Goal: Task Accomplishment & Management: Complete application form

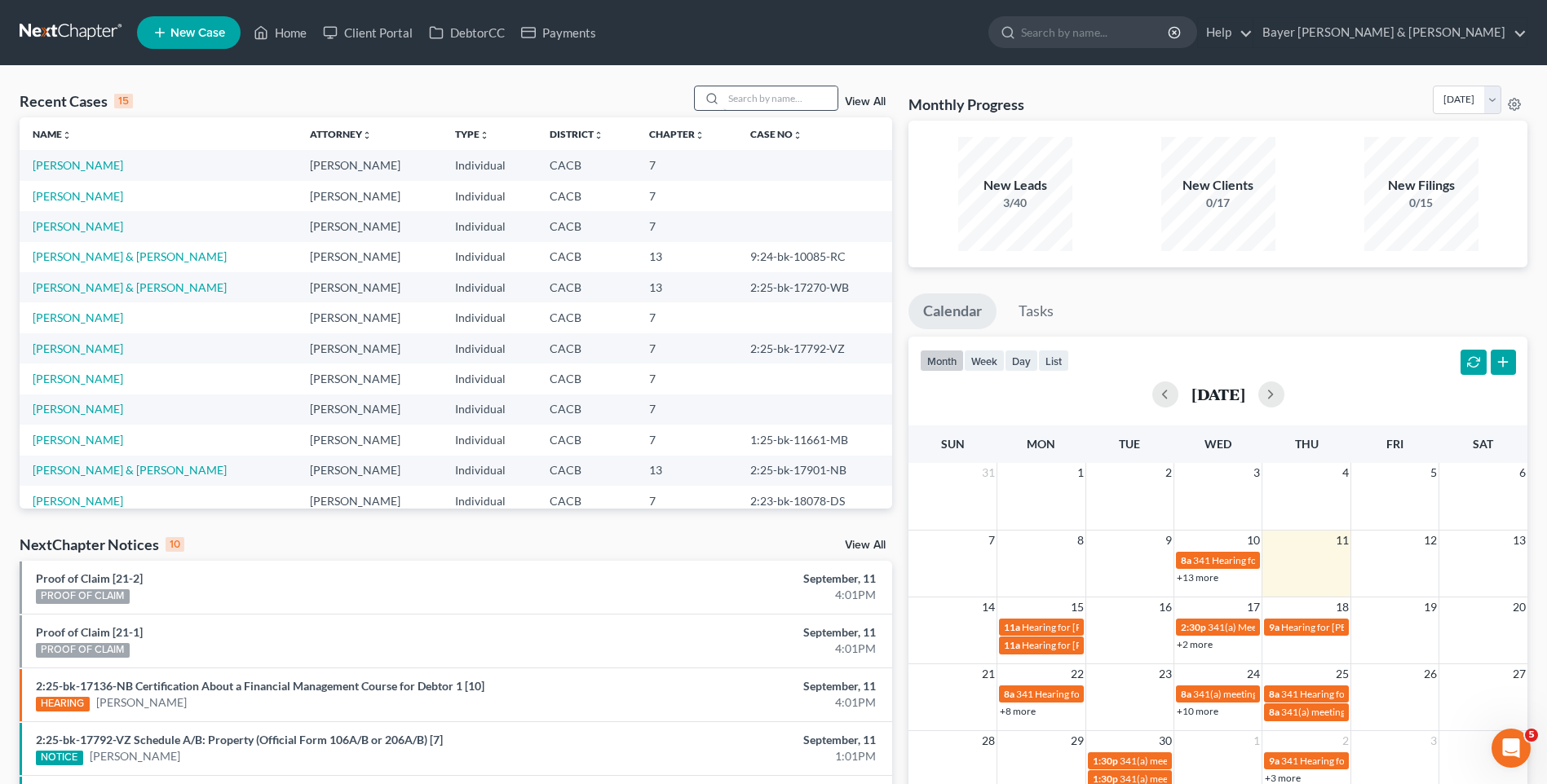
click at [793, 102] on input "search" at bounding box center [780, 99] width 114 height 24
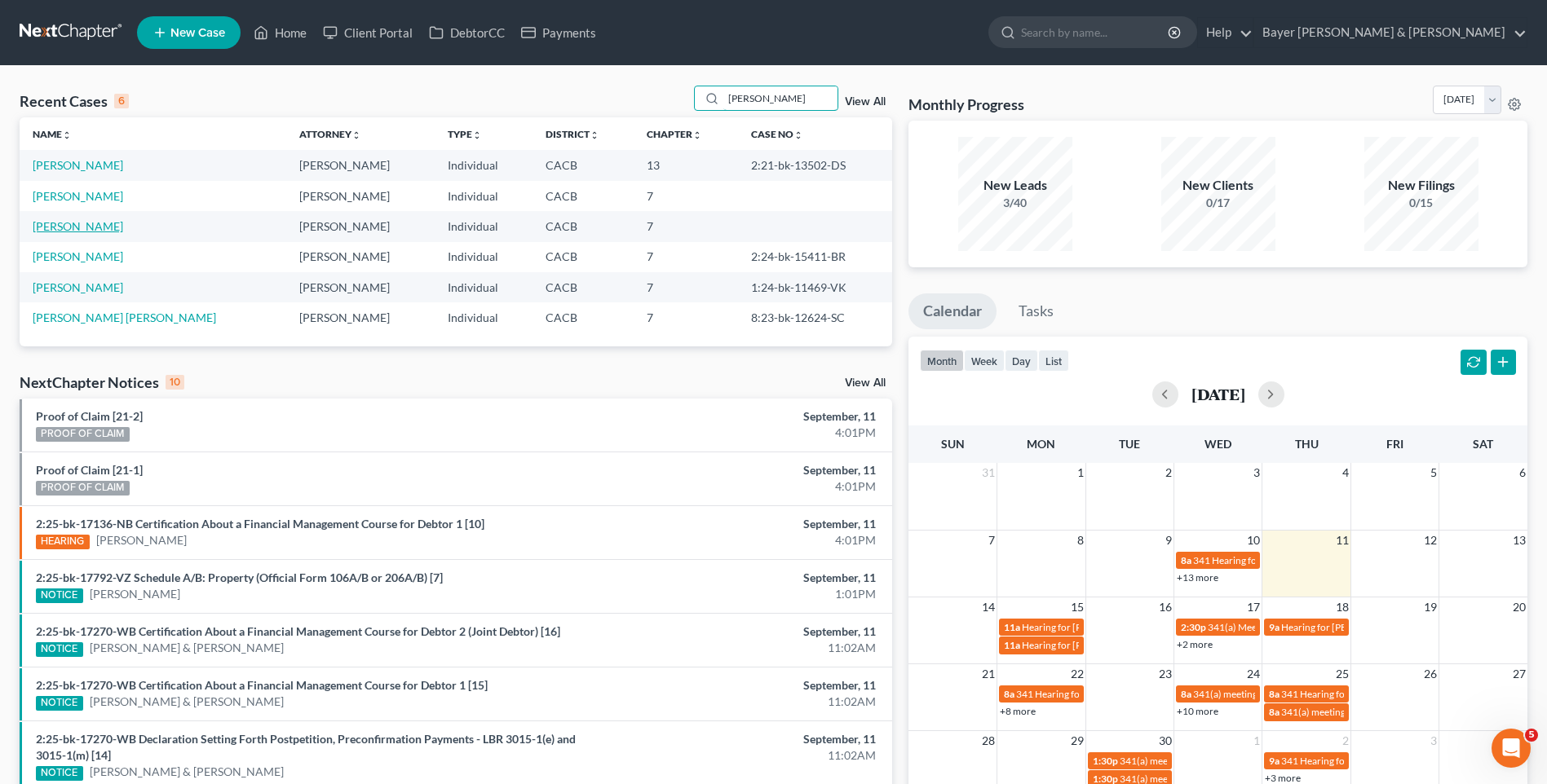
type input "[PERSON_NAME]"
click at [108, 222] on link "[PERSON_NAME]" at bounding box center [78, 225] width 90 height 14
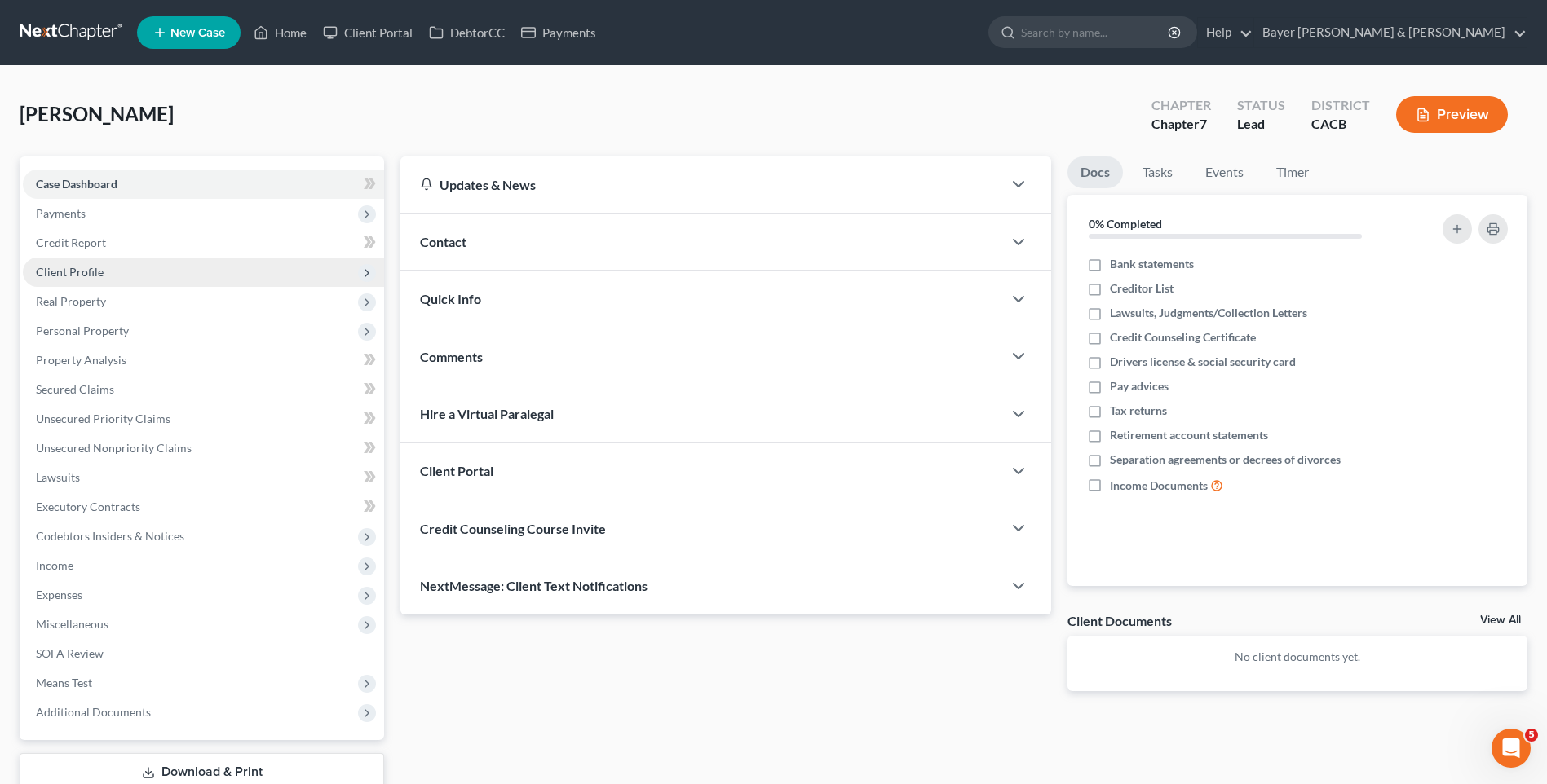
click at [74, 270] on span "Client Profile" at bounding box center [69, 271] width 68 height 14
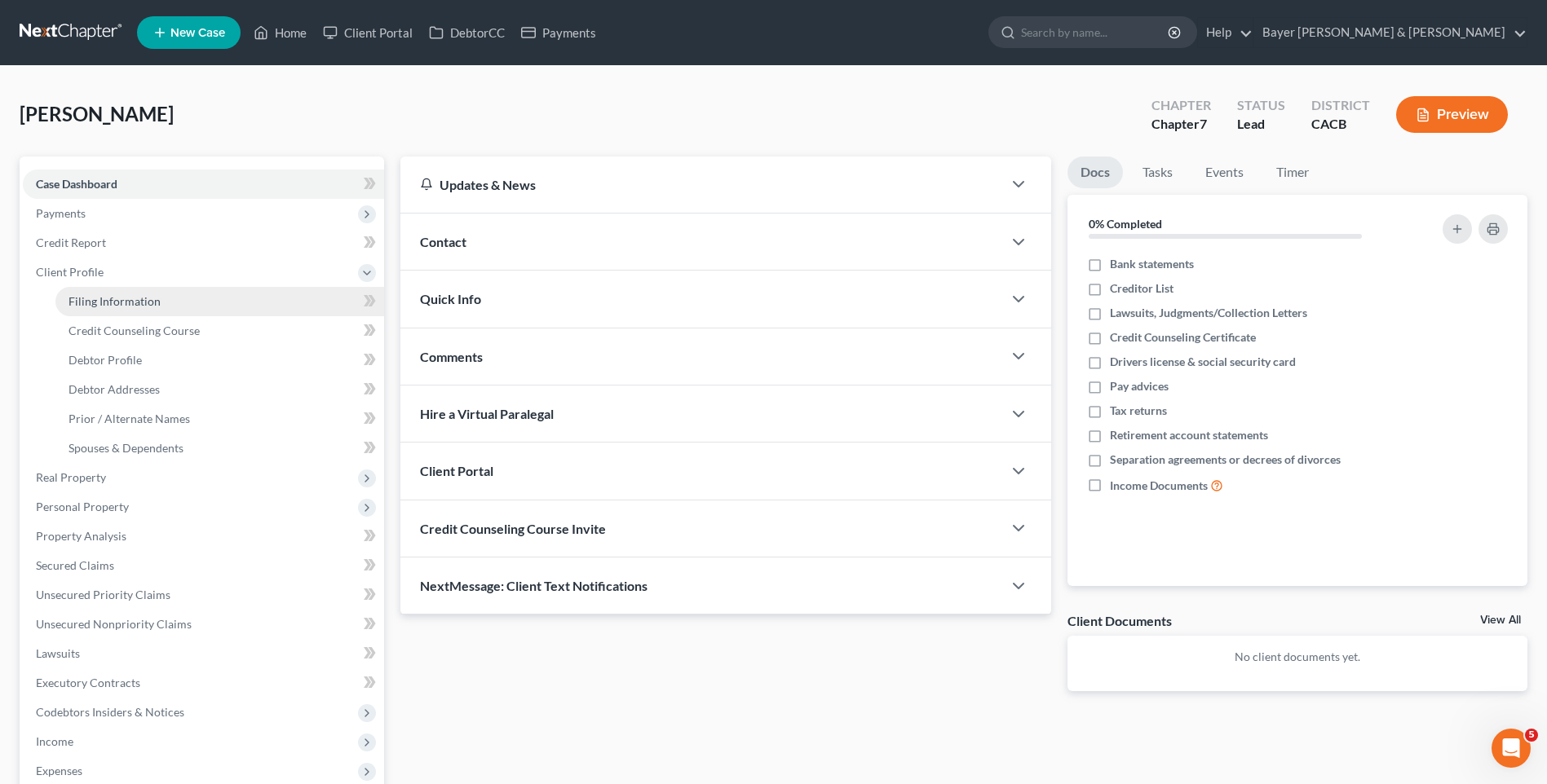
click at [132, 300] on span "Filing Information" at bounding box center [114, 300] width 92 height 14
select select "1"
select select "0"
select select "4"
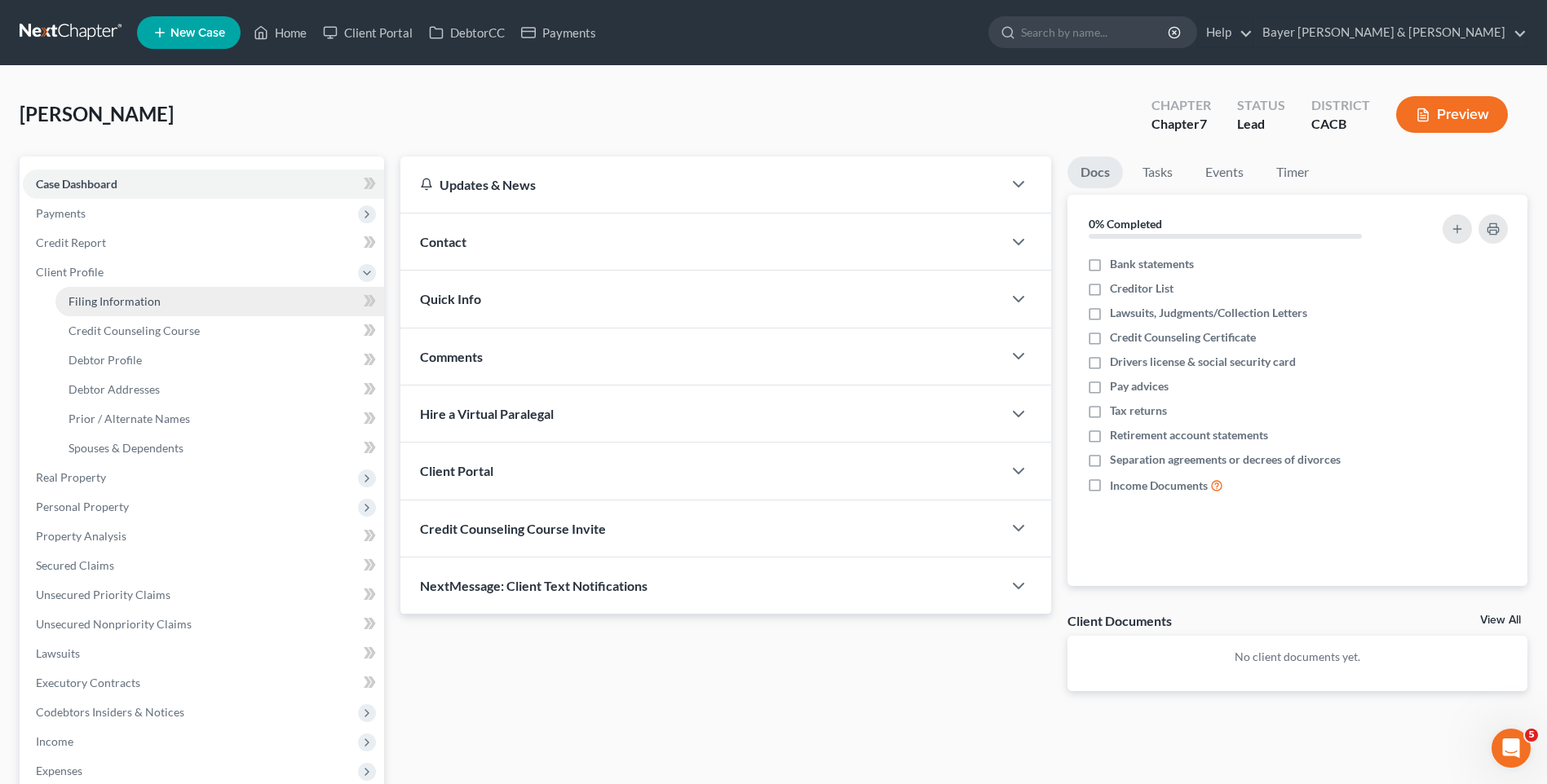
select select "0"
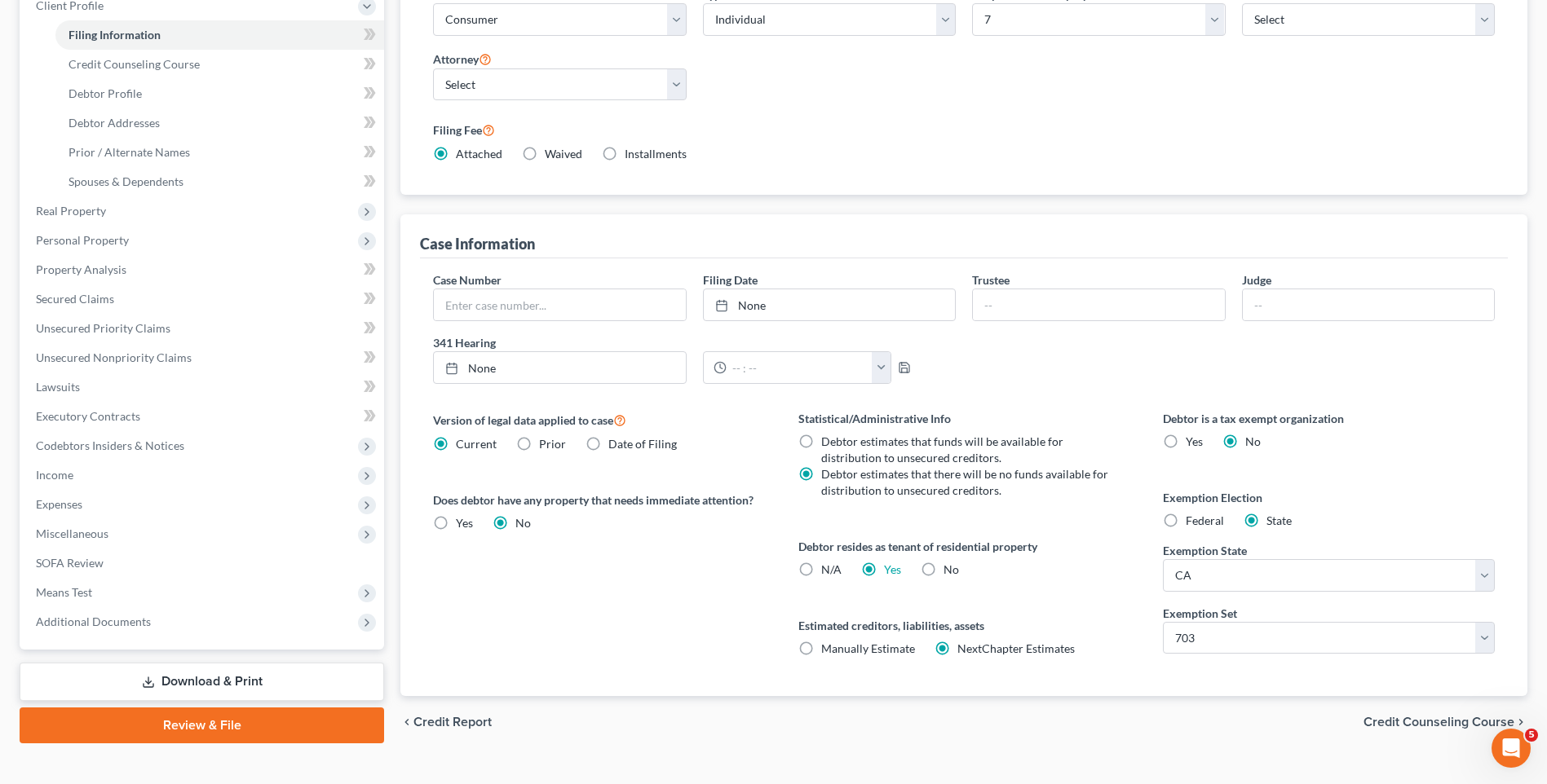
scroll to position [293, 0]
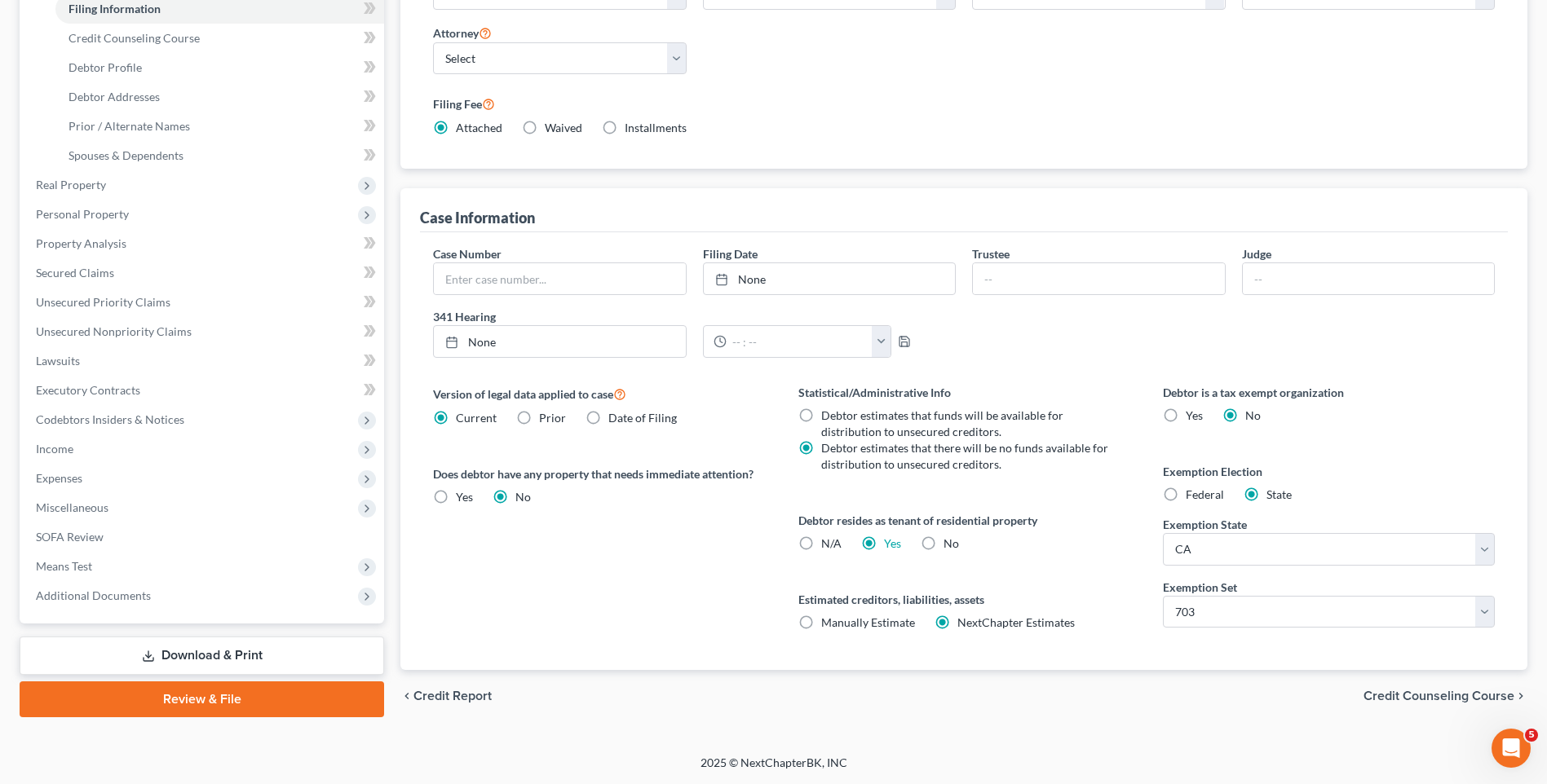
click at [1495, 697] on span "Credit Counseling Course" at bounding box center [1438, 695] width 151 height 13
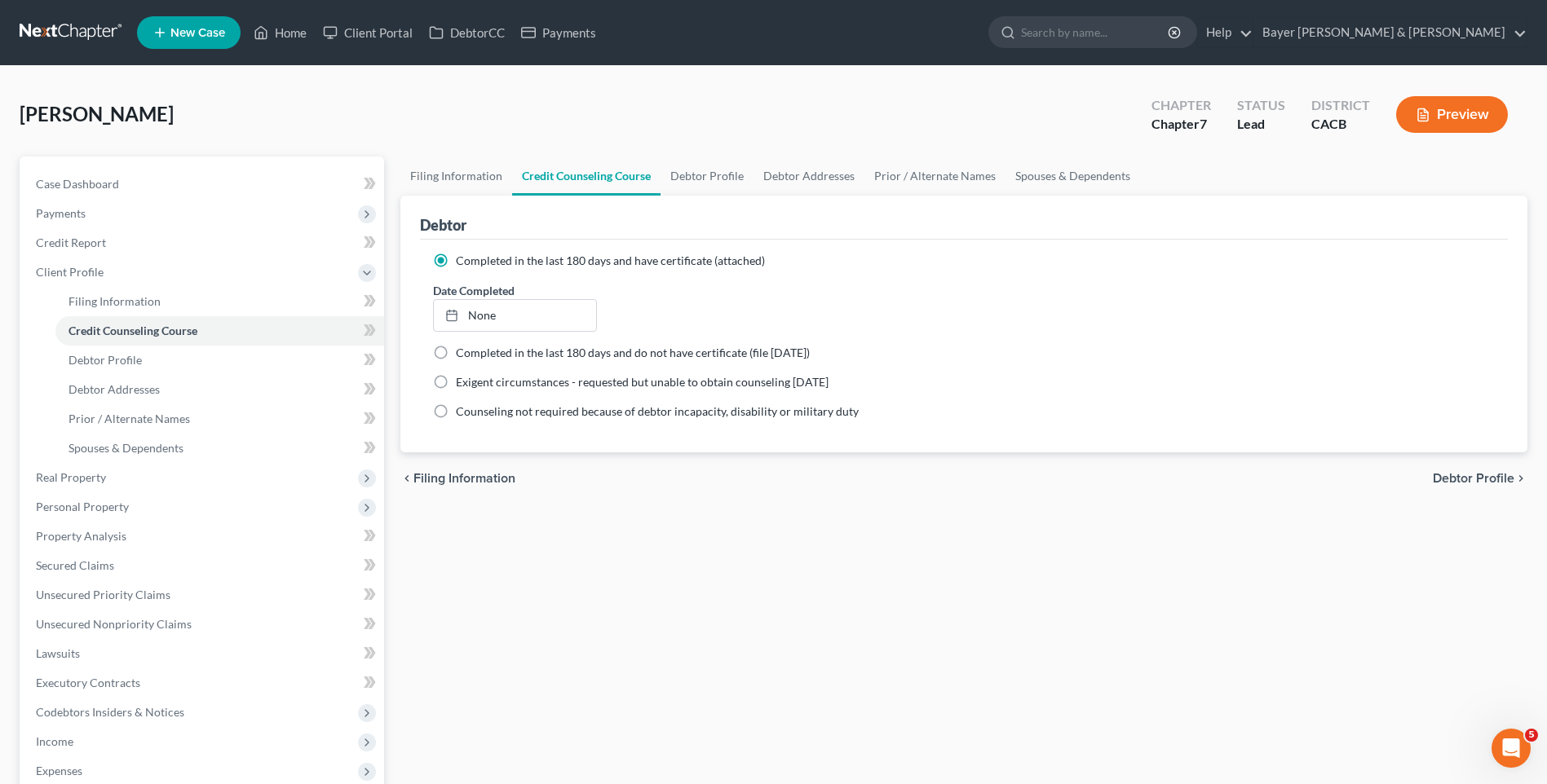
click at [1487, 476] on span "Debtor Profile" at bounding box center [1473, 478] width 81 height 13
select select "0"
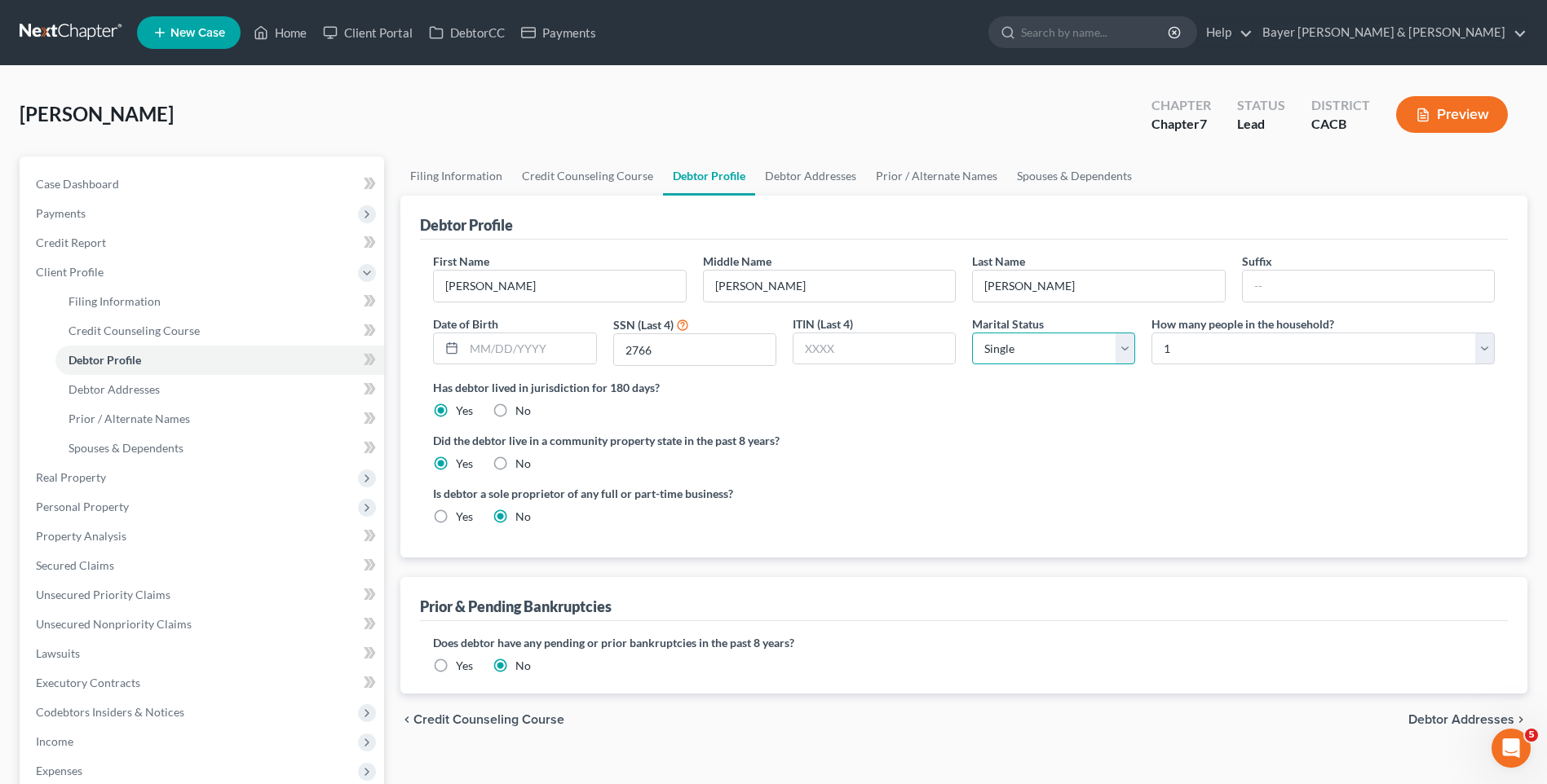
click at [1127, 348] on select "Select Single Married Separated Divorced Widowed" at bounding box center [1053, 349] width 163 height 33
select select "1"
click at [972, 332] on select "Select Single Married Separated Divorced Widowed" at bounding box center [1053, 349] width 163 height 33
click at [1221, 347] on select "Select 1 2 3 4 5 6 7 8 9 10 11 12 13 14 15 16 17 18 19 20" at bounding box center [1323, 349] width 343 height 33
select select "2"
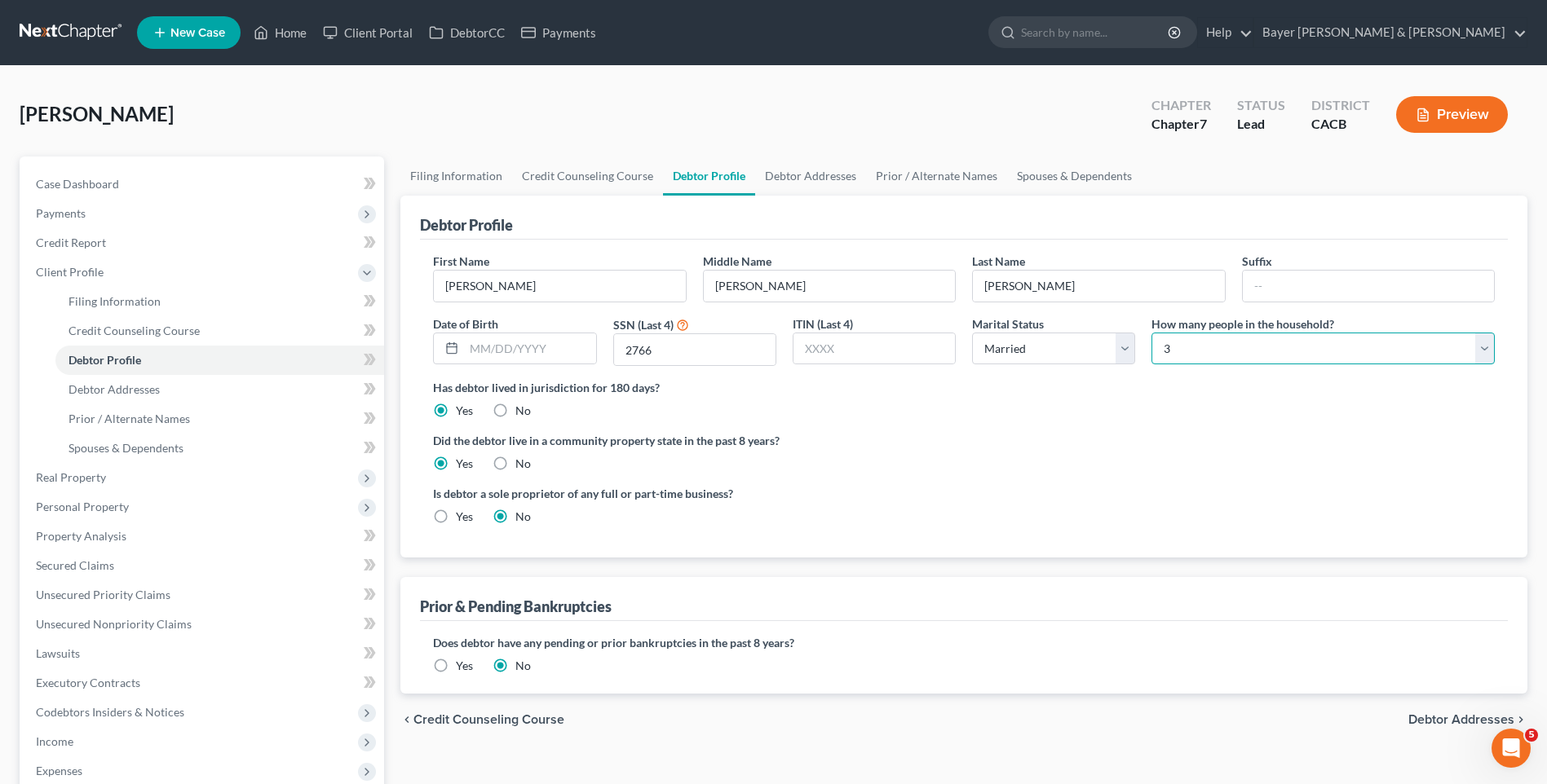
click at [1152, 332] on select "Select 1 2 3 4 5 6 7 8 9 10 11 12 13 14 15 16 17 18 19 20" at bounding box center [1323, 349] width 343 height 33
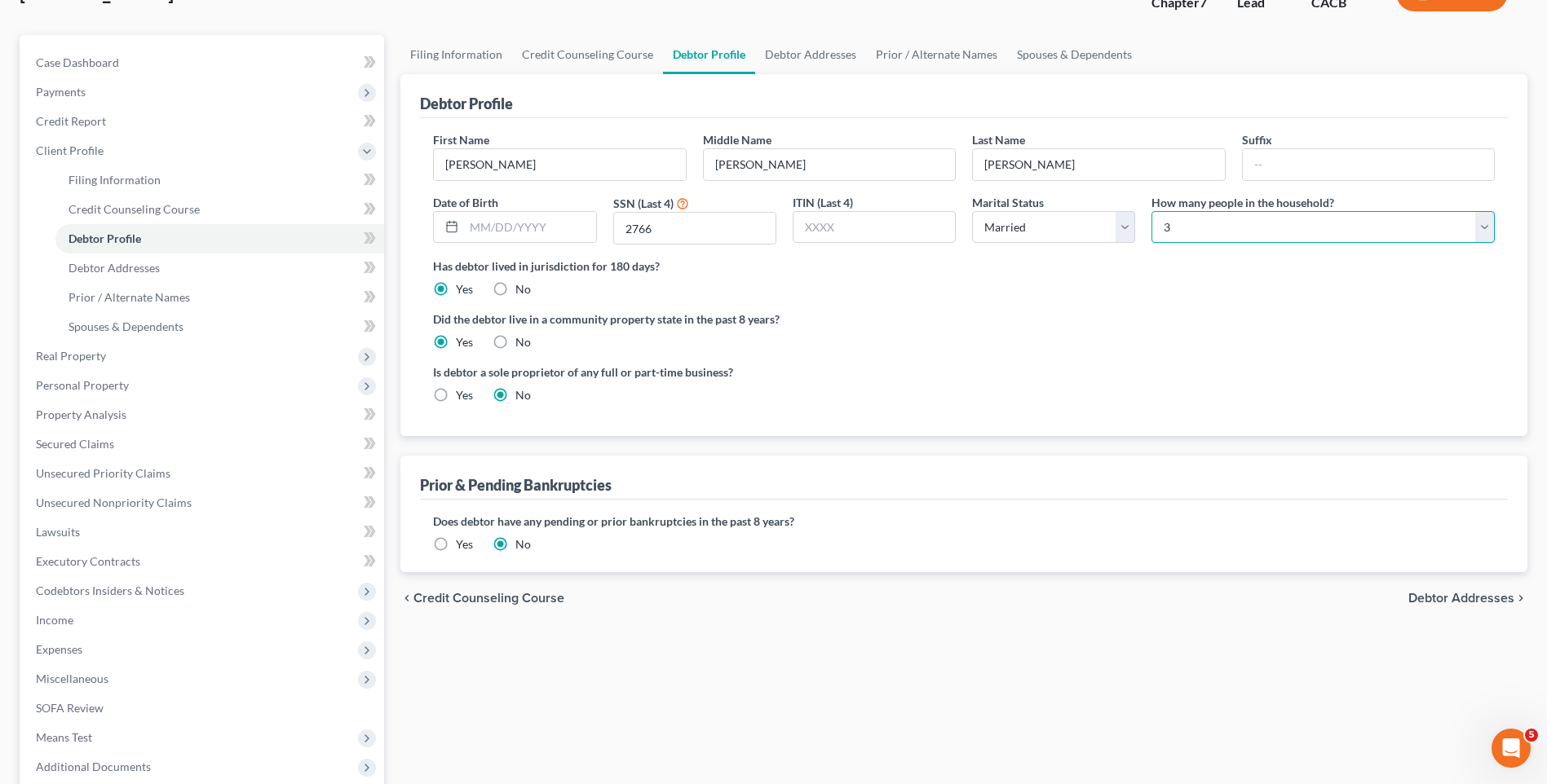
scroll to position [163, 0]
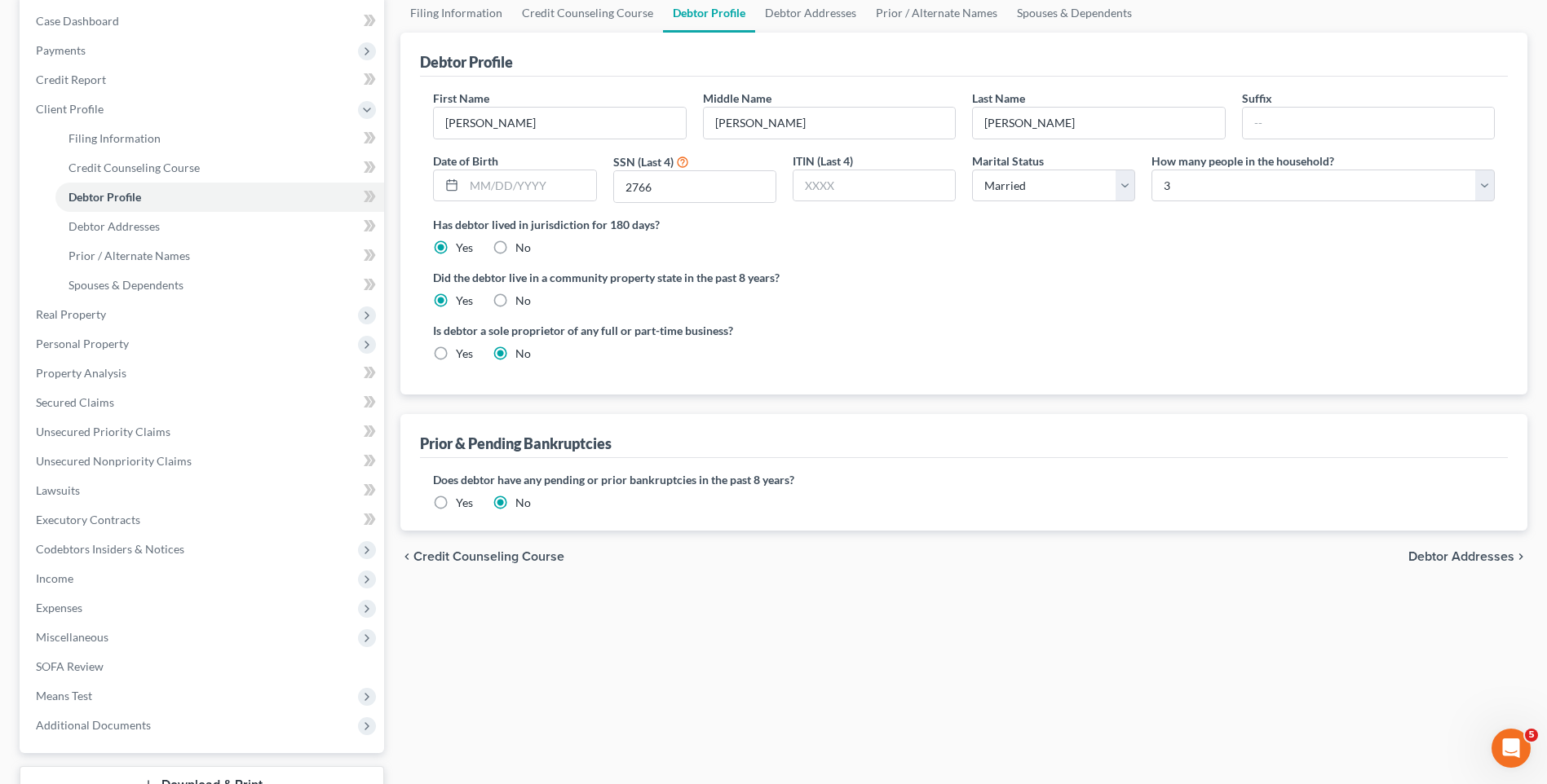
click at [1423, 559] on span "Debtor Addresses" at bounding box center [1461, 557] width 106 height 13
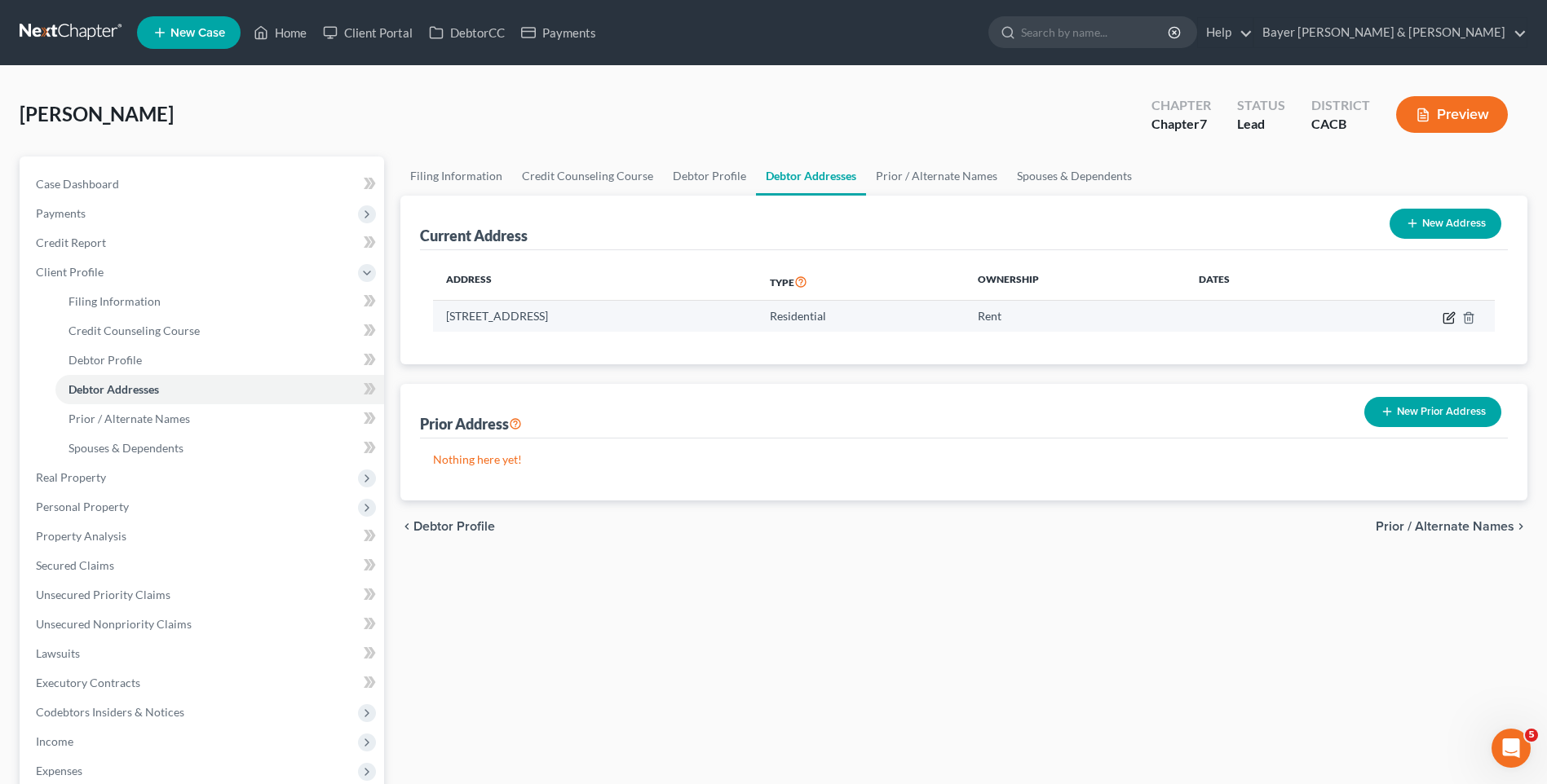
click at [1449, 318] on icon "button" at bounding box center [1449, 318] width 13 height 13
select select "4"
select select "0"
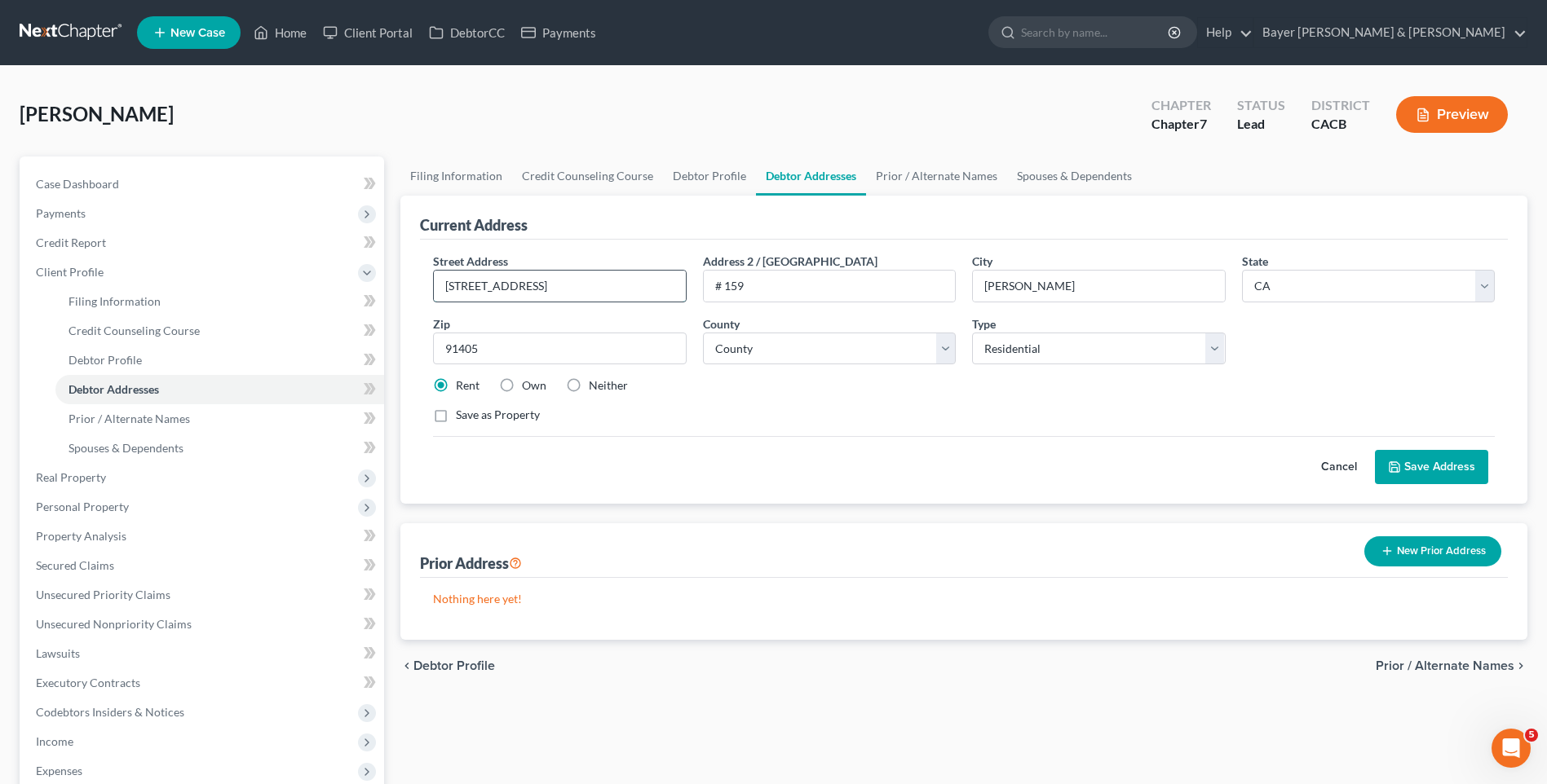
click at [460, 286] on input "[STREET_ADDRESS]" at bounding box center [559, 286] width 251 height 31
type input "[STREET_ADDRESS]"
click at [1428, 459] on button "Save Address" at bounding box center [1432, 467] width 113 height 35
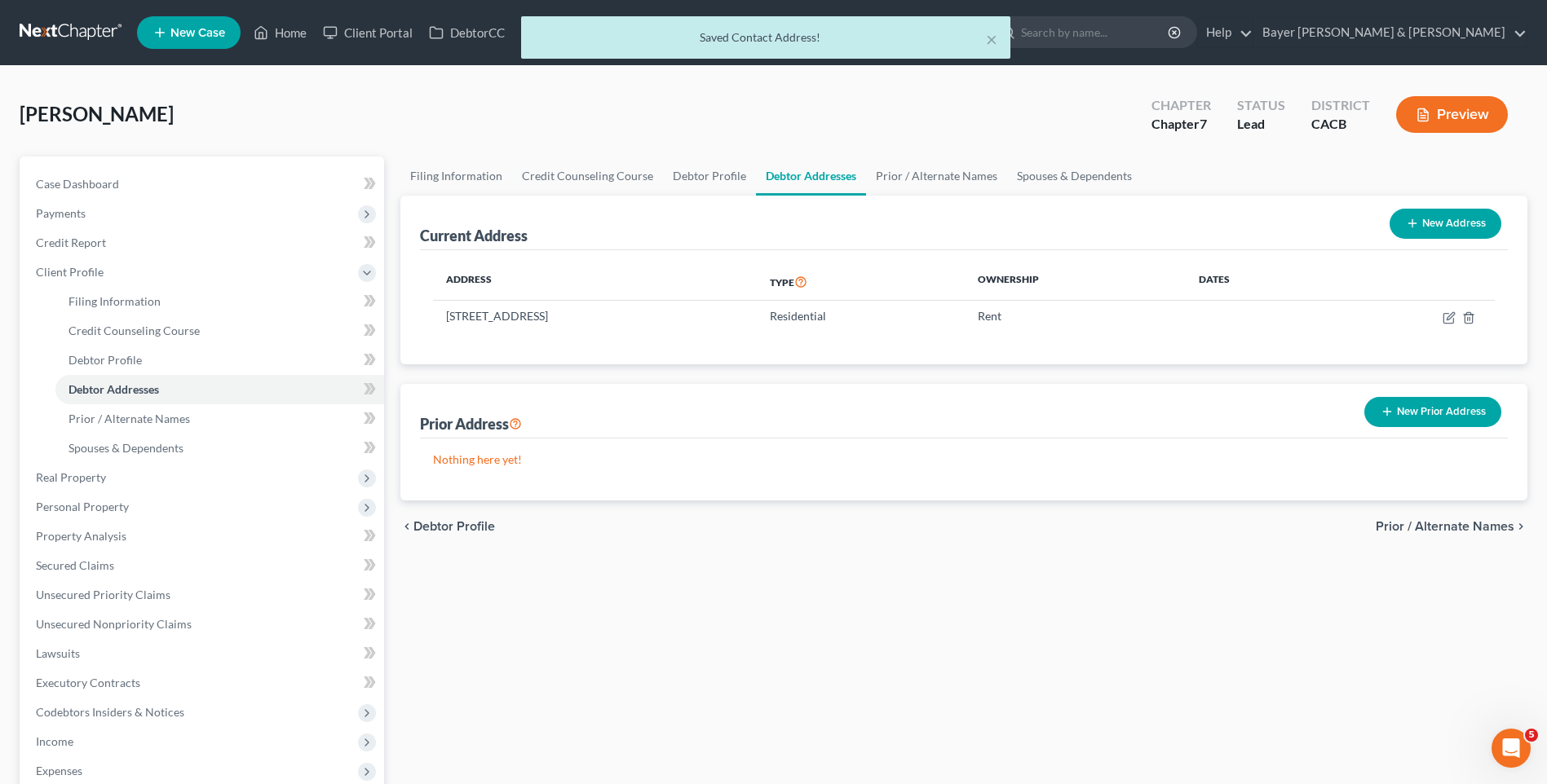
click at [1452, 526] on span "Prior / Alternate Names" at bounding box center [1446, 527] width 139 height 13
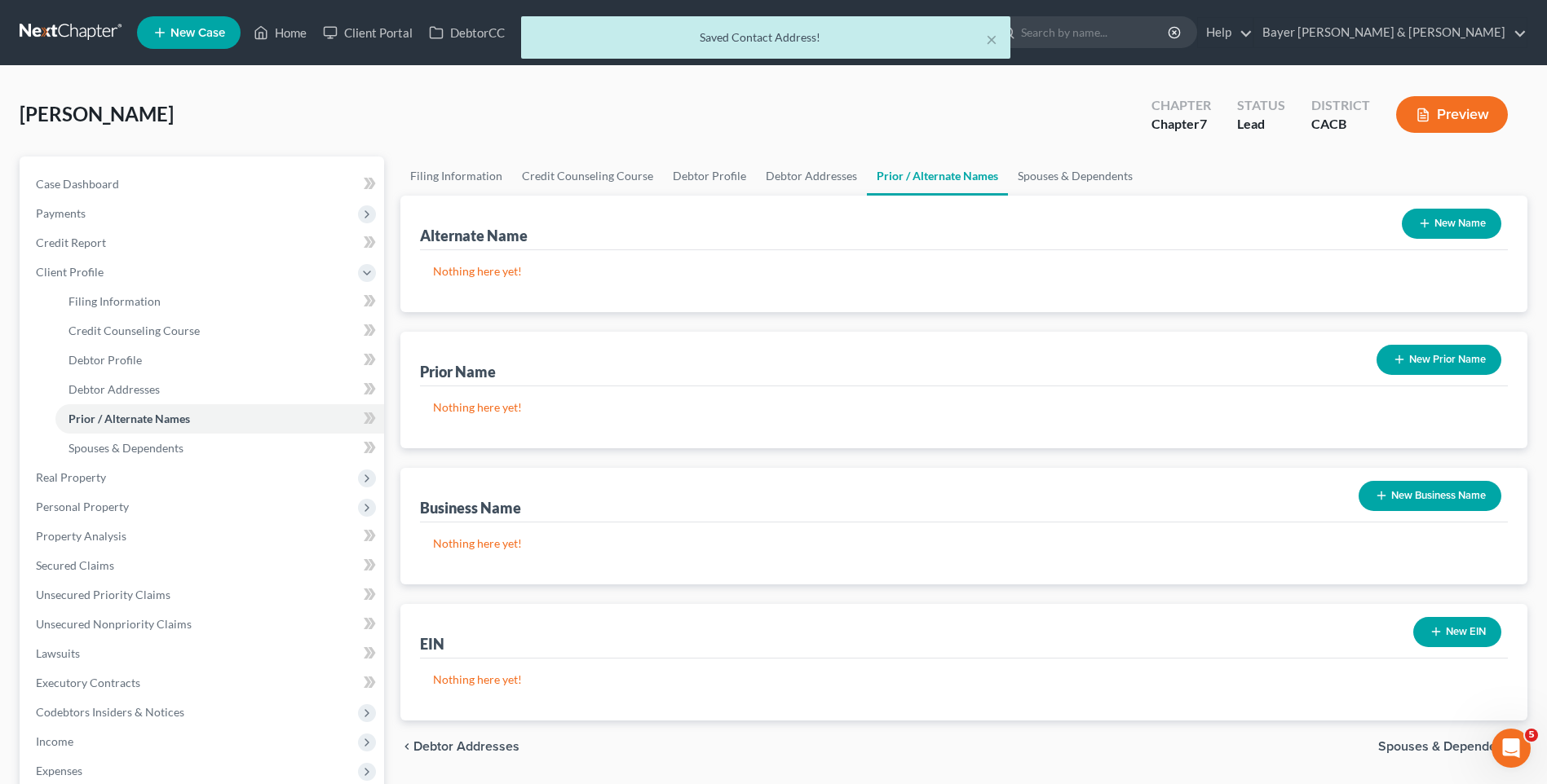
click at [1406, 747] on span "Spouses & Dependents" at bounding box center [1446, 747] width 136 height 13
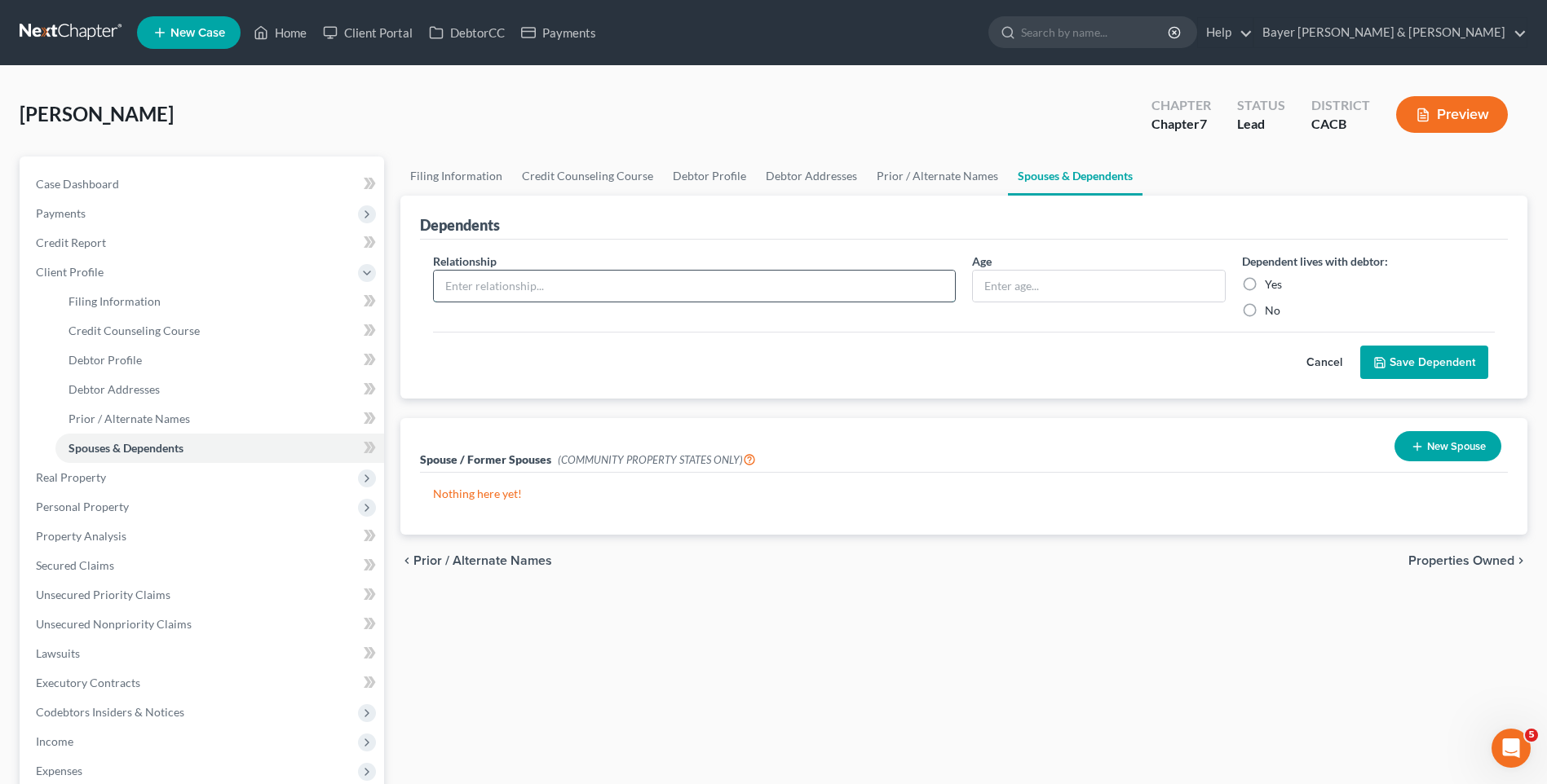
click at [583, 286] on input "text" at bounding box center [694, 286] width 521 height 31
type input "Spouse"
click at [1061, 293] on input "text" at bounding box center [1098, 286] width 251 height 31
type input "55"
click at [1265, 286] on label "Yes" at bounding box center [1273, 285] width 17 height 16
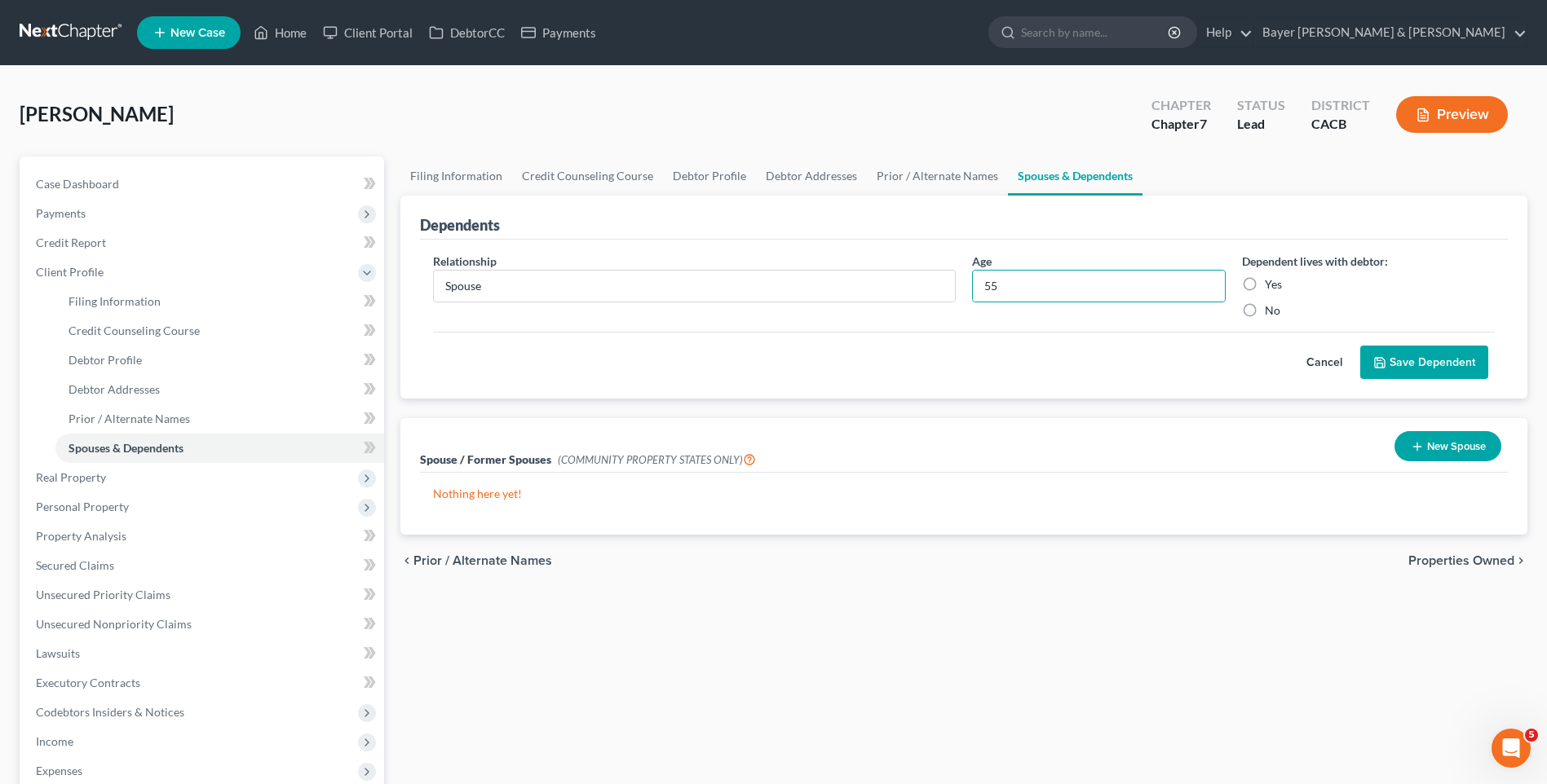
click at [1271, 286] on input "Yes" at bounding box center [1277, 282] width 11 height 11
radio input "true"
click at [1415, 369] on button "Save Dependent" at bounding box center [1425, 363] width 128 height 35
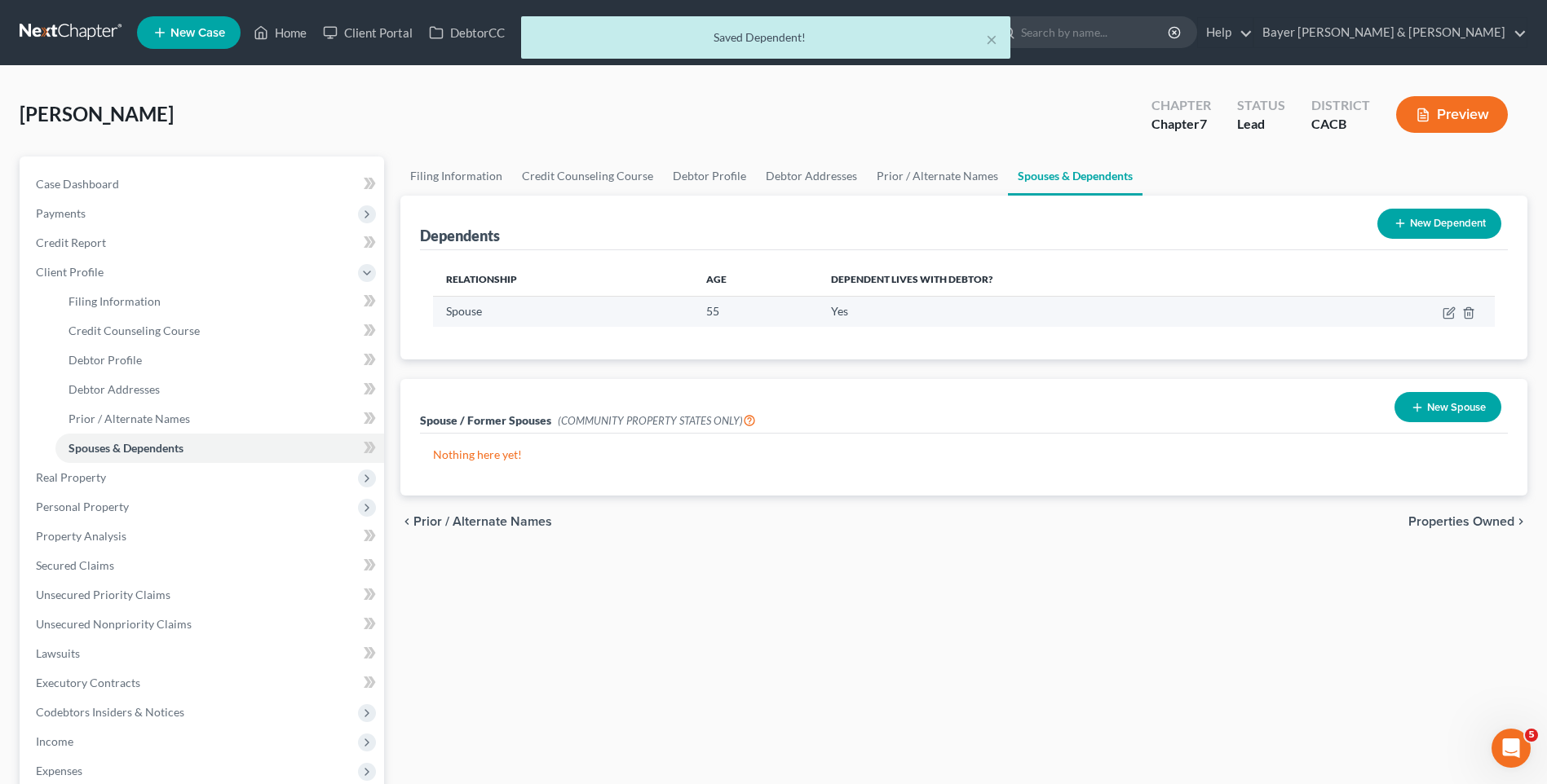
click at [514, 309] on td "Spouse" at bounding box center [563, 311] width 260 height 31
click at [1453, 314] on icon "button" at bounding box center [1448, 313] width 10 height 10
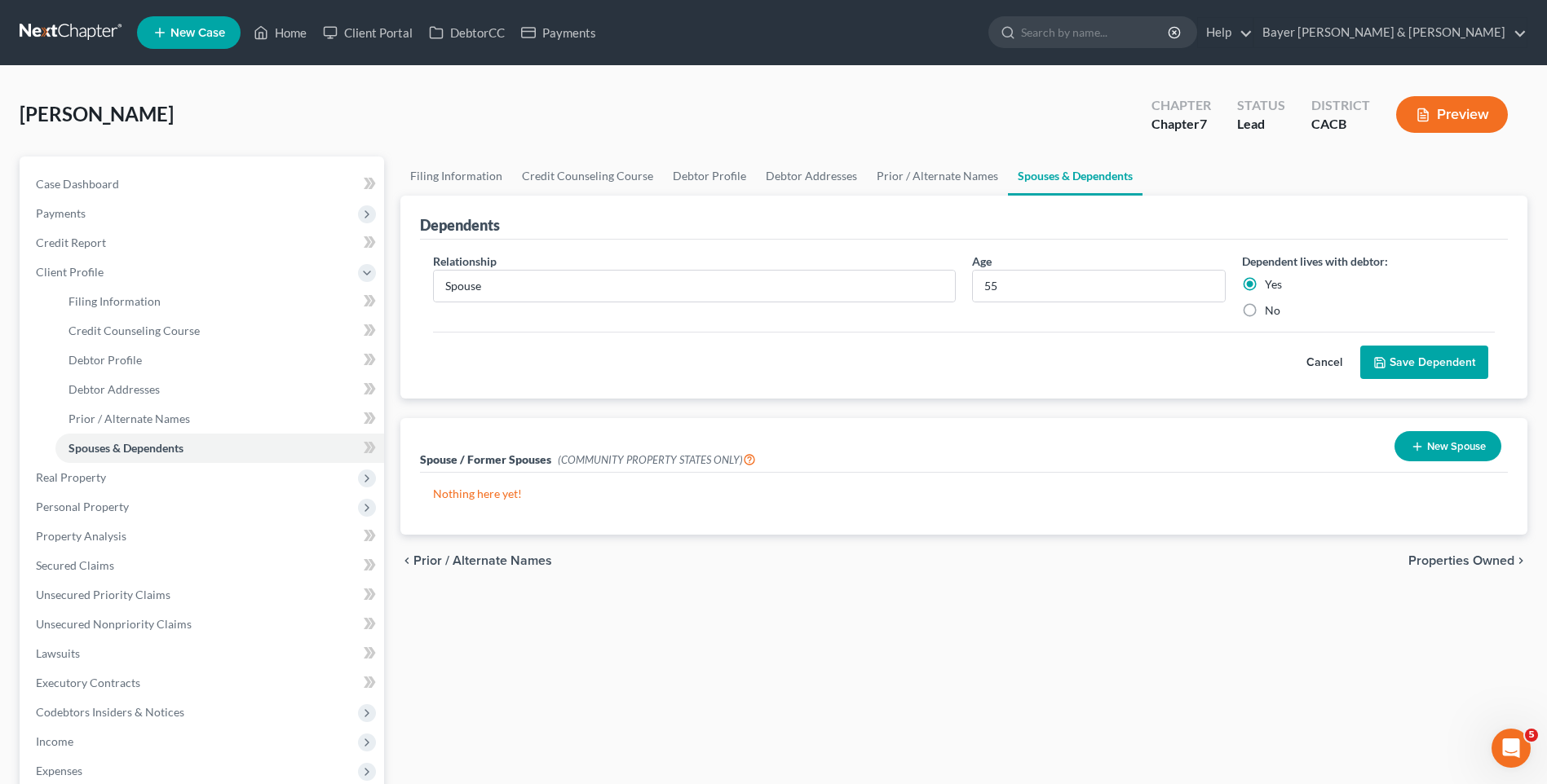
click at [1406, 360] on button "Save Dependent" at bounding box center [1425, 363] width 128 height 35
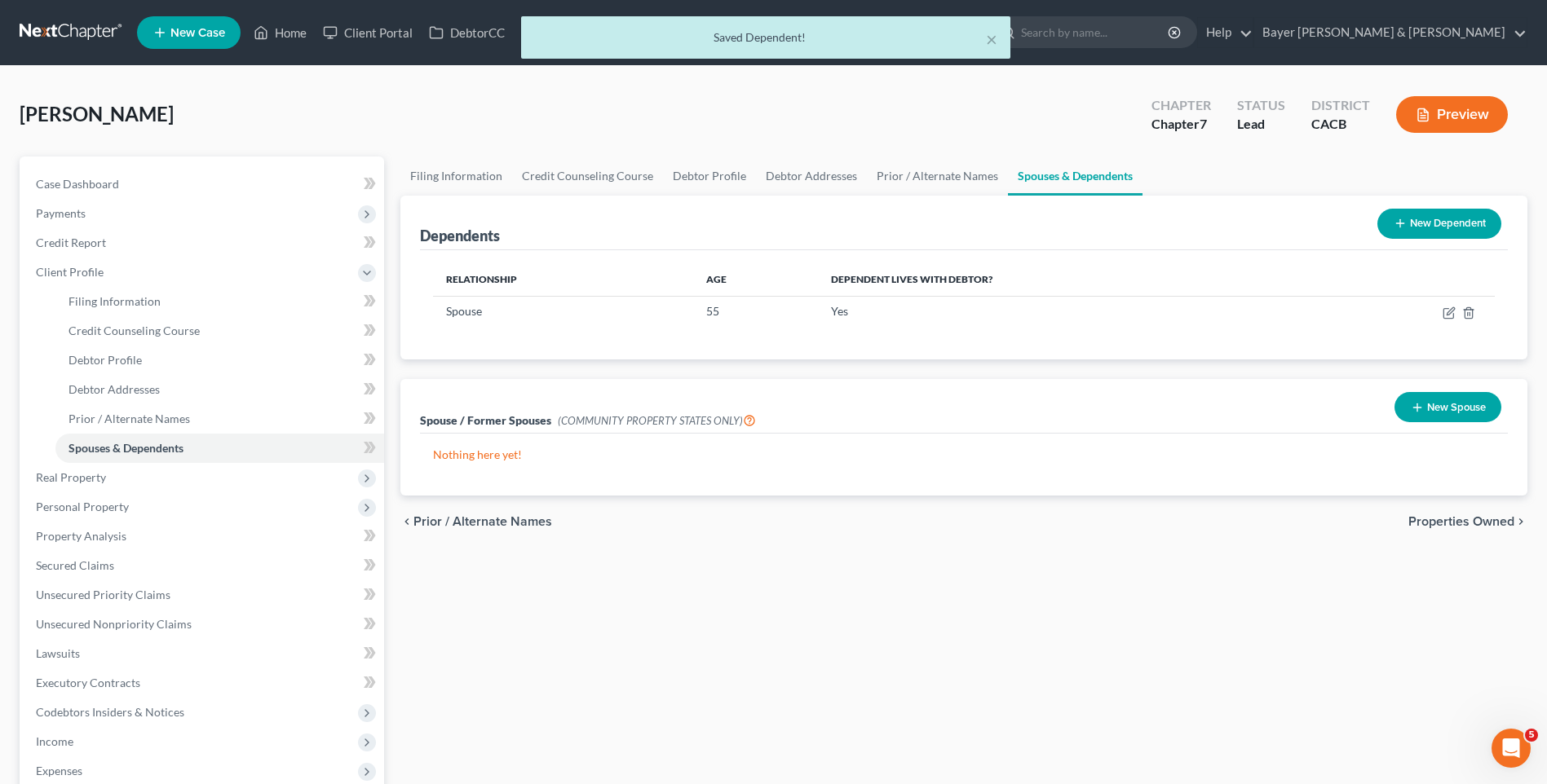
click at [1422, 225] on button "New Dependent" at bounding box center [1439, 224] width 124 height 30
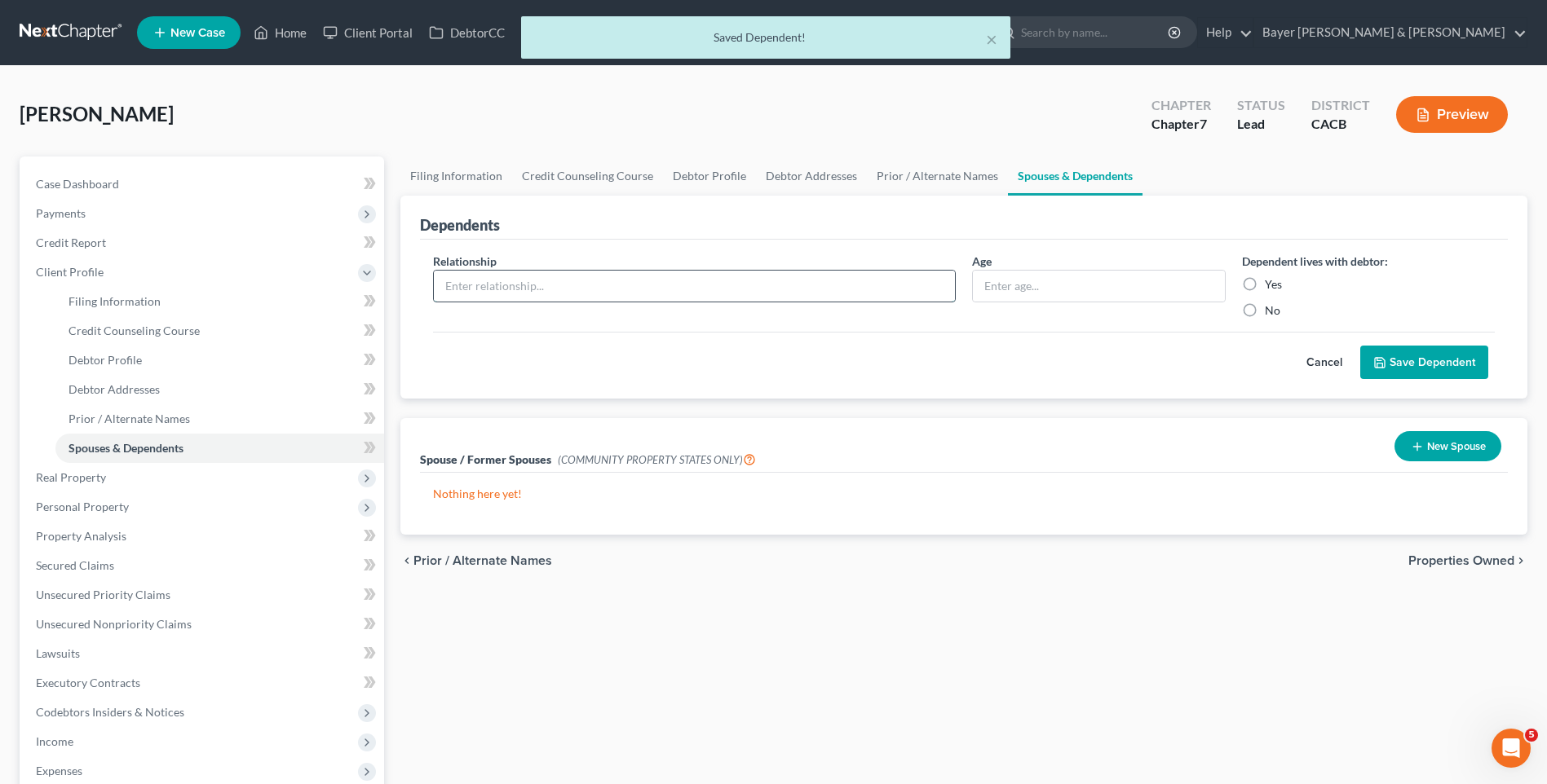
click at [519, 288] on input "text" at bounding box center [694, 286] width 521 height 31
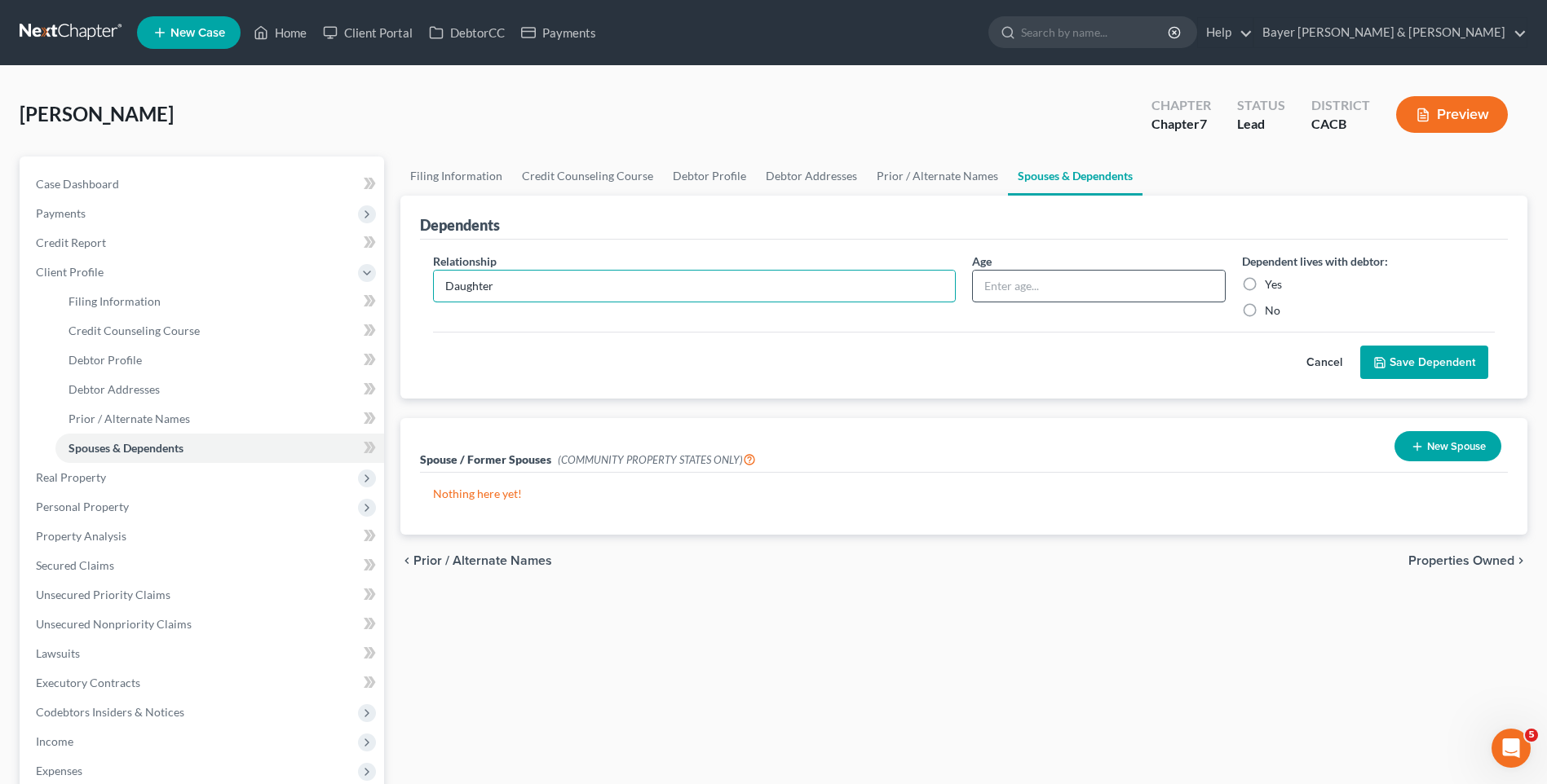
type input "Daughter"
click at [1029, 287] on input "text" at bounding box center [1098, 286] width 251 height 31
type input "18"
click at [1265, 280] on label "Yes" at bounding box center [1273, 285] width 17 height 16
click at [1271, 280] on input "Yes" at bounding box center [1277, 282] width 11 height 11
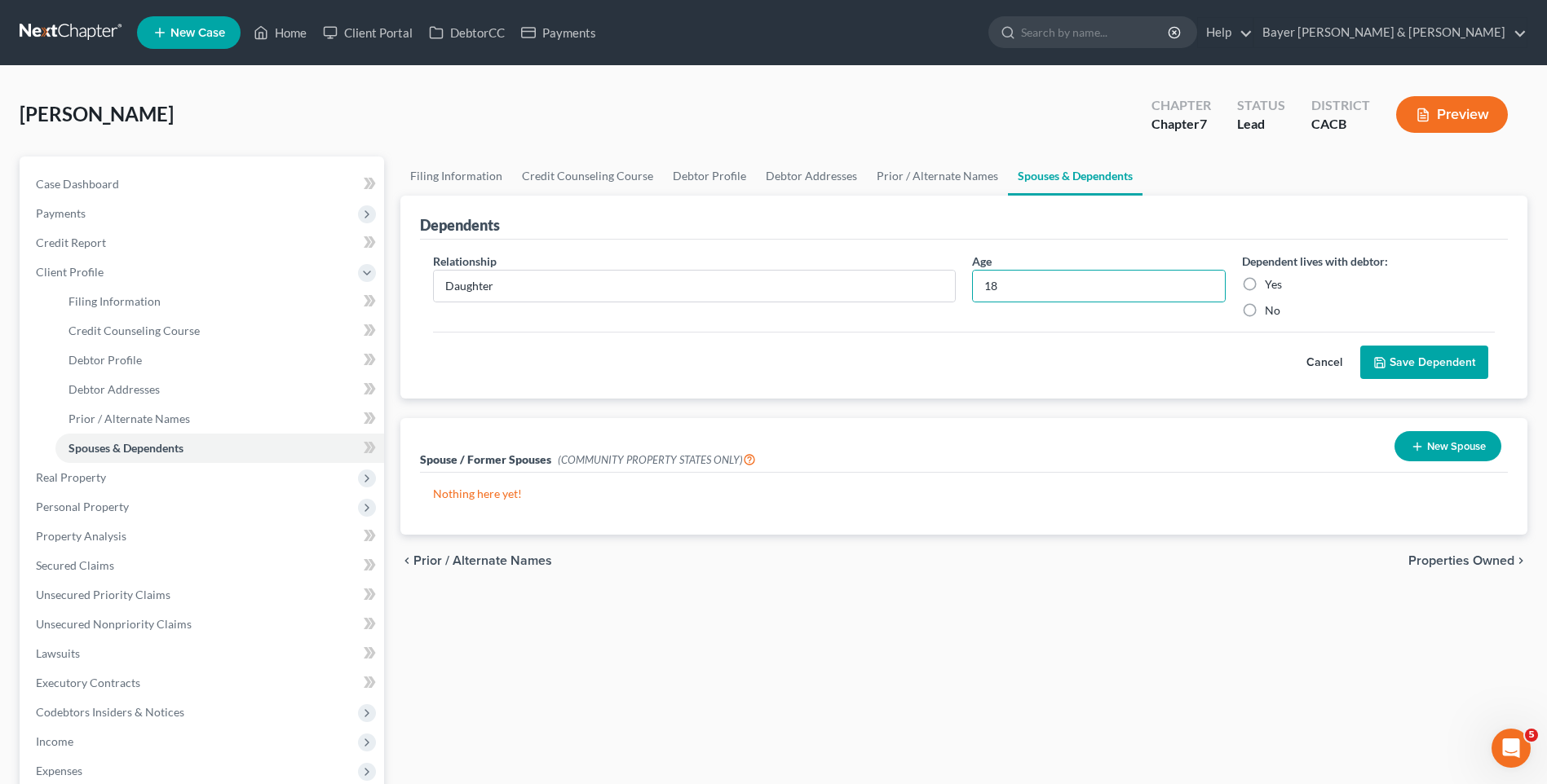
radio input "true"
click at [1467, 358] on button "Save Dependent" at bounding box center [1425, 363] width 128 height 35
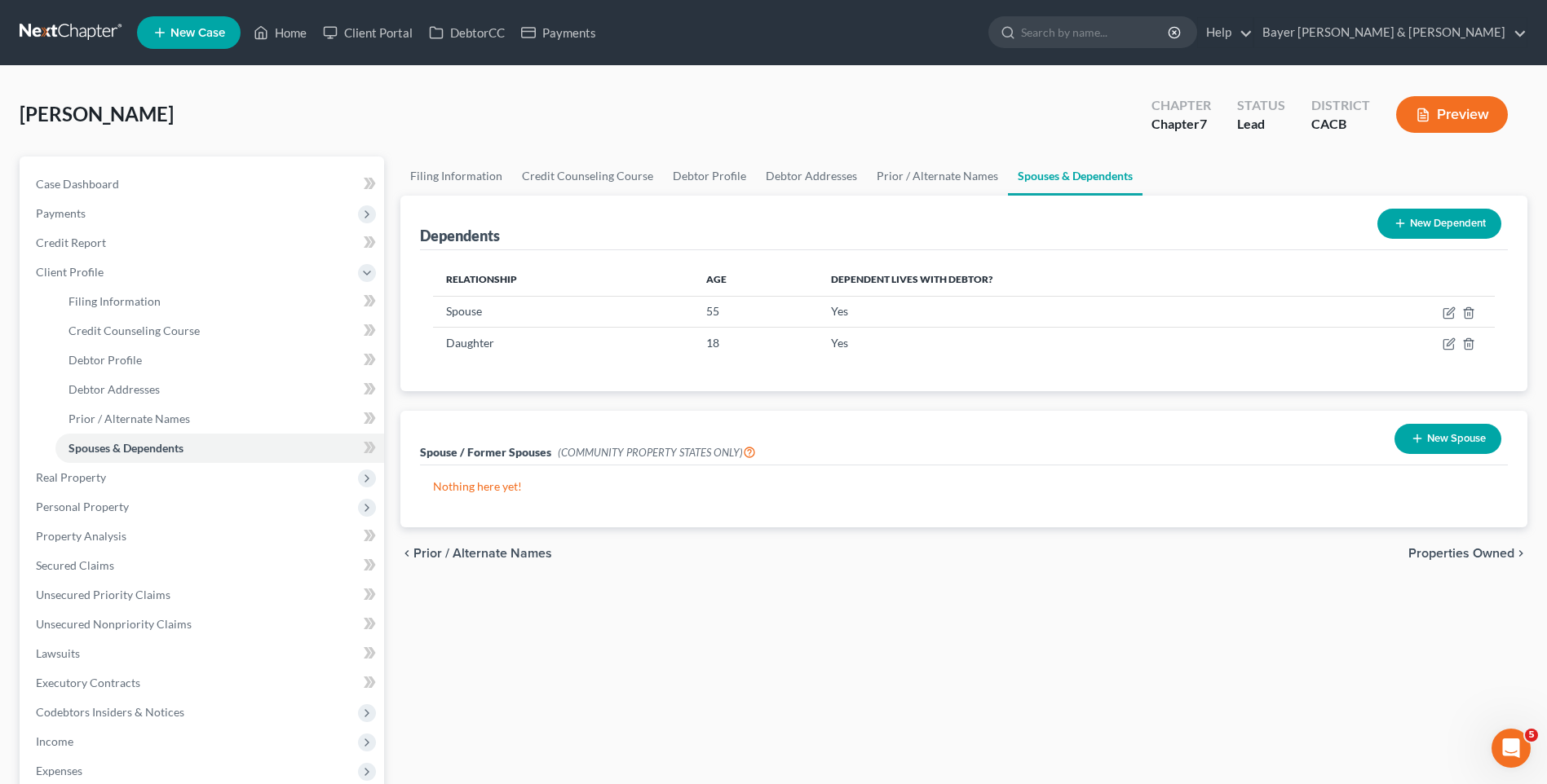
click at [1463, 556] on span "Properties Owned" at bounding box center [1461, 553] width 106 height 13
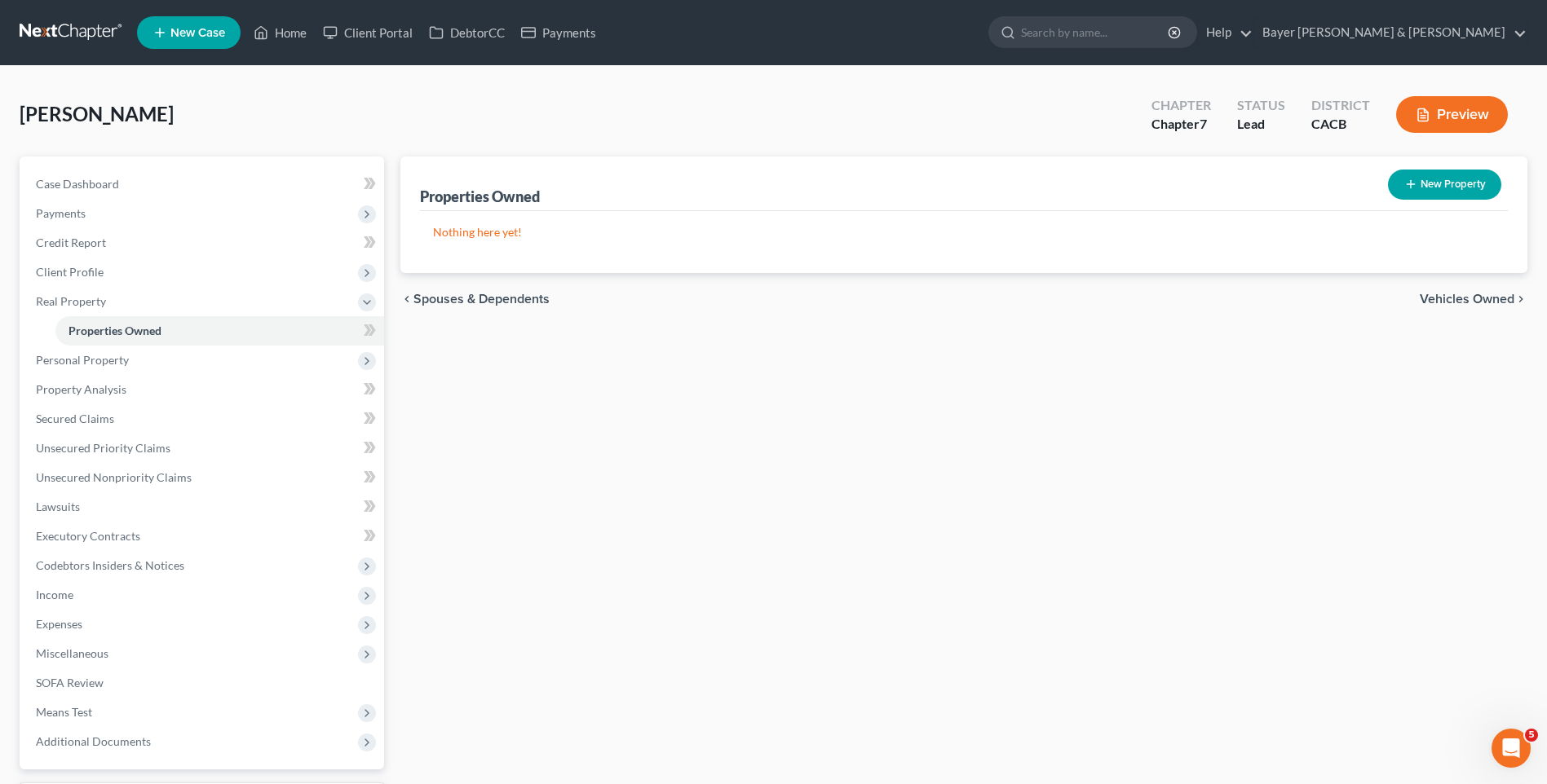
click at [1451, 298] on span "Vehicles Owned" at bounding box center [1468, 299] width 95 height 13
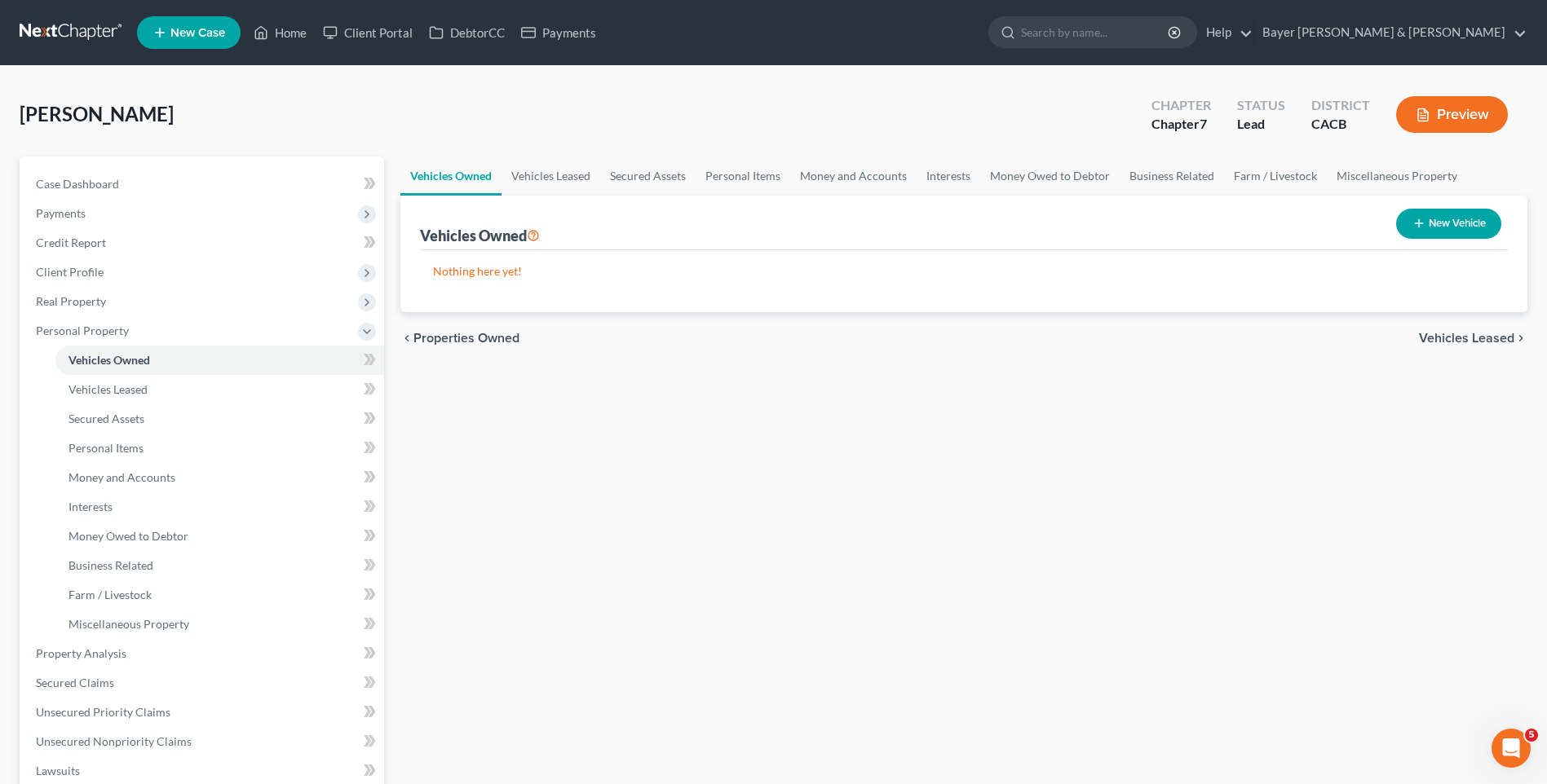
click at [1468, 230] on button "New Vehicle" at bounding box center [1448, 224] width 105 height 30
select select "0"
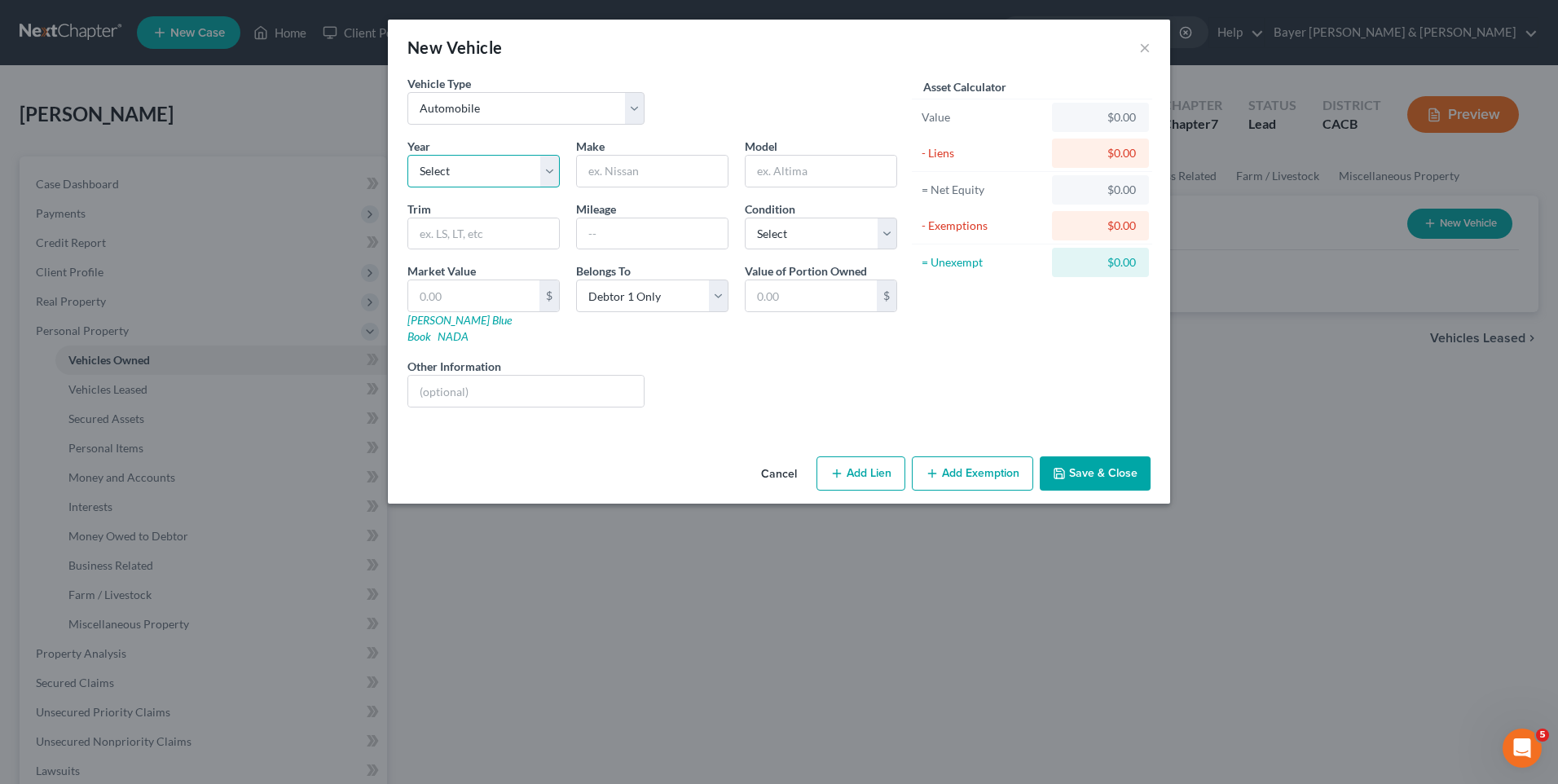
click at [462, 168] on select "Select 2026 2025 2024 2023 2022 2021 2020 2019 2018 2017 2016 2015 2014 2013 20…" at bounding box center [484, 172] width 152 height 33
select select "23"
click at [408, 155] on select "Select 2026 2025 2024 2023 2022 2021 2020 2019 2018 2017 2016 2015 2014 2013 20…" at bounding box center [484, 172] width 152 height 33
click at [605, 167] on input "text" at bounding box center [652, 172] width 151 height 31
type input "Nissan"
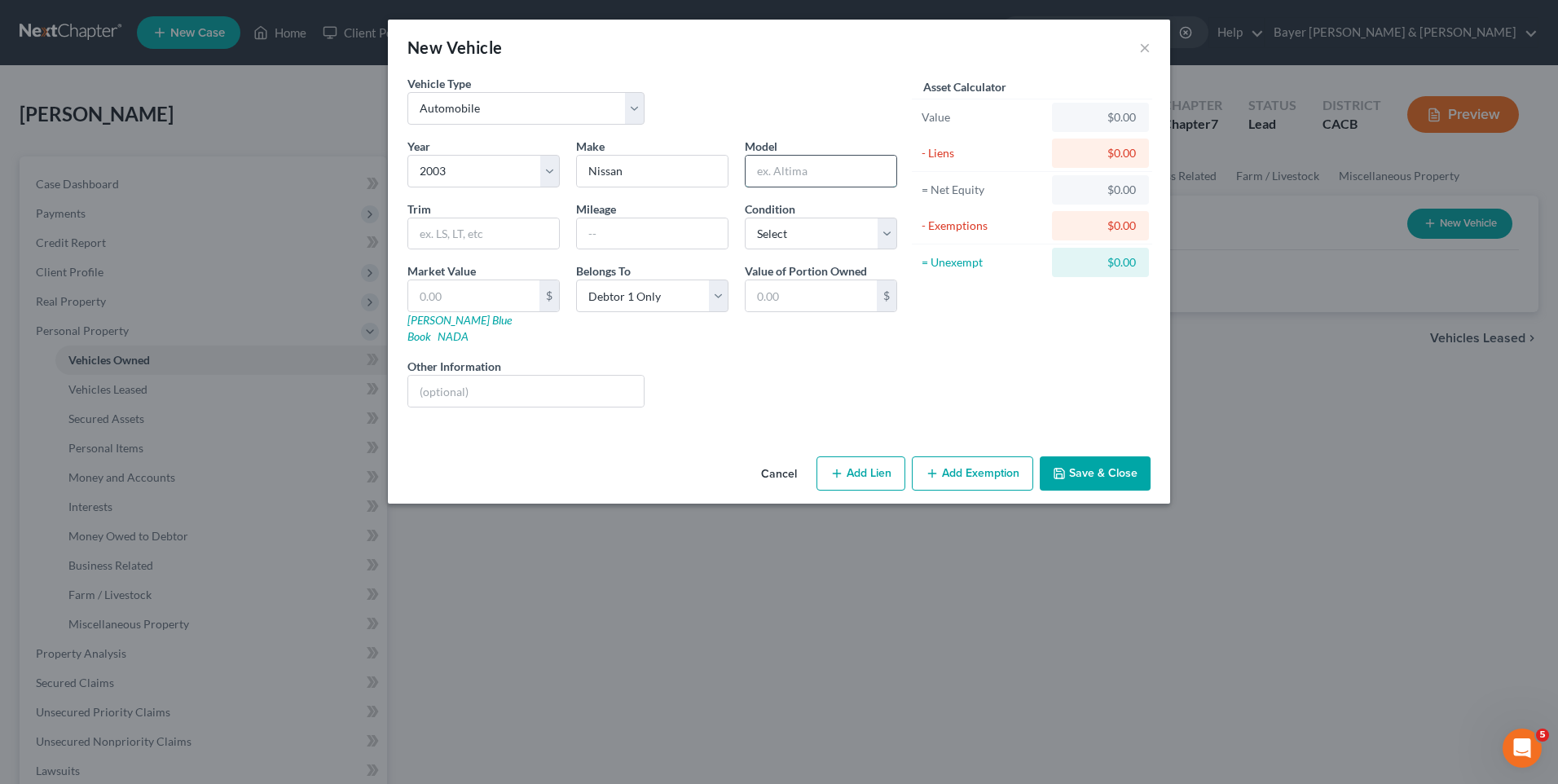
click at [780, 179] on input "text" at bounding box center [821, 172] width 151 height 31
type input "Frontier"
click at [594, 233] on input "text" at bounding box center [652, 234] width 151 height 31
type input "190000"
click at [815, 290] on input "text" at bounding box center [811, 296] width 131 height 31
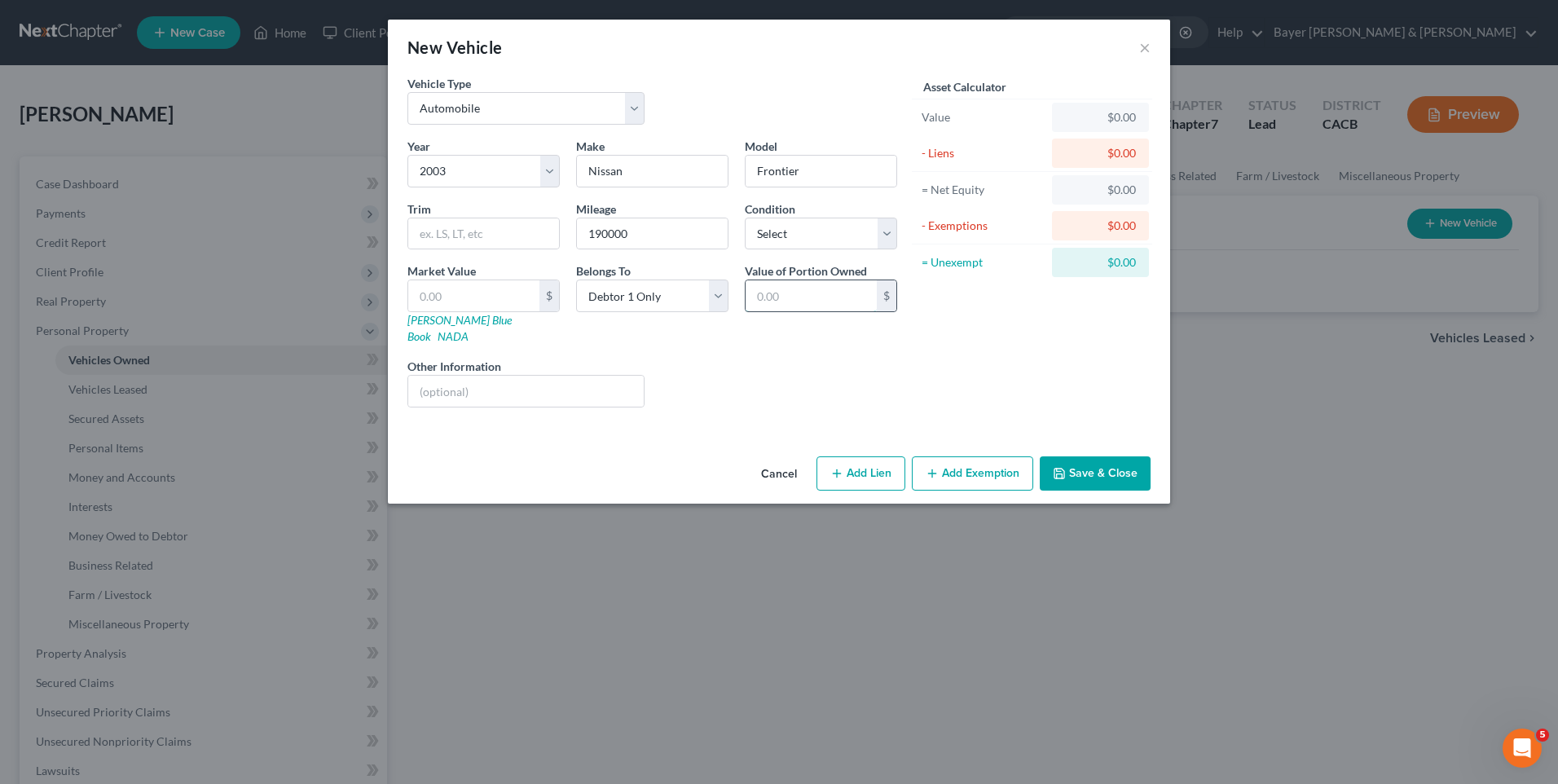
type input "2"
click at [505, 298] on input "text" at bounding box center [474, 296] width 131 height 31
type input "2"
type input "2.00"
type input "20"
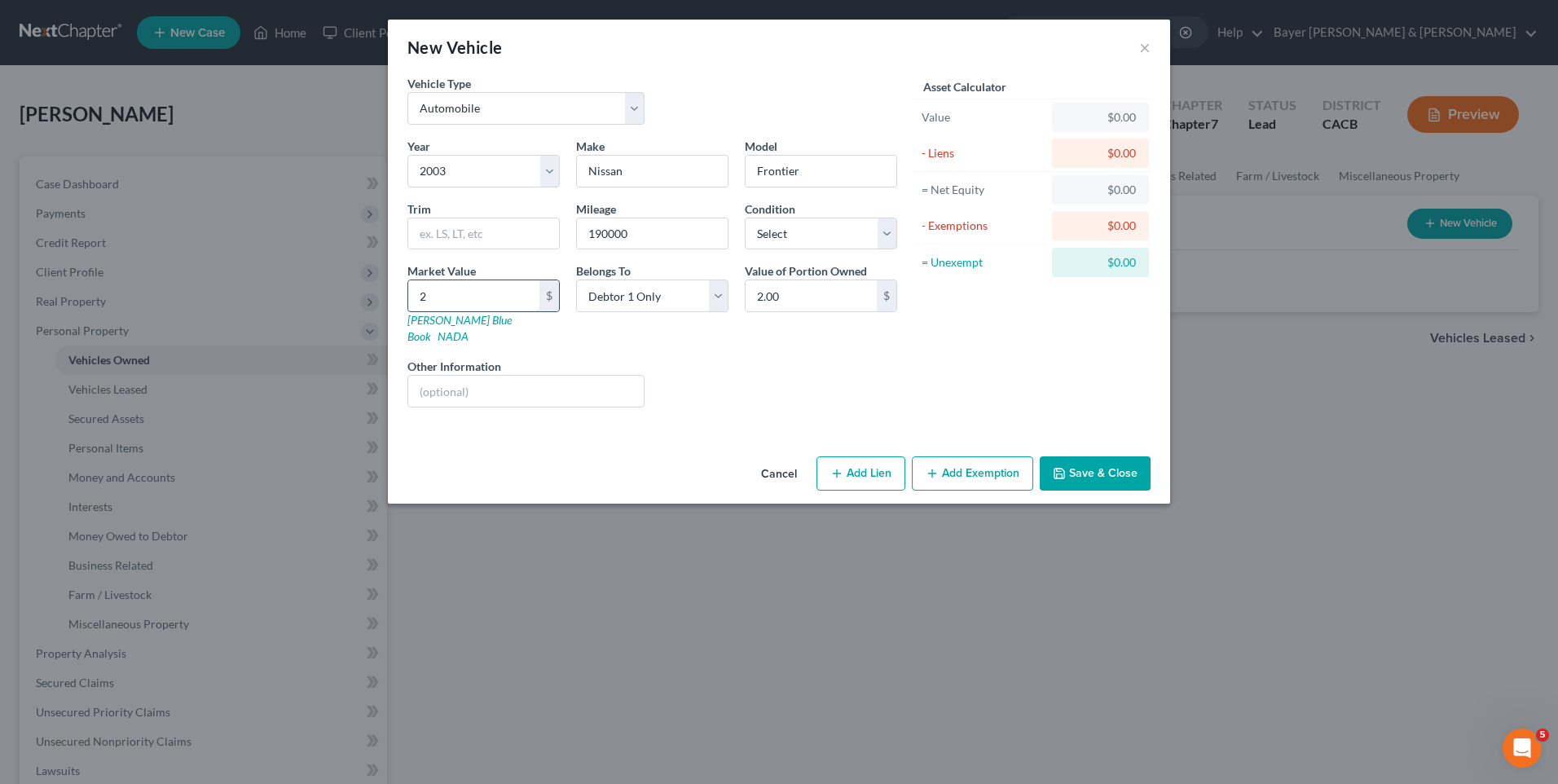
type input "20.00"
type input "200"
type input "200.00"
type input "2000"
type input "2,000.00"
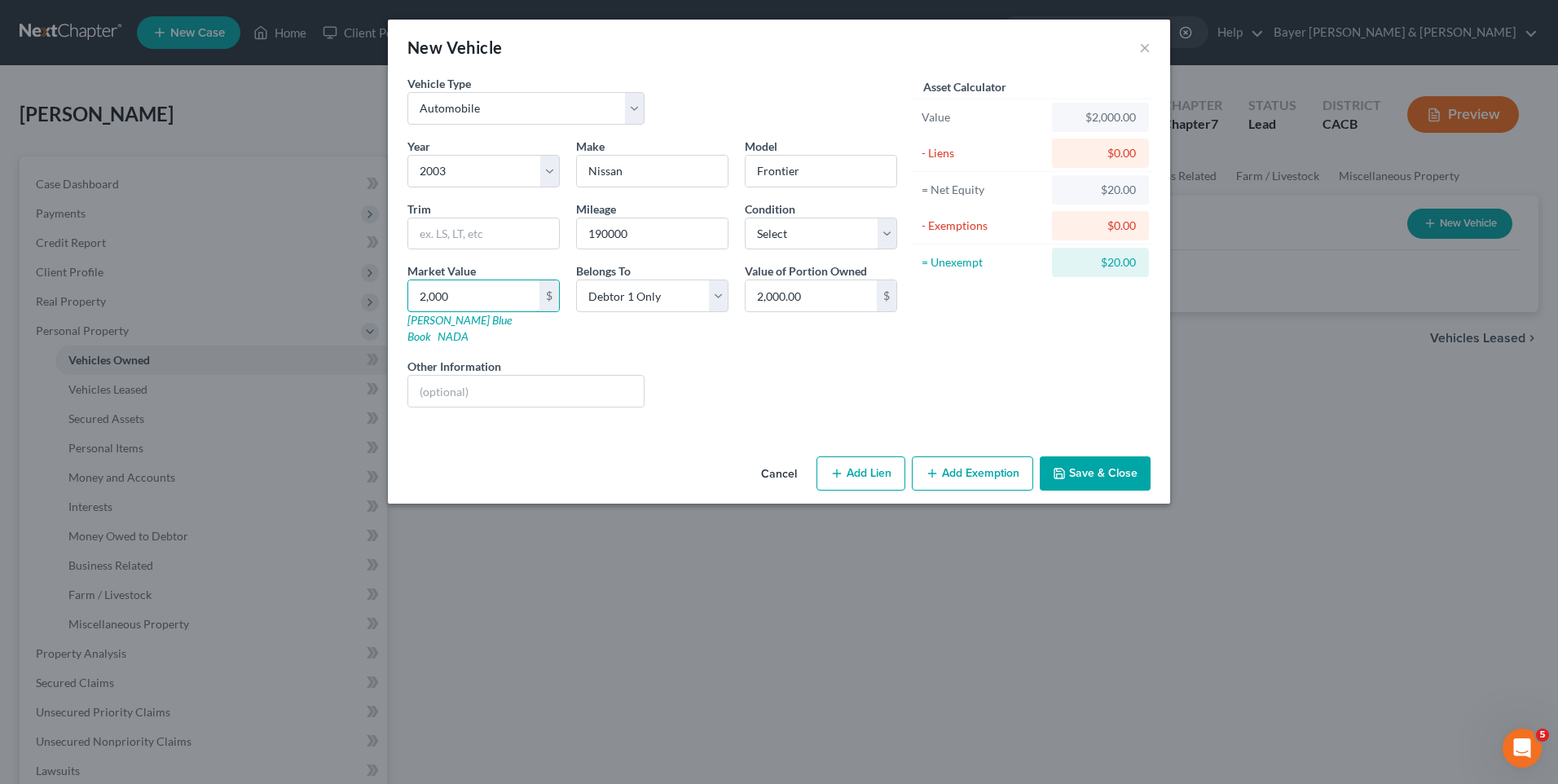
type input "2,000"
click at [956, 462] on button "Add Exemption" at bounding box center [972, 474] width 121 height 35
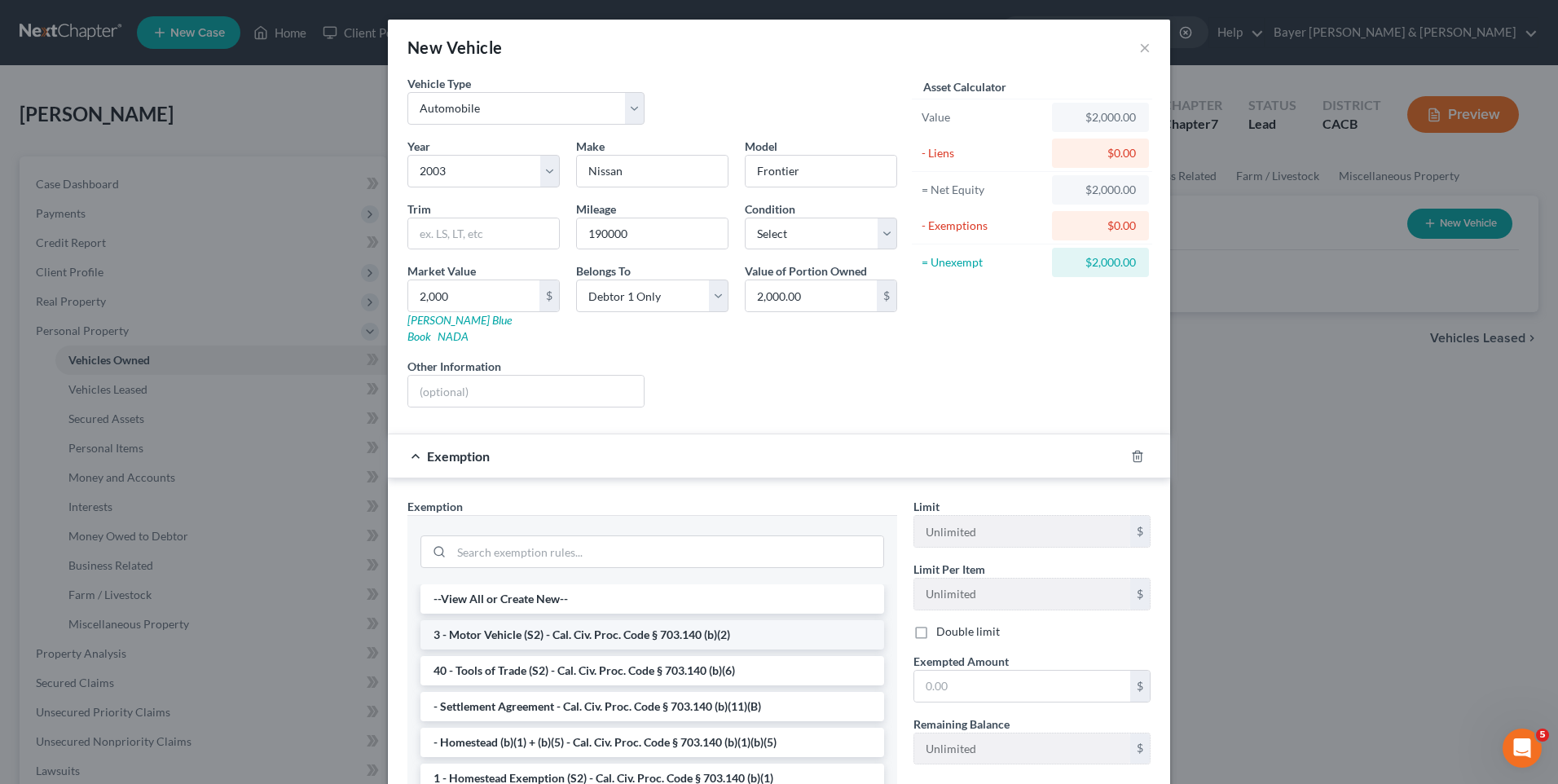
click at [553, 622] on li "3 - Motor Vehicle (S2) - Cal. Civ. Proc. Code § 703.140 (b)(2)" at bounding box center [653, 635] width 464 height 29
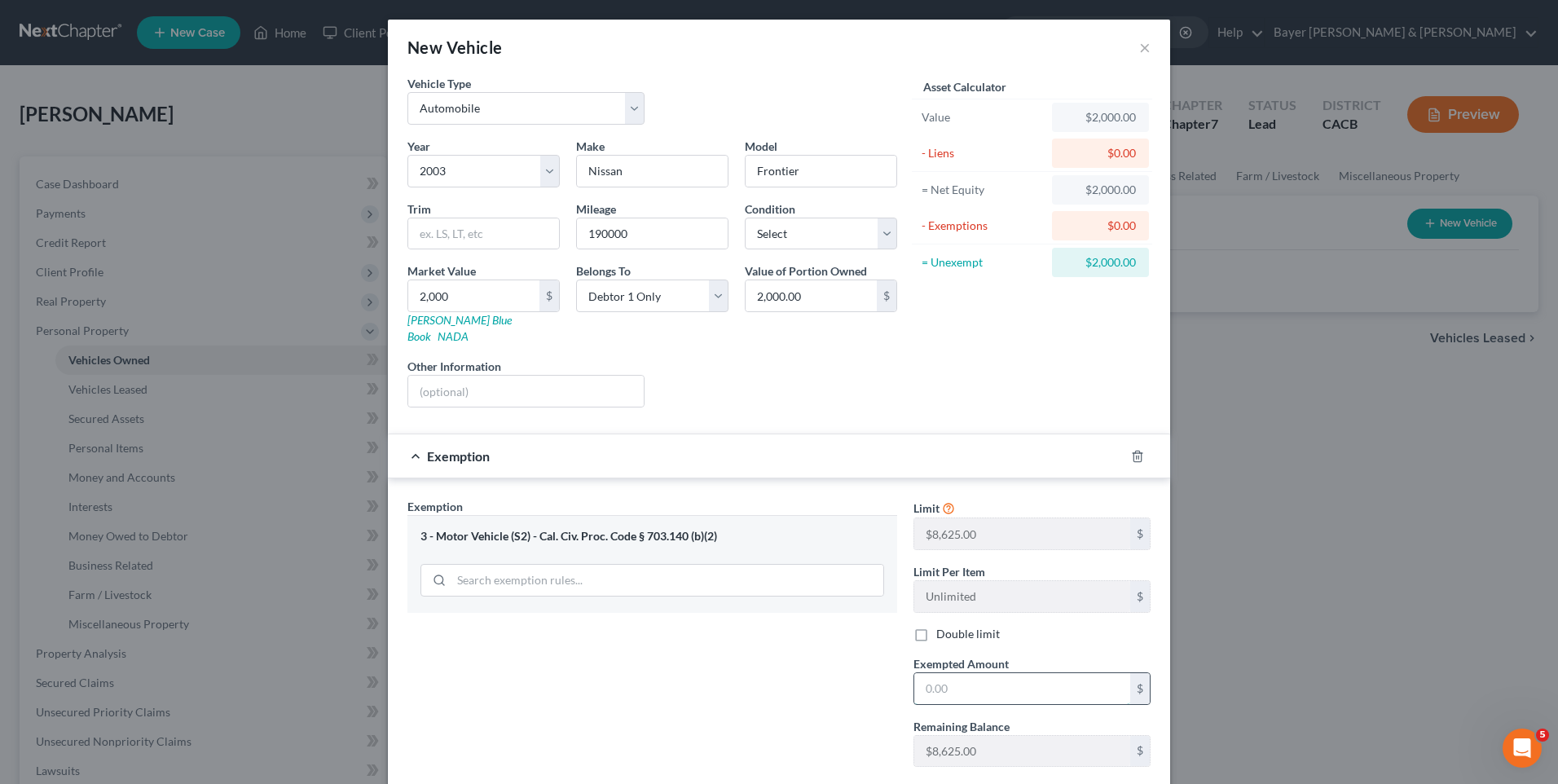
click at [997, 674] on input "text" at bounding box center [1022, 689] width 216 height 31
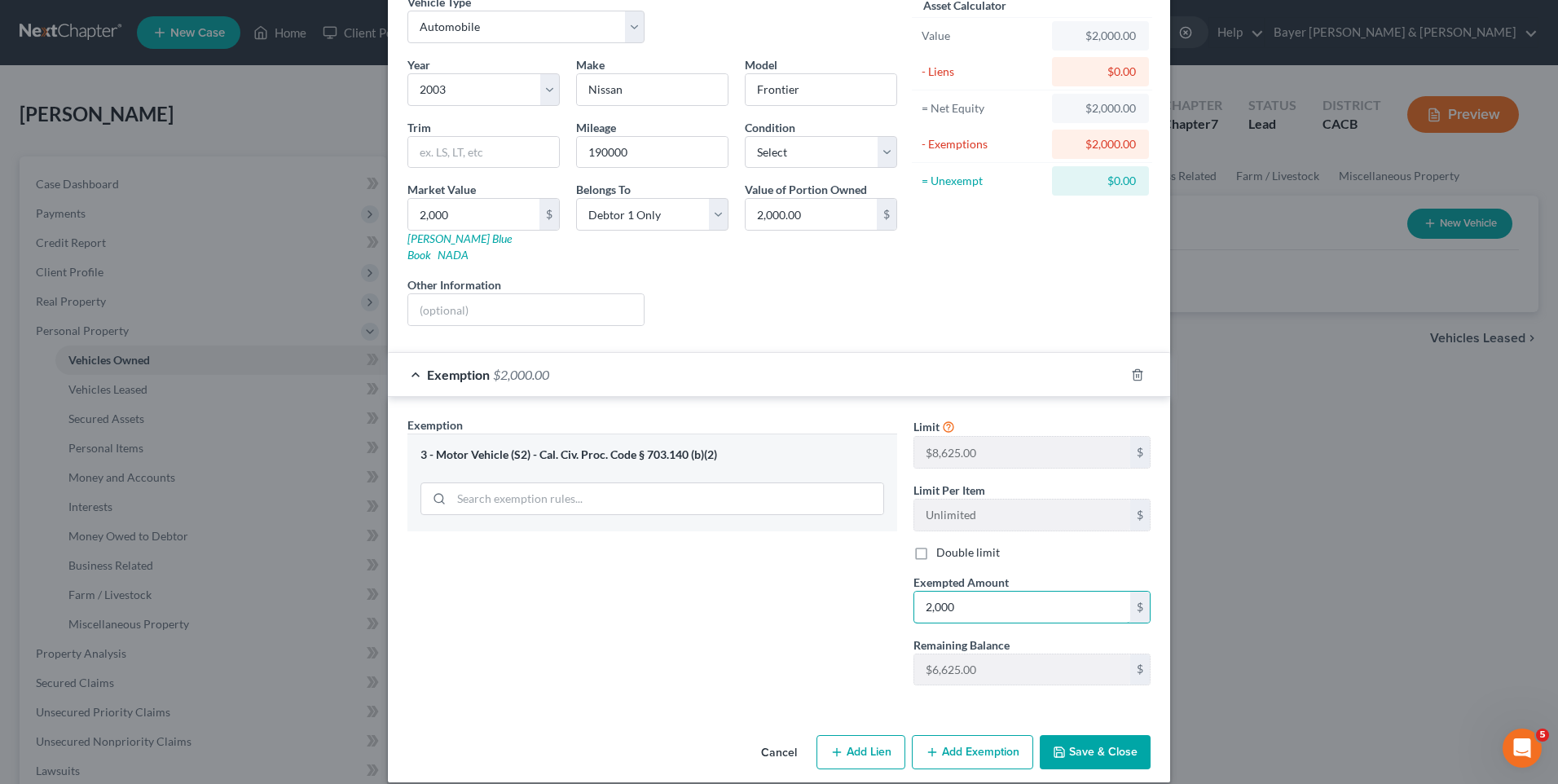
scroll to position [83, 0]
type input "2,000"
drag, startPoint x: 1091, startPoint y: 733, endPoint x: 1051, endPoint y: 734, distance: 40.0
click at [1091, 734] on button "Save & Close" at bounding box center [1094, 751] width 110 height 35
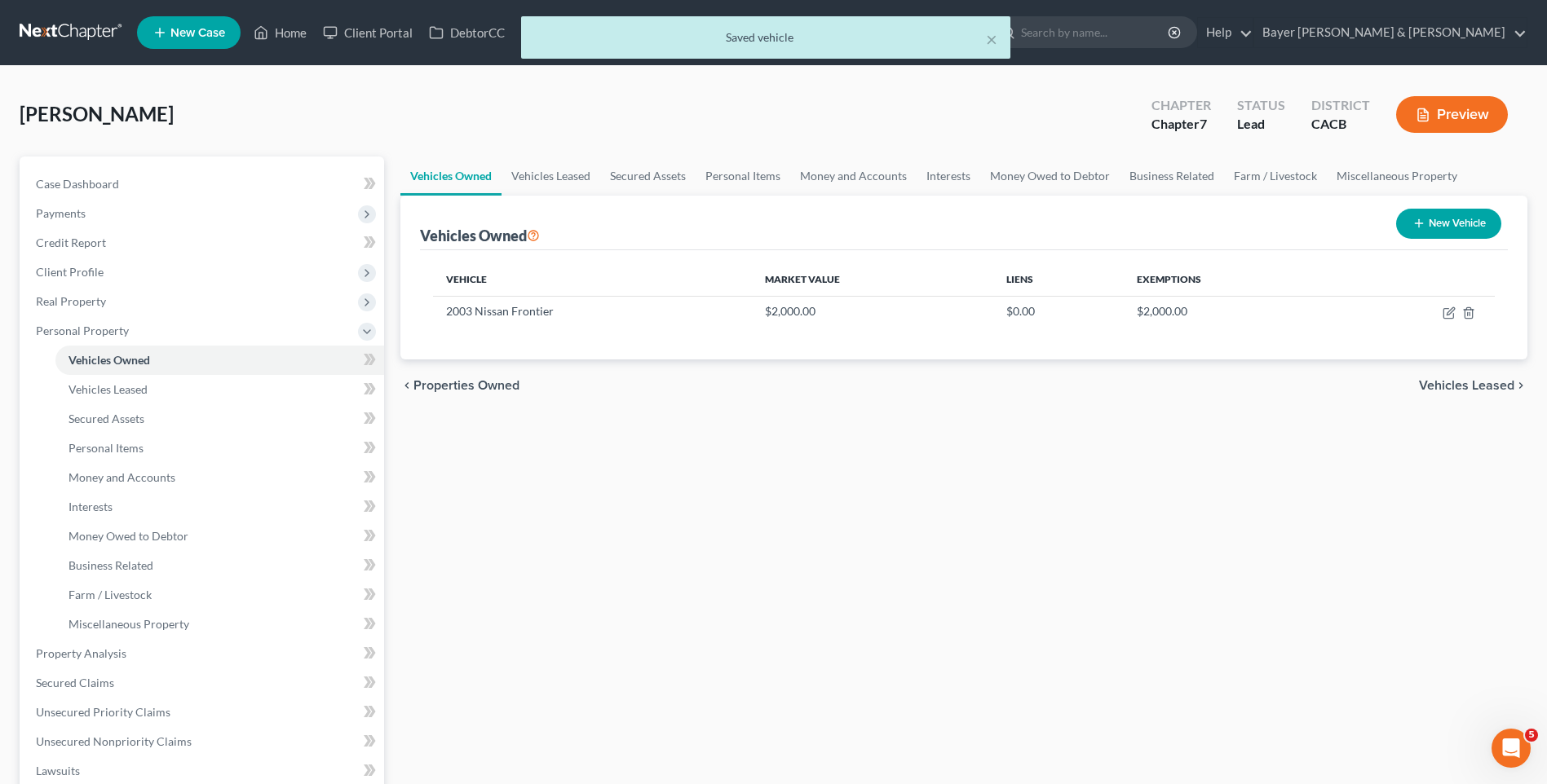
click at [1458, 227] on button "New Vehicle" at bounding box center [1448, 224] width 105 height 30
select select "0"
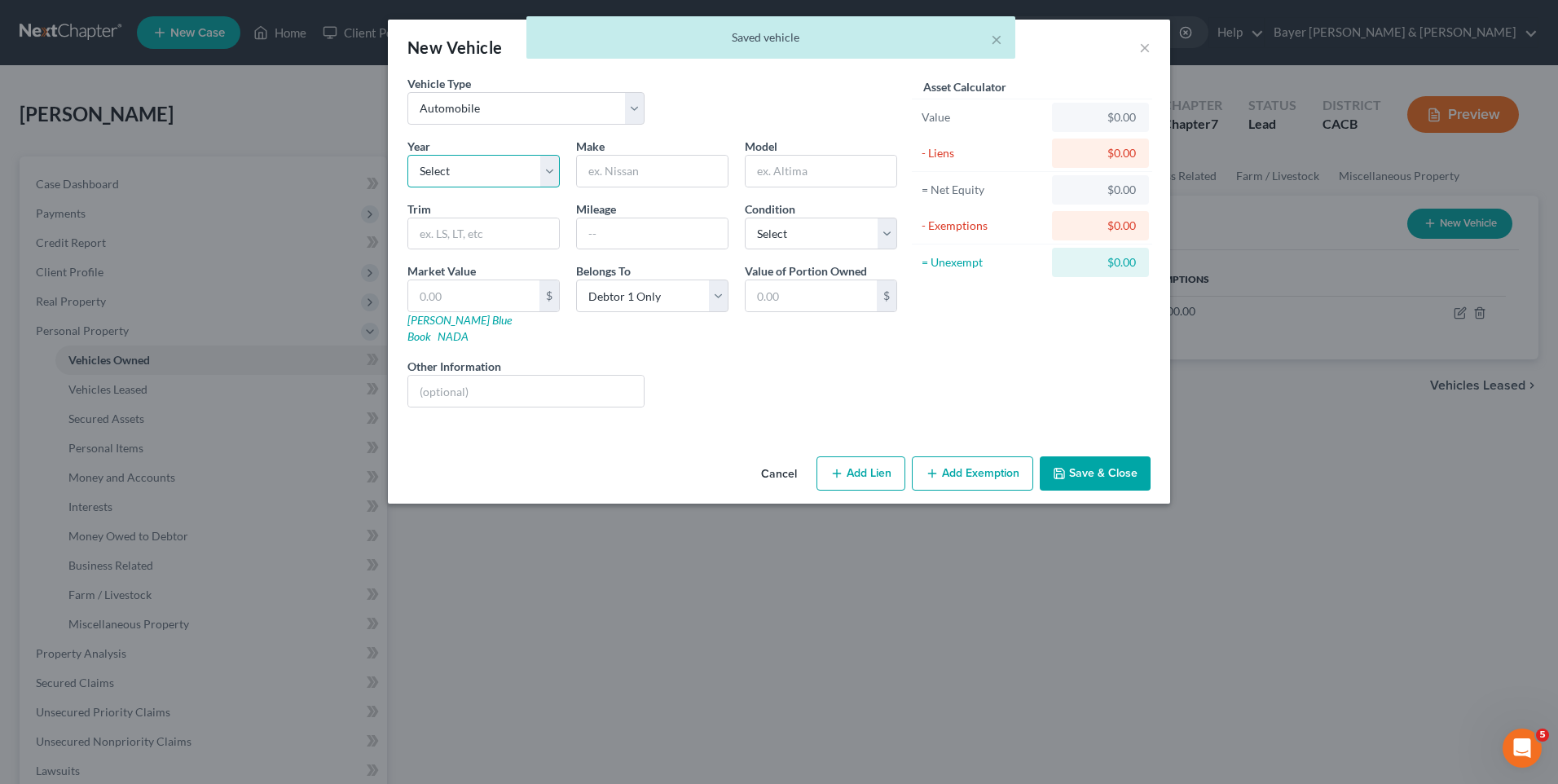
click at [474, 172] on select "Select 2026 2025 2024 2023 2022 2021 2020 2019 2018 2017 2016 2015 2014 2013 20…" at bounding box center [484, 172] width 152 height 33
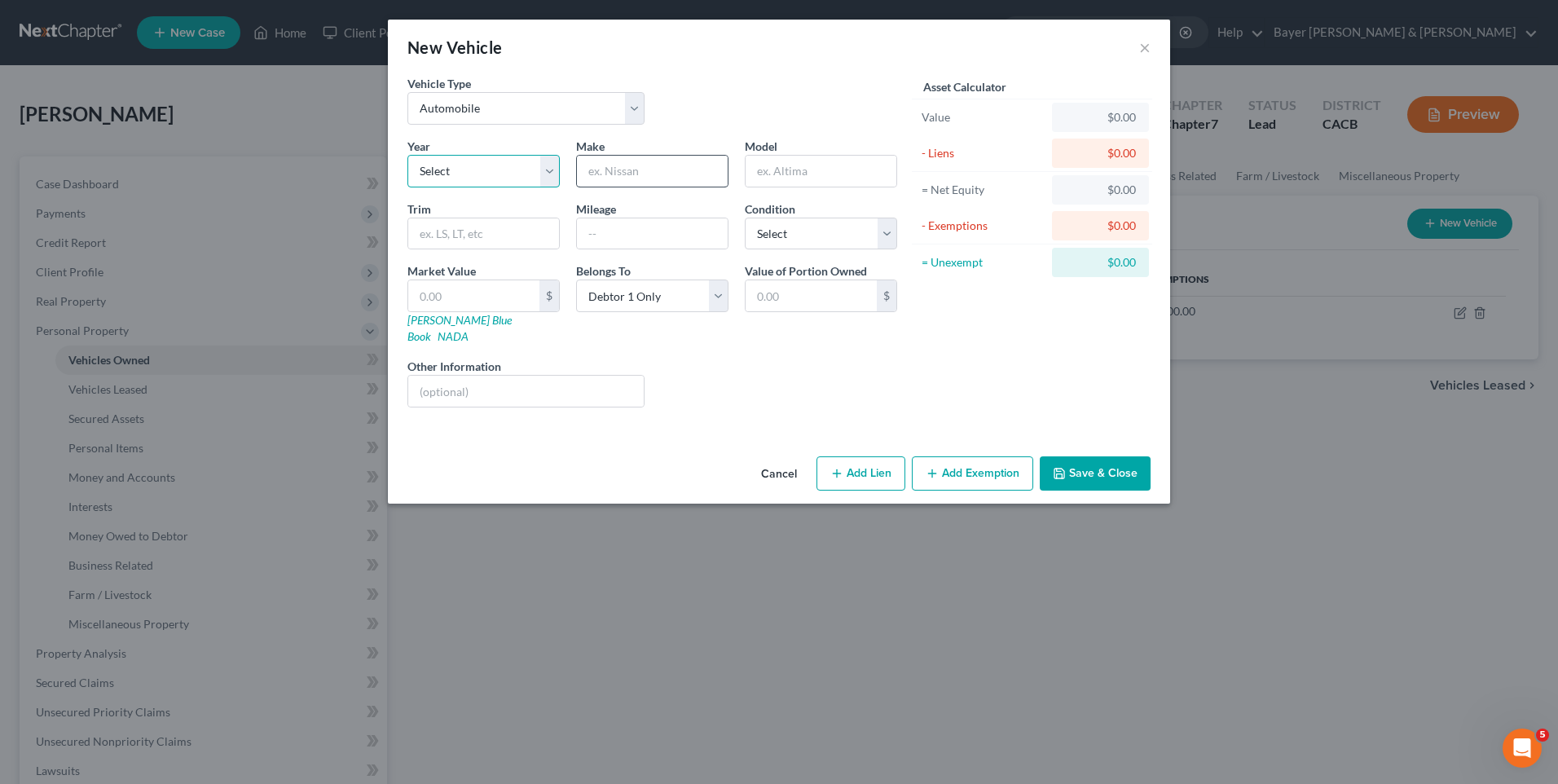
select select "22"
click at [590, 172] on input "text" at bounding box center [652, 172] width 151 height 31
type input "Toyota"
click at [756, 165] on input "text" at bounding box center [821, 172] width 151 height 31
click at [769, 178] on input "Carolla" at bounding box center [821, 172] width 151 height 31
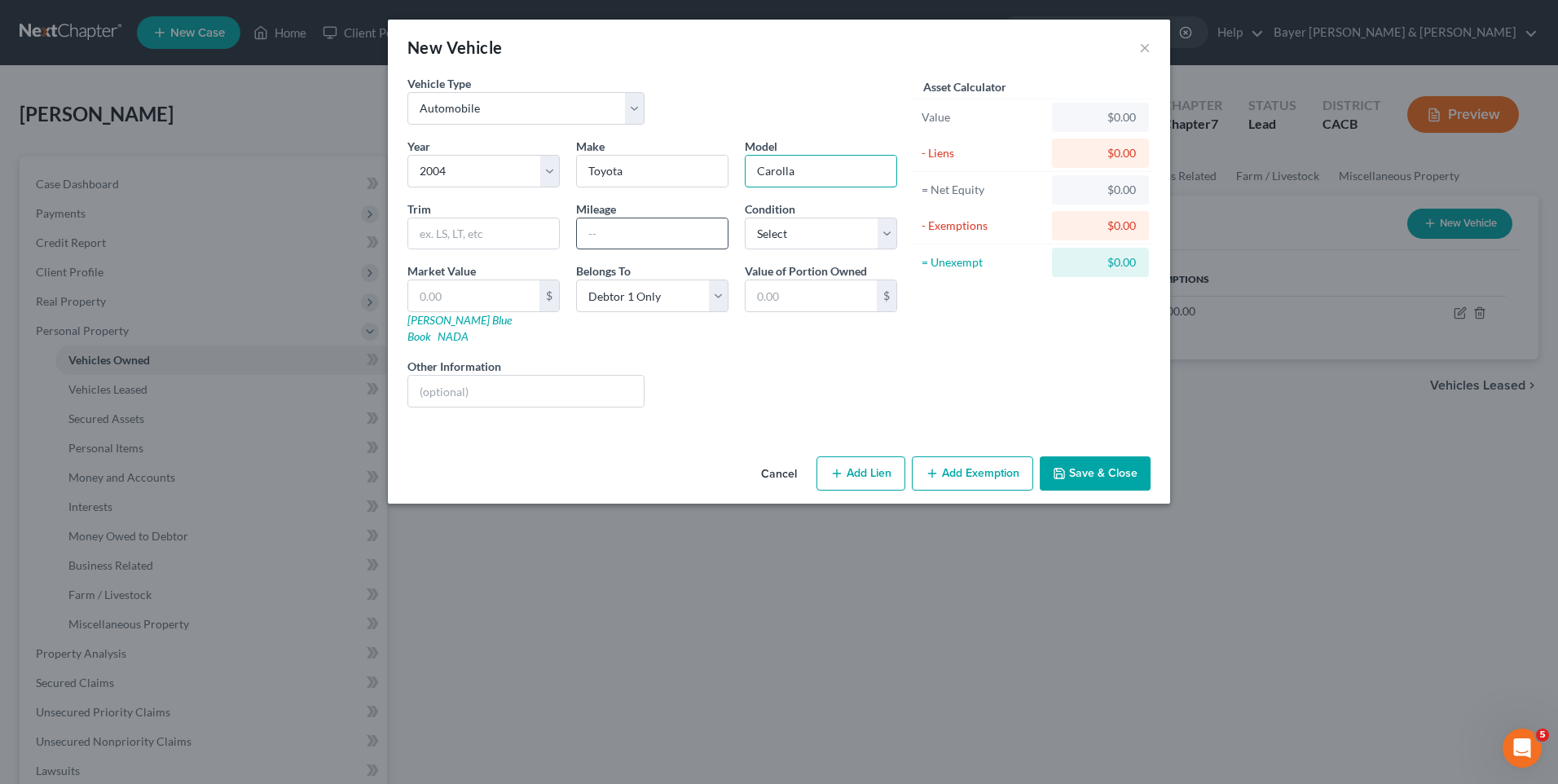
type input "Carolla"
click at [625, 234] on input "text" at bounding box center [652, 234] width 151 height 31
type input "195000"
click at [498, 289] on input "text" at bounding box center [474, 296] width 131 height 31
type input "8"
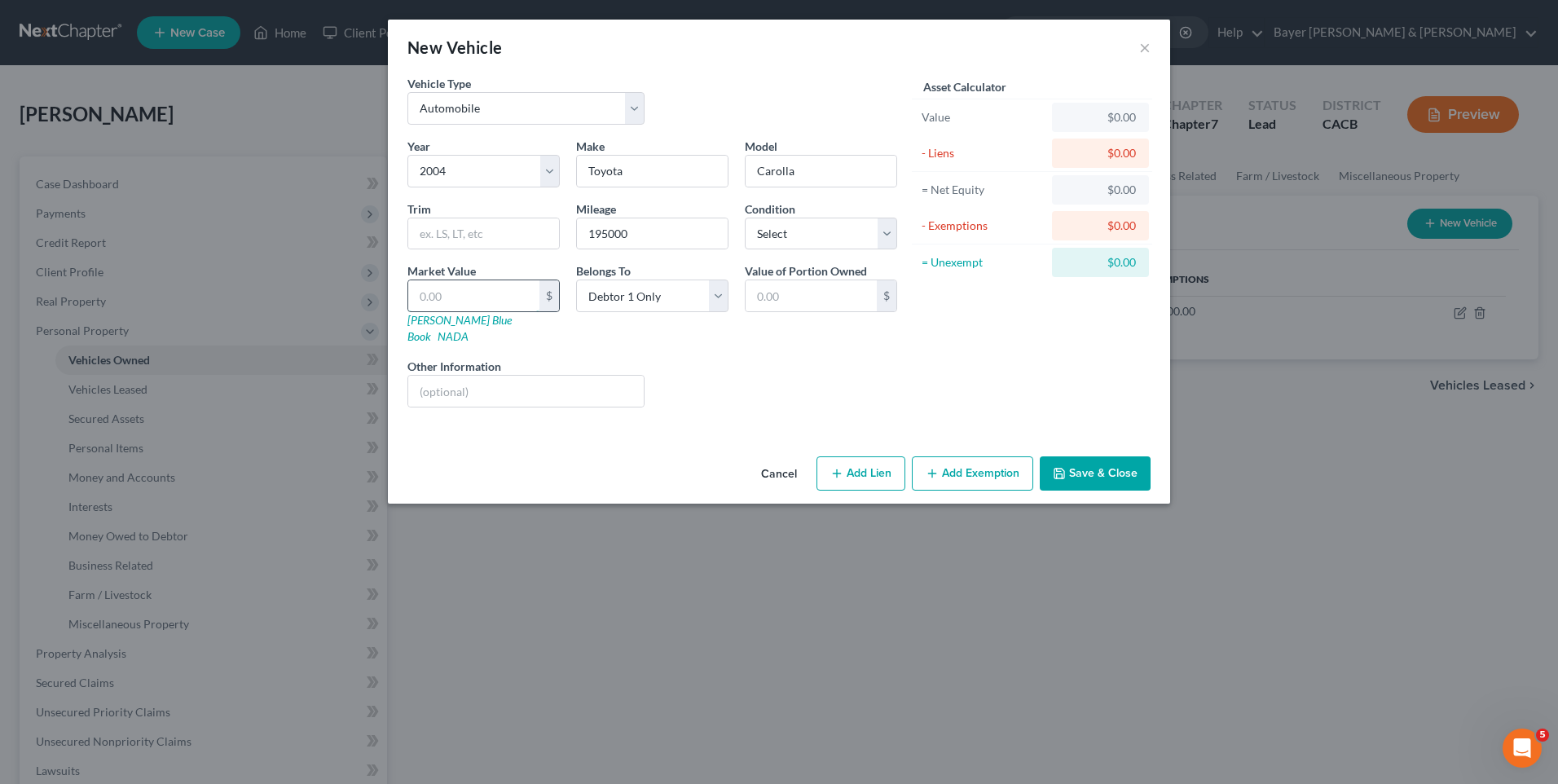
type input "8.00"
type input "80"
type input "80.00"
type input "800"
type input "800.00"
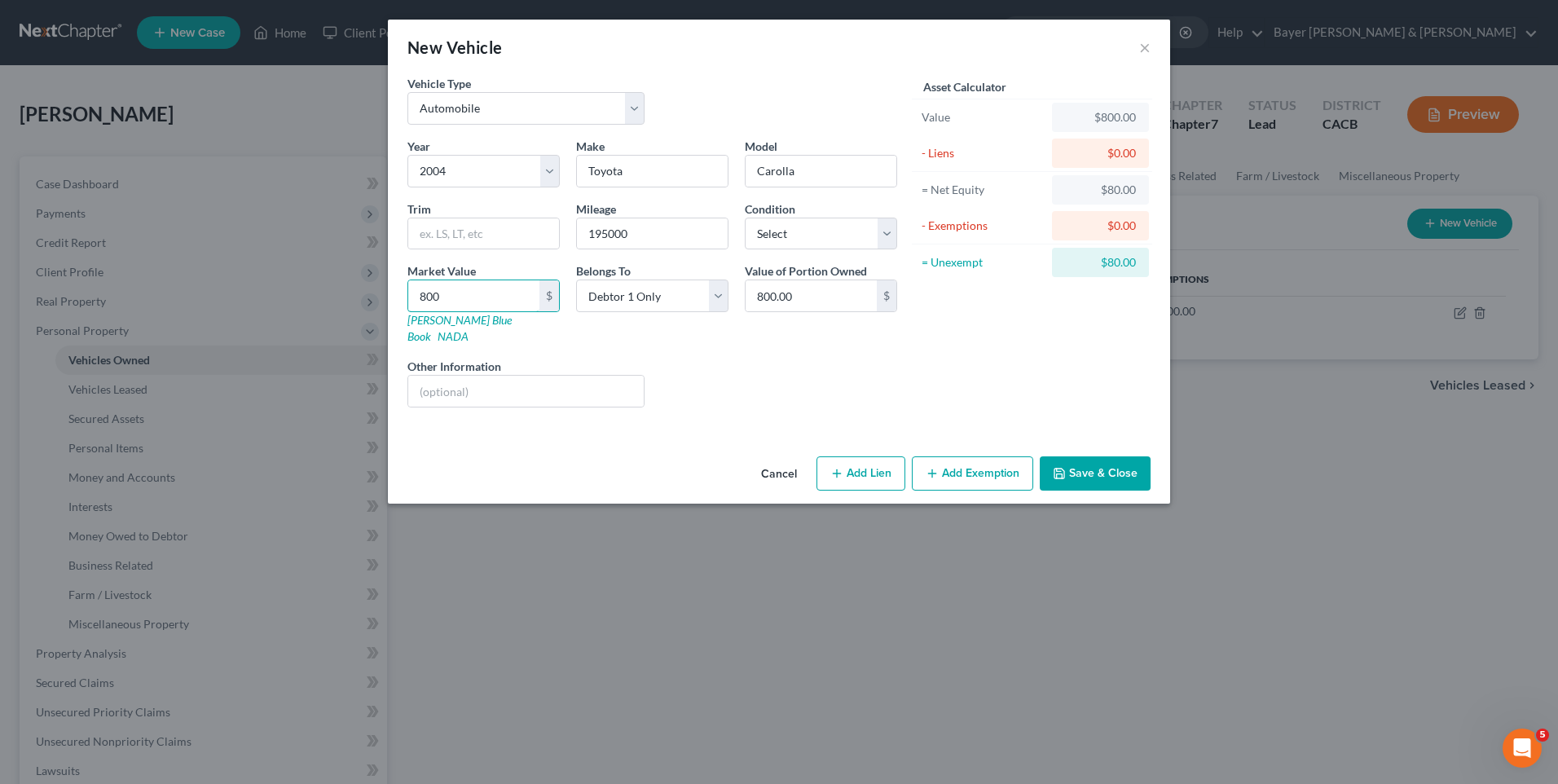
type input "800"
click at [949, 457] on button "Add Exemption" at bounding box center [972, 474] width 121 height 35
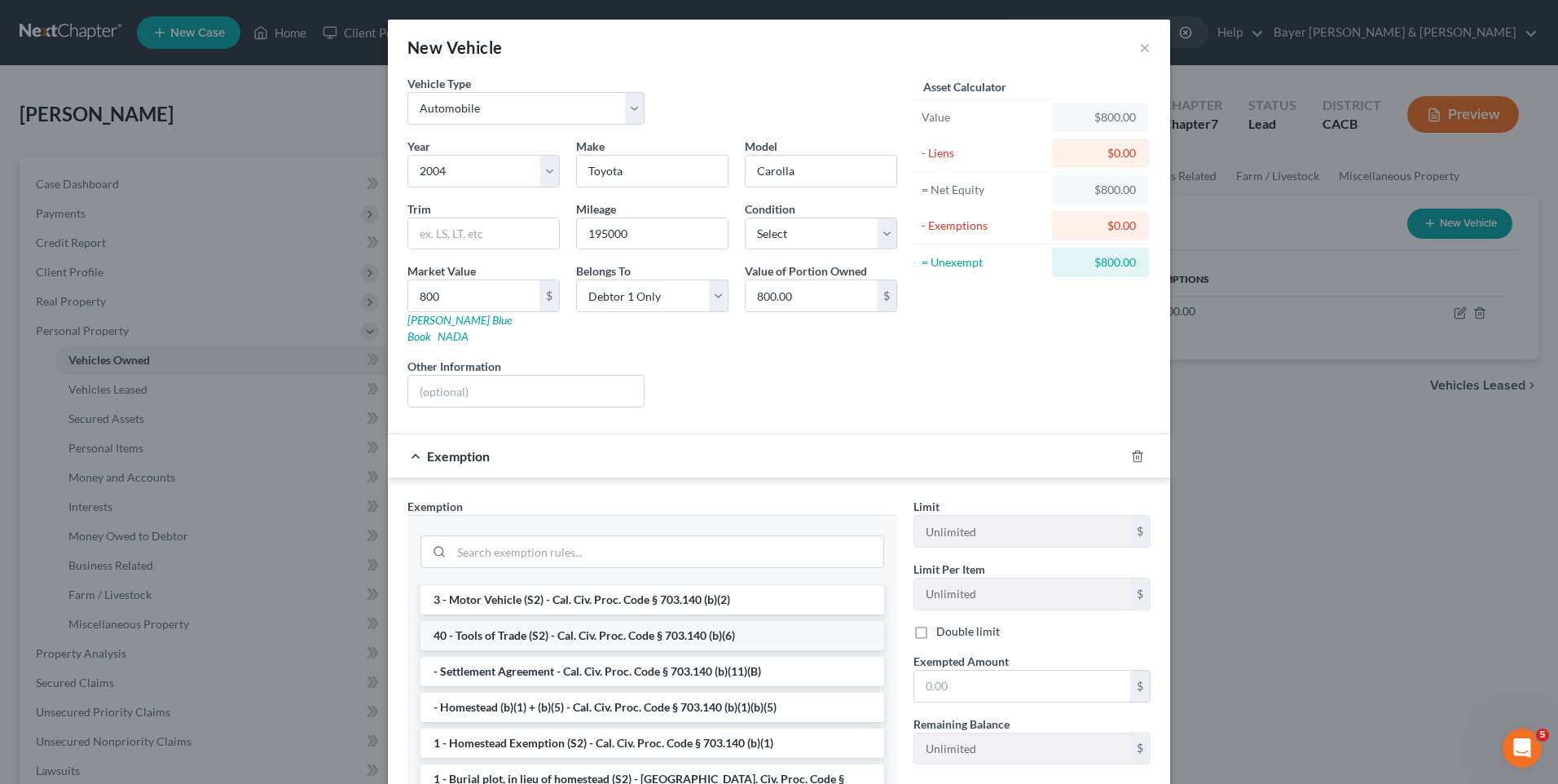
scroll to position [0, 0]
click at [587, 621] on li "3 - Motor Vehicle (S2) - Cal. Civ. Proc. Code § 703.140 (b)(2)" at bounding box center [653, 635] width 464 height 29
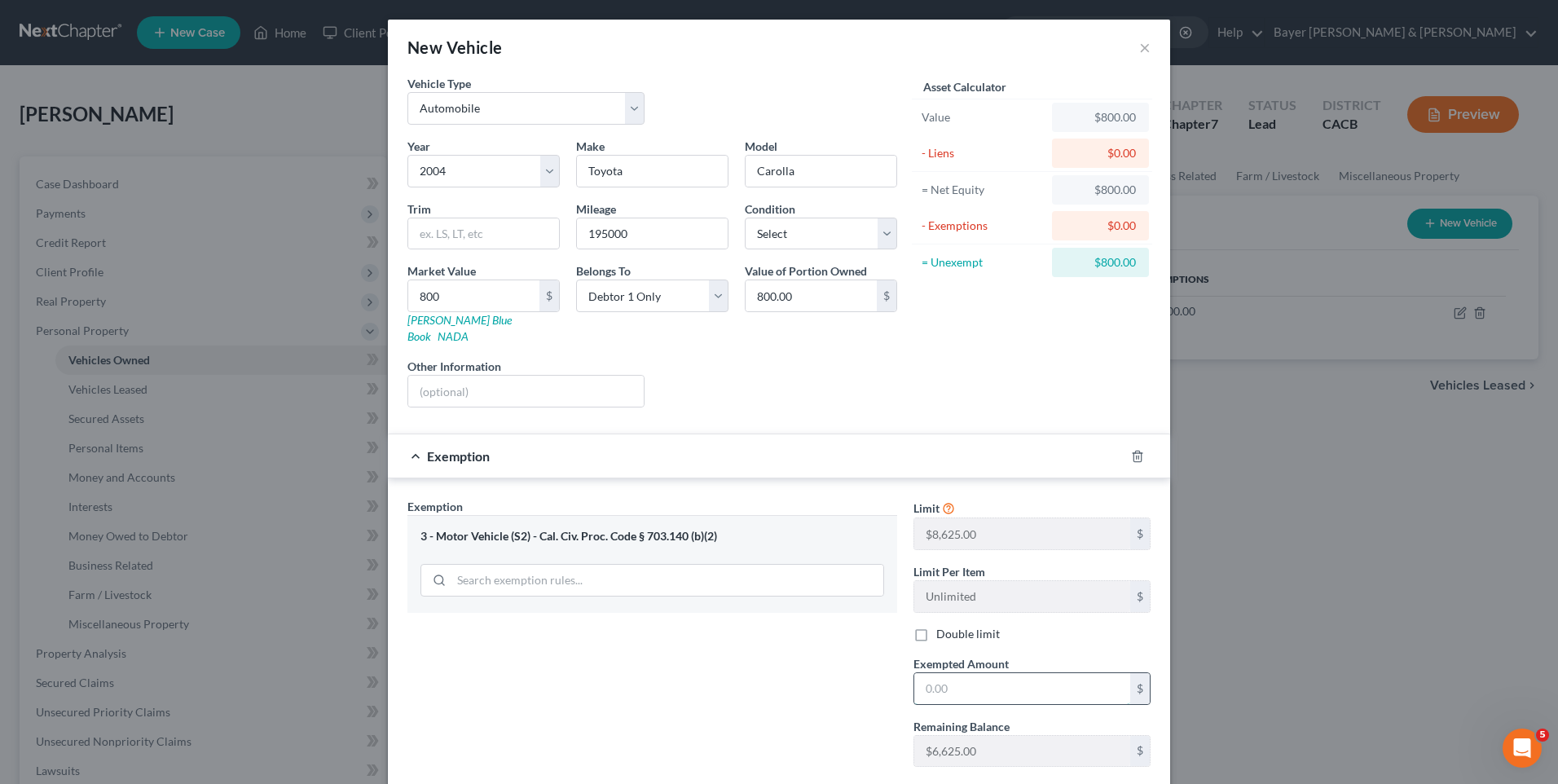
click at [952, 674] on input "text" at bounding box center [1022, 689] width 216 height 31
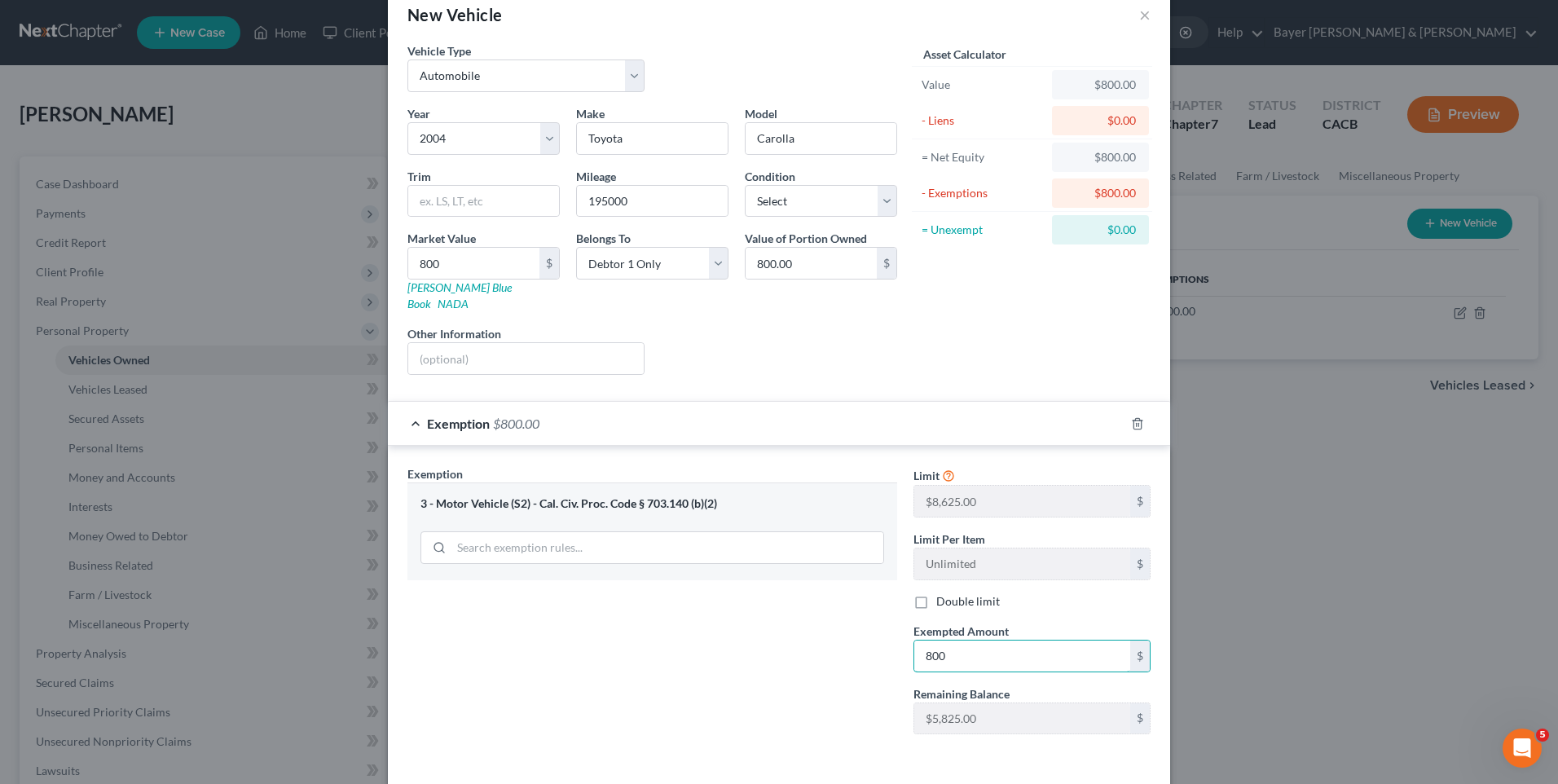
scroll to position [83, 0]
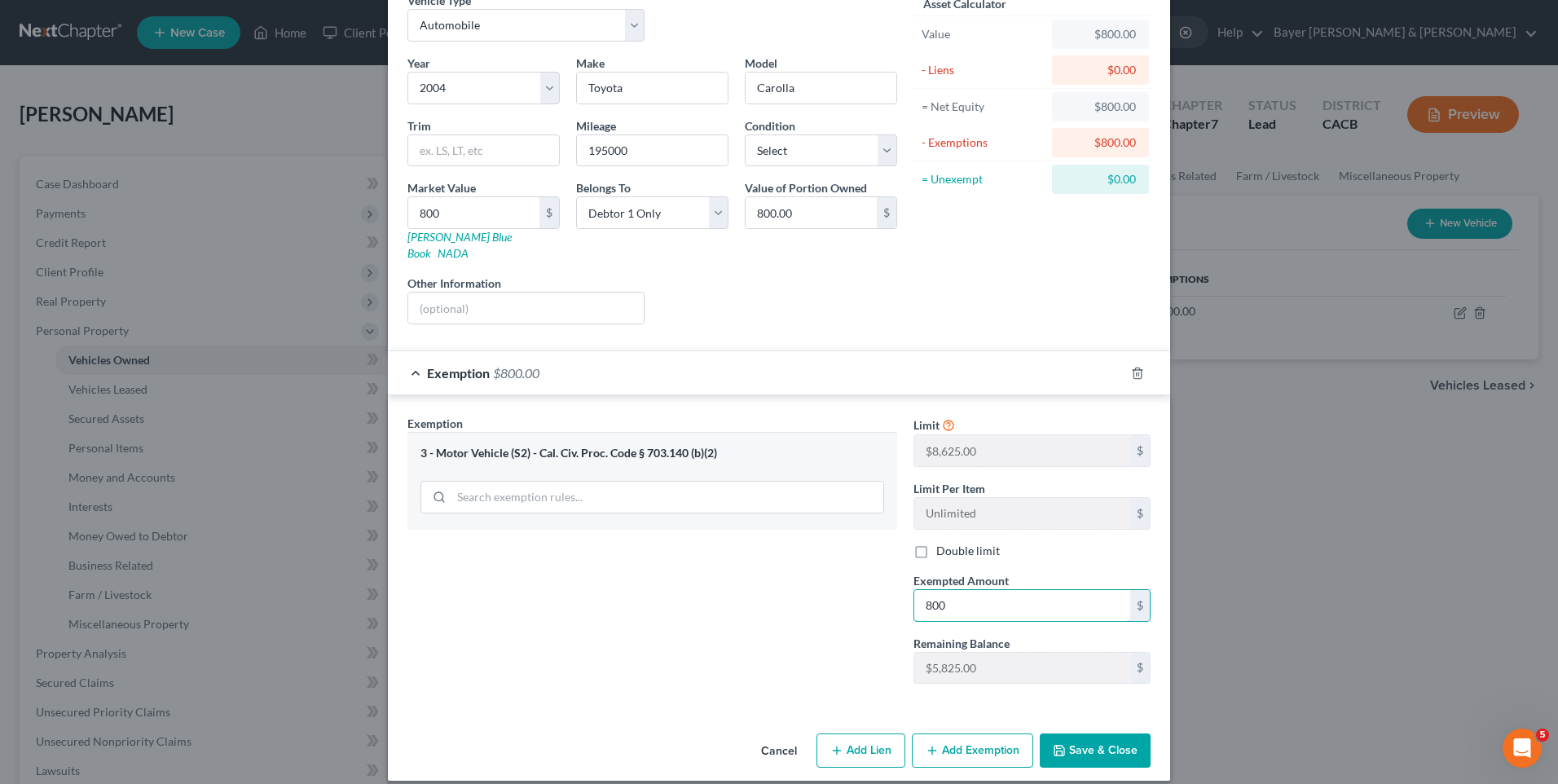
type input "800"
click at [842, 665] on div "Exemption Set must be selected for CA. Exemption * 3 - Motor Vehicle (S2) - Cal…" at bounding box center [653, 556] width 507 height 282
click at [1099, 736] on button "Save & Close" at bounding box center [1094, 751] width 110 height 35
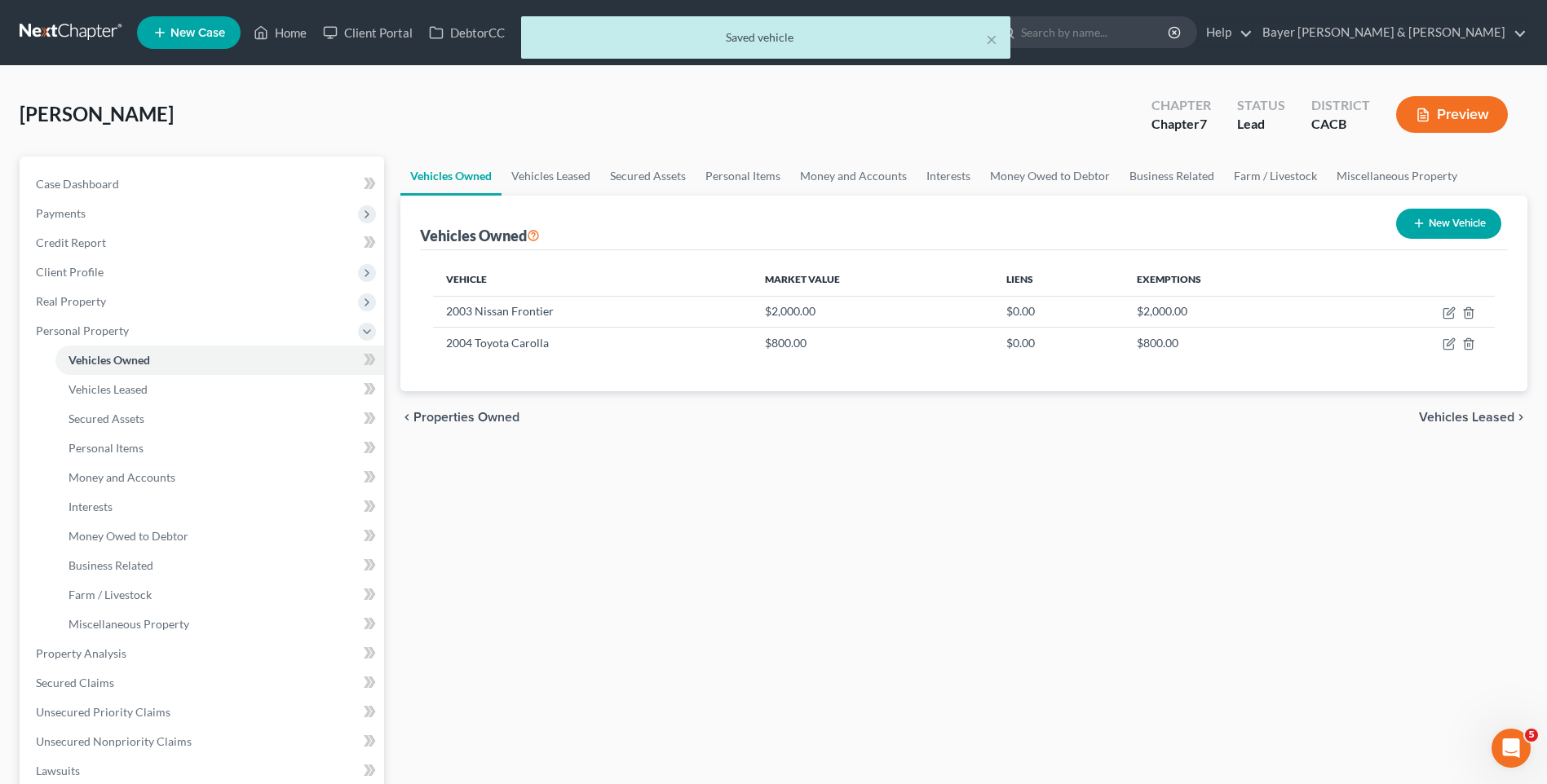
click at [1448, 228] on button "New Vehicle" at bounding box center [1448, 224] width 105 height 30
select select "0"
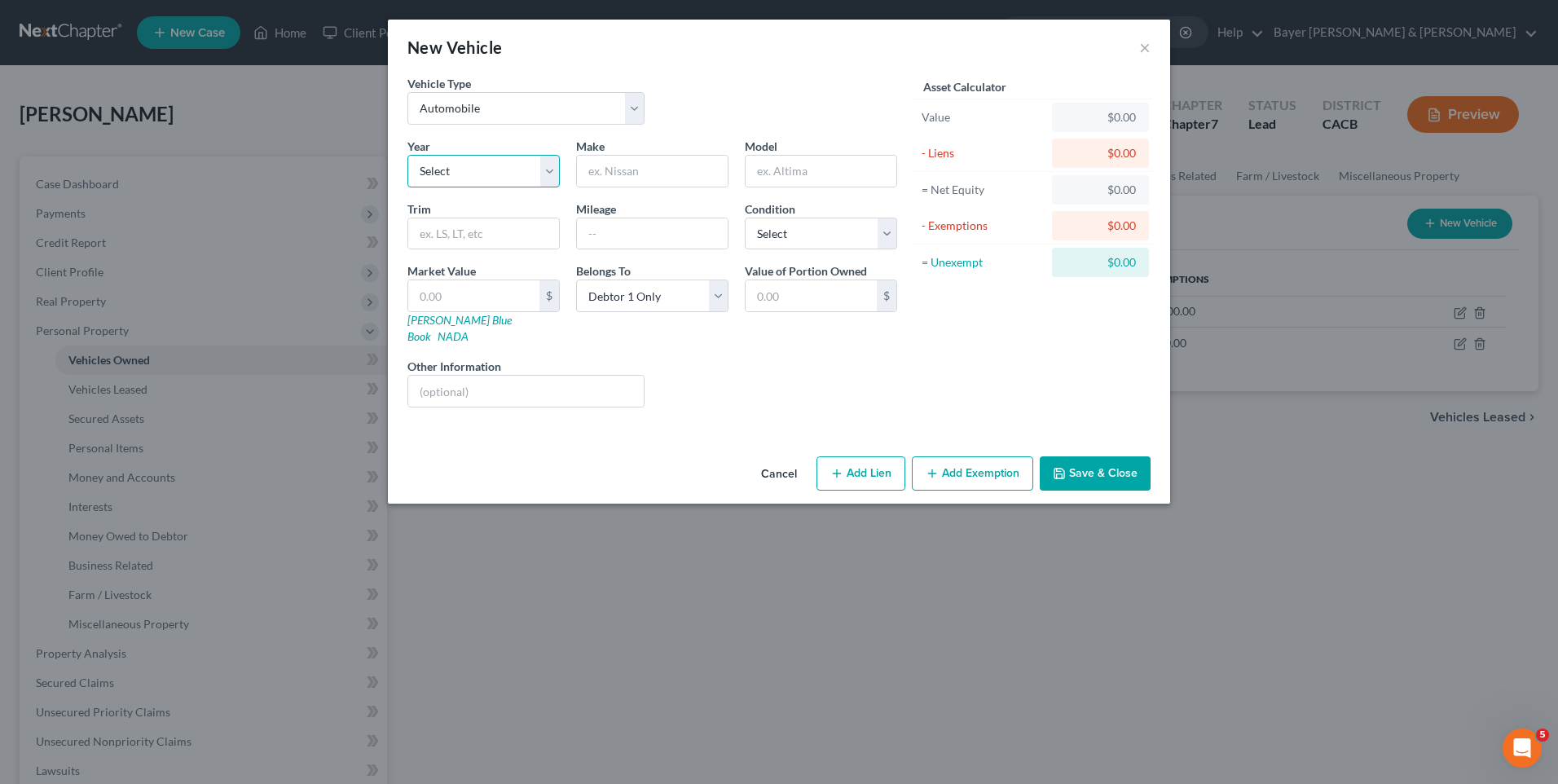
click at [453, 171] on select "Select 2026 2025 2024 2023 2022 2021 2020 2019 2018 2017 2016 2015 2014 2013 20…" at bounding box center [484, 172] width 152 height 33
select select "24"
click at [408, 155] on select "Select 2026 2025 2024 2023 2022 2021 2020 2019 2018 2017 2016 2015 2014 2013 20…" at bounding box center [484, 172] width 152 height 33
click at [615, 173] on input "text" at bounding box center [652, 172] width 151 height 31
type input "Toyota"
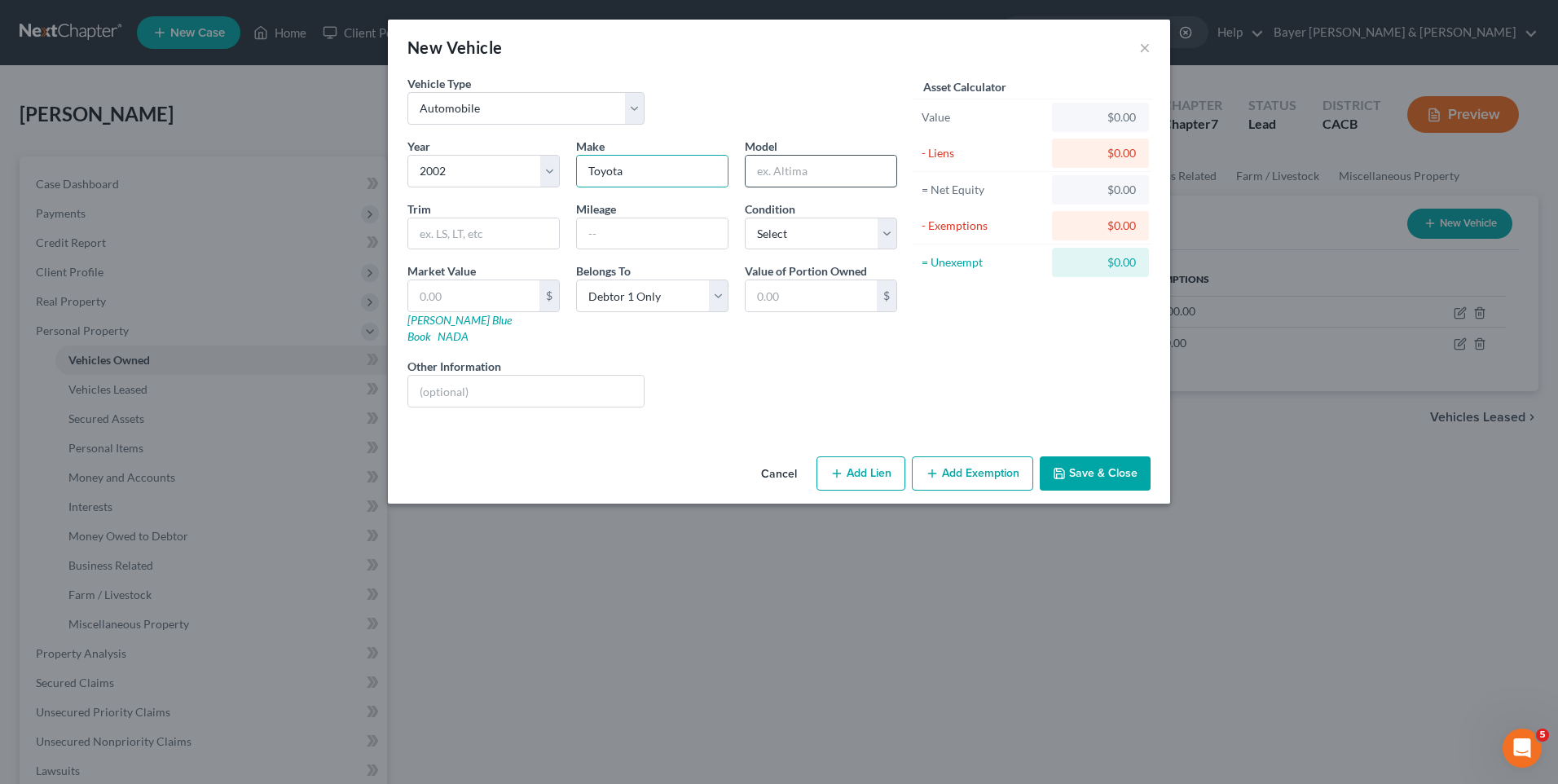
click at [768, 172] on input "text" at bounding box center [821, 172] width 151 height 31
type input "Solara"
click at [476, 303] on input "text" at bounding box center [474, 296] width 131 height 31
type input "2"
type input "2.00"
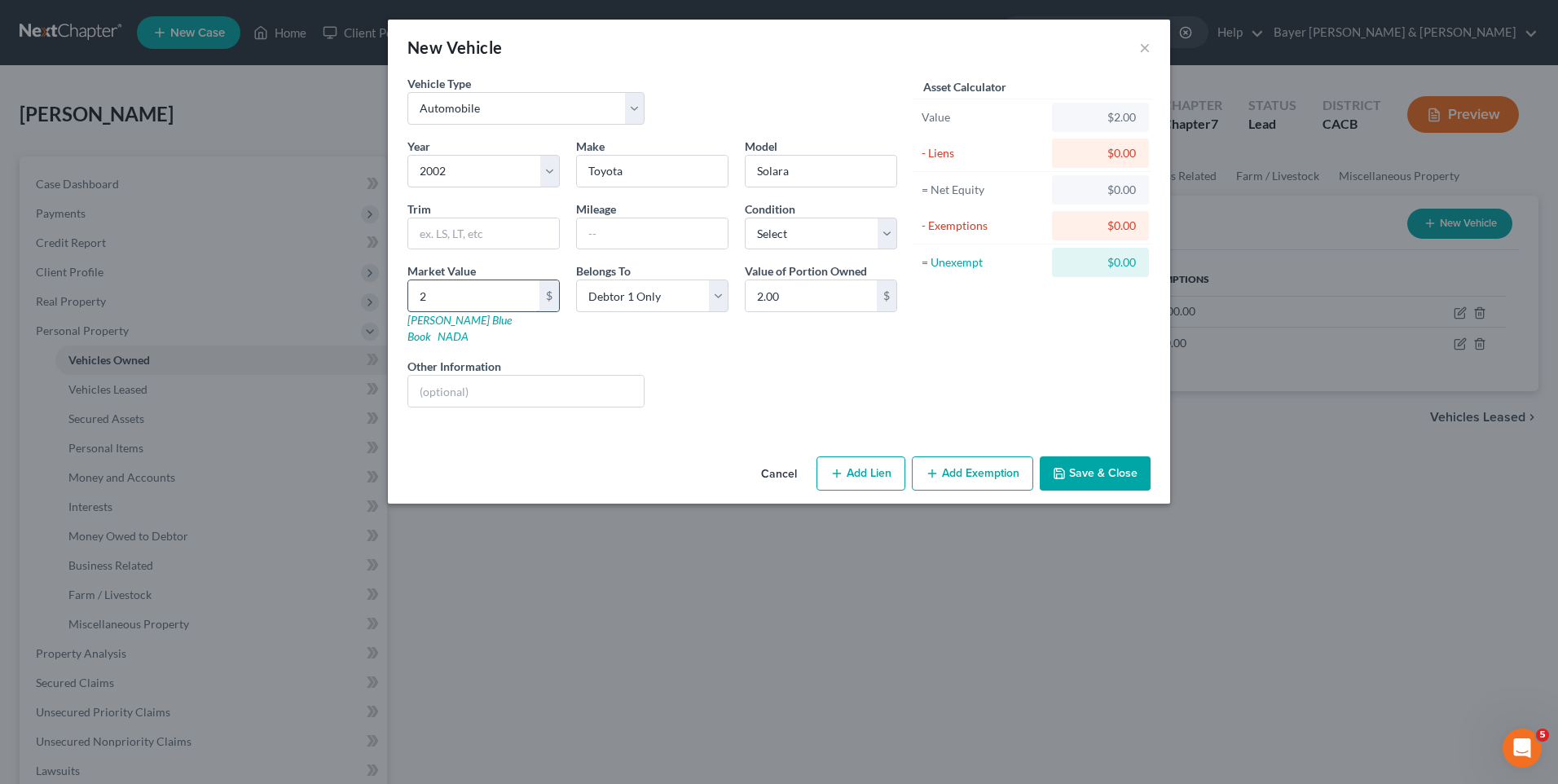
type input "20"
type input "20.00"
type input "200"
type input "200.00"
type input "2000"
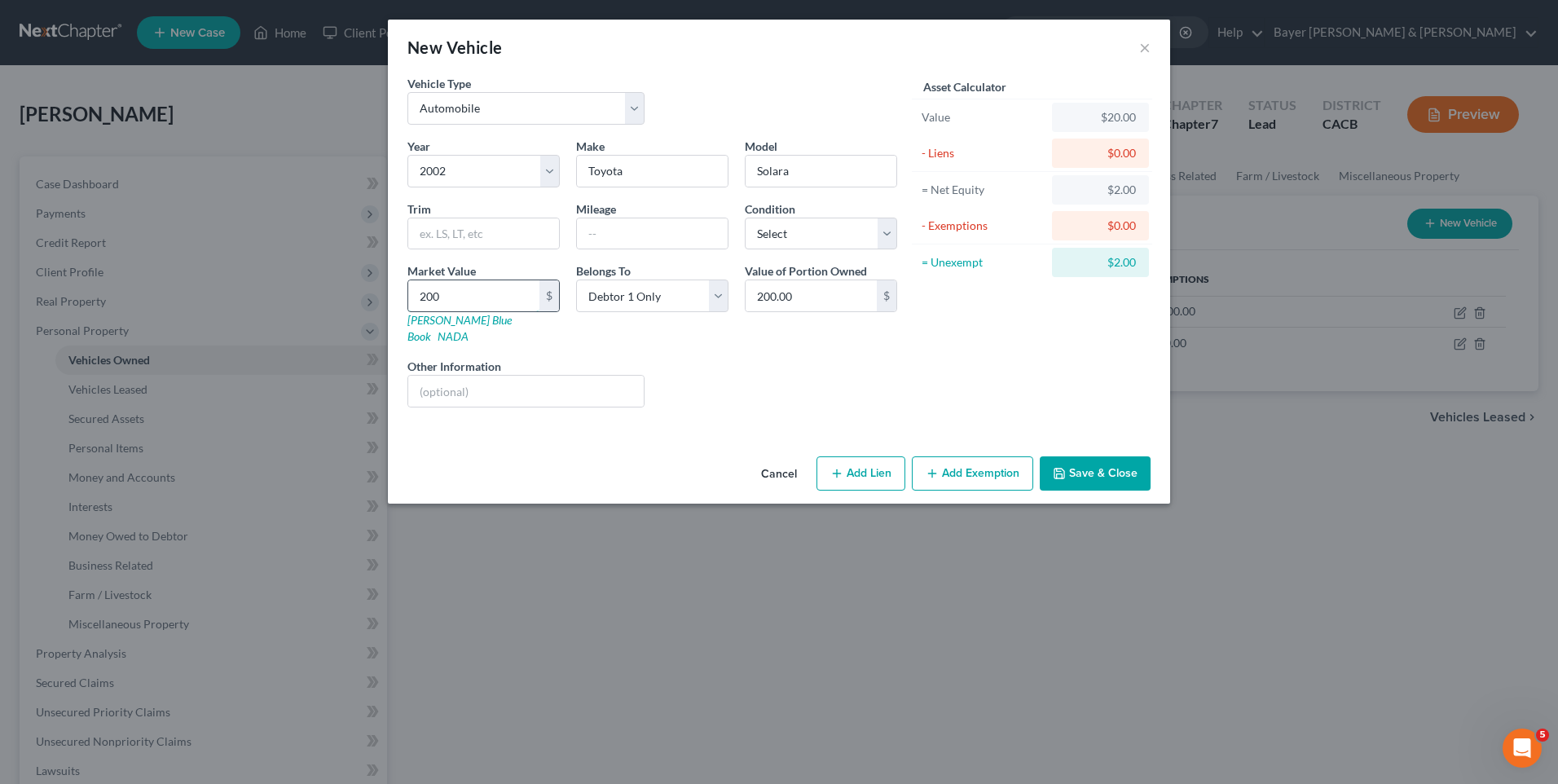
type input "2,000.00"
type input "2,000"
click at [652, 238] on input "text" at bounding box center [652, 234] width 151 height 31
type input "210000"
click at [979, 468] on button "Add Exemption" at bounding box center [972, 474] width 121 height 35
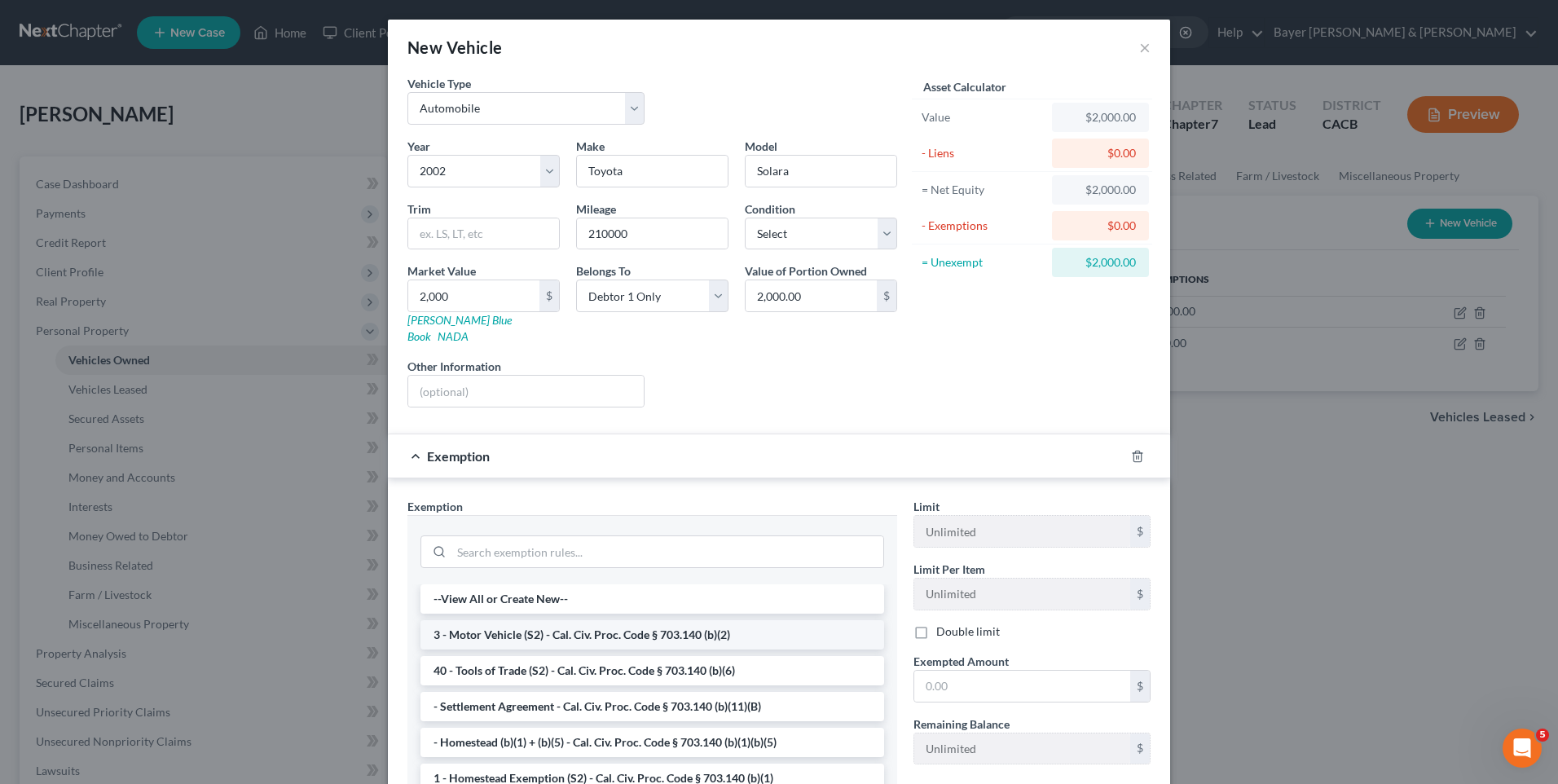
click at [499, 621] on li "3 - Motor Vehicle (S2) - Cal. Civ. Proc. Code § 703.140 (b)(2)" at bounding box center [653, 635] width 464 height 29
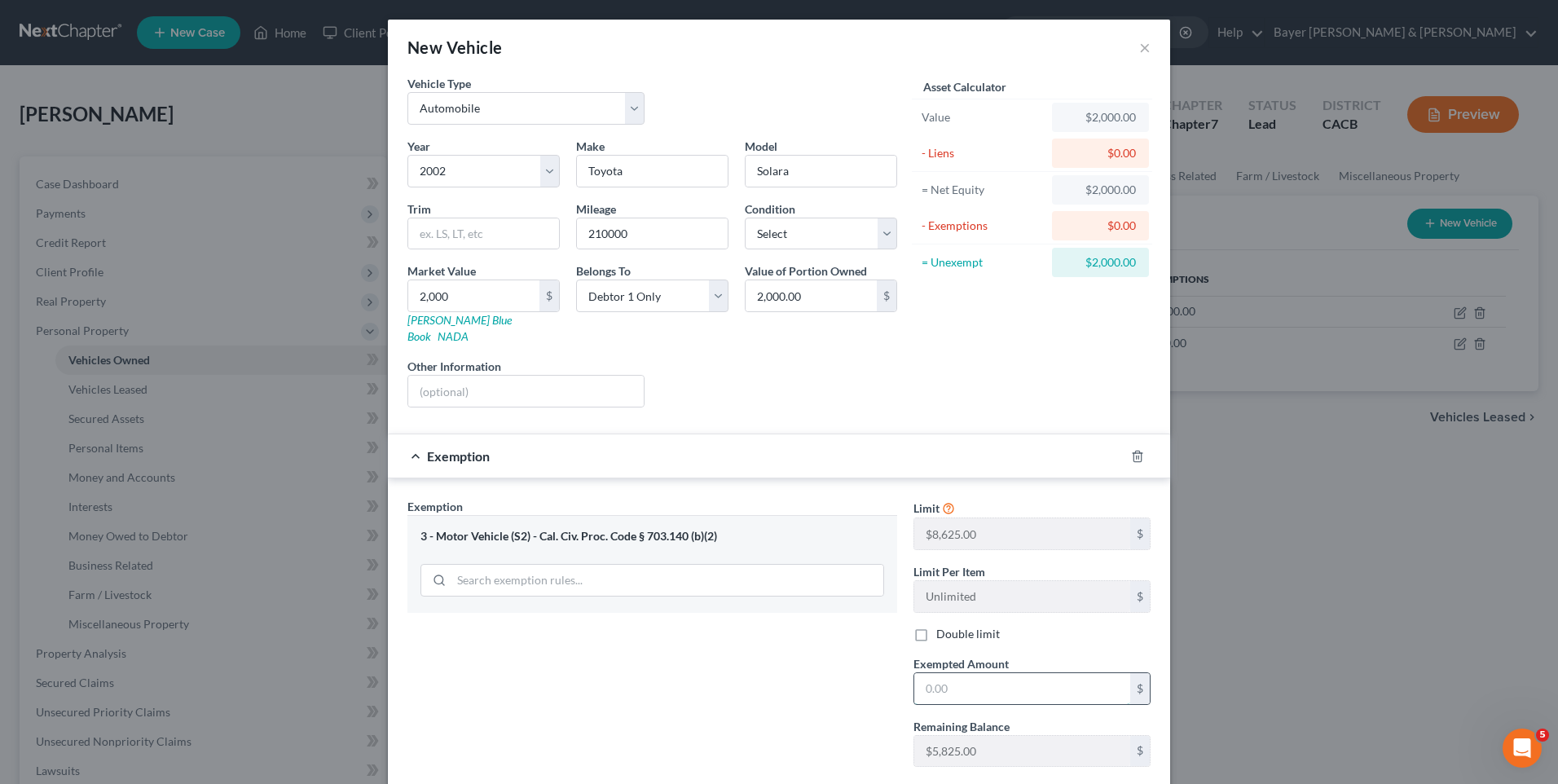
click at [935, 674] on input "text" at bounding box center [1022, 689] width 216 height 31
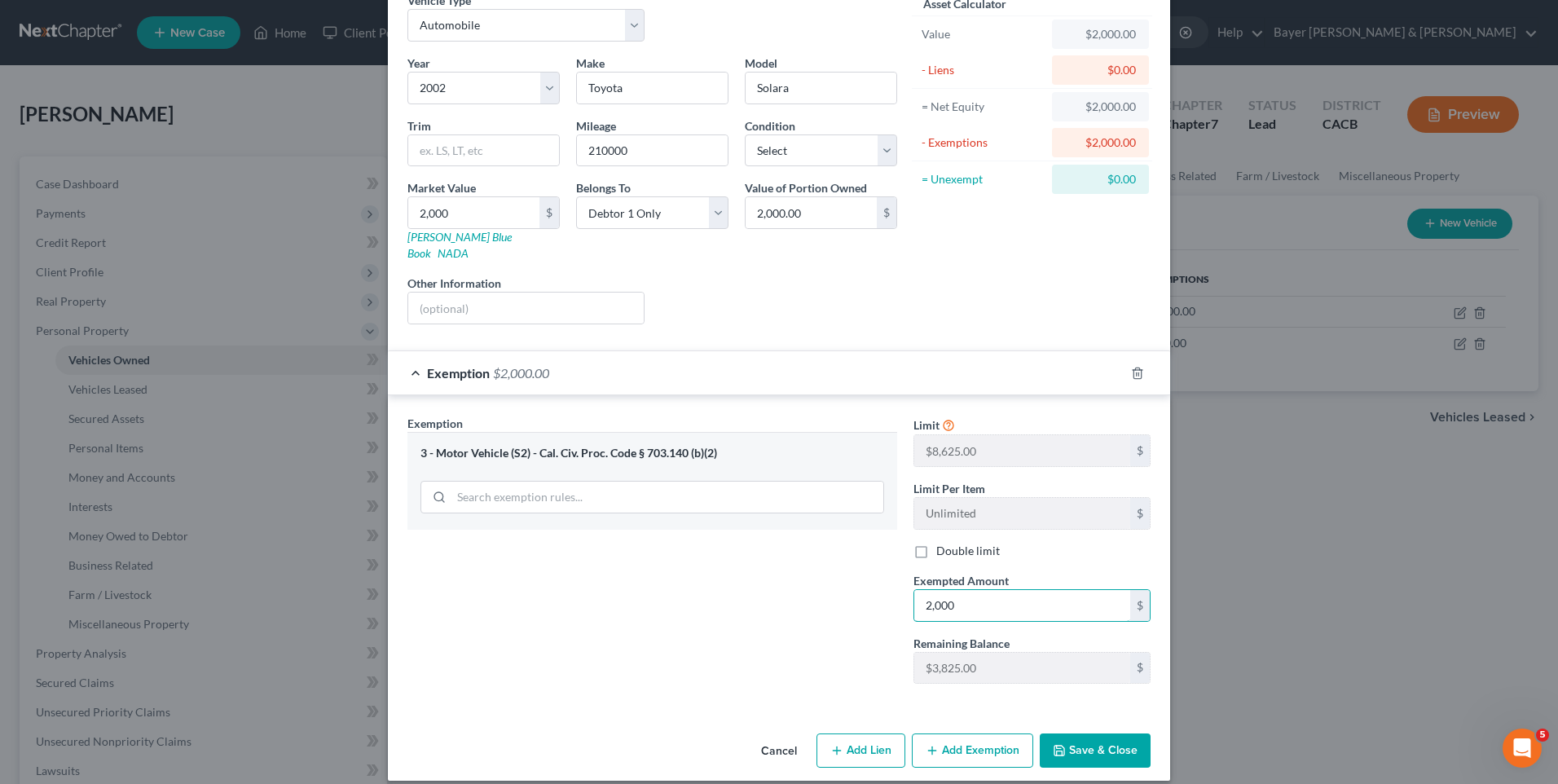
type input "2,000"
click at [1090, 736] on button "Save & Close" at bounding box center [1094, 751] width 110 height 35
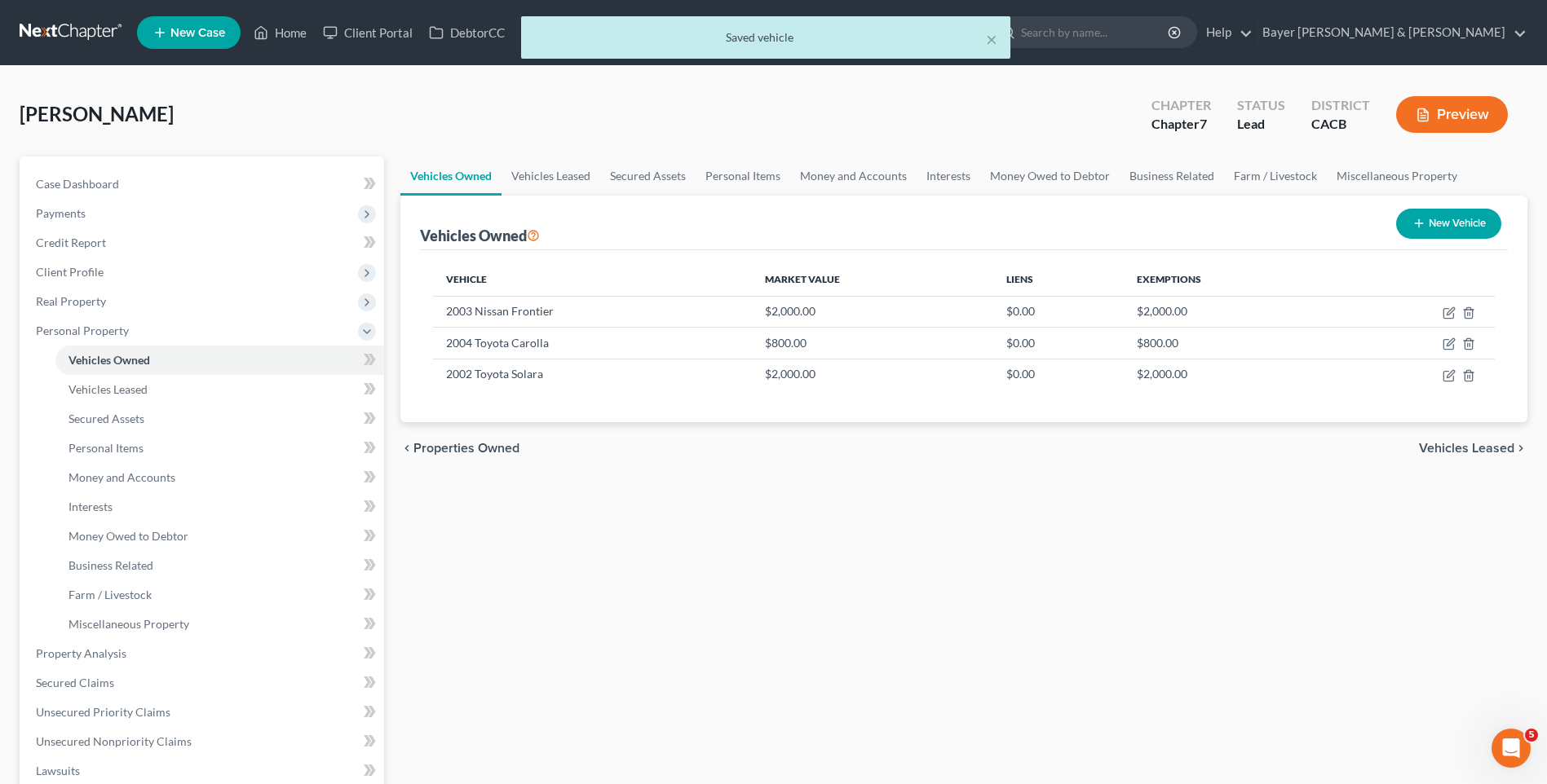
click at [1457, 446] on span "Vehicles Leased" at bounding box center [1467, 448] width 95 height 13
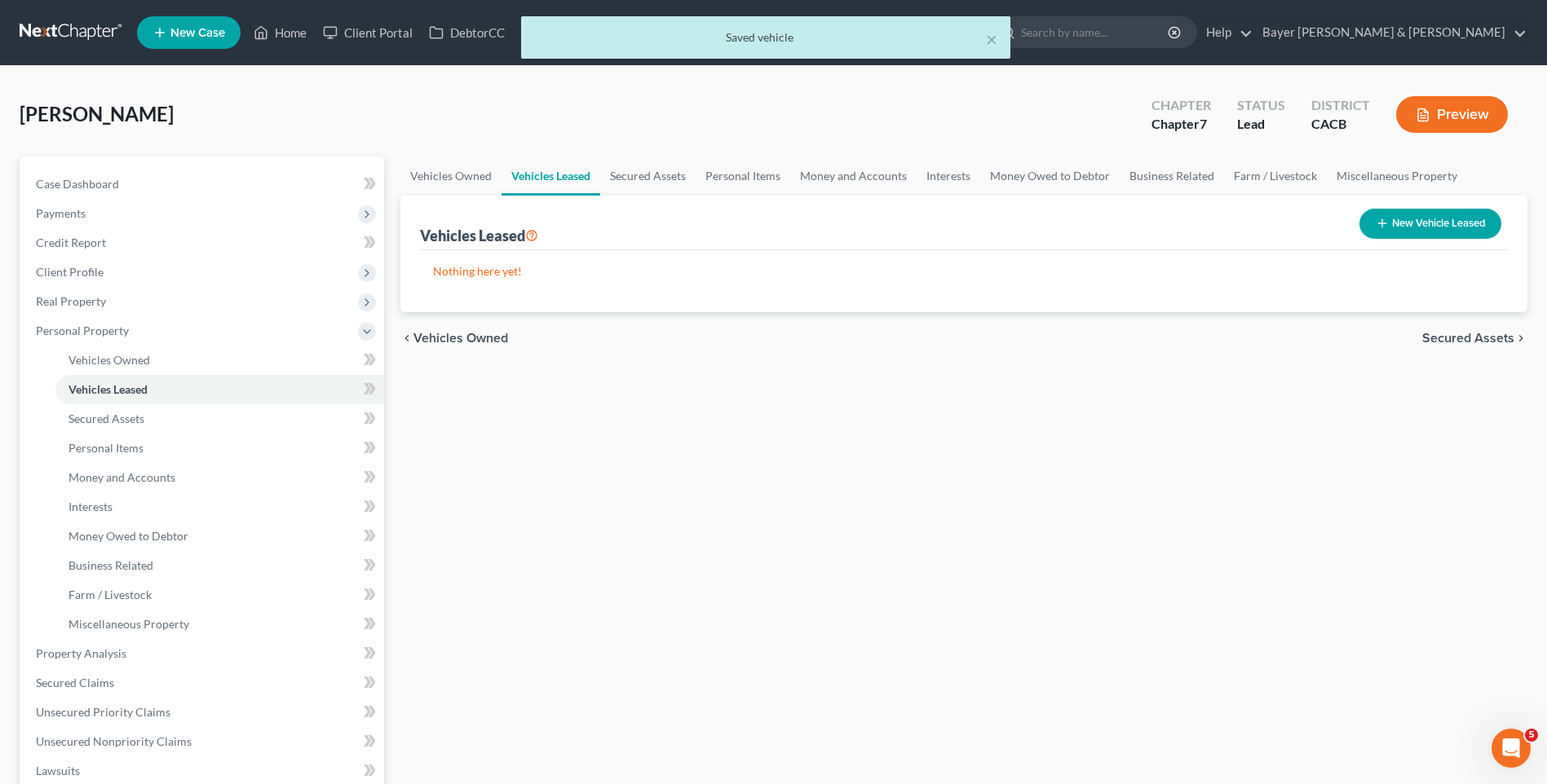
click at [1456, 337] on span "Secured Assets" at bounding box center [1468, 338] width 92 height 13
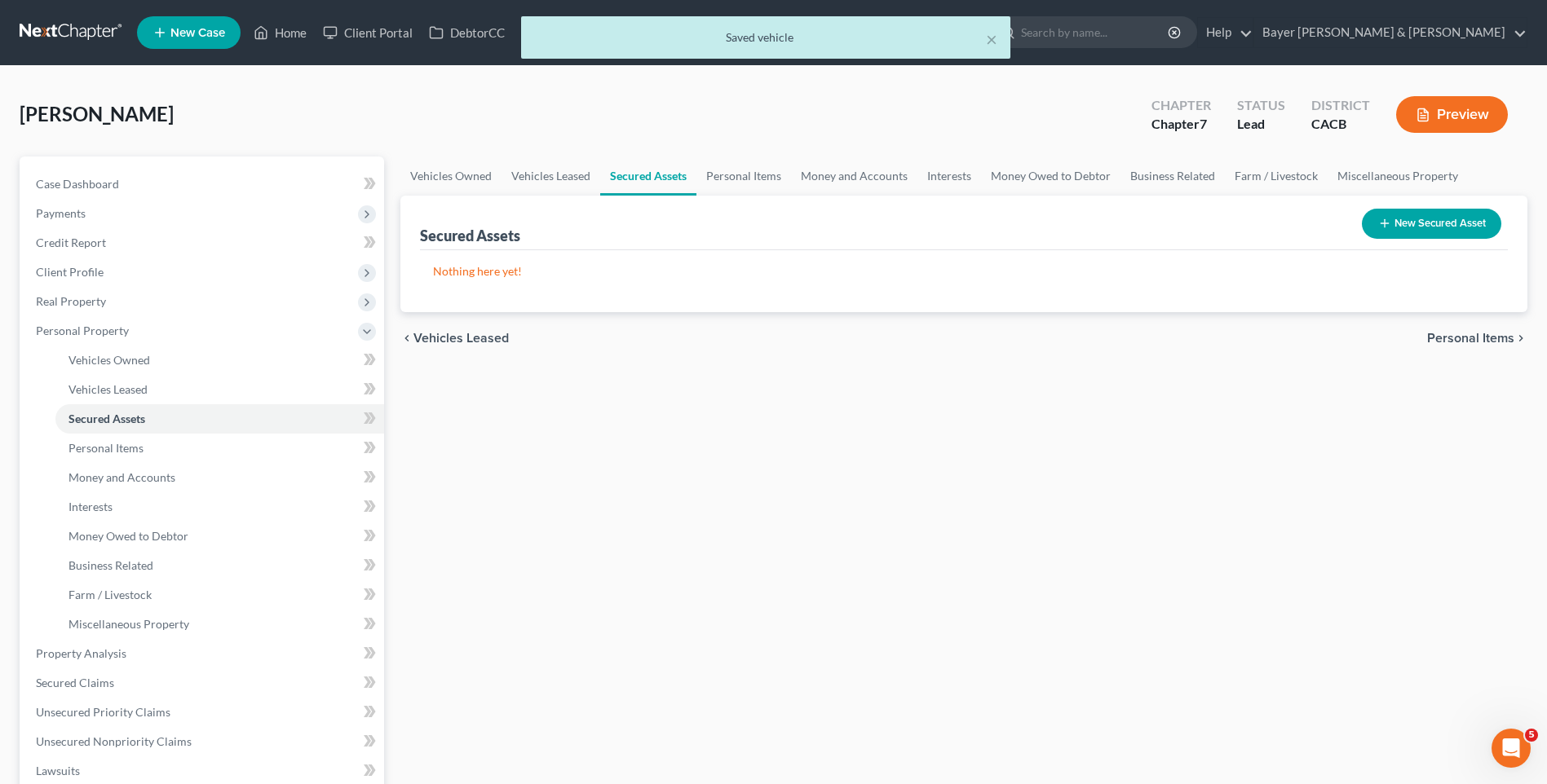
click at [1450, 336] on span "Personal Items" at bounding box center [1471, 338] width 88 height 13
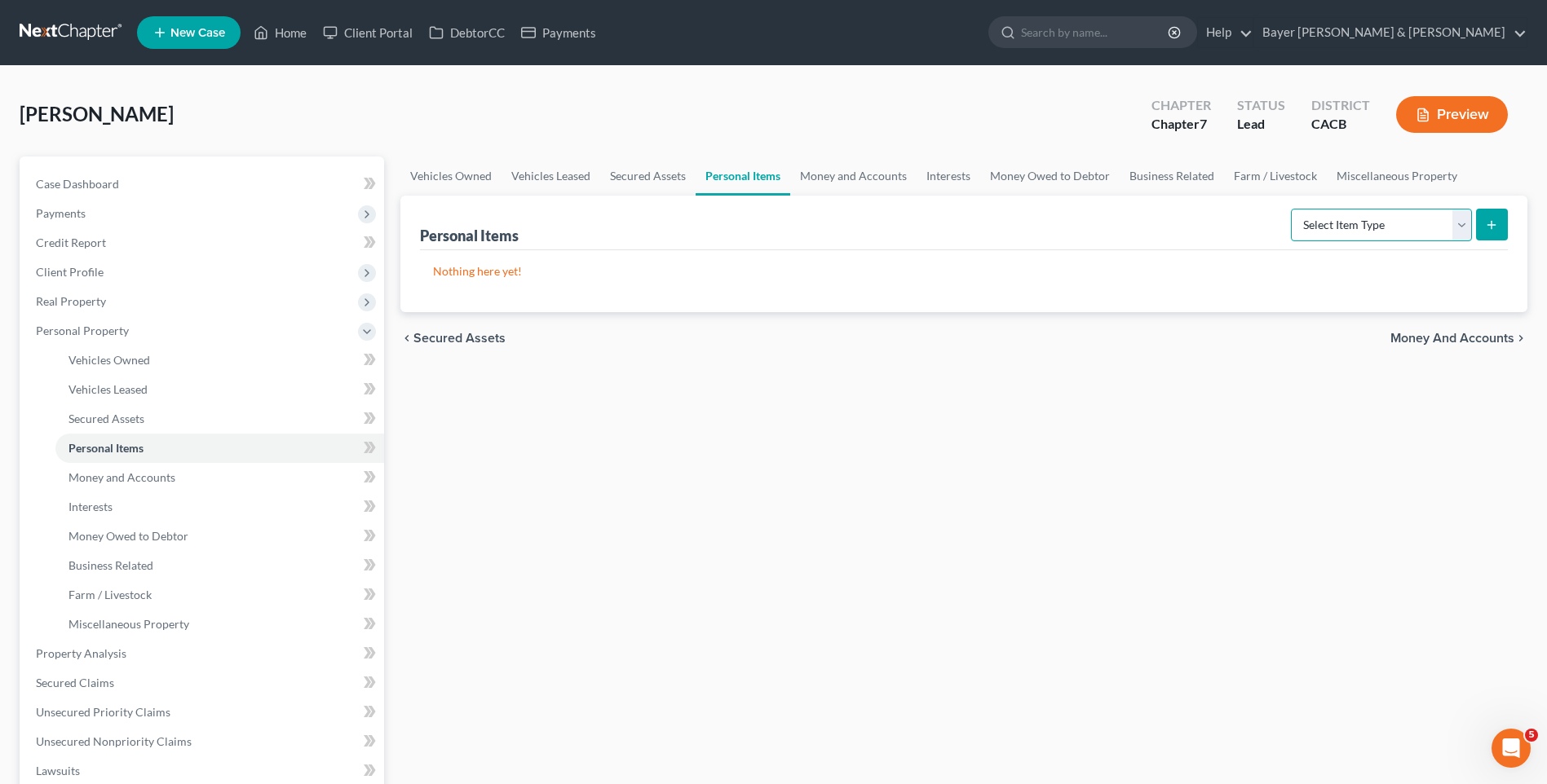
click at [1459, 222] on select "Select Item Type Clothing Collectibles Of Value Electronics Firearms Household …" at bounding box center [1382, 225] width 181 height 33
select select "clothing"
click at [1292, 209] on select "Select Item Type Clothing Collectibles Of Value Electronics Firearms Household …" at bounding box center [1382, 225] width 181 height 33
click at [1493, 225] on icon "submit" at bounding box center [1491, 225] width 13 height 13
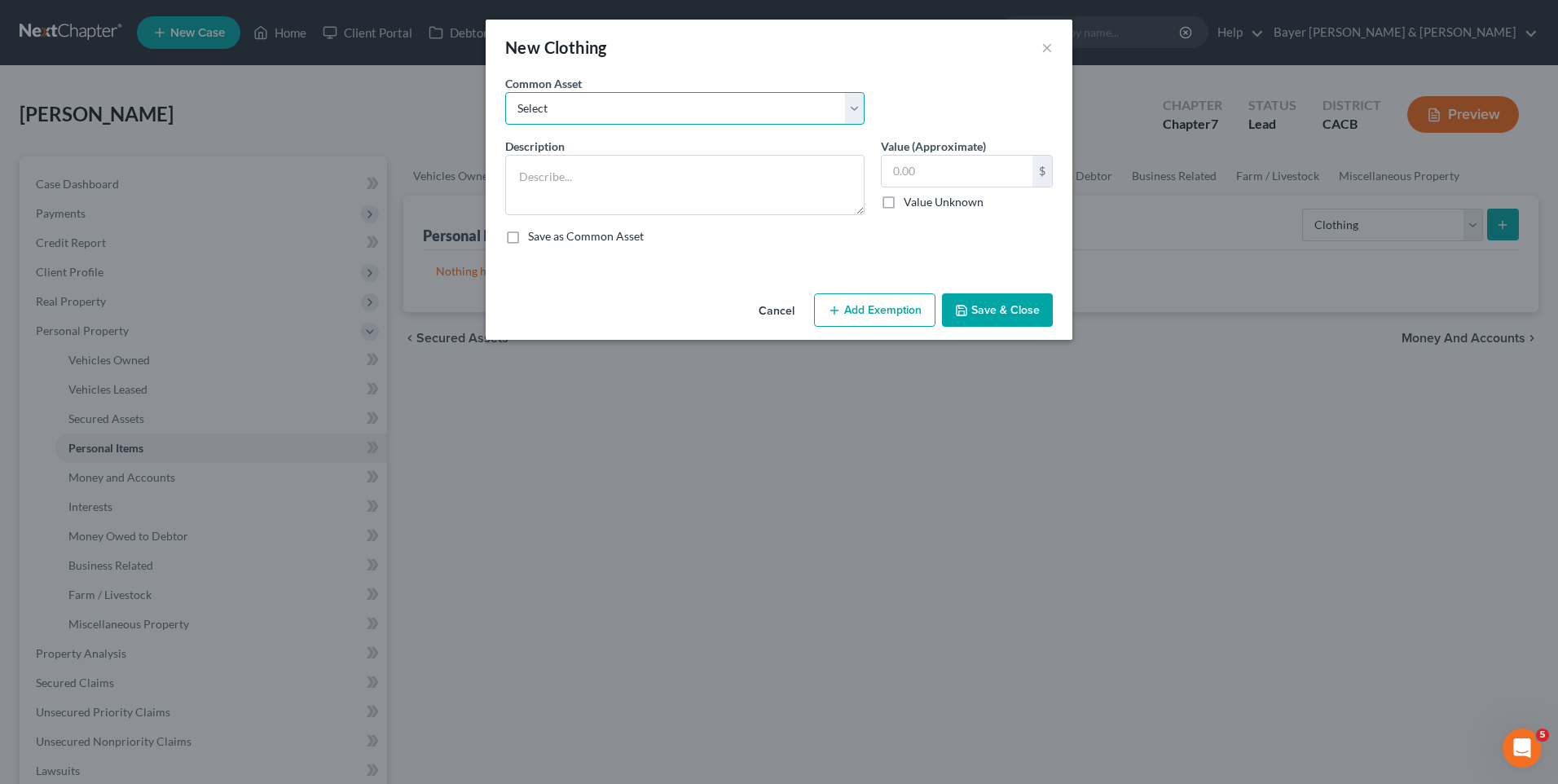
click at [575, 110] on select "Select Clothing" at bounding box center [685, 109] width 360 height 33
select select "0"
click at [506, 92] on select "Select Clothing" at bounding box center [685, 109] width 360 height 33
type textarea "Clothing"
type input "1,000.00"
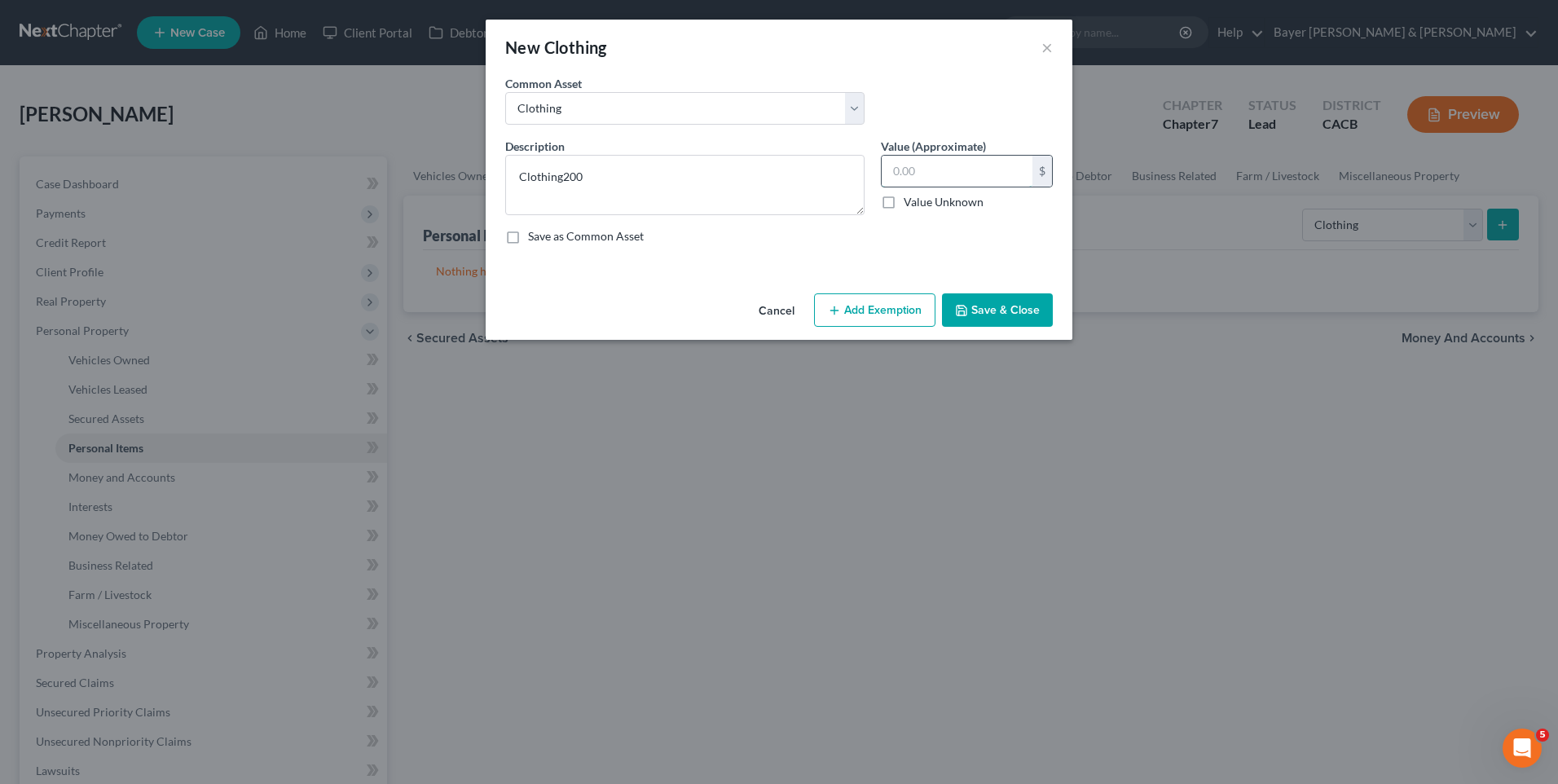
click at [925, 162] on input "text" at bounding box center [957, 172] width 151 height 31
click at [598, 167] on textarea "Clothing200" at bounding box center [685, 185] width 360 height 60
type textarea "Clothing"
click at [934, 169] on input "text" at bounding box center [957, 172] width 151 height 31
type input "200"
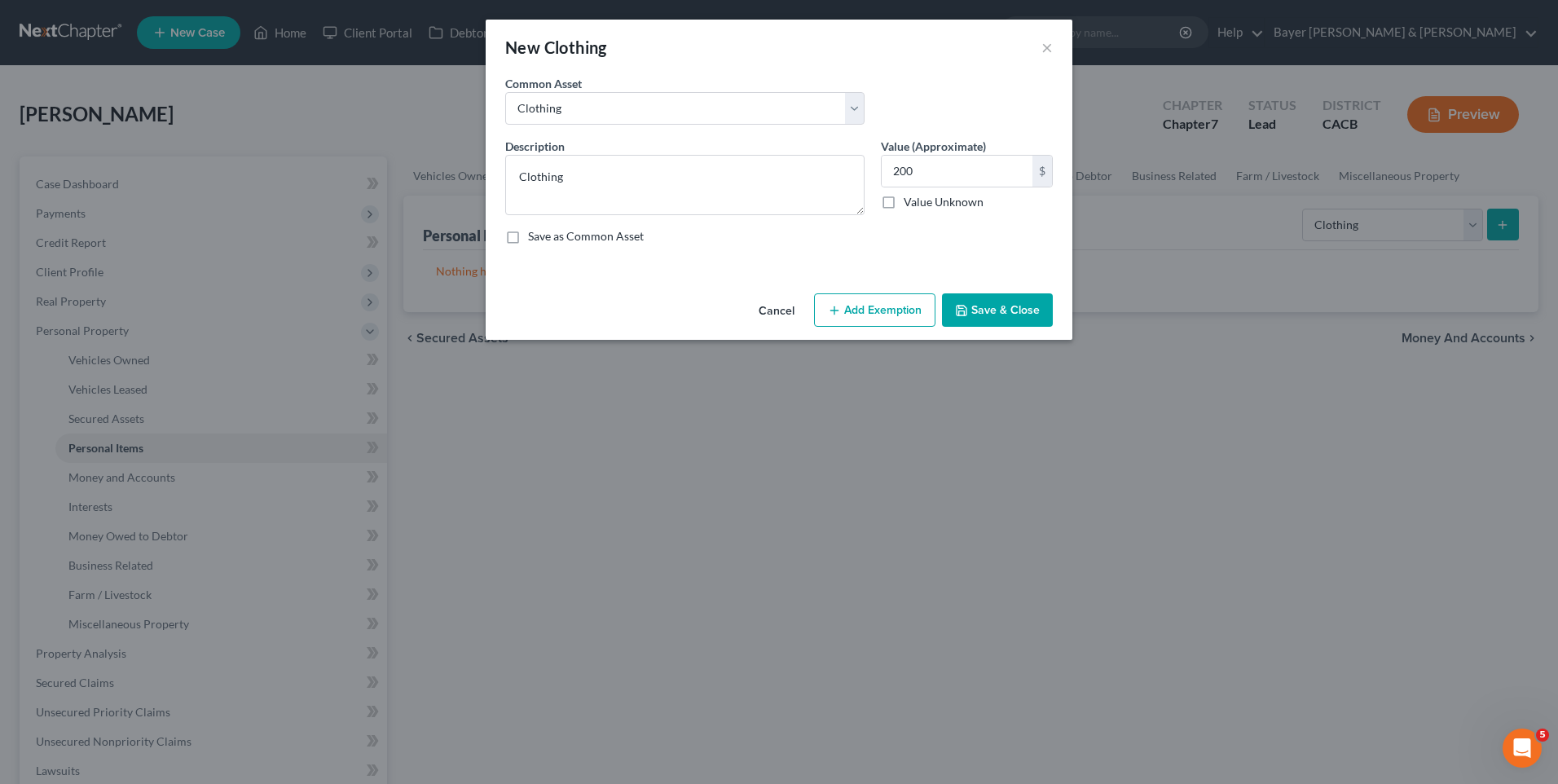
click at [873, 309] on button "Add Exemption" at bounding box center [874, 310] width 121 height 35
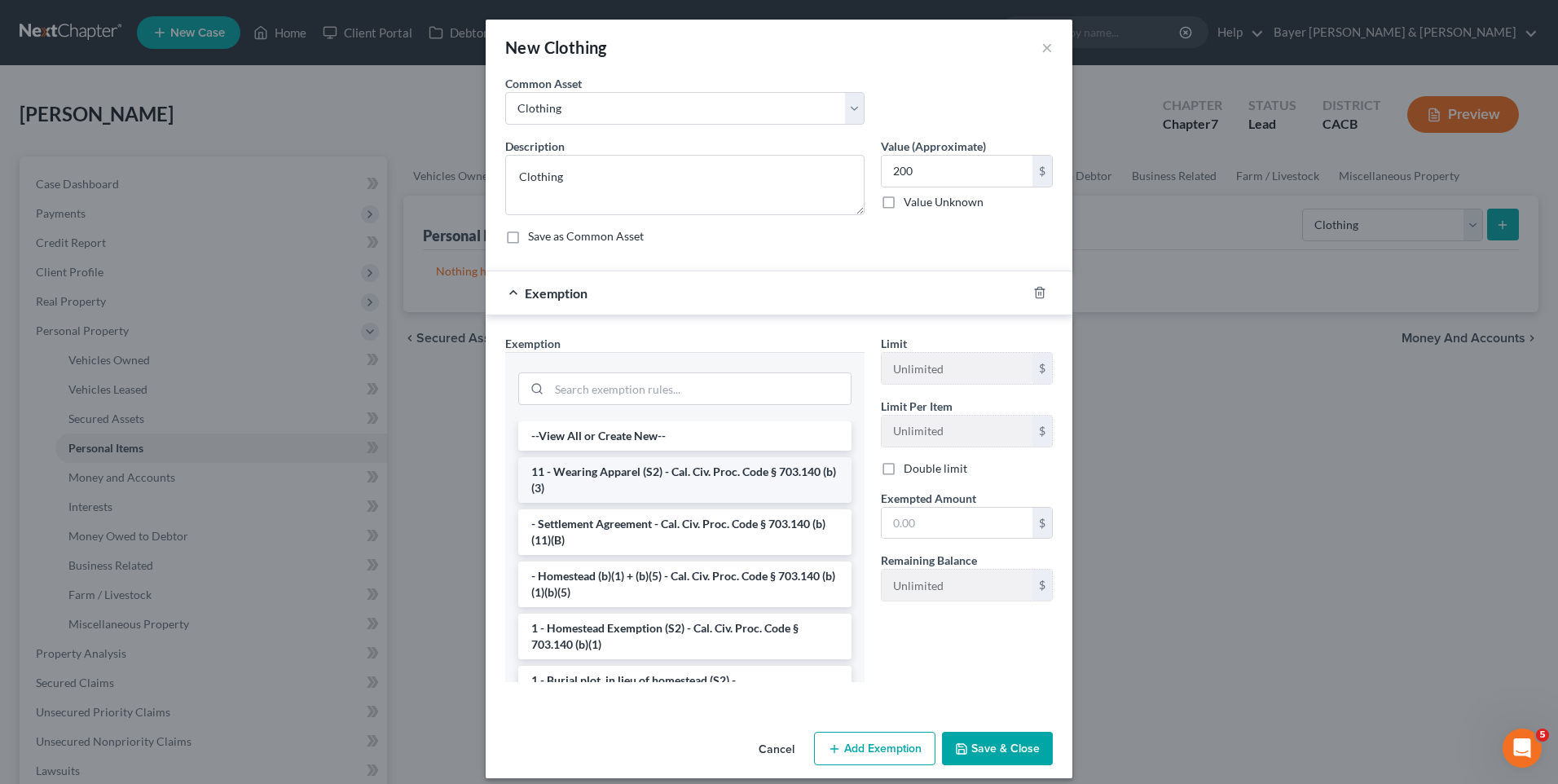
click at [644, 479] on li "11 - Wearing Apparel (S2) - Cal. Civ. Proc. Code § 703.140 (b)(3)" at bounding box center [685, 480] width 333 height 46
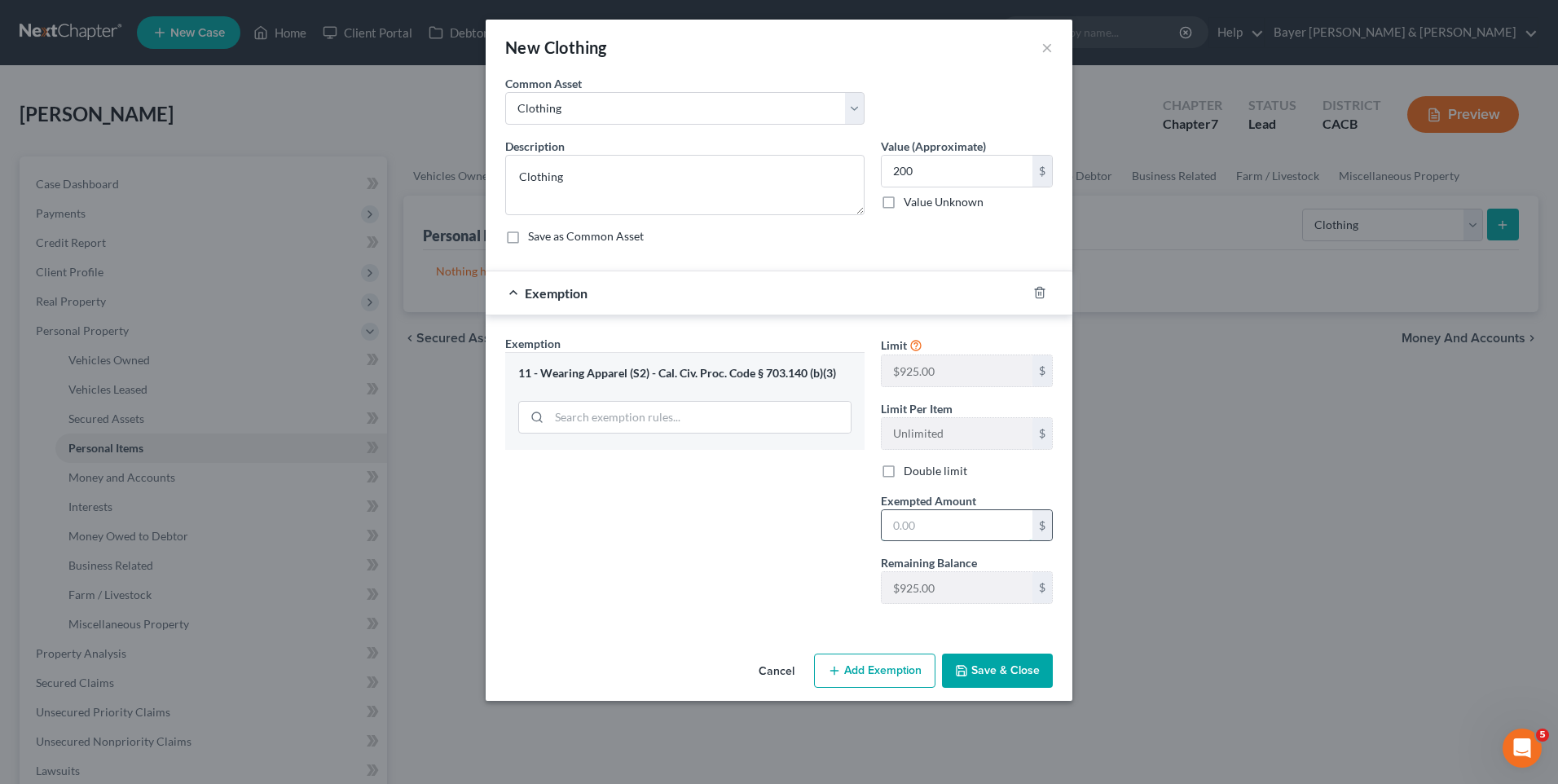
click at [904, 532] on input "text" at bounding box center [957, 526] width 151 height 31
type input "200"
click at [1029, 671] on button "Save & Close" at bounding box center [997, 671] width 110 height 35
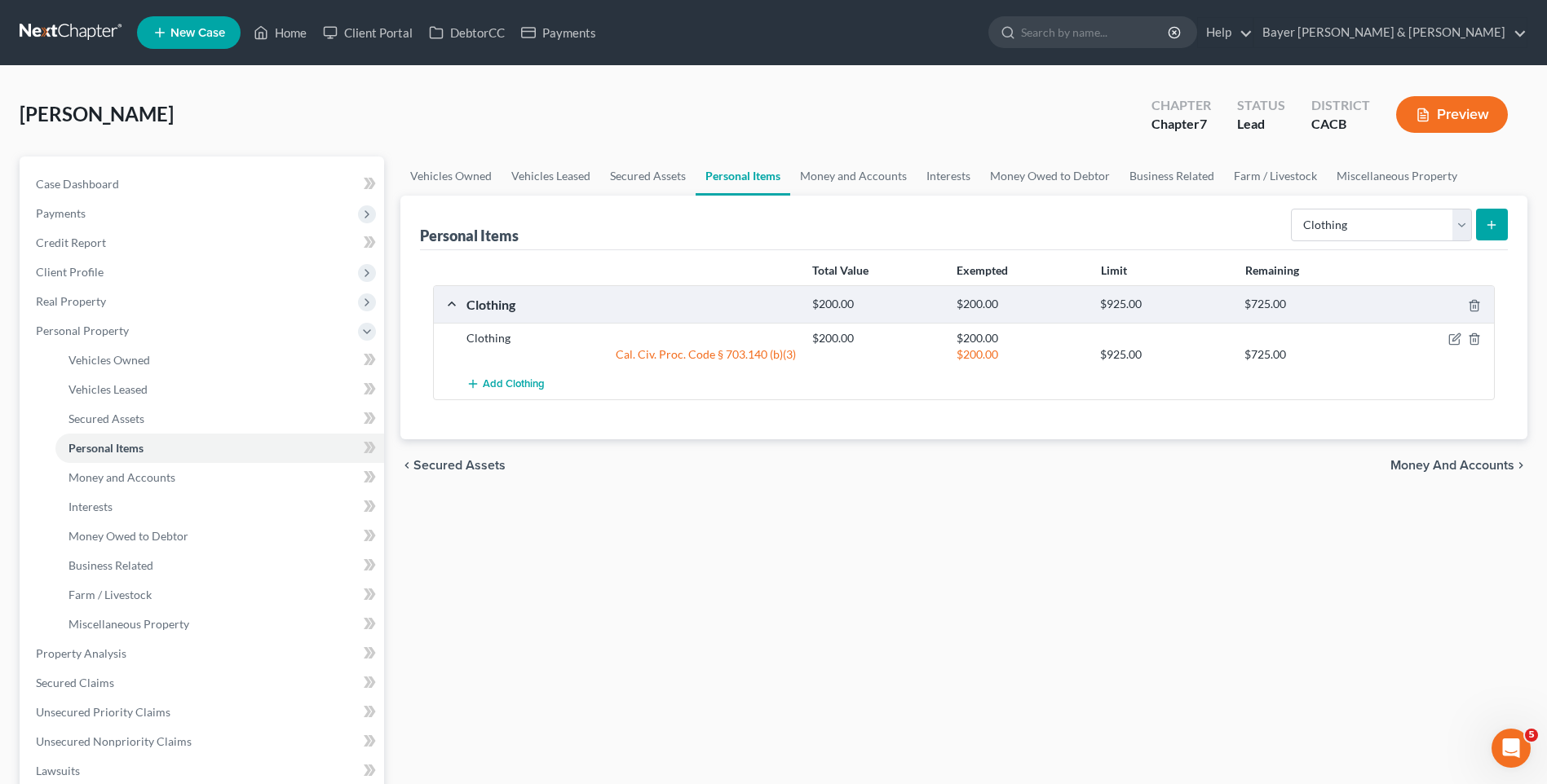
click at [1487, 223] on icon "submit" at bounding box center [1491, 225] width 13 height 13
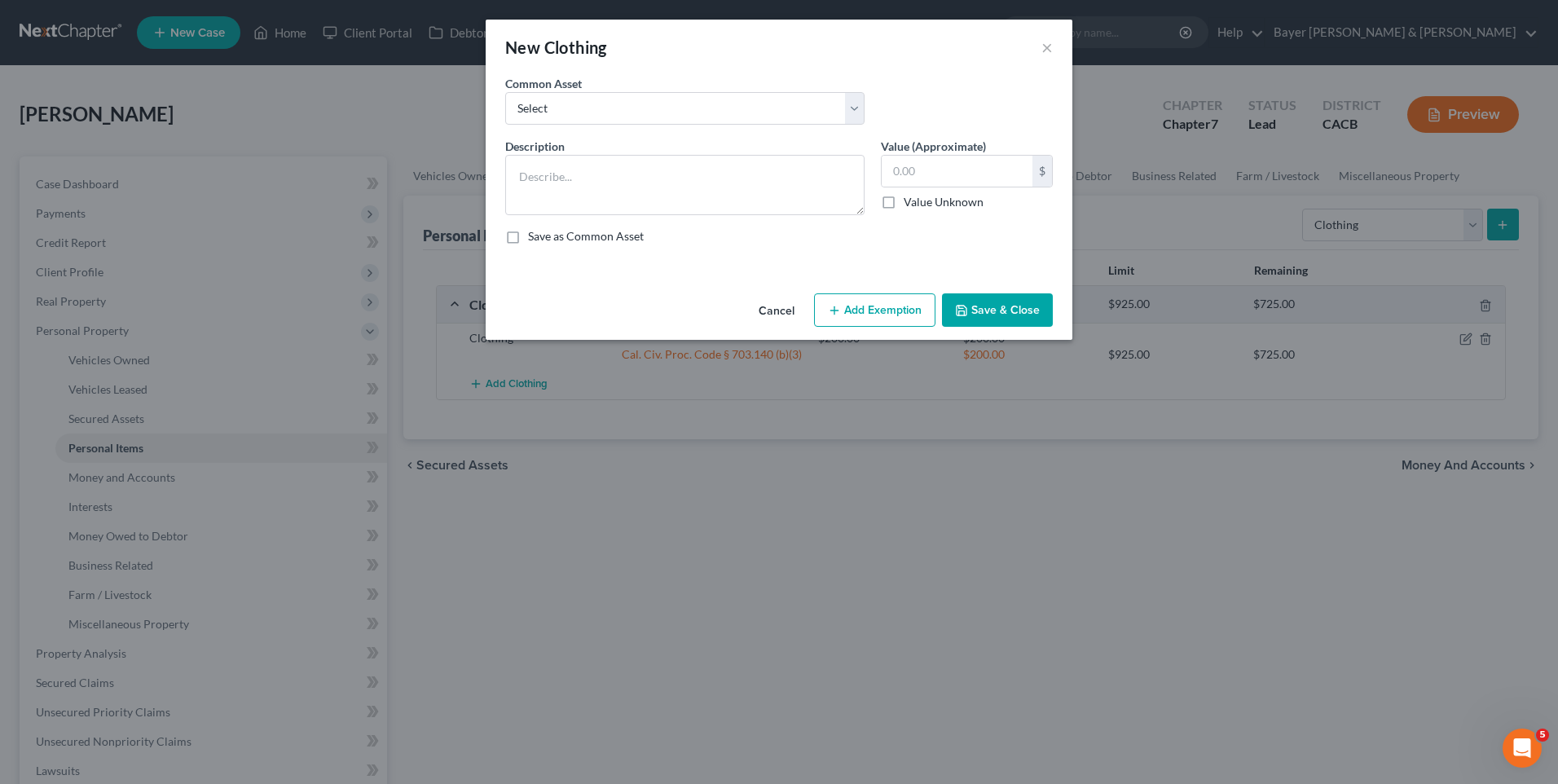
drag, startPoint x: 1061, startPoint y: 542, endPoint x: 1088, endPoint y: 485, distance: 63.1
click at [1061, 537] on div "New Clothing × An exemption set must first be selected from the Filing Informat…" at bounding box center [779, 392] width 1558 height 784
click at [776, 312] on button "Cancel" at bounding box center [777, 311] width 62 height 33
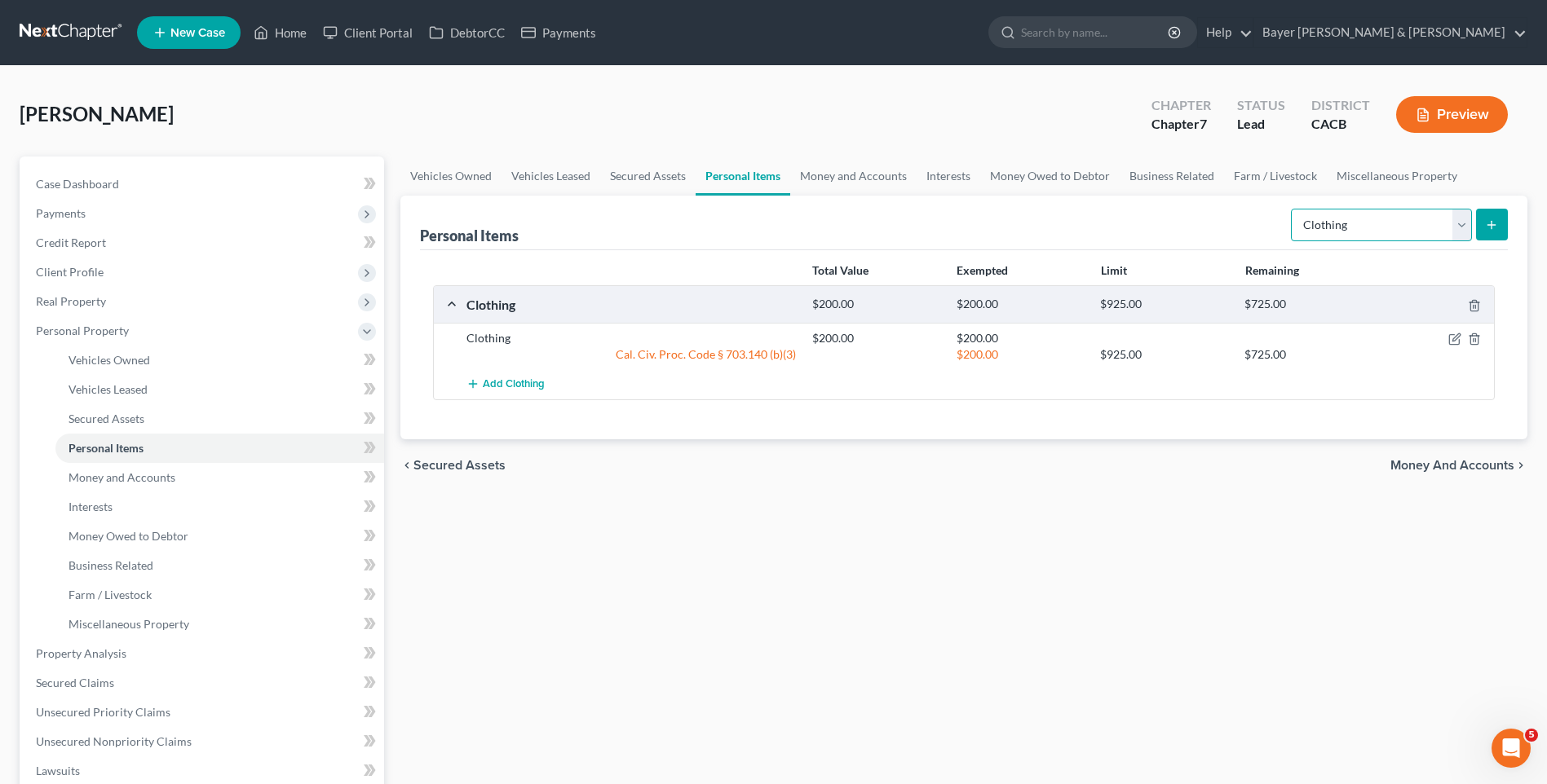
click at [1461, 219] on select "Select Item Type Clothing Collectibles Of Value Electronics Firearms Household …" at bounding box center [1382, 225] width 181 height 33
select select "household_goods"
click at [1292, 209] on select "Select Item Type Clothing Collectibles Of Value Electronics Firearms Household …" at bounding box center [1382, 225] width 181 height 33
click at [1489, 222] on icon "submit" at bounding box center [1491, 225] width 13 height 13
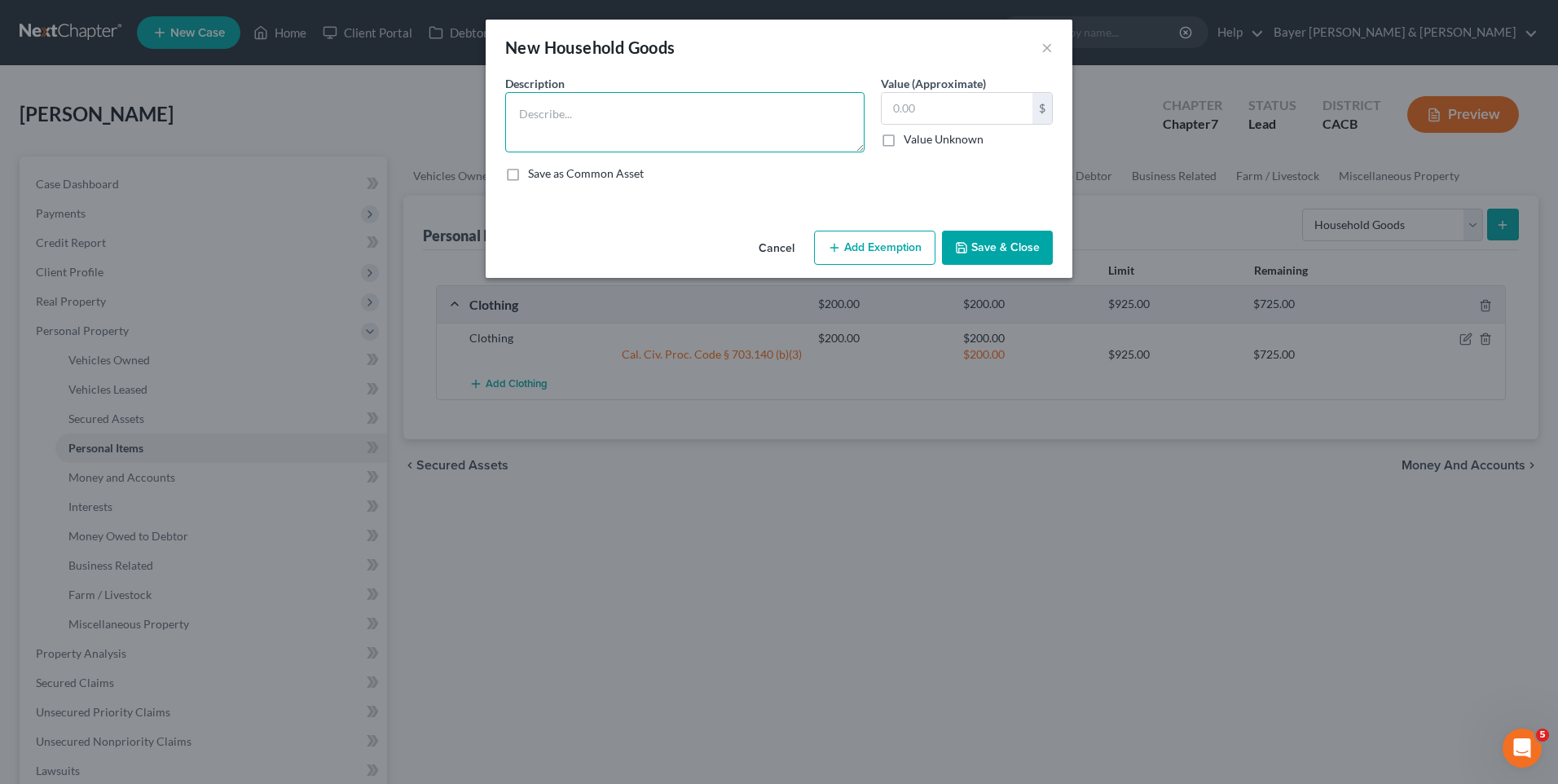
click at [598, 118] on textarea at bounding box center [685, 122] width 360 height 60
type textarea "Household goods and furnishings"
click at [912, 113] on input "text" at bounding box center [957, 109] width 151 height 31
type input "300"
click at [884, 256] on button "Add Exemption" at bounding box center [874, 248] width 121 height 35
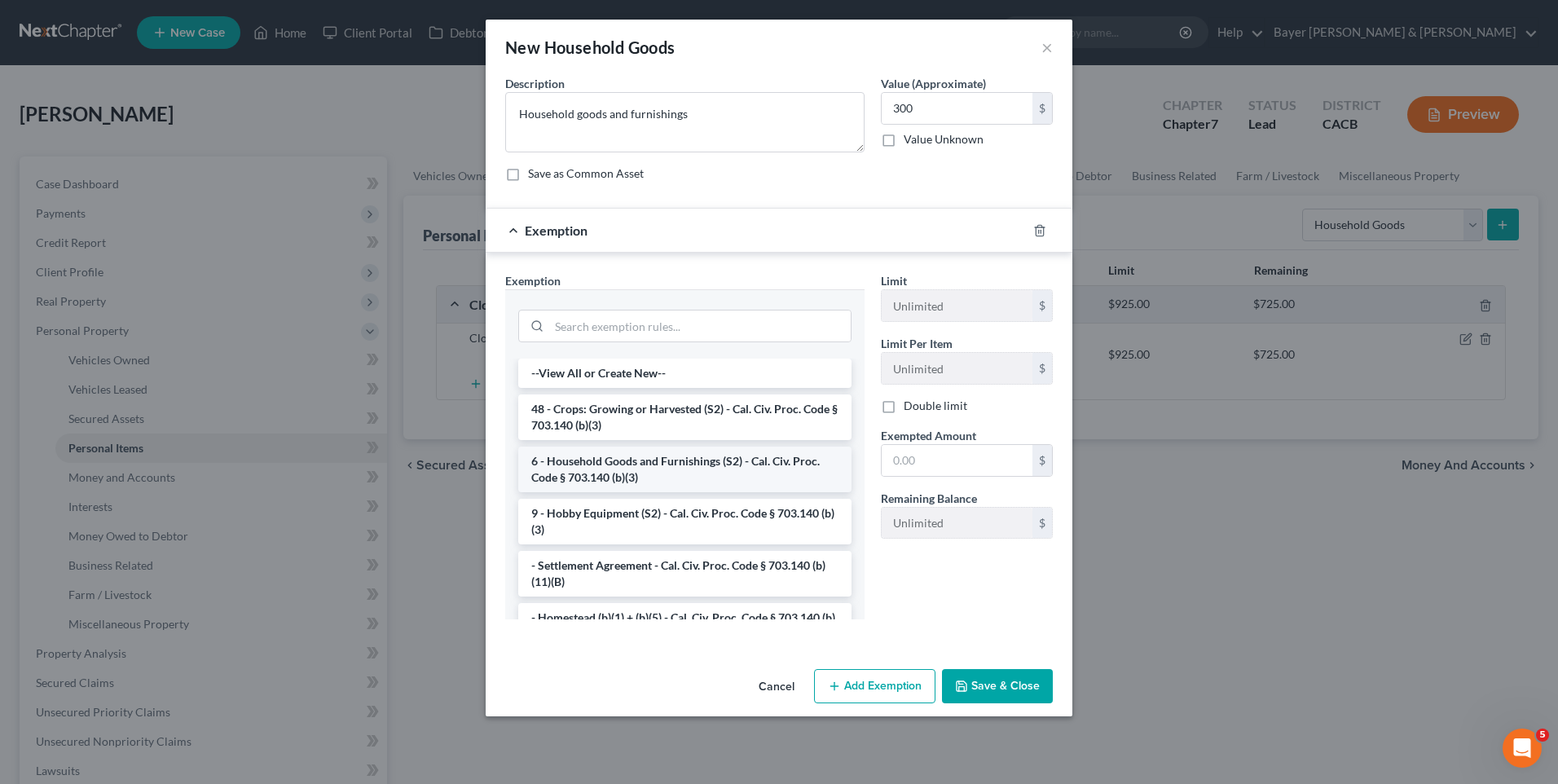
click at [636, 466] on li "6 - Household Goods and Furnishings (S2) - Cal. Civ. Proc. Code § 703.140 (b)(3)" at bounding box center [685, 469] width 333 height 46
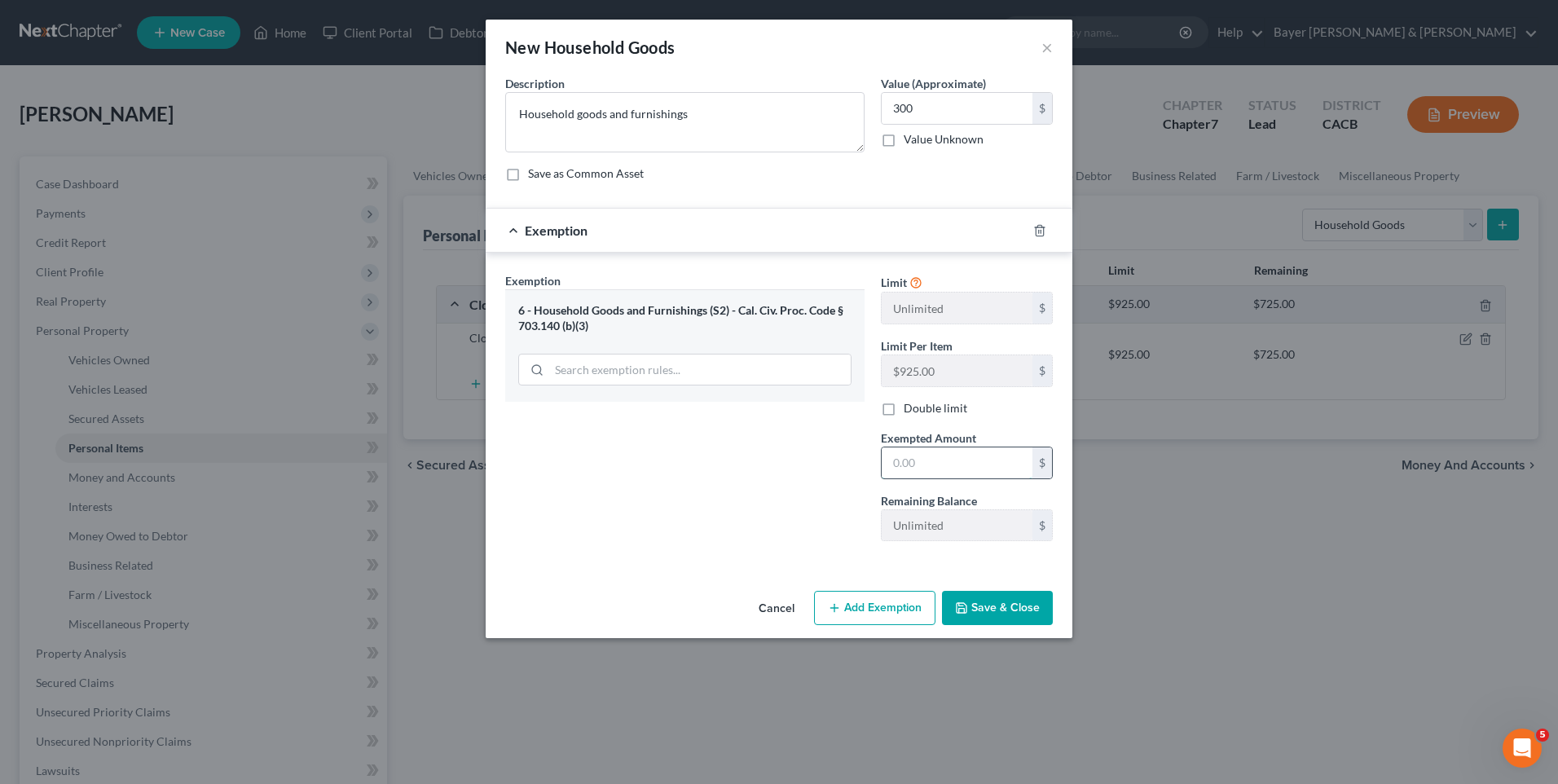
click at [931, 463] on input "text" at bounding box center [957, 463] width 151 height 31
type input "300"
click at [1019, 619] on button "Save & Close" at bounding box center [997, 608] width 110 height 35
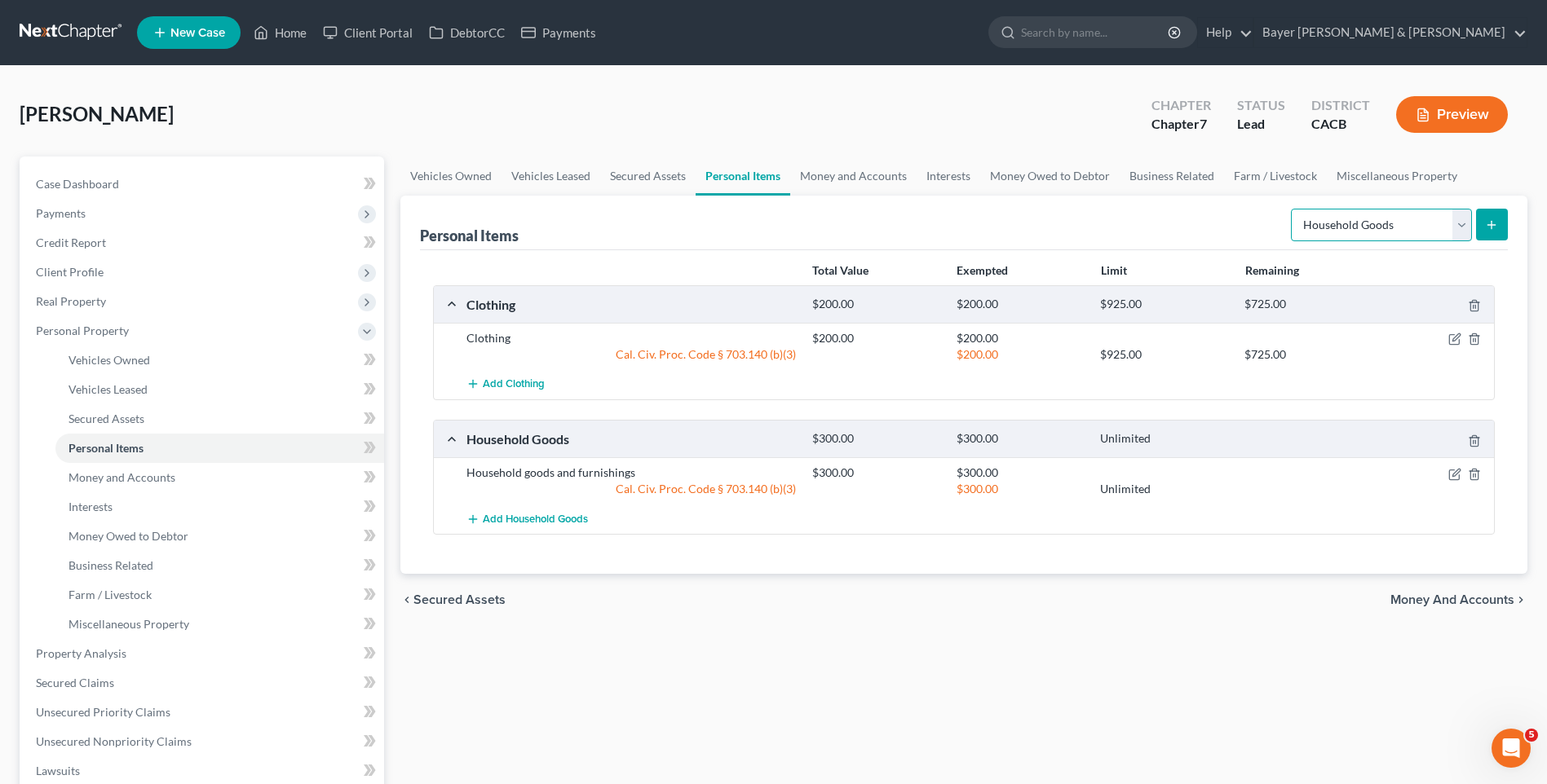
click at [1458, 224] on select "Select Item Type Clothing Collectibles Of Value Electronics Firearms Household …" at bounding box center [1382, 225] width 181 height 33
select select "electronics"
click at [1292, 209] on select "Select Item Type Clothing Collectibles Of Value Electronics Firearms Household …" at bounding box center [1382, 225] width 181 height 33
click at [1484, 225] on button "submit" at bounding box center [1491, 225] width 32 height 32
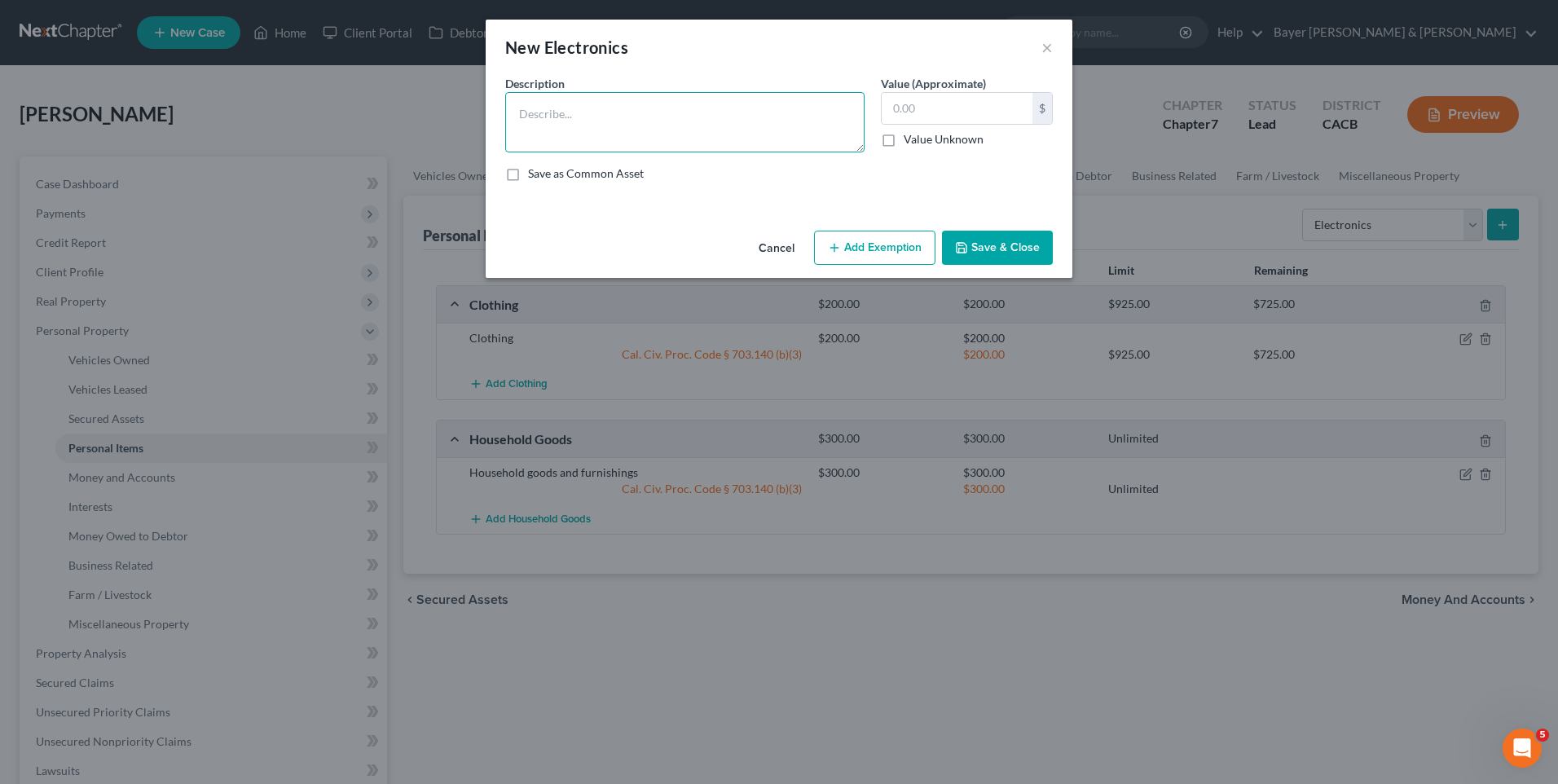
click at [554, 115] on textarea at bounding box center [685, 122] width 360 height 60
type textarea "TV $150 Cell phone $50"
click at [935, 110] on input "text" at bounding box center [957, 109] width 151 height 31
type input "150"
click at [883, 247] on button "Add Exemption" at bounding box center [874, 248] width 121 height 35
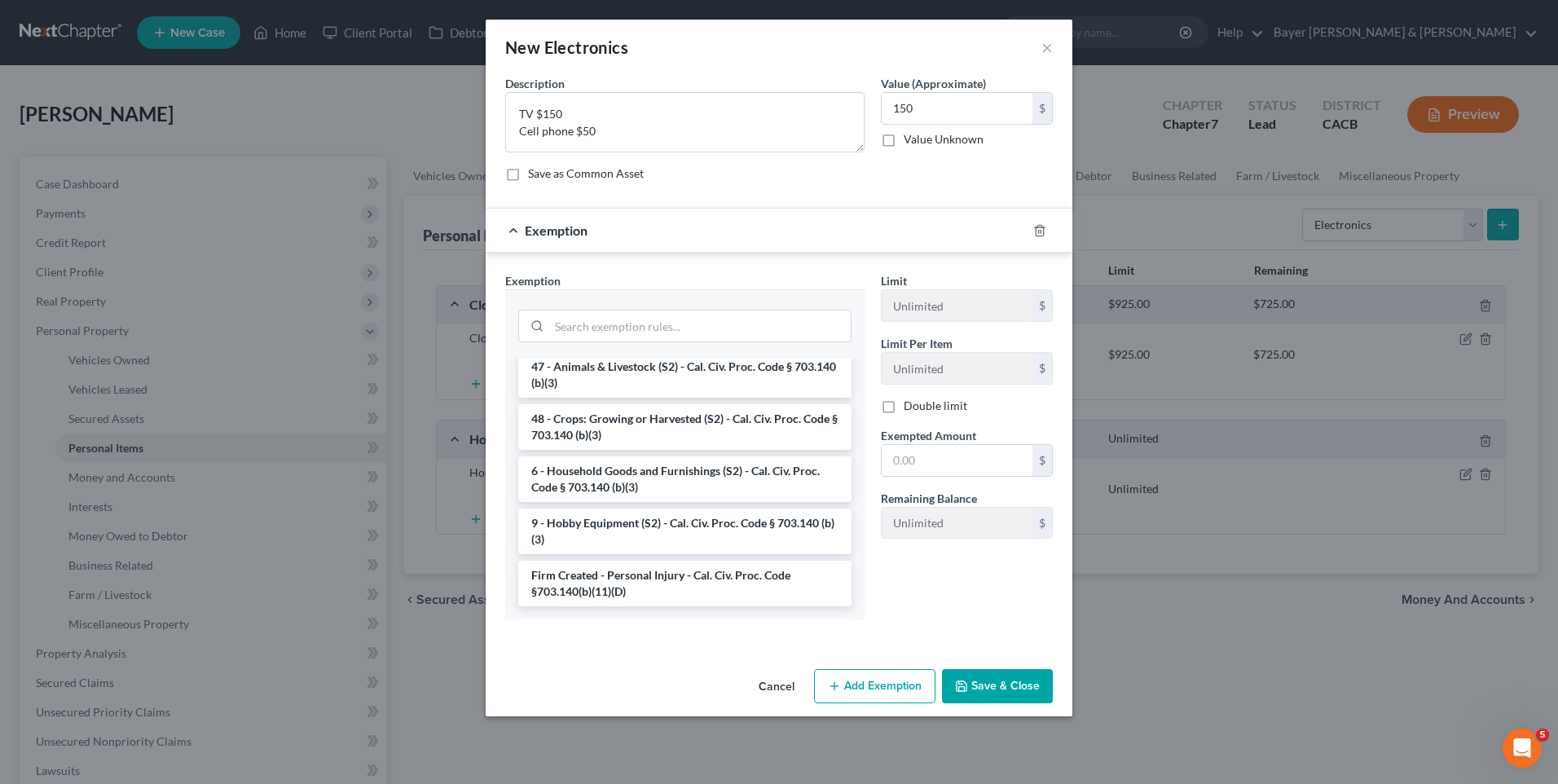
scroll to position [1383, 0]
click at [695, 476] on li "6 - Household Goods and Furnishings (S2) - Cal. Civ. Proc. Code § 703.140 (b)(3)" at bounding box center [685, 479] width 333 height 46
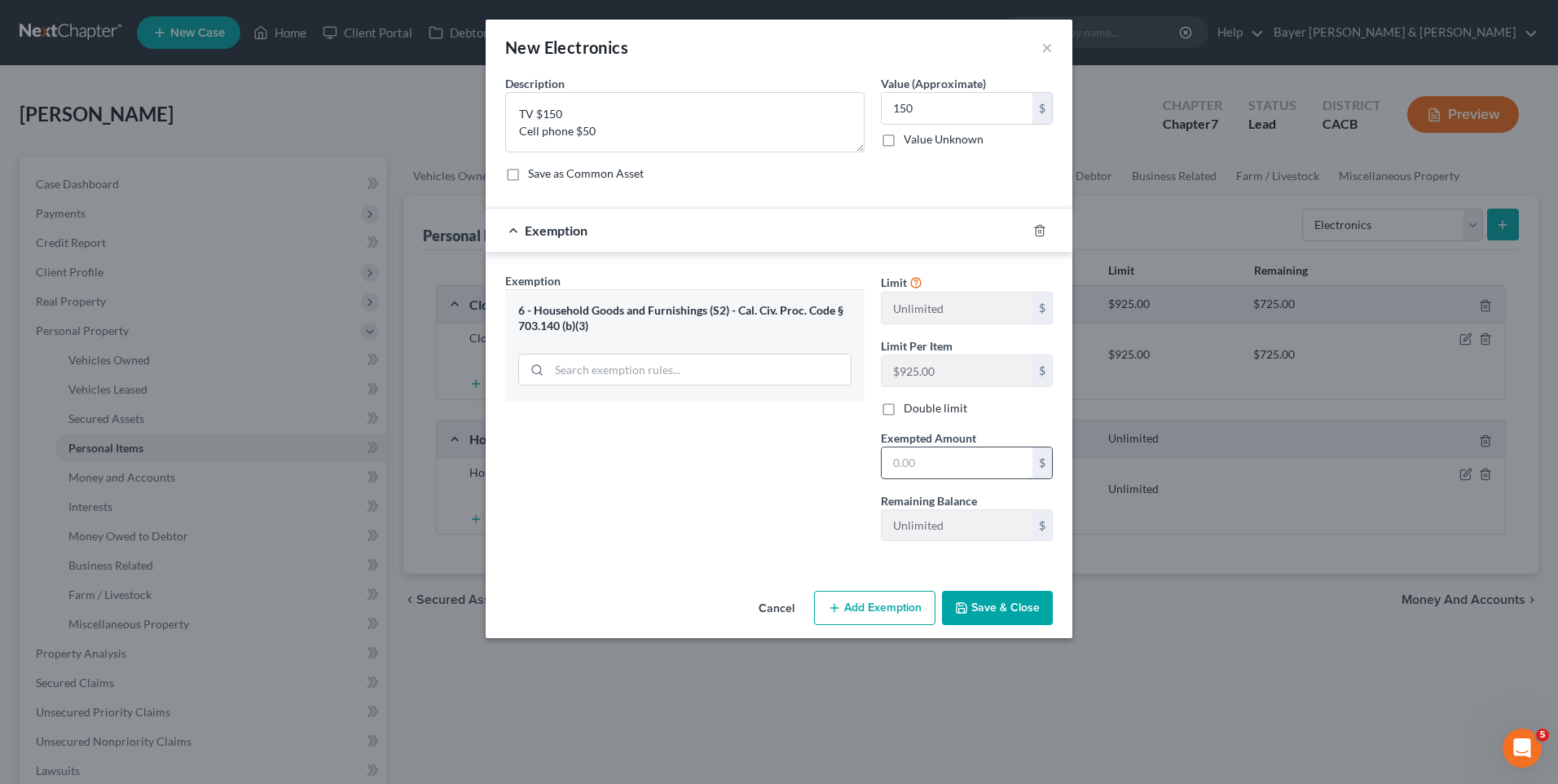
click at [903, 467] on input "text" at bounding box center [957, 463] width 151 height 31
type input "150"
click at [974, 598] on button "Save & Close" at bounding box center [997, 608] width 110 height 35
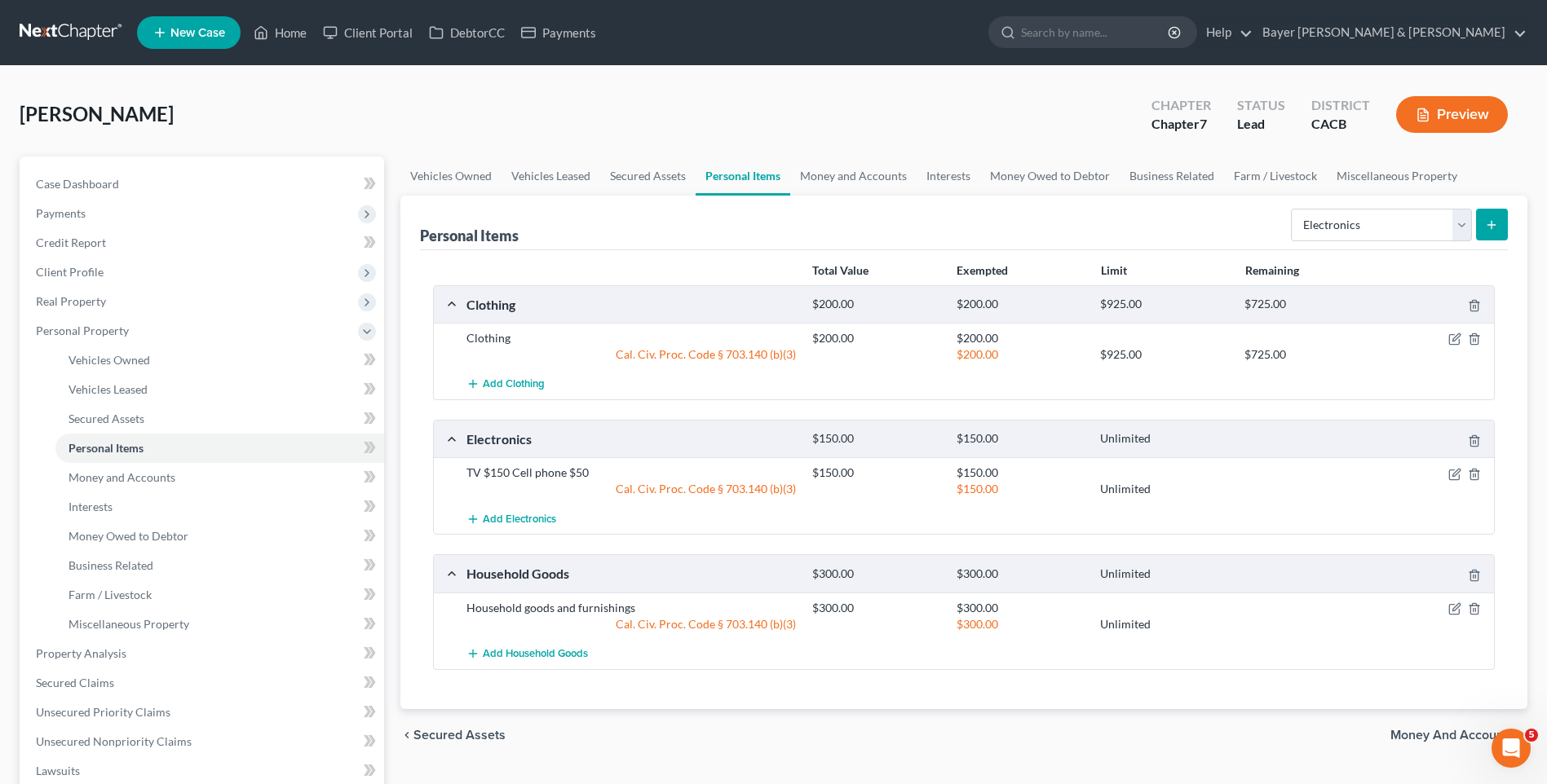
click at [1422, 736] on span "Money and Accounts" at bounding box center [1453, 735] width 124 height 13
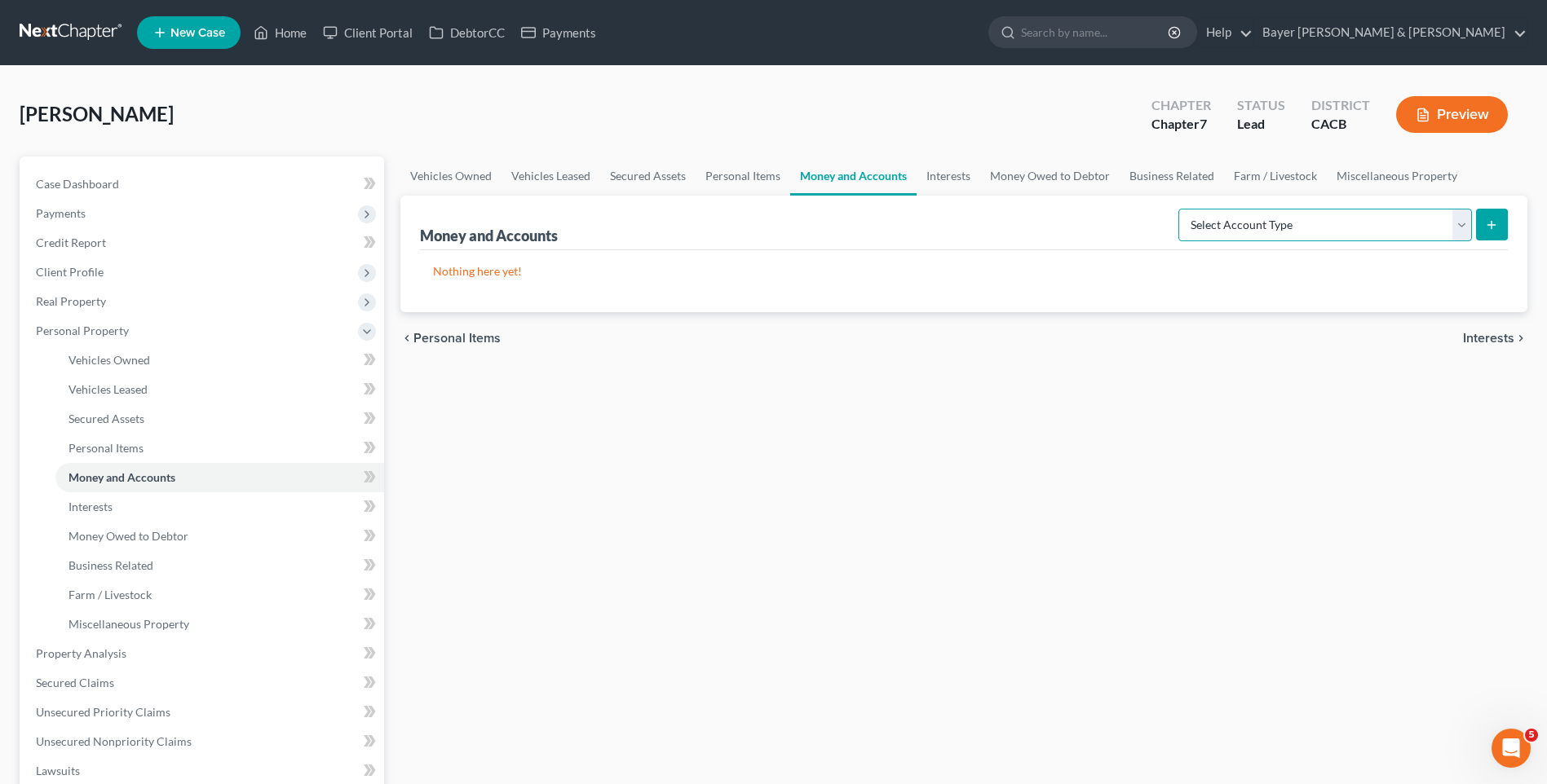
click at [1467, 225] on select "Select Account Type Brokerage Cash on Hand Certificates of Deposit Checking Acc…" at bounding box center [1324, 225] width 293 height 33
select select "checking"
click at [1182, 209] on select "Select Account Type Brokerage Cash on Hand Certificates of Deposit Checking Acc…" at bounding box center [1324, 225] width 293 height 33
click at [1499, 230] on button "submit" at bounding box center [1491, 225] width 32 height 32
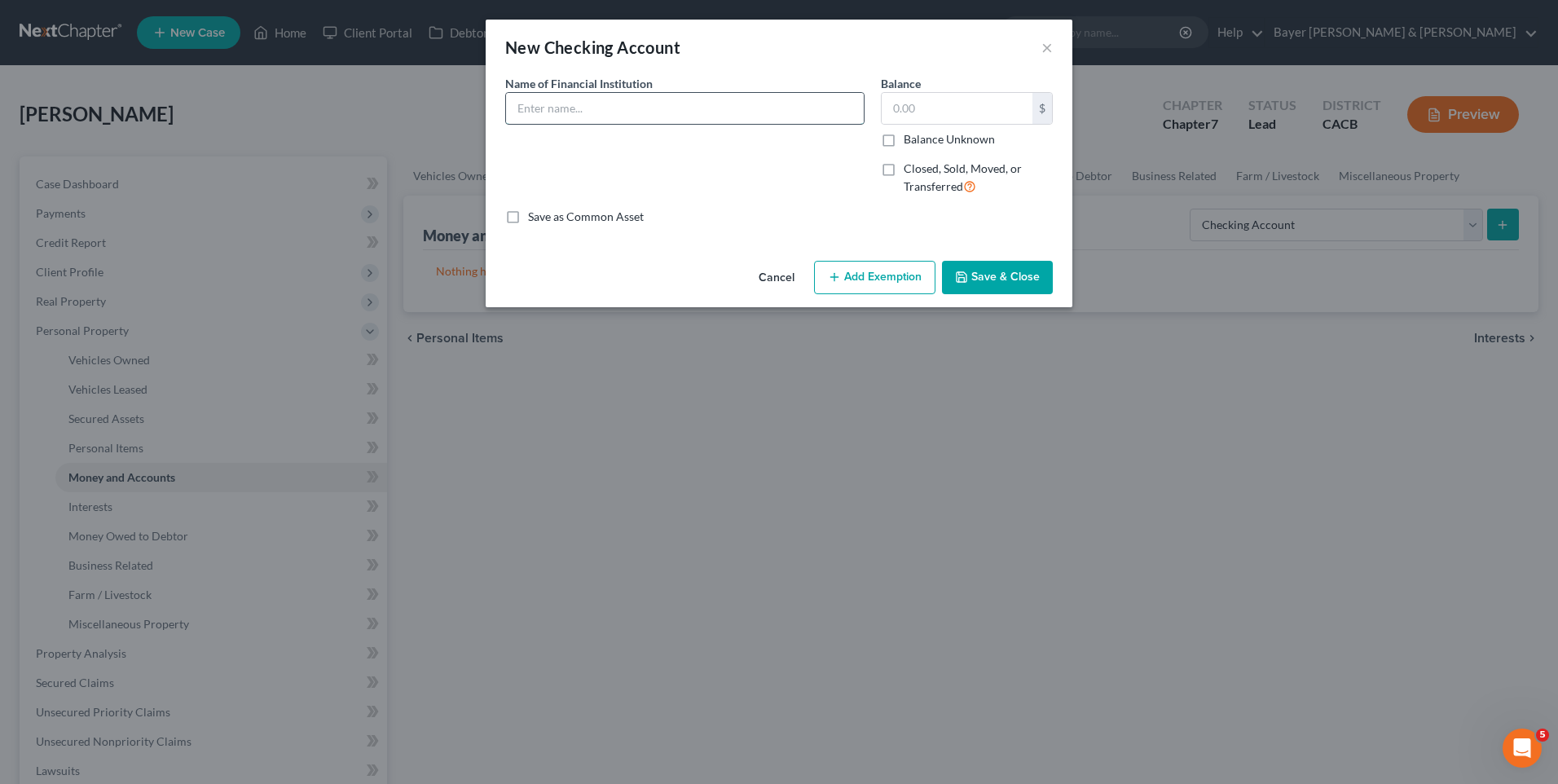
click at [583, 112] on input "text" at bounding box center [685, 109] width 358 height 31
type input "[PERSON_NAME] Fargo"
click at [923, 115] on input "text" at bounding box center [957, 109] width 151 height 31
type input "690"
click at [866, 278] on button "Add Exemption" at bounding box center [874, 278] width 121 height 35
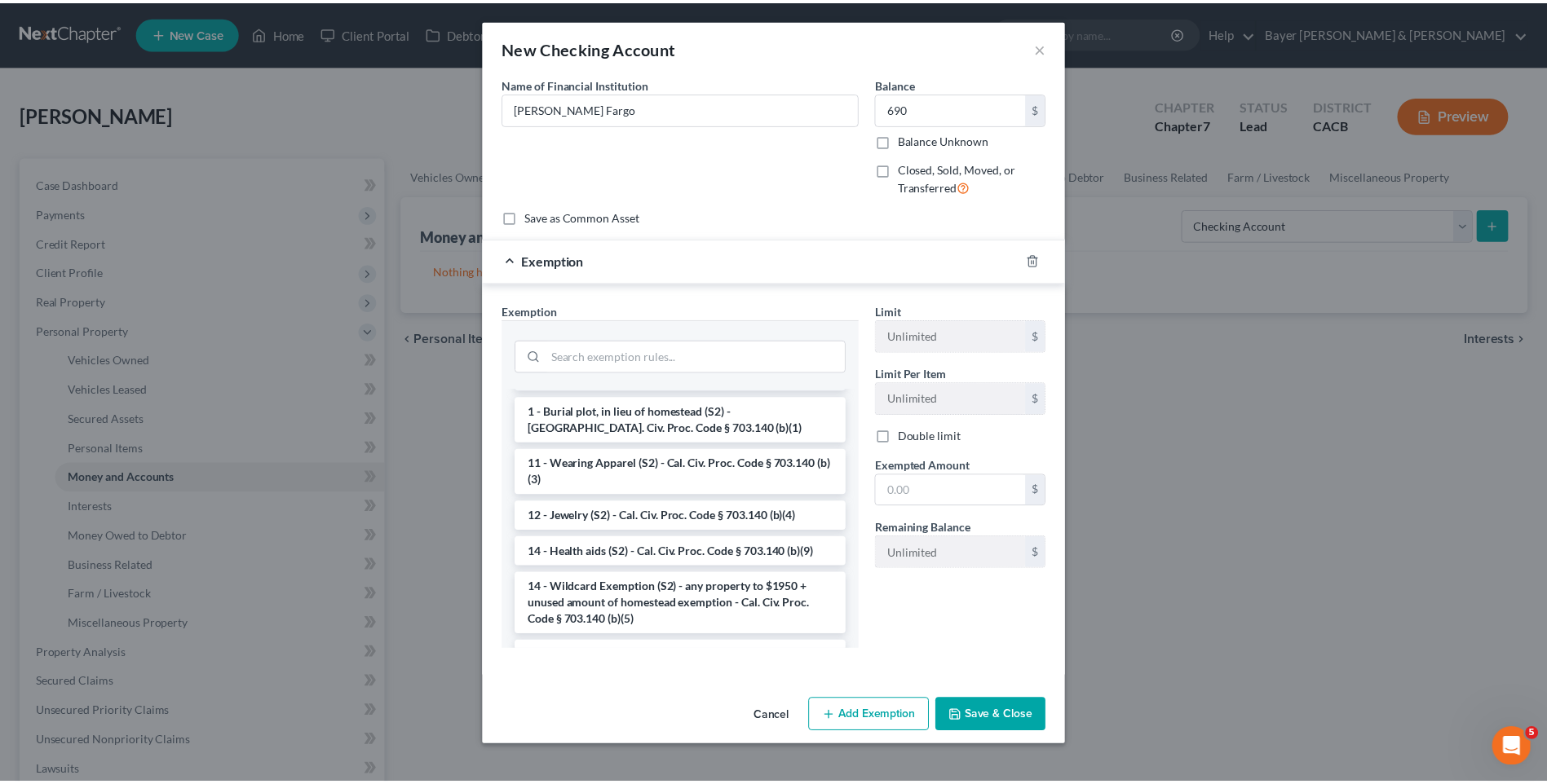
scroll to position [245, 0]
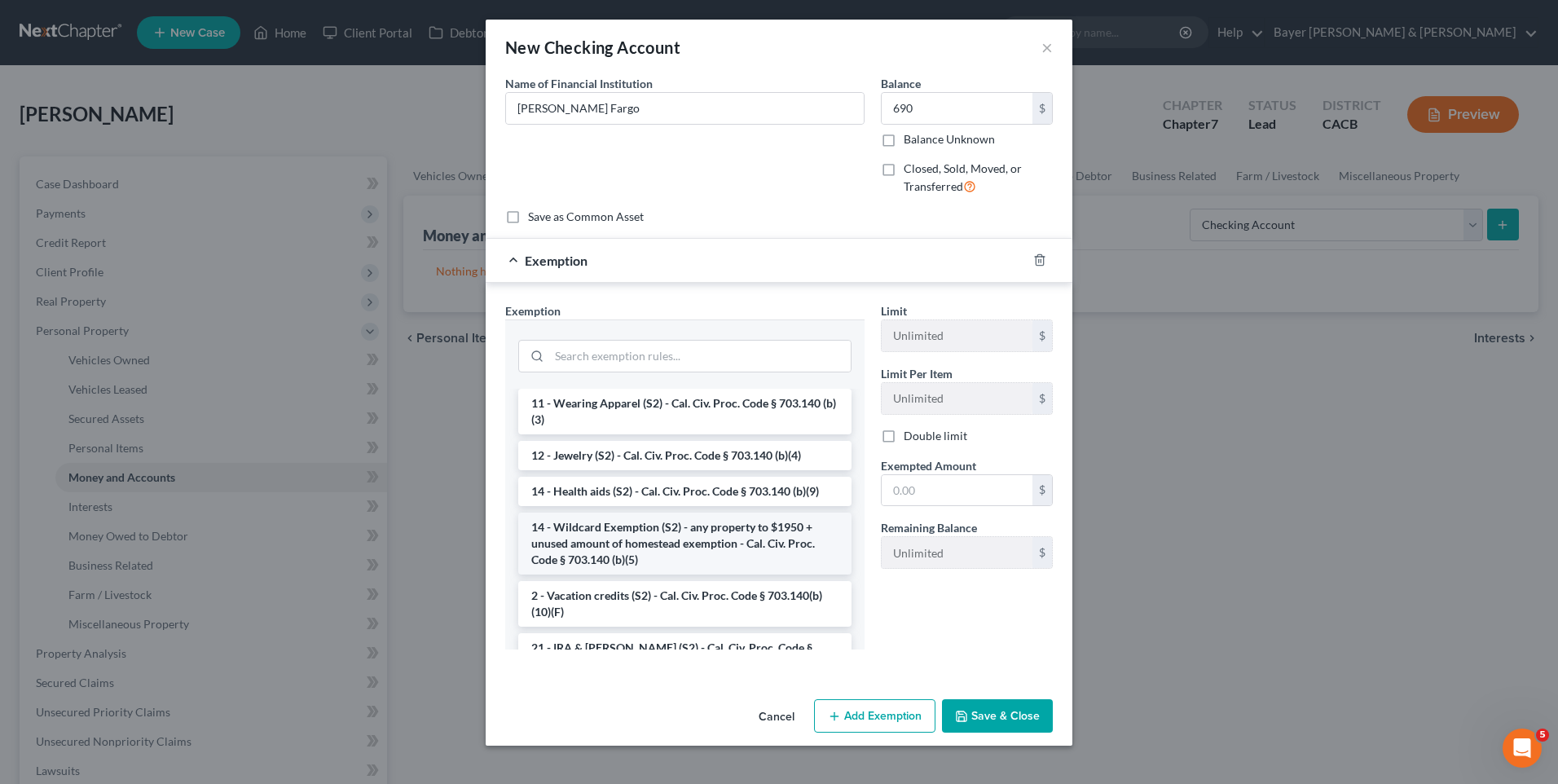
click at [643, 530] on li "14 - Wildcard Exemption (S2) - any property to $1950 + unused amount of homeste…" at bounding box center [685, 544] width 333 height 62
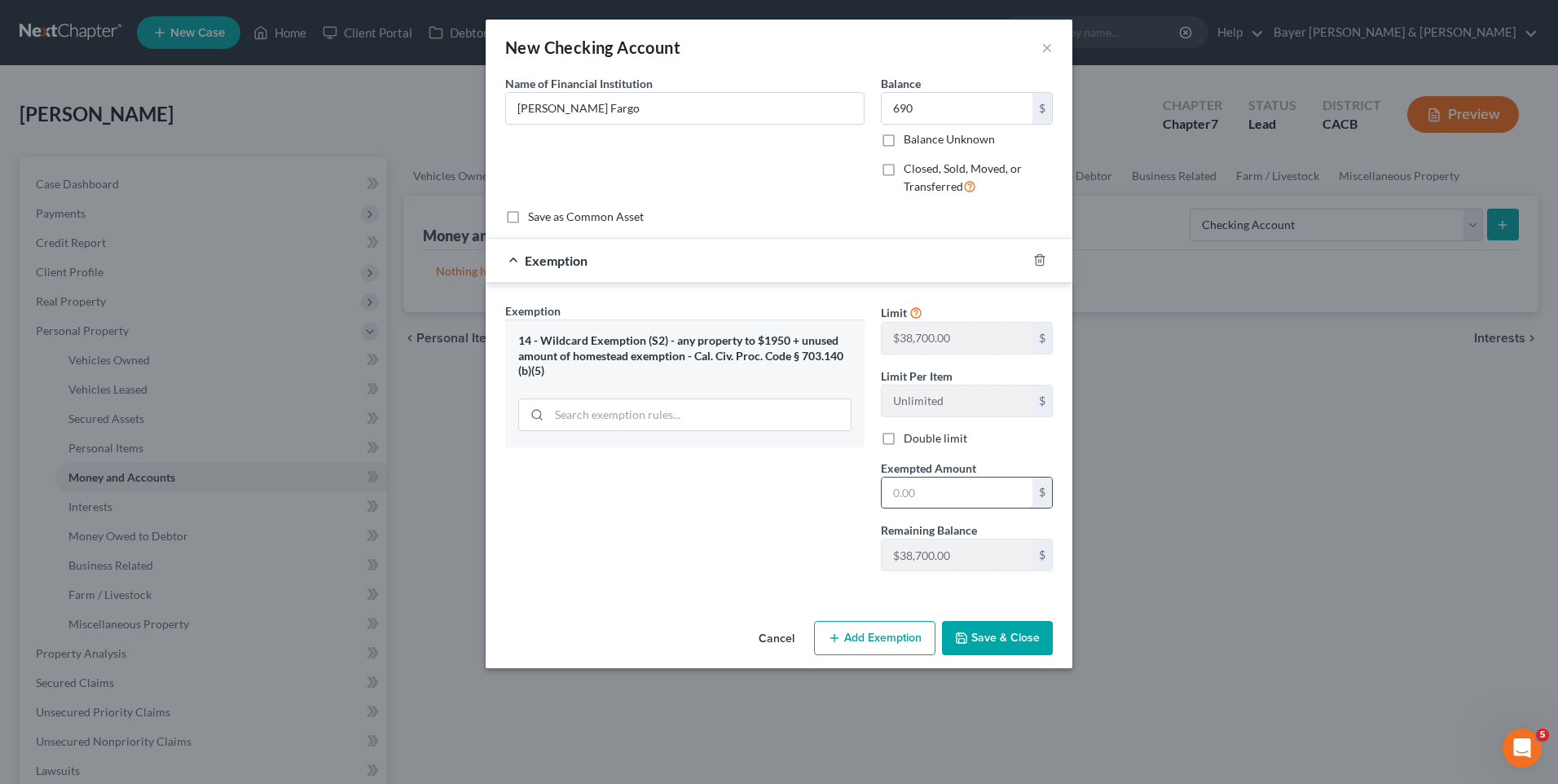
click at [910, 493] on input "text" at bounding box center [957, 493] width 151 height 31
type input "690"
click at [995, 644] on button "Save & Close" at bounding box center [997, 638] width 110 height 35
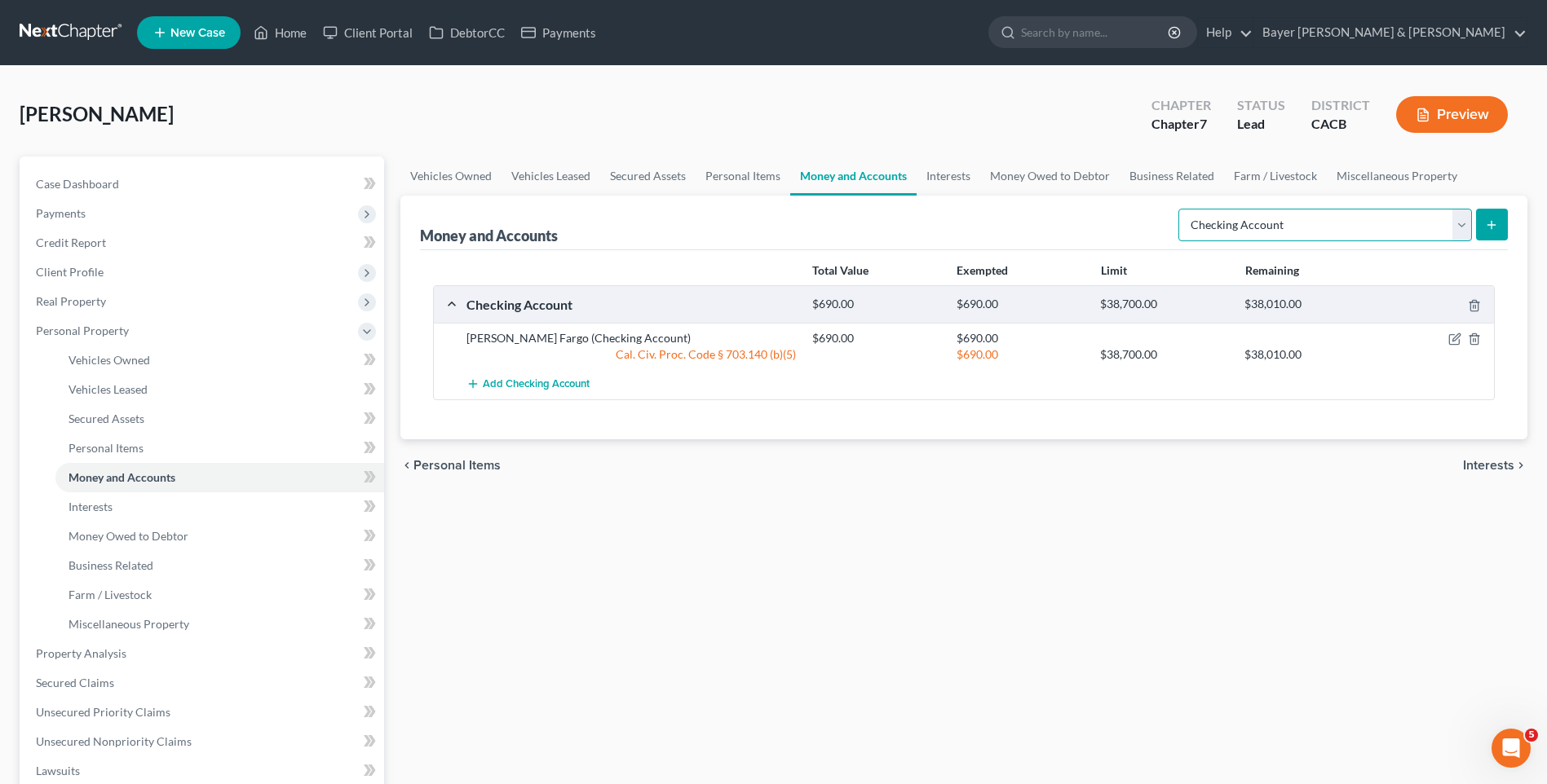
click at [1466, 228] on select "Select Account Type Brokerage Cash on Hand Certificates of Deposit Checking Acc…" at bounding box center [1324, 225] width 293 height 33
select select "savings"
click at [1182, 209] on select "Select Account Type Brokerage Cash on Hand Certificates of Deposit Checking Acc…" at bounding box center [1324, 225] width 293 height 33
click at [1489, 224] on icon "submit" at bounding box center [1491, 225] width 13 height 13
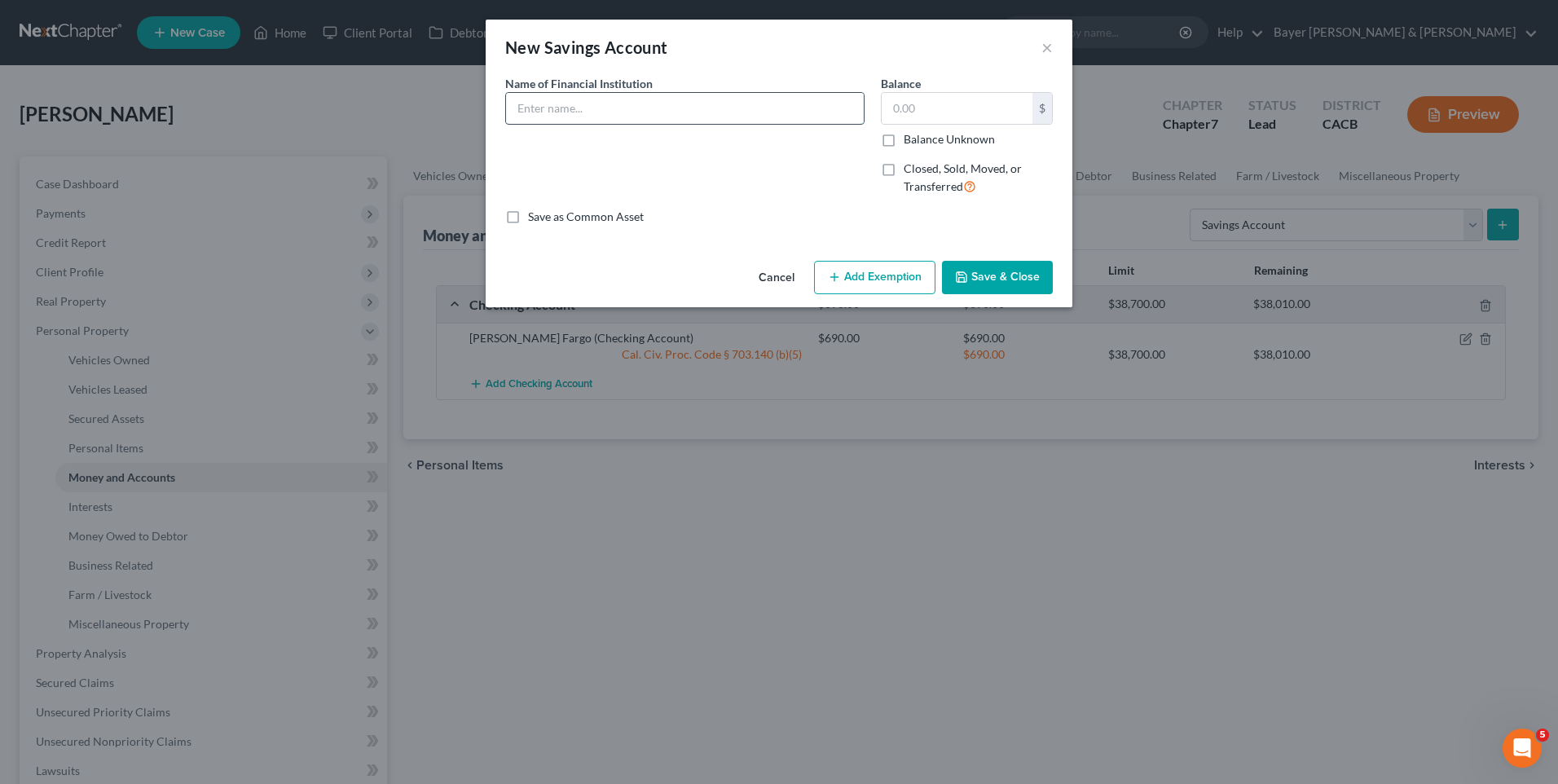
click at [567, 109] on input "text" at bounding box center [685, 109] width 358 height 31
type input "[PERSON_NAME] Fargo"
click at [968, 115] on input "text" at bounding box center [957, 109] width 151 height 31
type input "0"
click at [1009, 279] on button "Save & Close" at bounding box center [997, 278] width 110 height 35
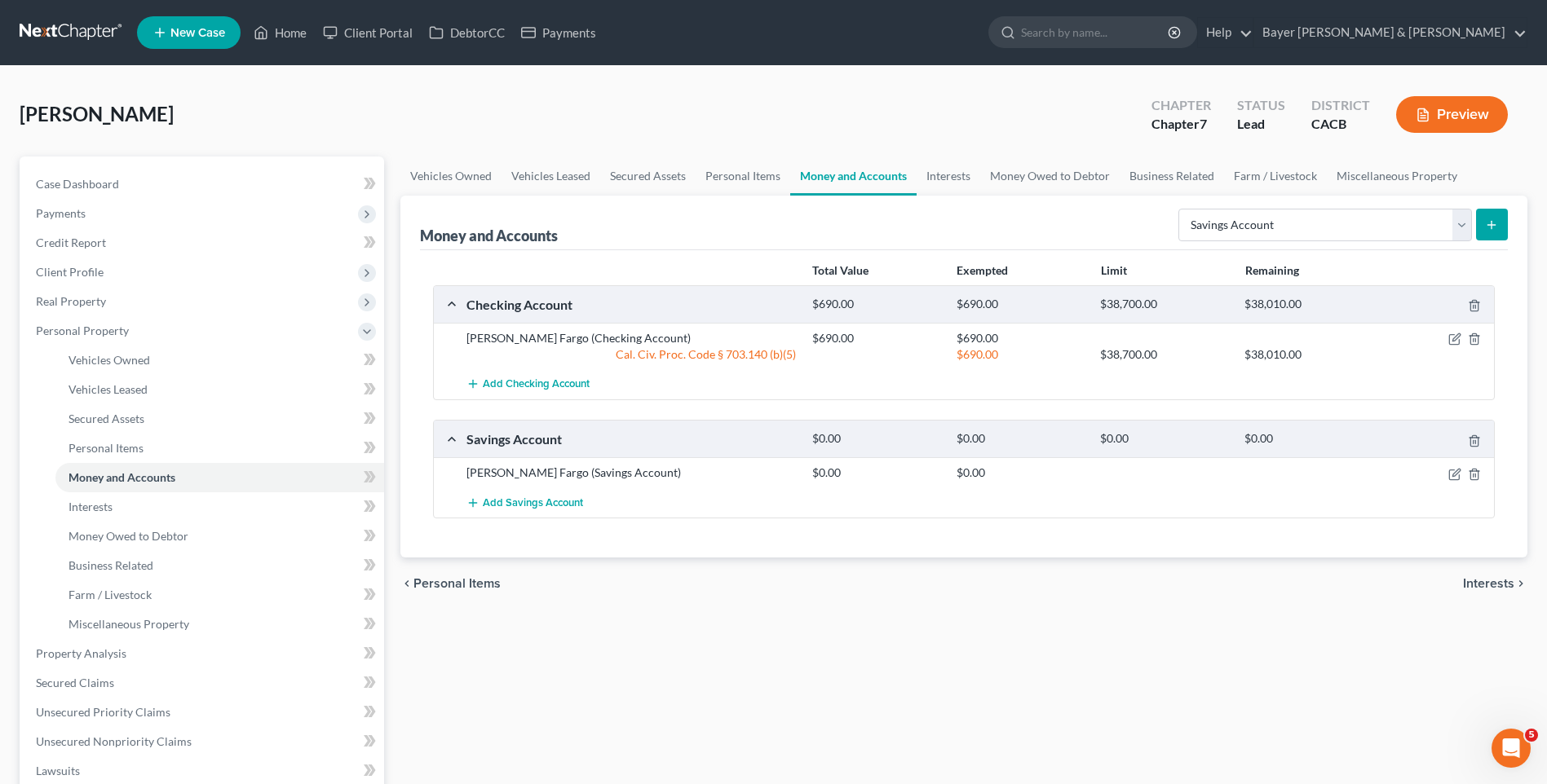
click at [1481, 586] on span "Interests" at bounding box center [1489, 583] width 51 height 13
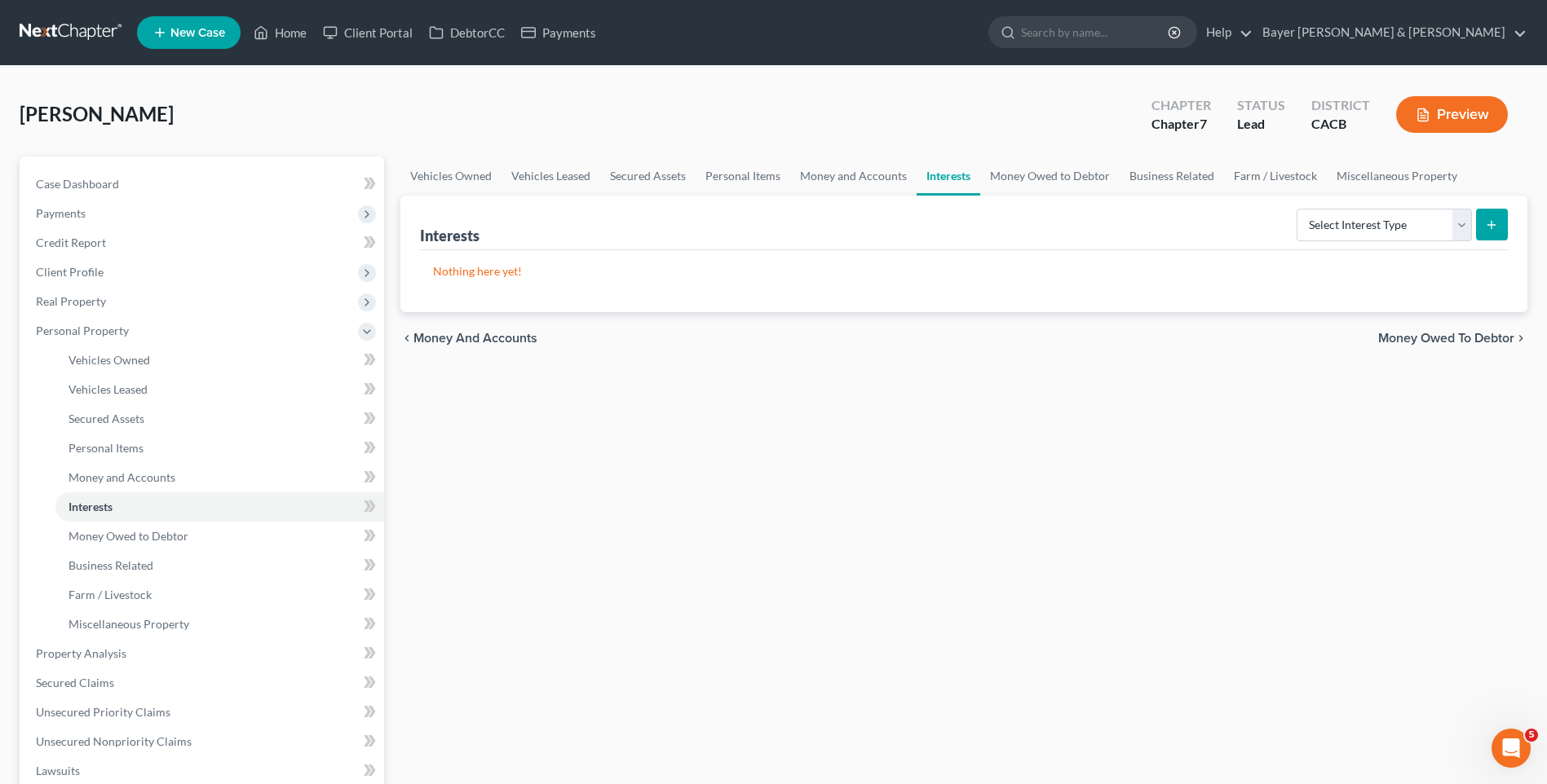
click at [1422, 339] on span "Money Owed to Debtor" at bounding box center [1446, 338] width 136 height 13
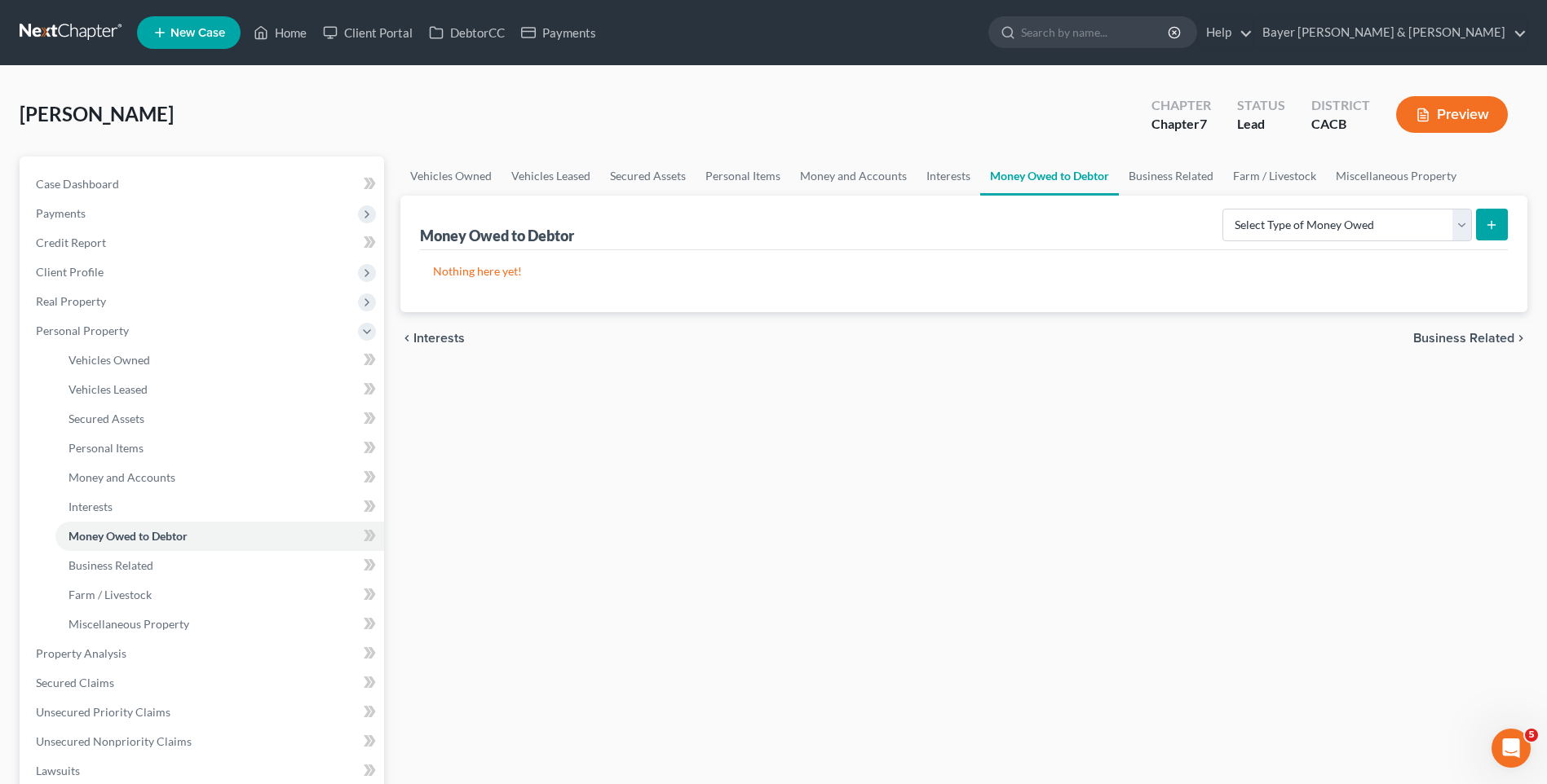
click at [1447, 336] on span "Business Related" at bounding box center [1464, 338] width 101 height 13
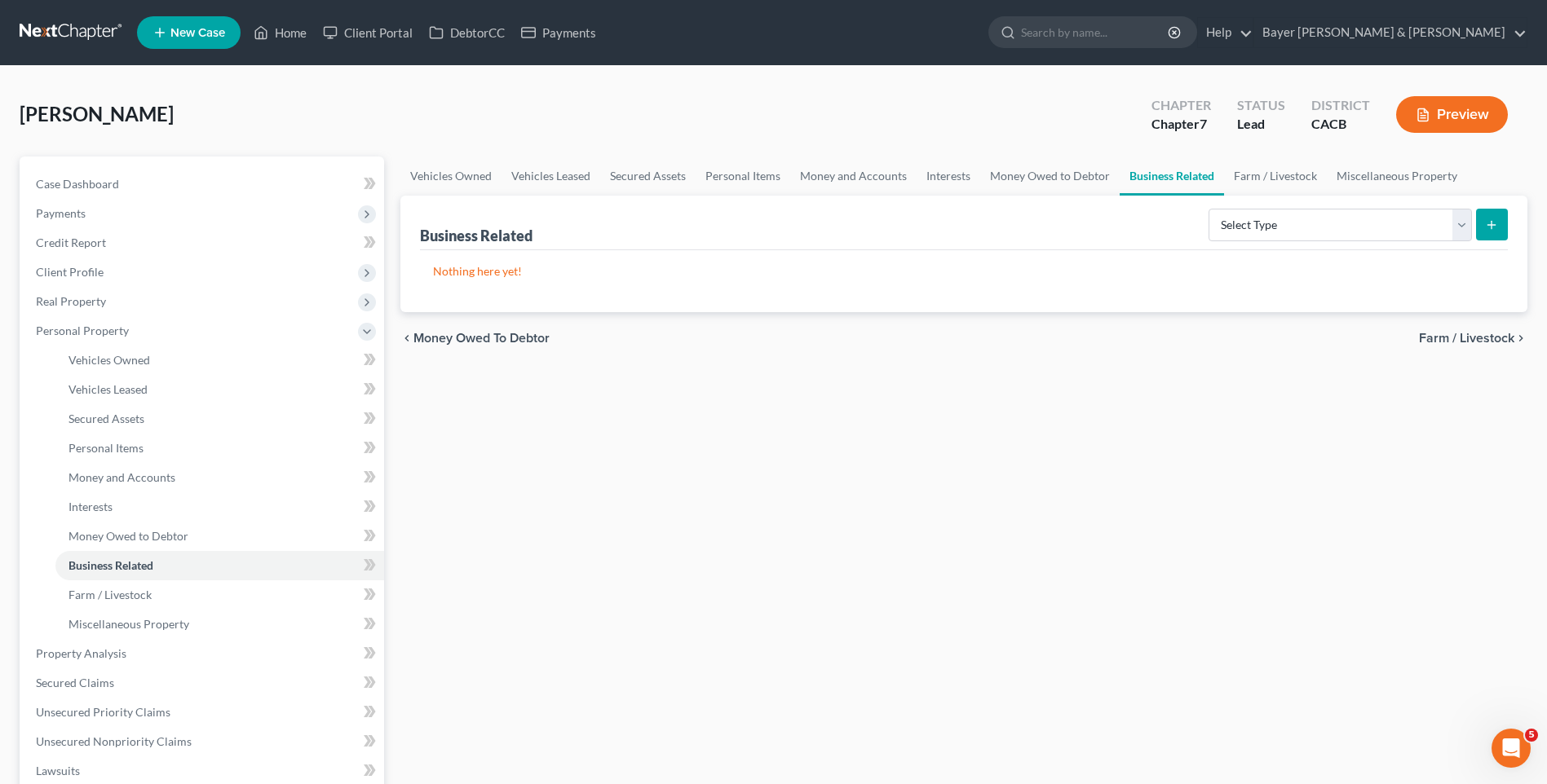
click at [1441, 339] on span "Farm / Livestock" at bounding box center [1467, 338] width 95 height 13
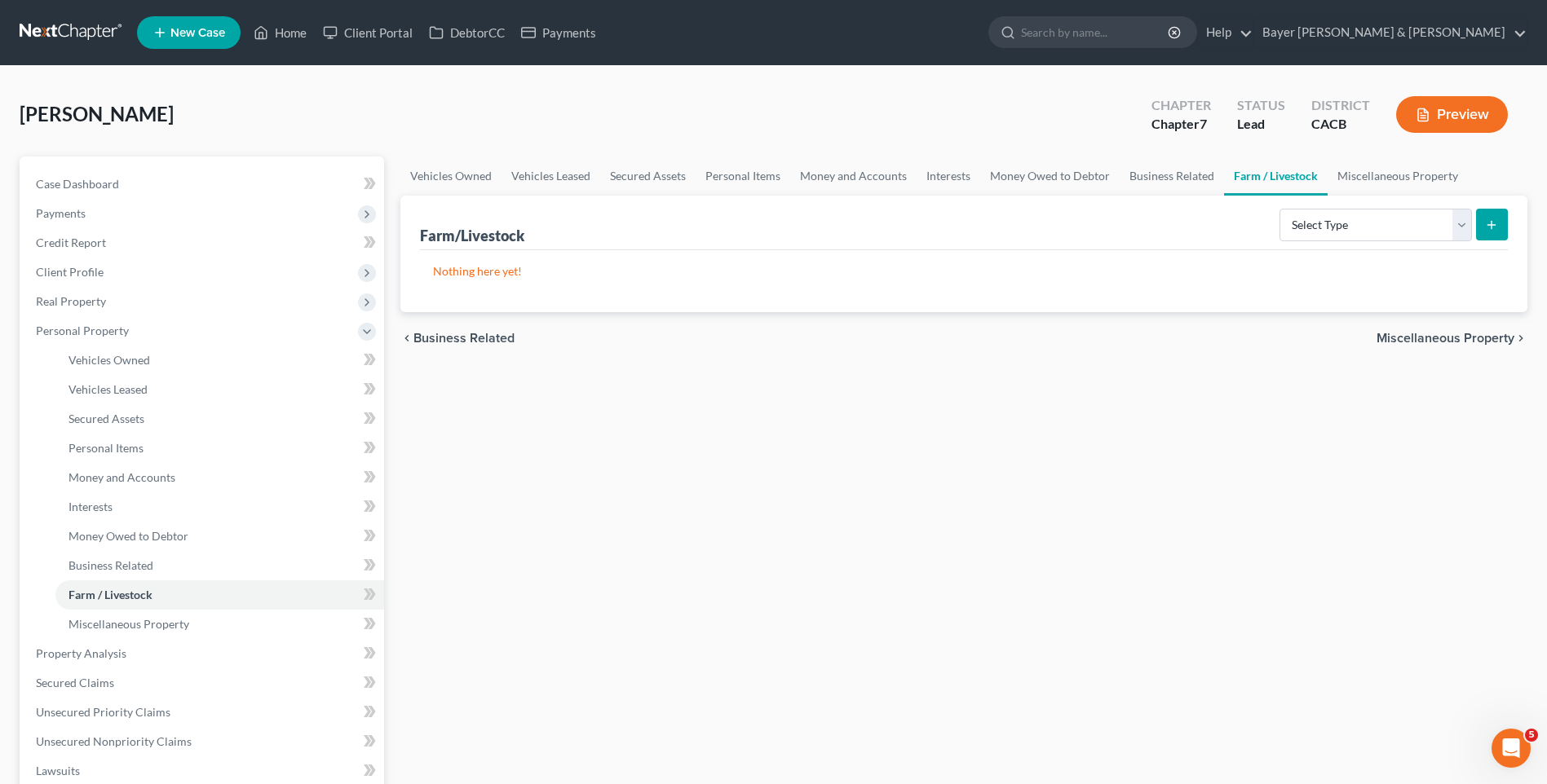
click at [1432, 339] on span "Miscellaneous Property" at bounding box center [1445, 338] width 138 height 13
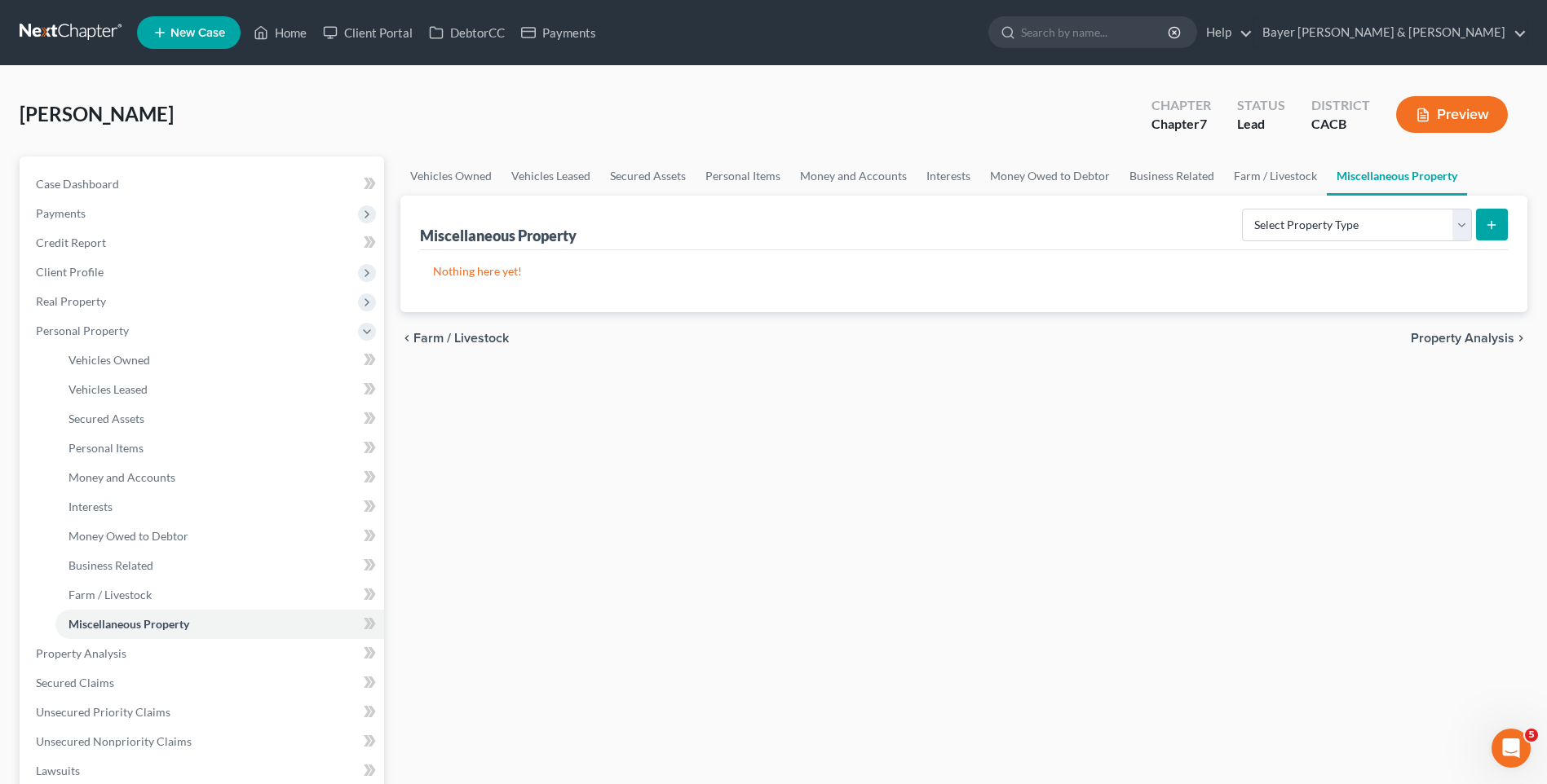
click at [1432, 340] on span "Property Analysis" at bounding box center [1462, 338] width 103 height 13
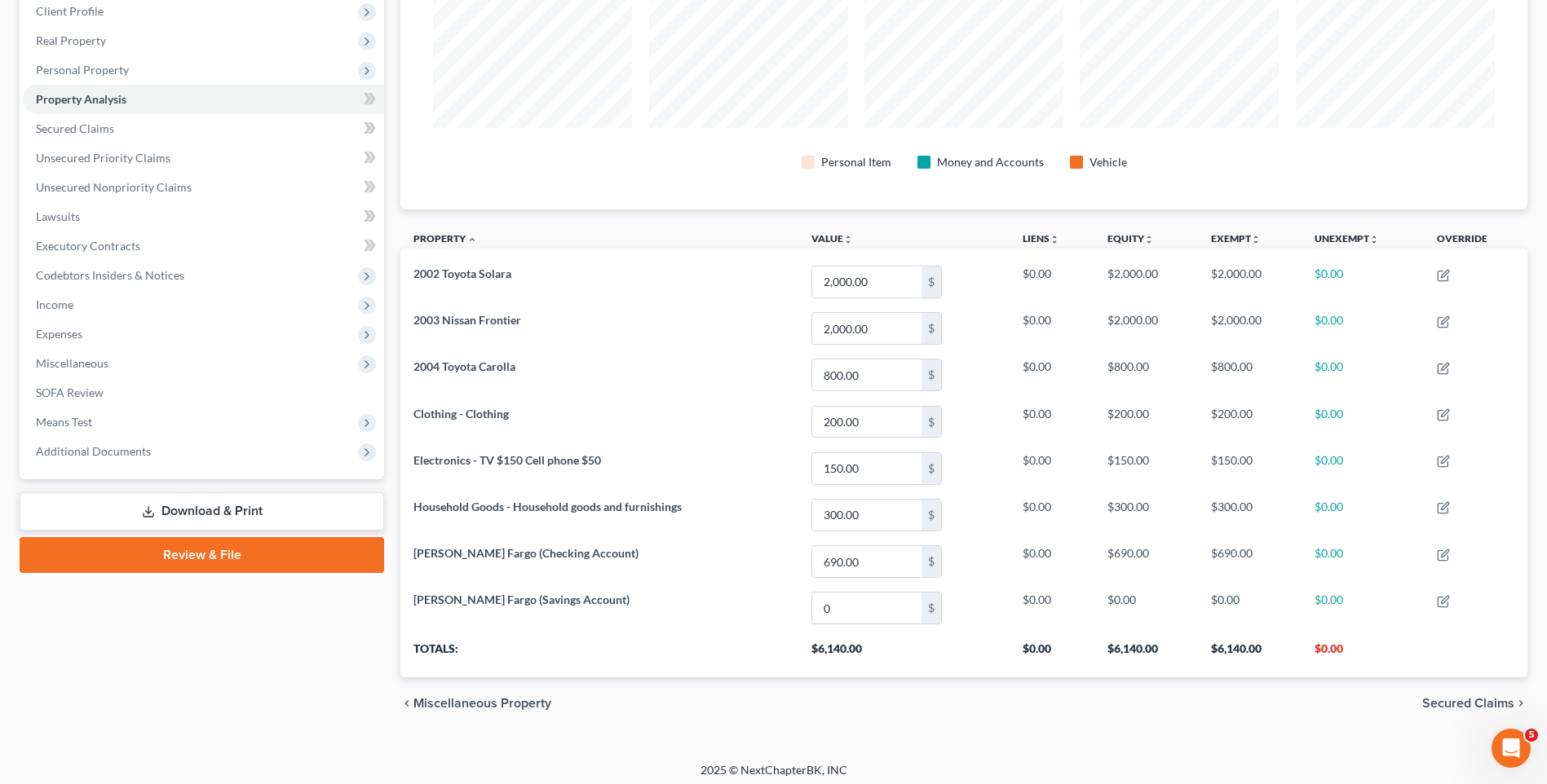
scroll to position [268, 0]
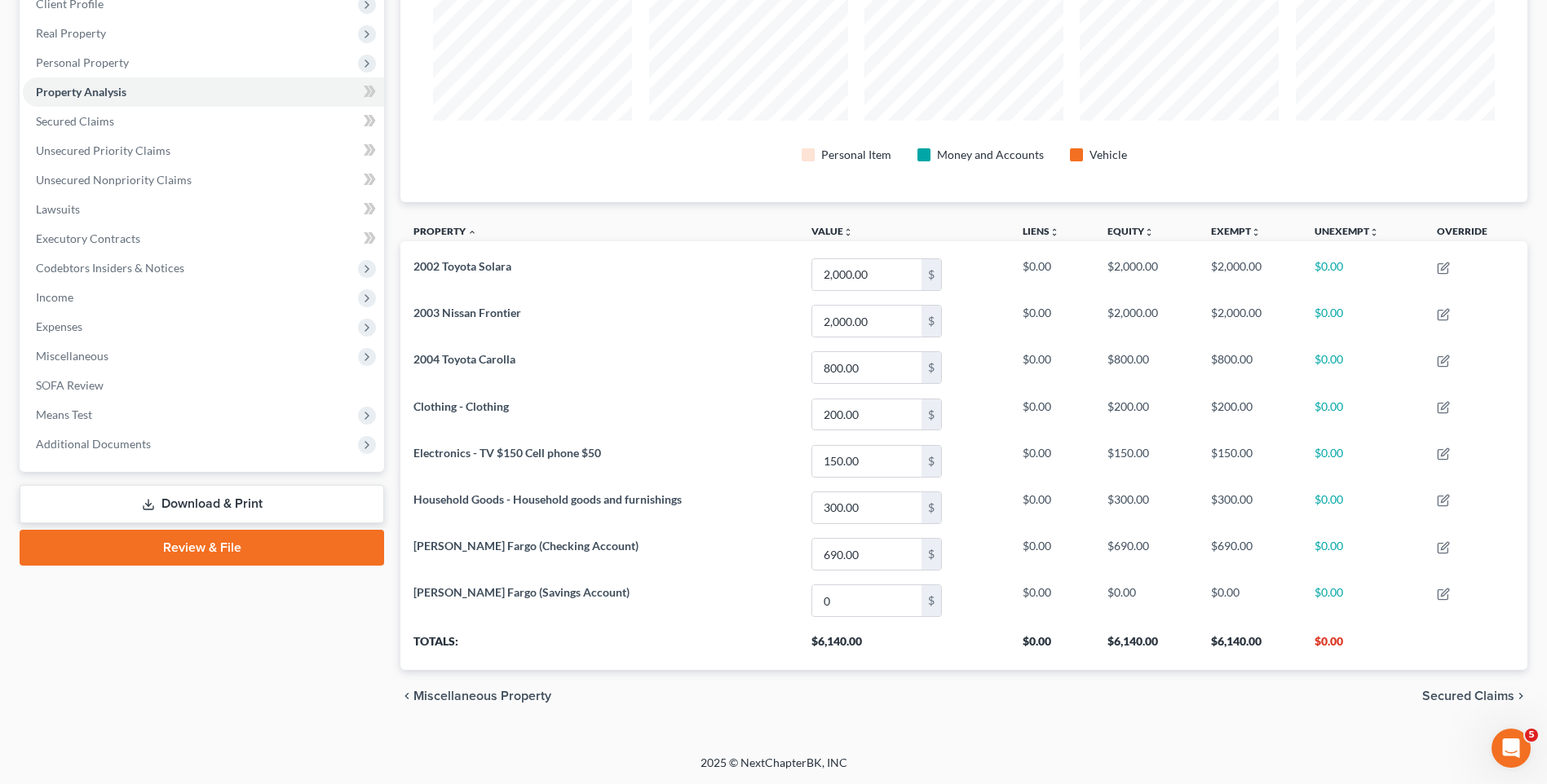
click at [1459, 697] on span "Secured Claims" at bounding box center [1468, 695] width 92 height 13
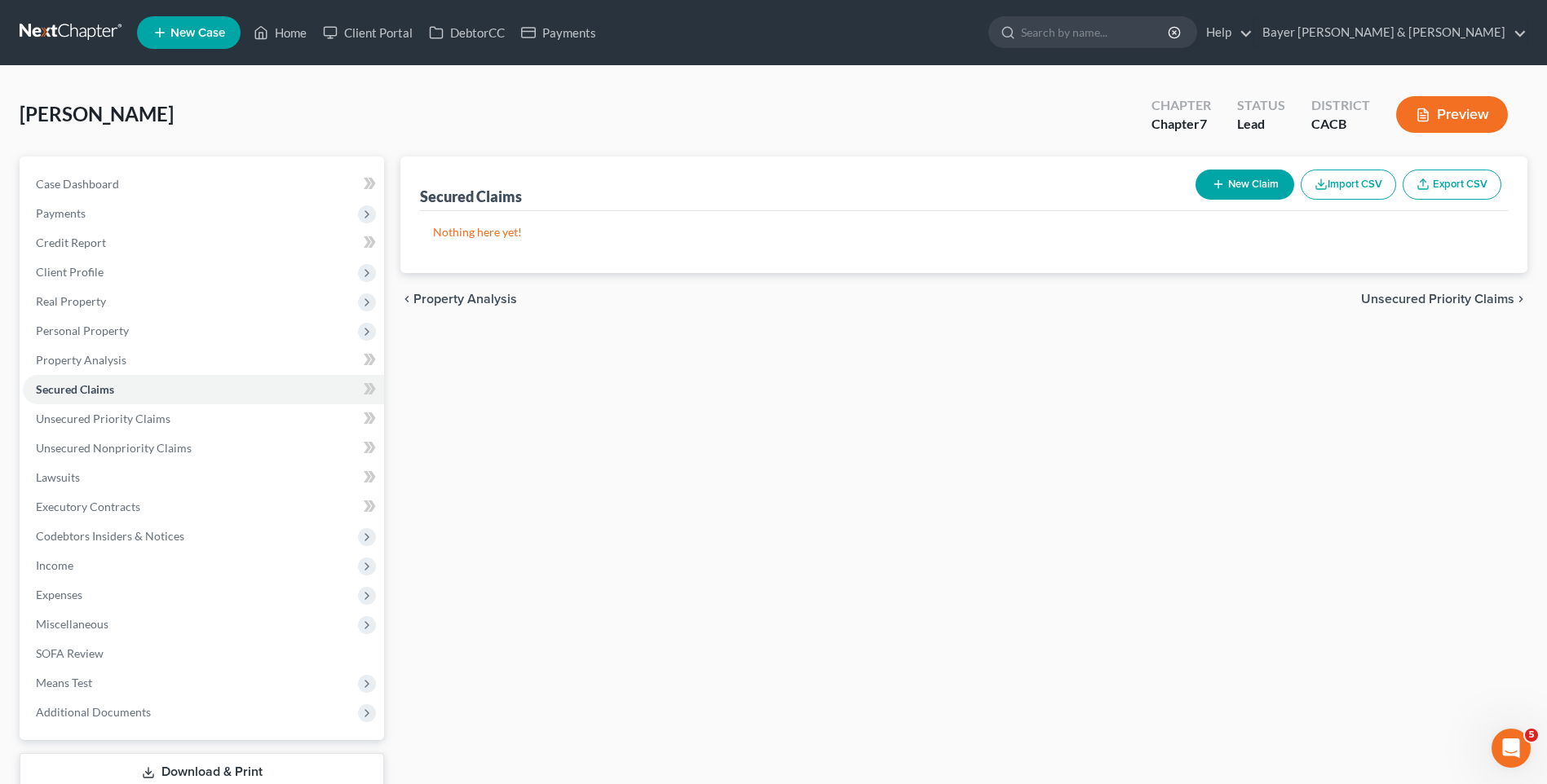
click at [1405, 301] on span "Unsecured Priority Claims" at bounding box center [1437, 299] width 153 height 13
click at [1226, 188] on button "New Claim" at bounding box center [1245, 184] width 99 height 30
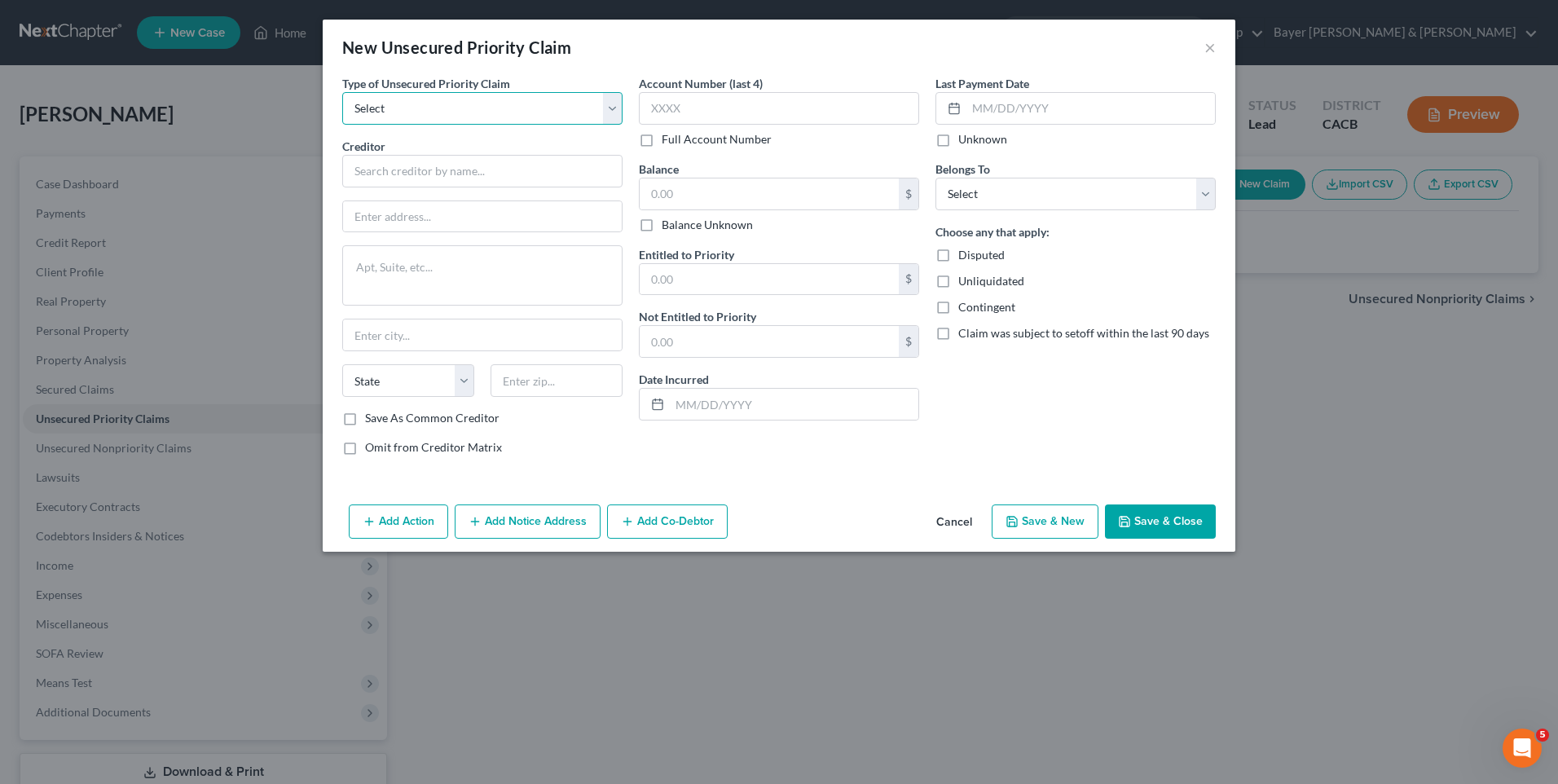
click at [435, 99] on select "Select Taxes & Other Government Units Domestic Support Obligations Extensions o…" at bounding box center [482, 109] width 280 height 33
select select "0"
click at [342, 92] on select "Select Taxes & Other Government Units Domestic Support Obligations Extensions o…" at bounding box center [482, 109] width 280 height 33
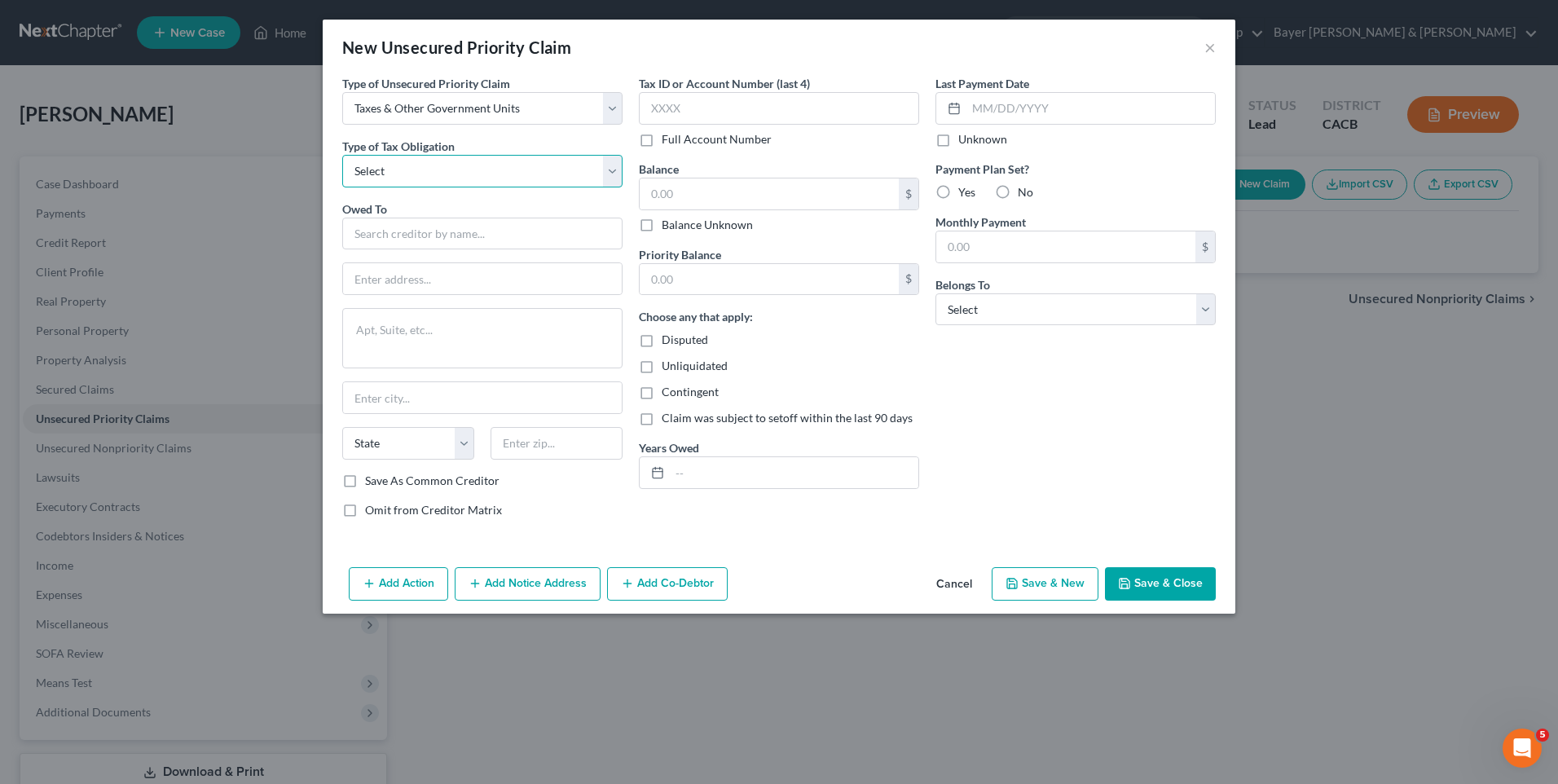
click at [445, 163] on select "Select Federal City State Franchise Tax Board Other" at bounding box center [482, 172] width 280 height 33
select select "0"
click at [342, 155] on select "Select Federal City State Franchise Tax Board Other" at bounding box center [482, 172] width 280 height 33
click at [434, 232] on input "text" at bounding box center [482, 234] width 280 height 33
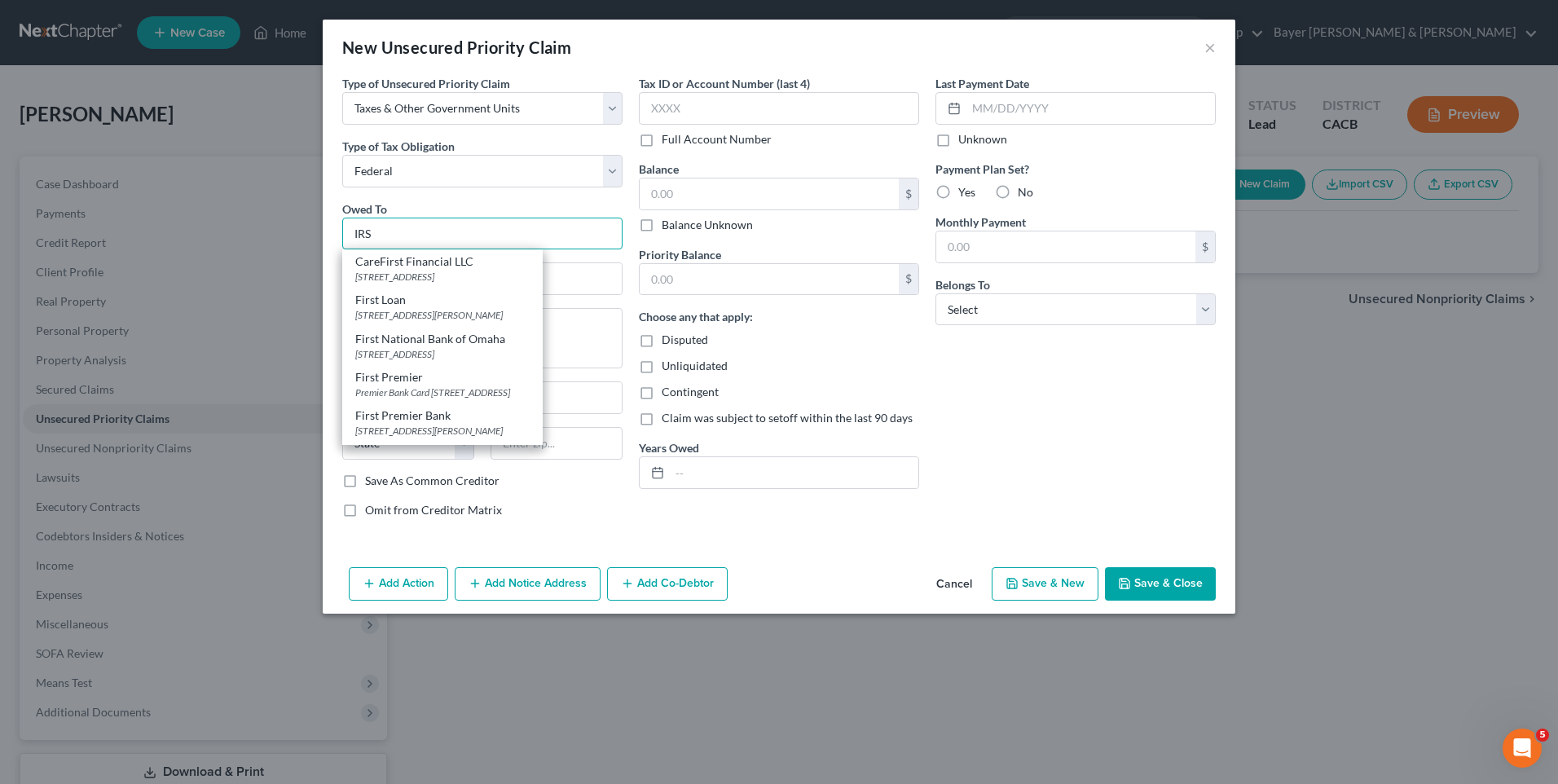
drag, startPoint x: 398, startPoint y: 235, endPoint x: 342, endPoint y: 227, distance: 56.6
click at [344, 227] on input "IRS" at bounding box center [482, 234] width 280 height 33
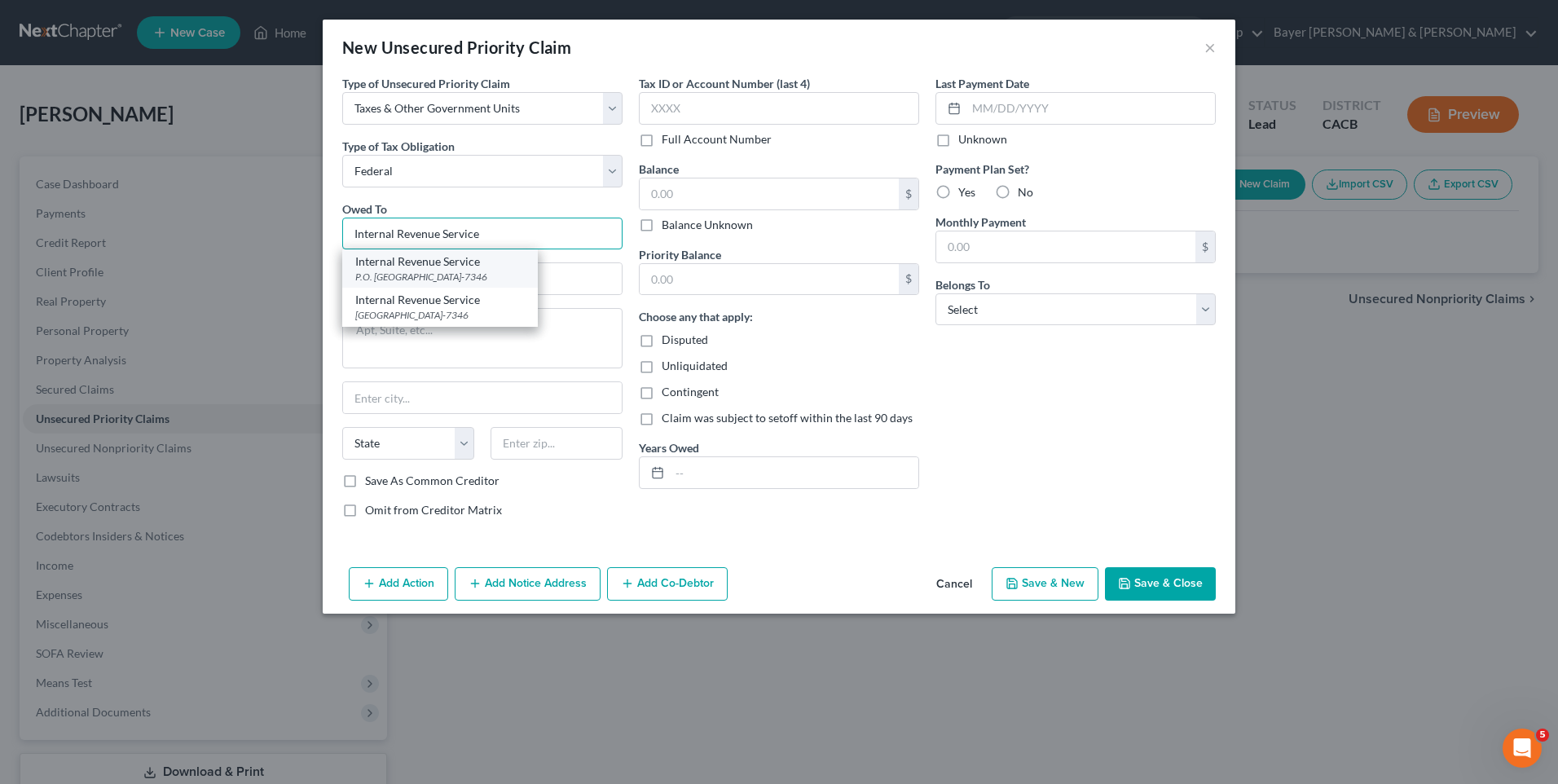
type input "Internal Revenue Service"
click at [390, 276] on div "P.O. [GEOGRAPHIC_DATA]-7346" at bounding box center [440, 277] width 170 height 14
type input "P.O. Box 7346"
type input "[GEOGRAPHIC_DATA]"
select select "39"
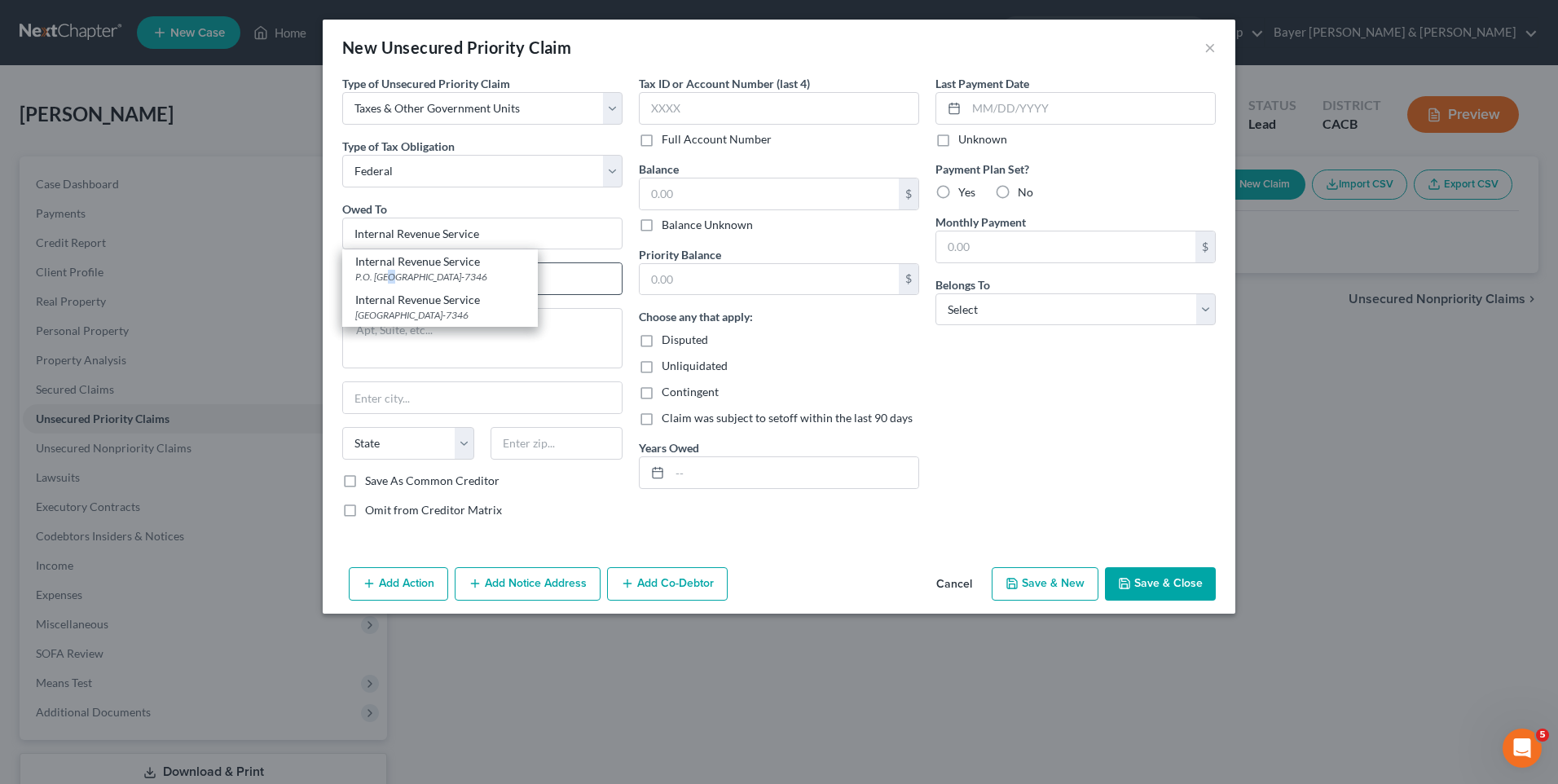
type input "19101-7346"
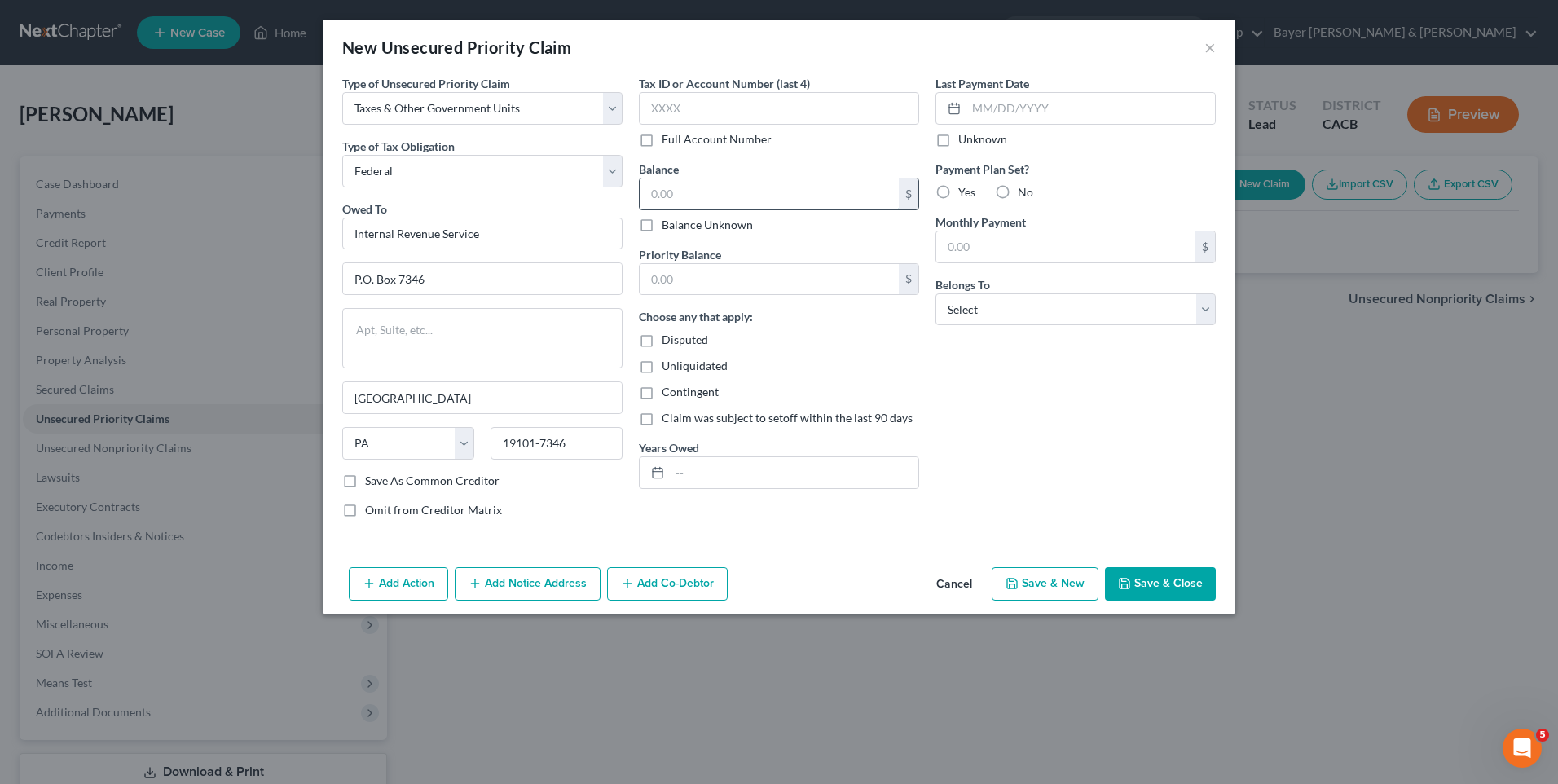
click at [686, 198] on input "text" at bounding box center [769, 194] width 259 height 31
type input "980"
click at [677, 277] on input "text" at bounding box center [769, 279] width 259 height 31
type input "980"
click at [887, 366] on div "Unliquidated" at bounding box center [779, 366] width 280 height 16
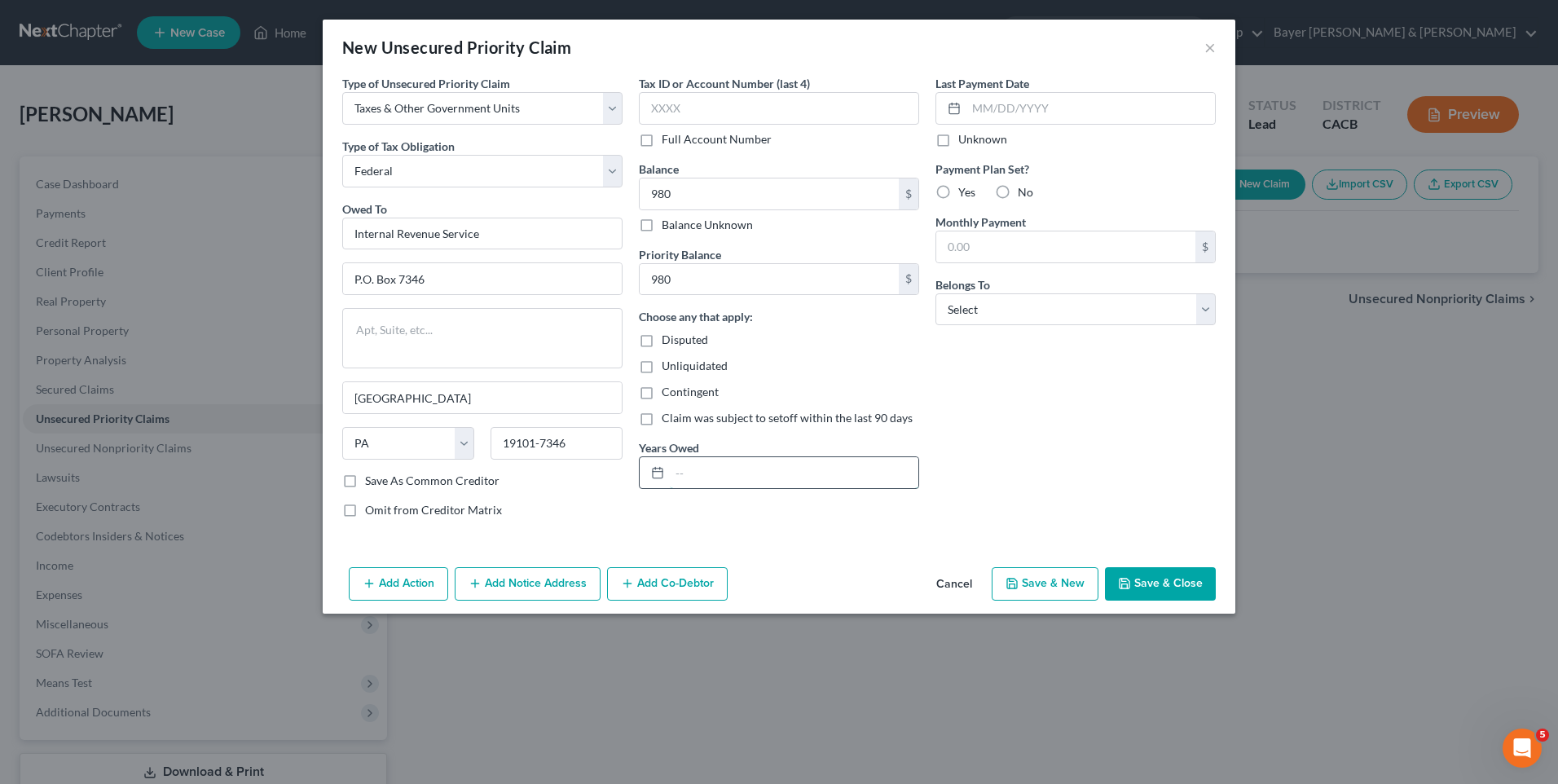
click at [685, 468] on input "text" at bounding box center [794, 473] width 248 height 31
type input "2024"
click at [1117, 403] on div "Last Payment Date Unknown Payment Plan Set? Yes No Monthly Payment $ Belongs To…" at bounding box center [1075, 303] width 297 height 456
click at [971, 312] on select "Select Debtor 1 Only Debtor 2 Only Debtor 1 And Debtor 2 Only At Least One Of T…" at bounding box center [1075, 309] width 280 height 33
select select "0"
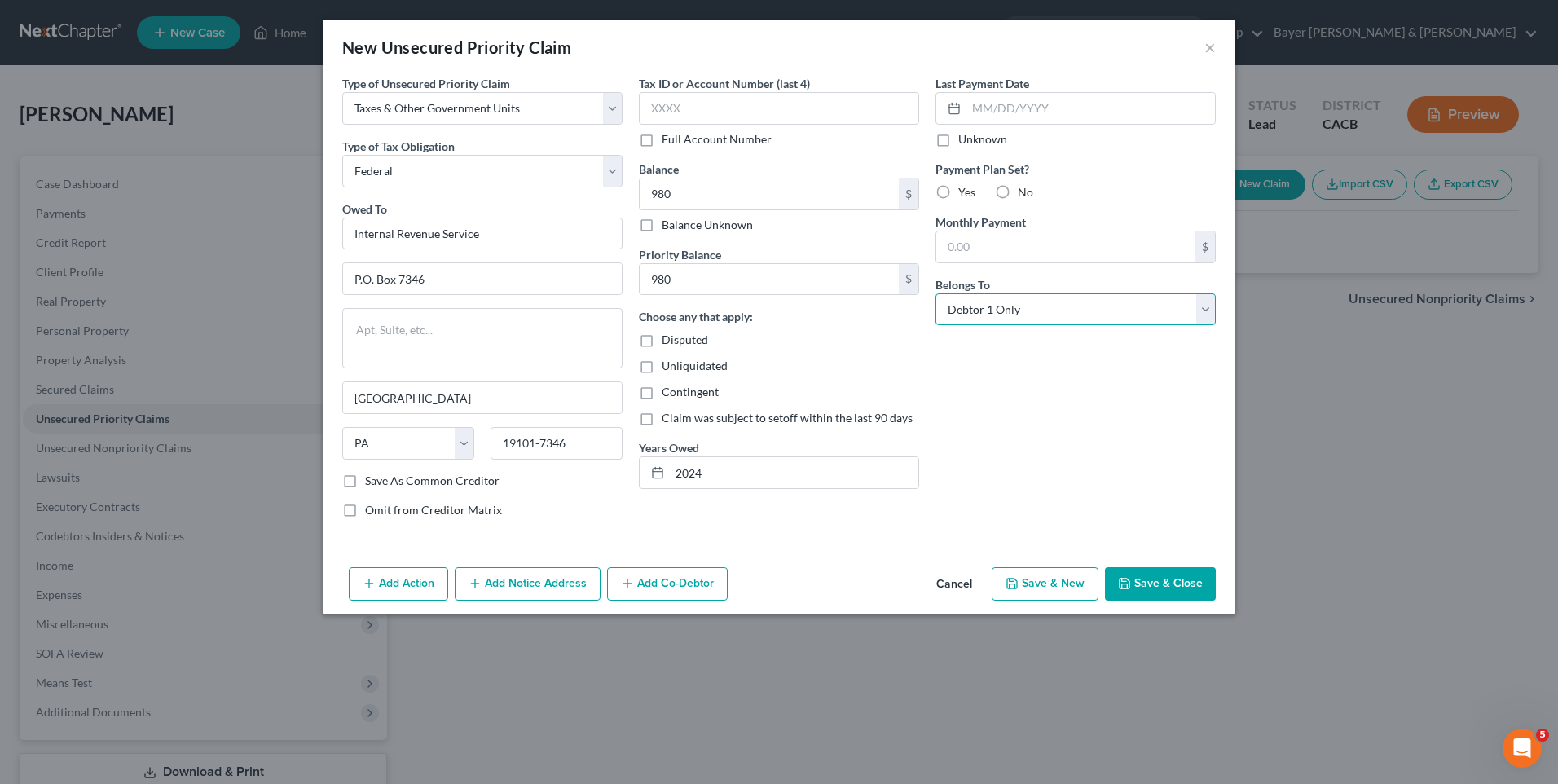
click at [936, 293] on select "Select Debtor 1 Only Debtor 2 Only Debtor 1 And Debtor 2 Only At Least One Of T…" at bounding box center [1075, 309] width 280 height 33
click at [1155, 576] on button "Save & Close" at bounding box center [1160, 585] width 110 height 35
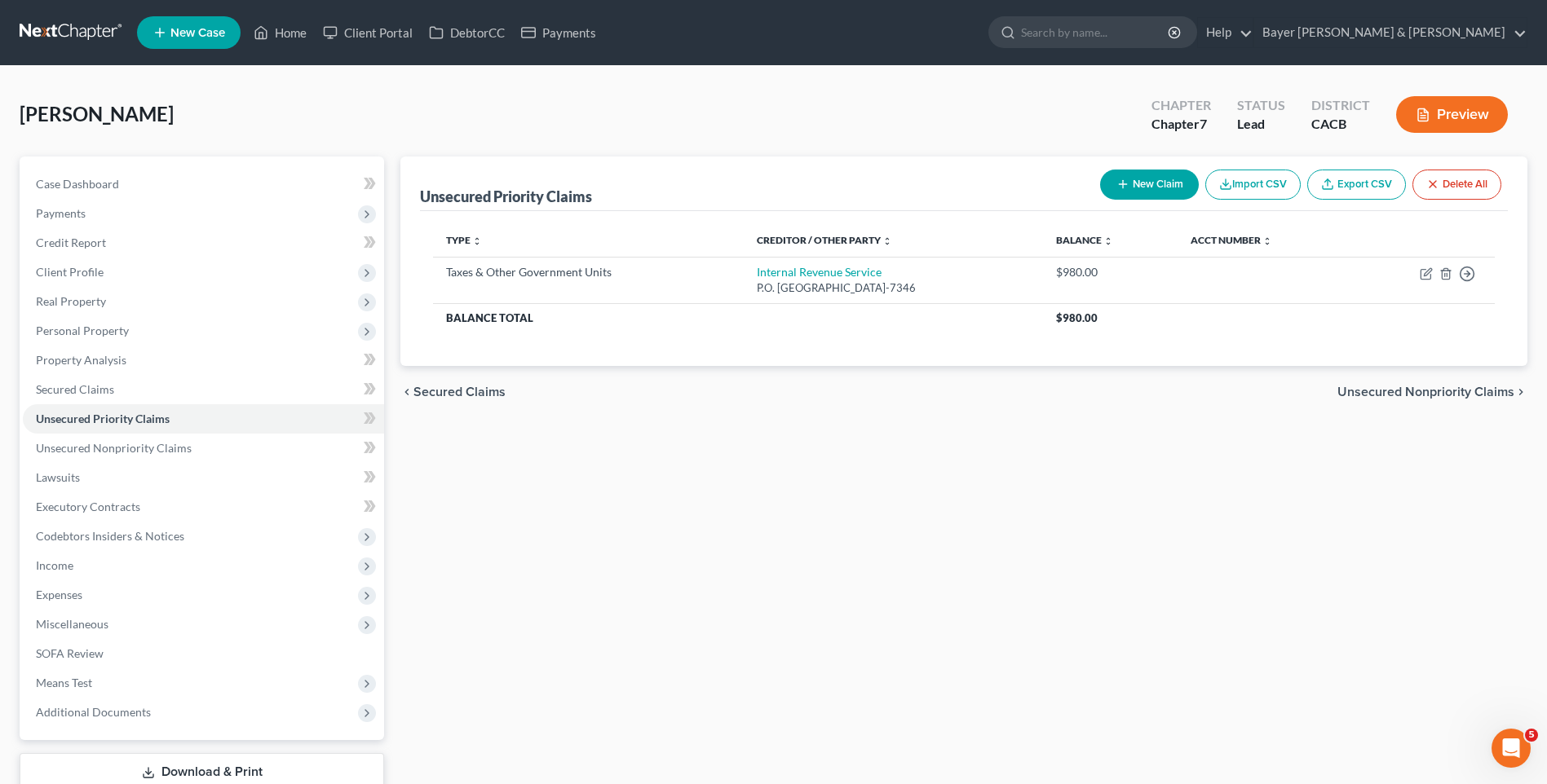
click at [1463, 387] on span "Unsecured Nonpriority Claims" at bounding box center [1426, 392] width 177 height 13
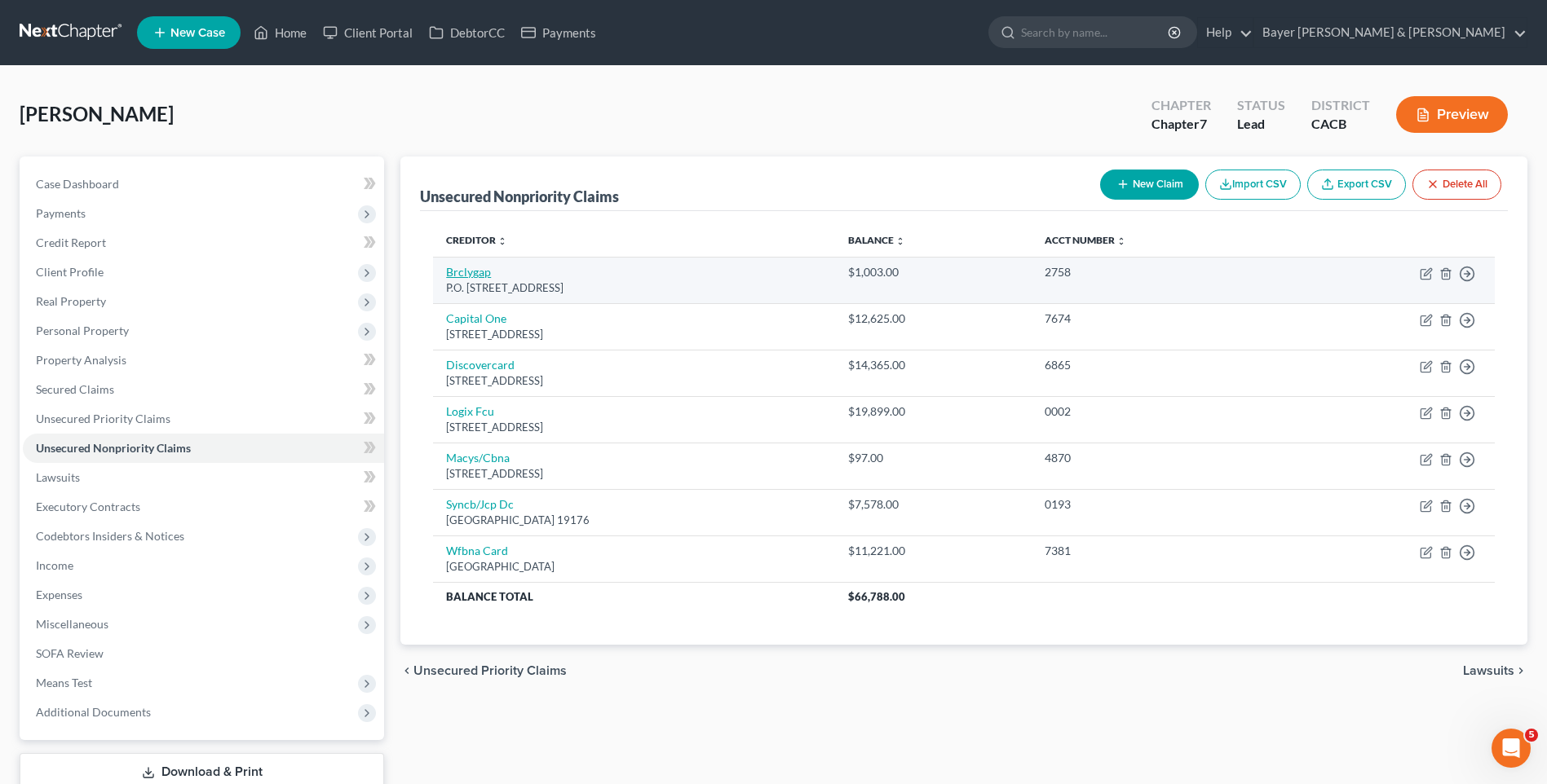
click at [461, 276] on link "Brclygap" at bounding box center [468, 271] width 45 height 14
select select "7"
select select "2"
select select "0"
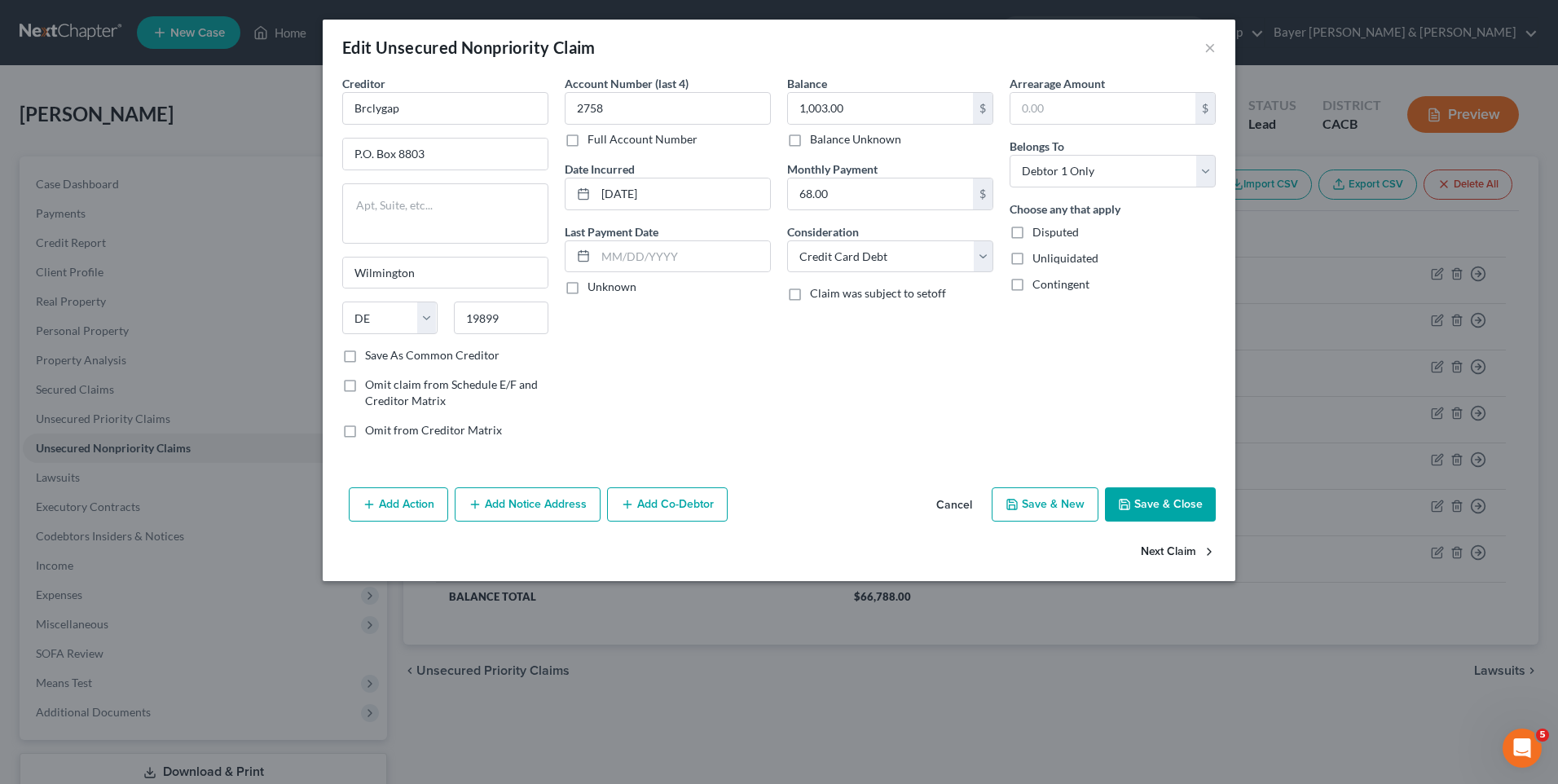
click at [1166, 545] on button "Next Claim" at bounding box center [1178, 552] width 75 height 35
select select "46"
select select "2"
select select "0"
click at [1163, 550] on button "Next Claim" at bounding box center [1178, 552] width 75 height 35
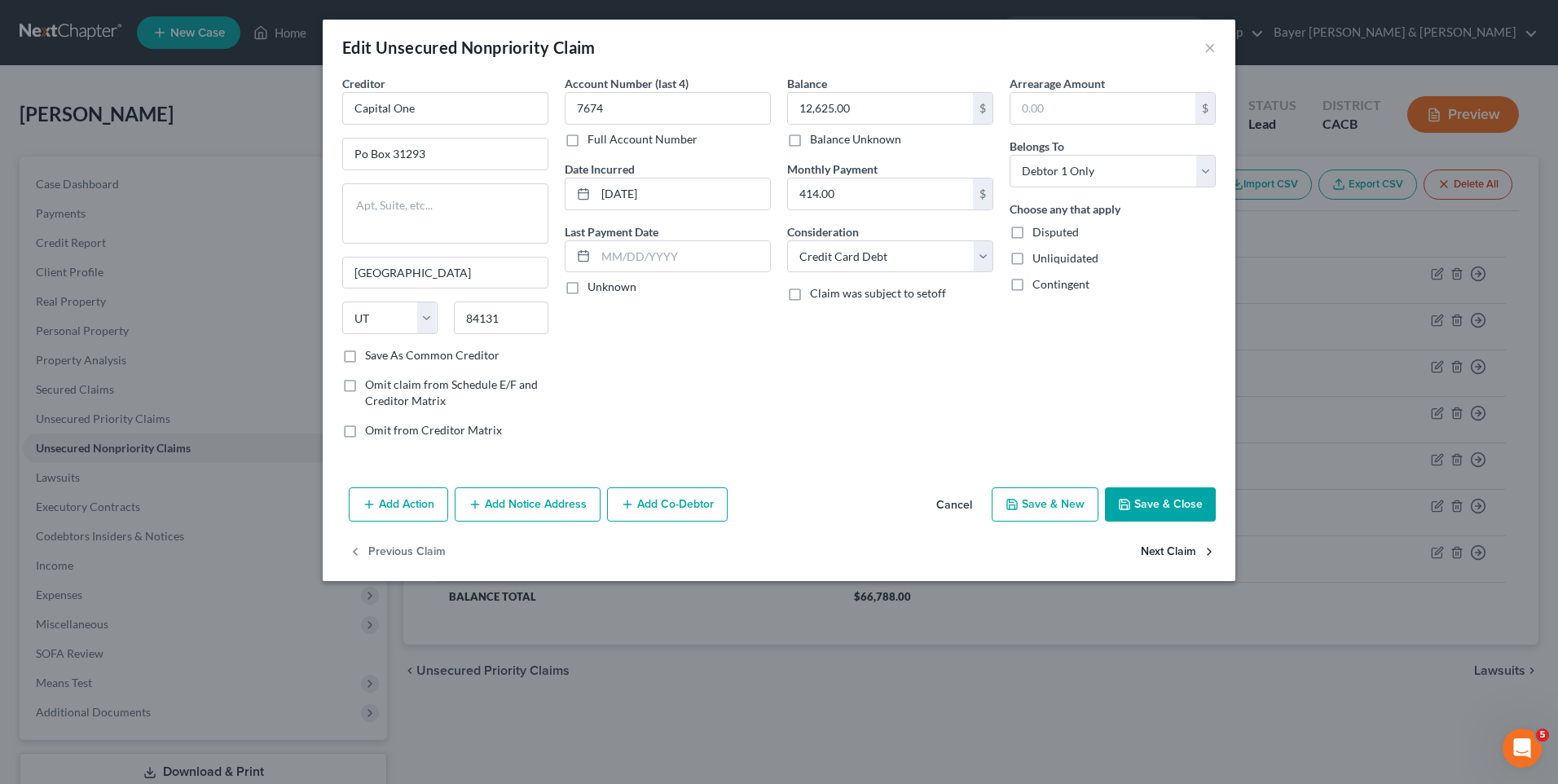
select select "46"
select select "2"
select select "0"
click at [1163, 550] on button "Next Claim" at bounding box center [1178, 552] width 75 height 35
select select "4"
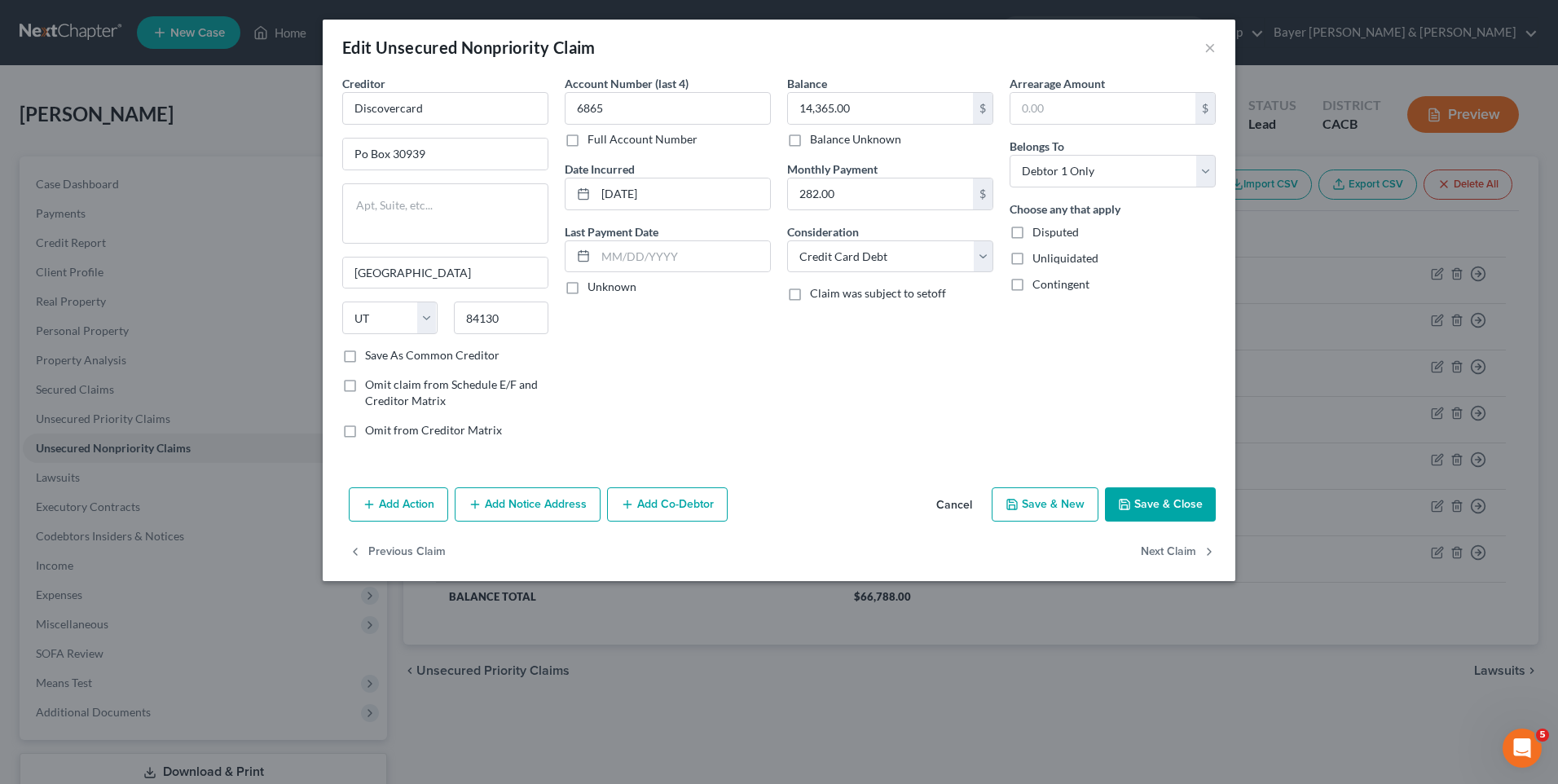
select select "0"
click at [1163, 550] on button "Next Claim" at bounding box center [1178, 552] width 75 height 35
select select "43"
select select "2"
select select "0"
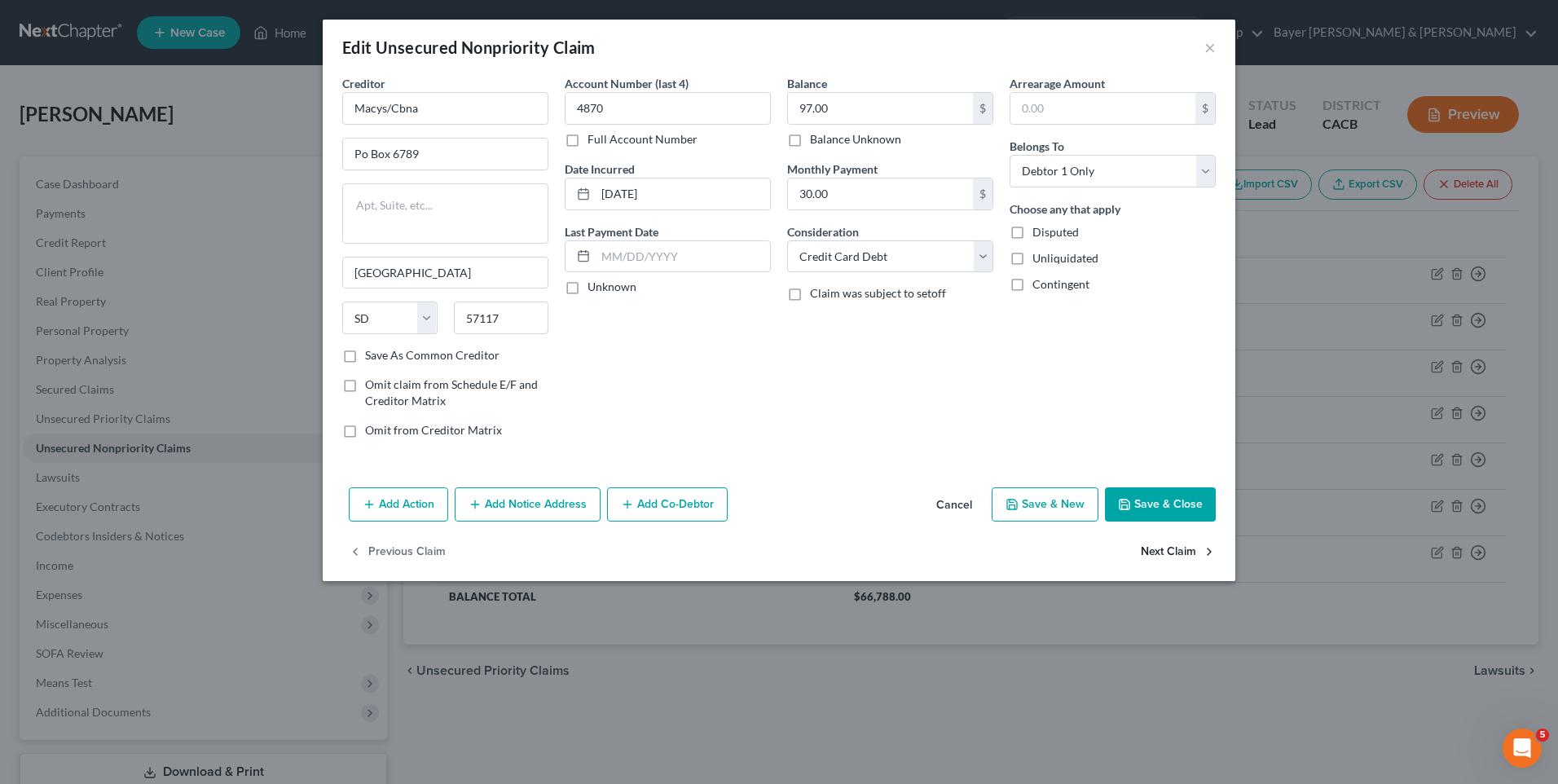
click at [1158, 551] on button "Next Claim" at bounding box center [1178, 552] width 75 height 35
select select "39"
select select "2"
select select "0"
click at [1158, 551] on button "Next Claim" at bounding box center [1178, 552] width 75 height 35
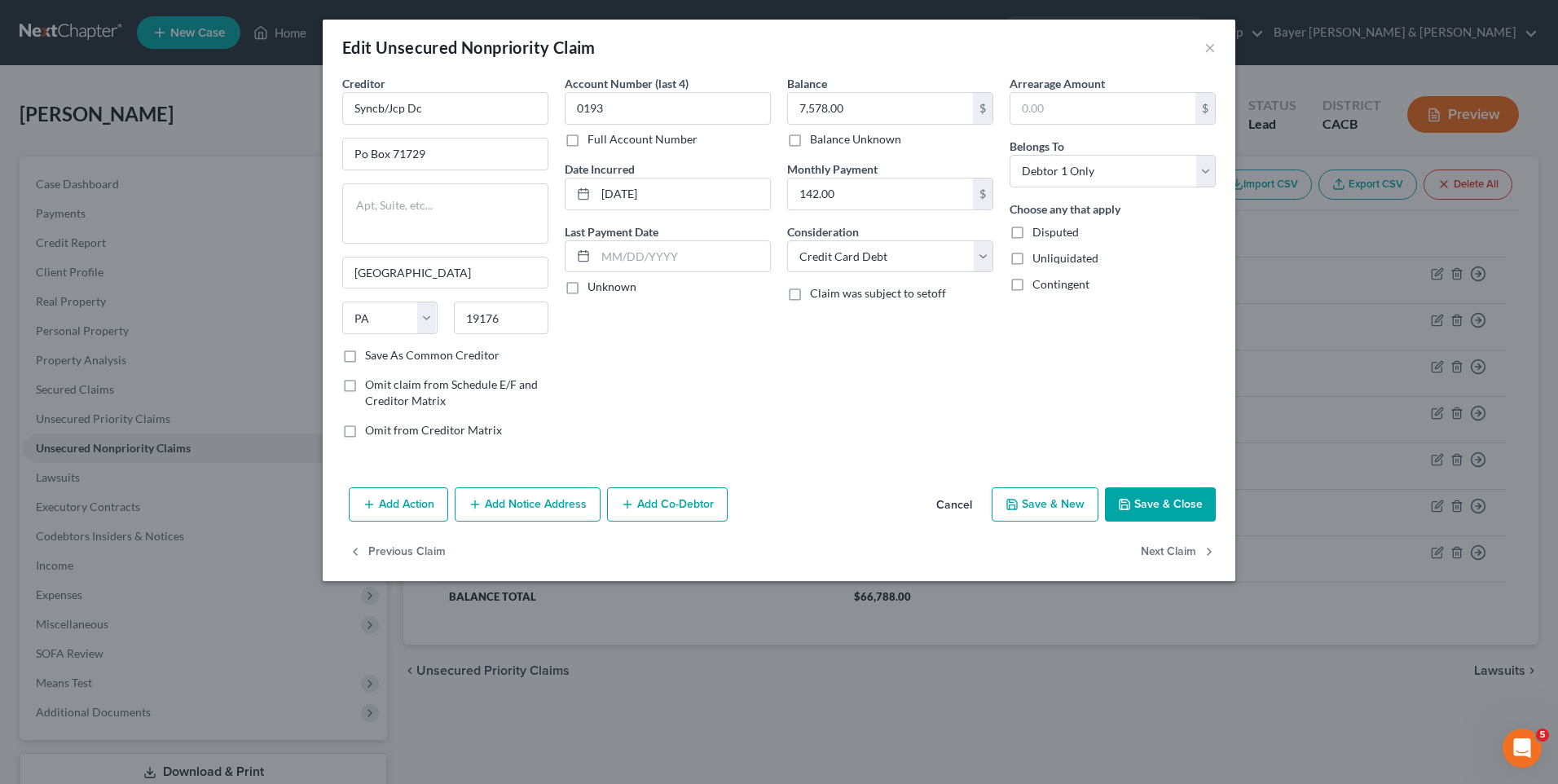
select select "24"
select select "2"
select select "0"
click at [1136, 504] on button "Save & Close" at bounding box center [1160, 505] width 110 height 35
type input "0"
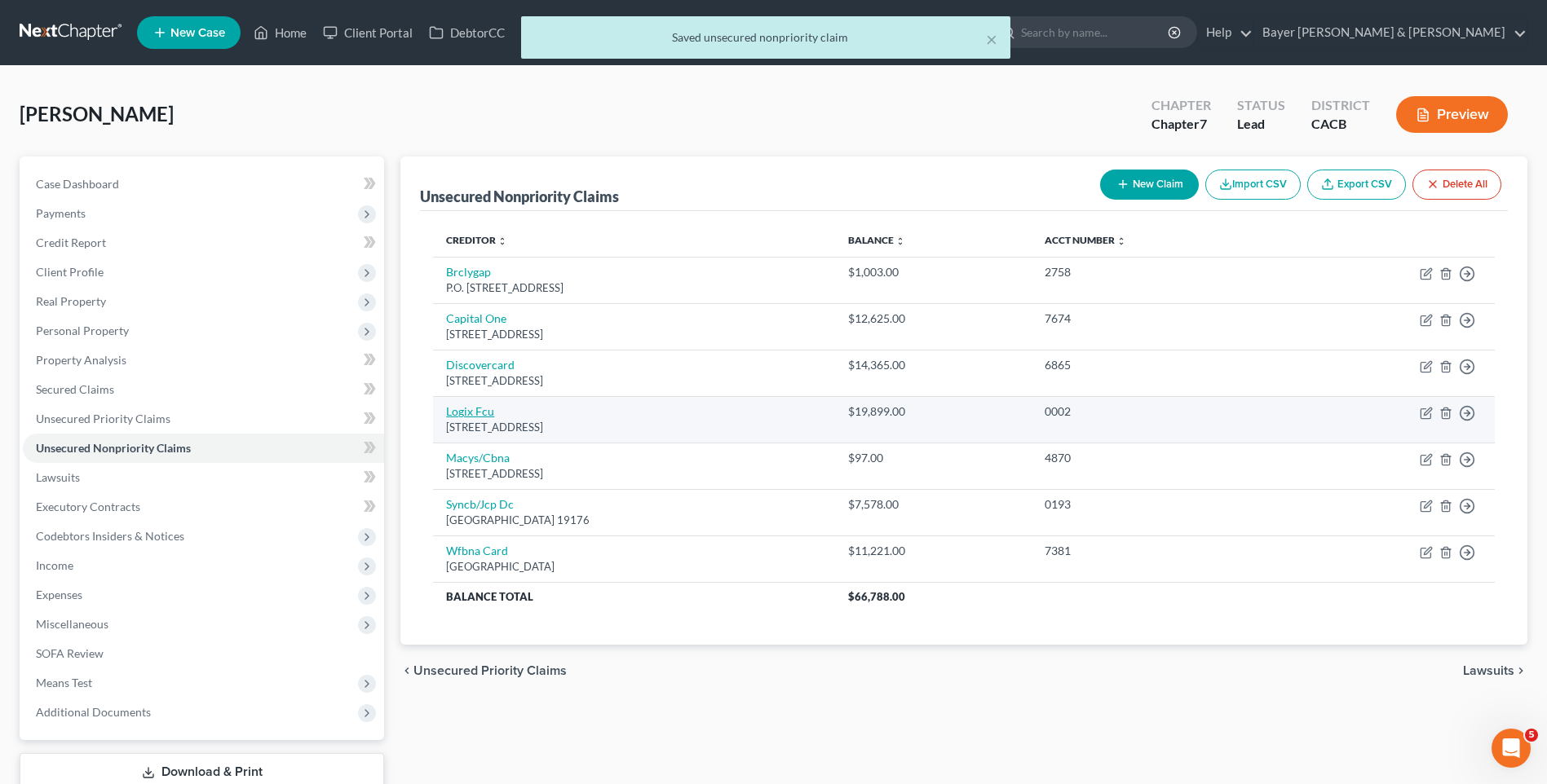
click at [482, 409] on link "Logix Fcu" at bounding box center [469, 411] width 48 height 14
select select "4"
select select "0"
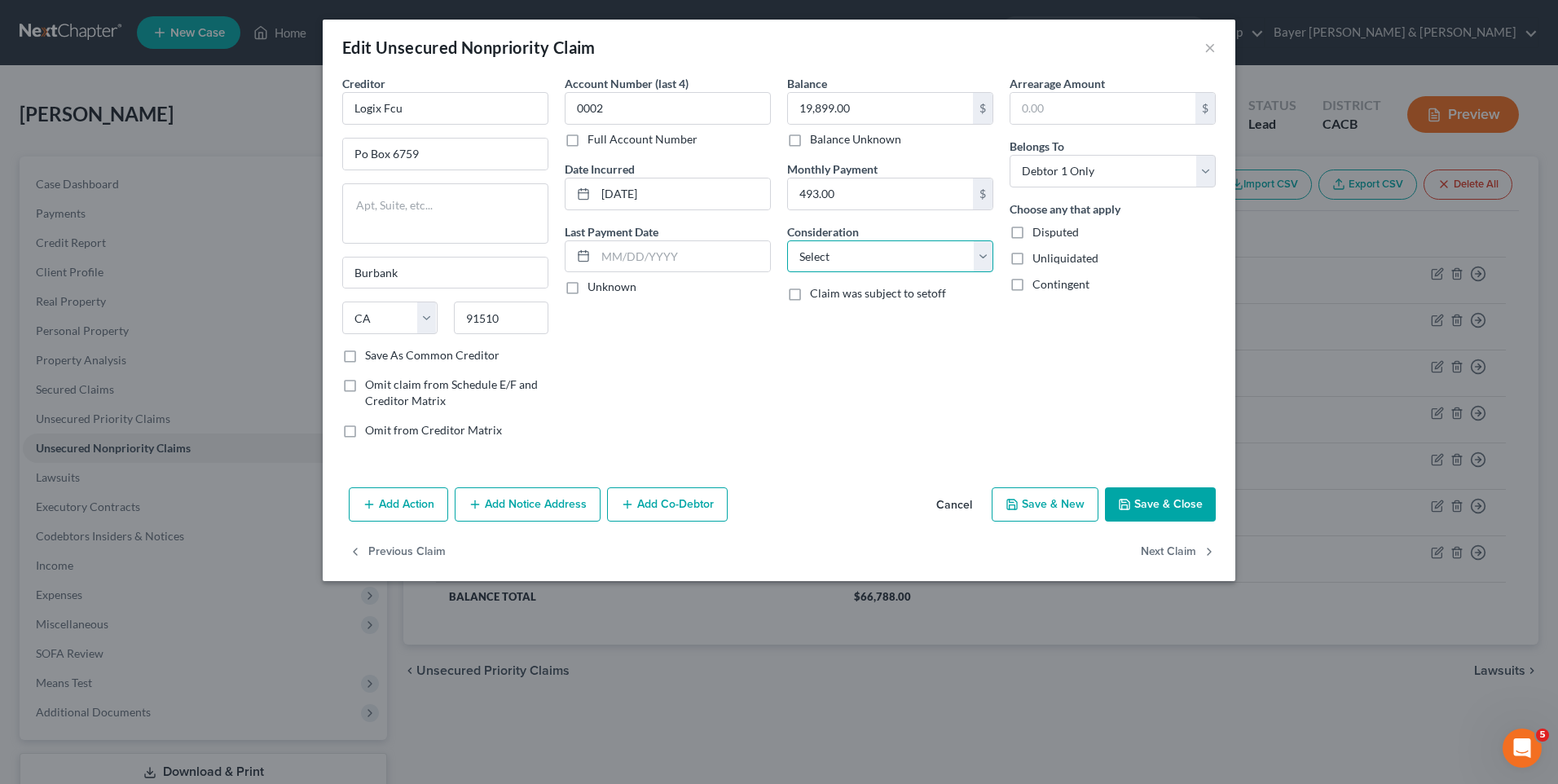
click at [979, 252] on select "Select Cable / Satellite Services Collection Agency Credit Card Debt Debt Couns…" at bounding box center [891, 256] width 206 height 33
select select "2"
click at [788, 240] on select "Select Cable / Satellite Services Collection Agency Credit Card Debt Debt Couns…" at bounding box center [891, 256] width 206 height 33
click at [1185, 507] on button "Save & Close" at bounding box center [1160, 505] width 110 height 35
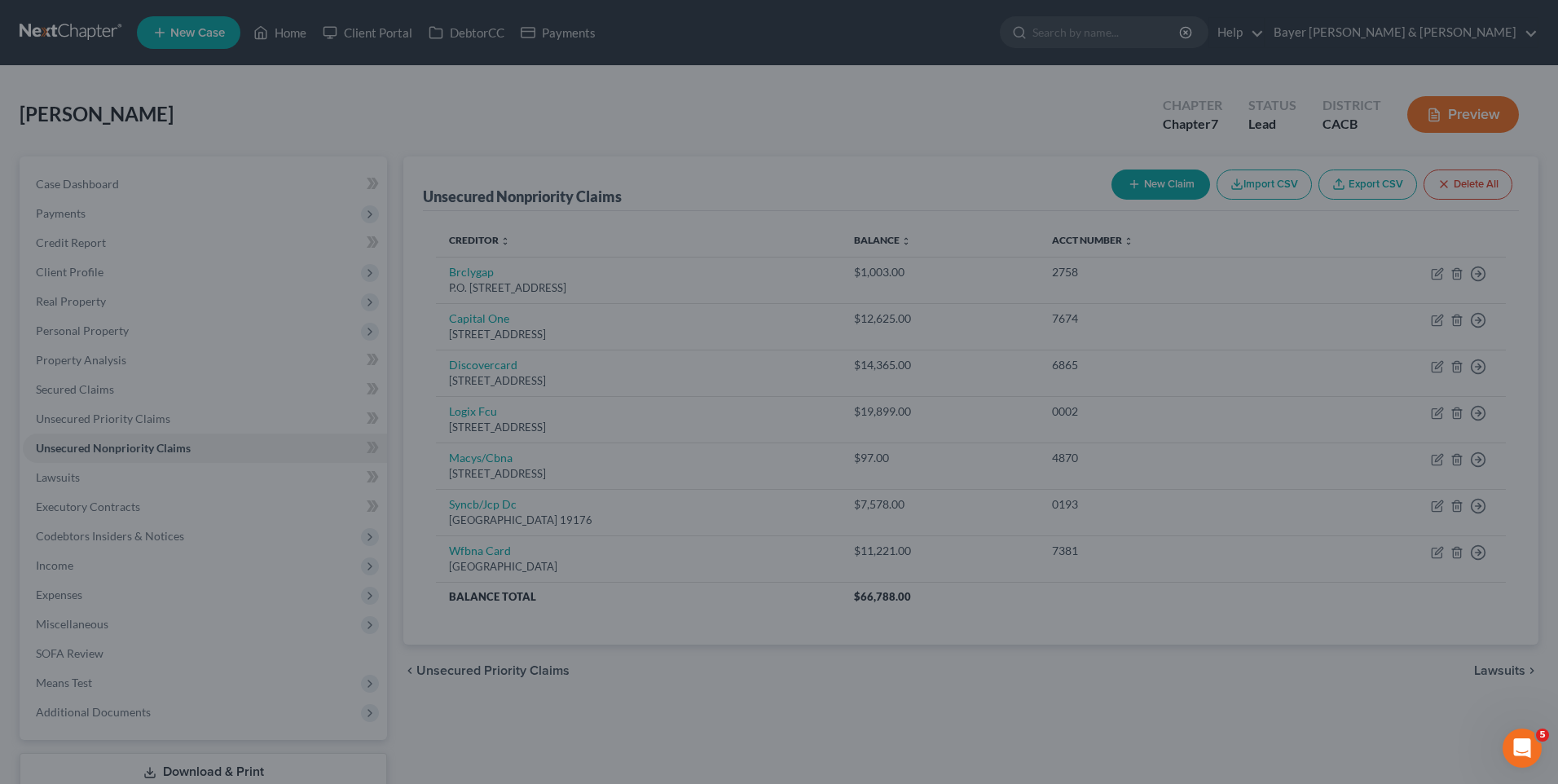
type input "0"
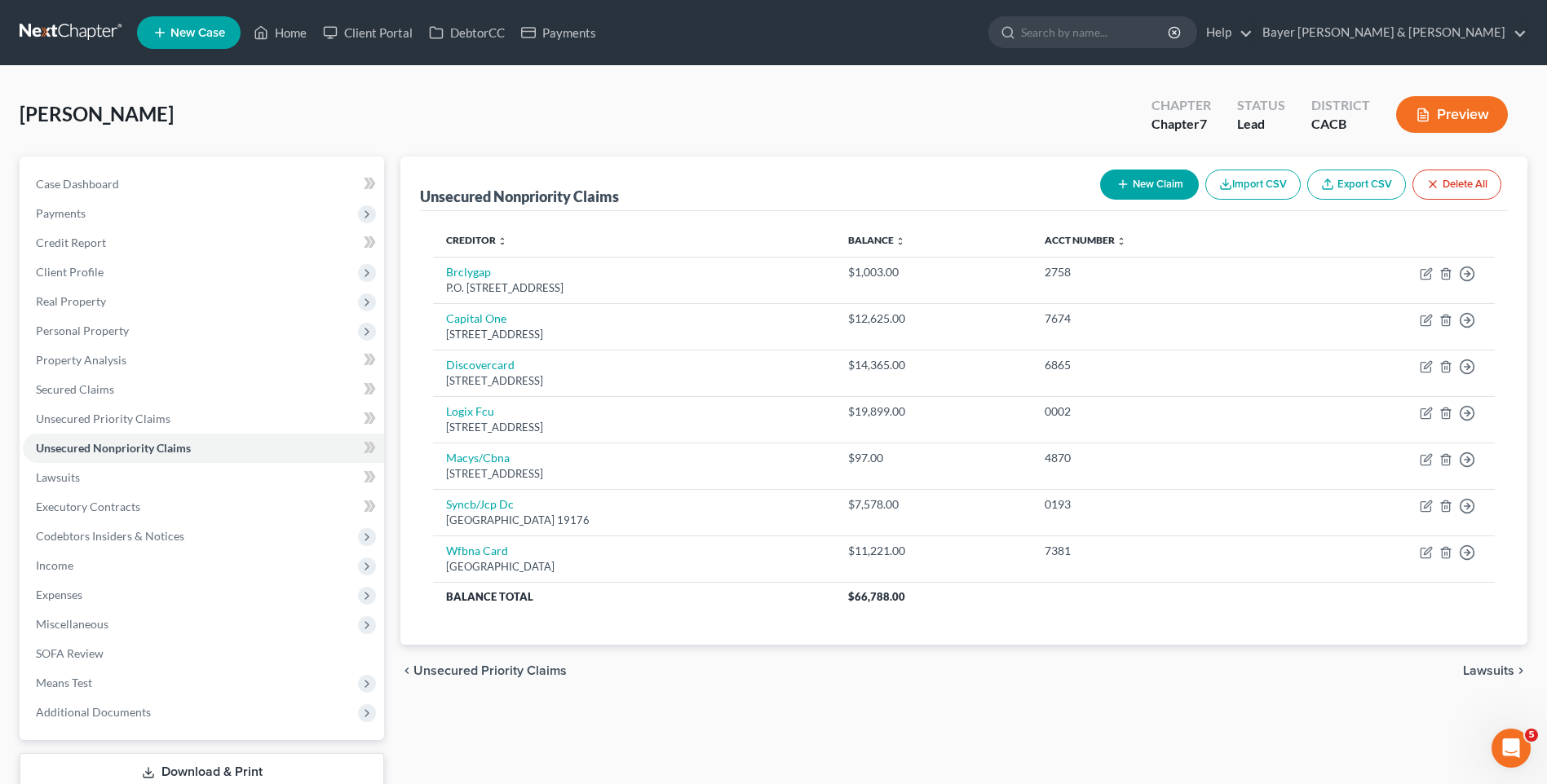
click at [1490, 674] on span "Lawsuits" at bounding box center [1489, 671] width 51 height 13
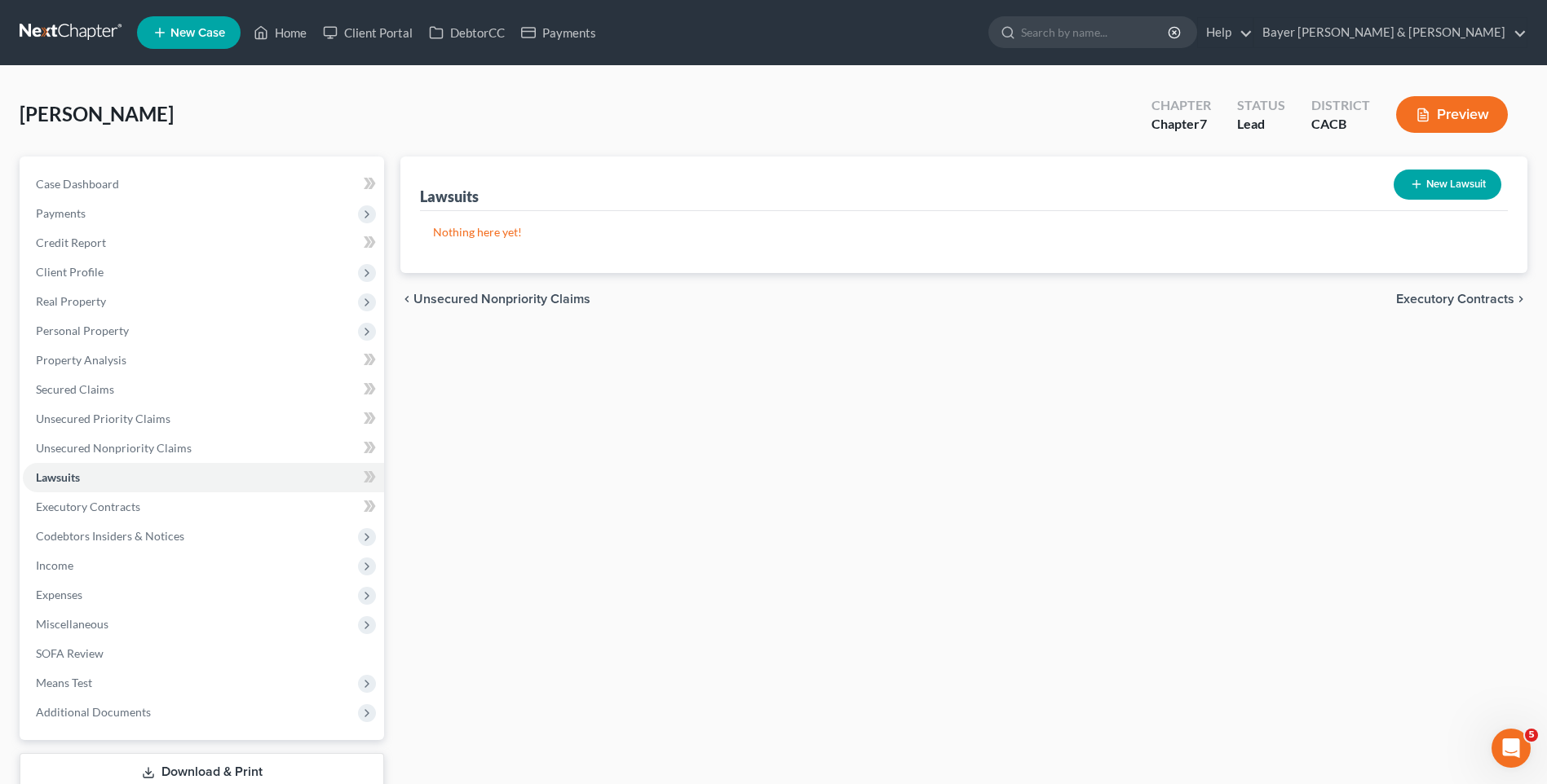
click at [1420, 301] on span "Executory Contracts" at bounding box center [1455, 299] width 118 height 13
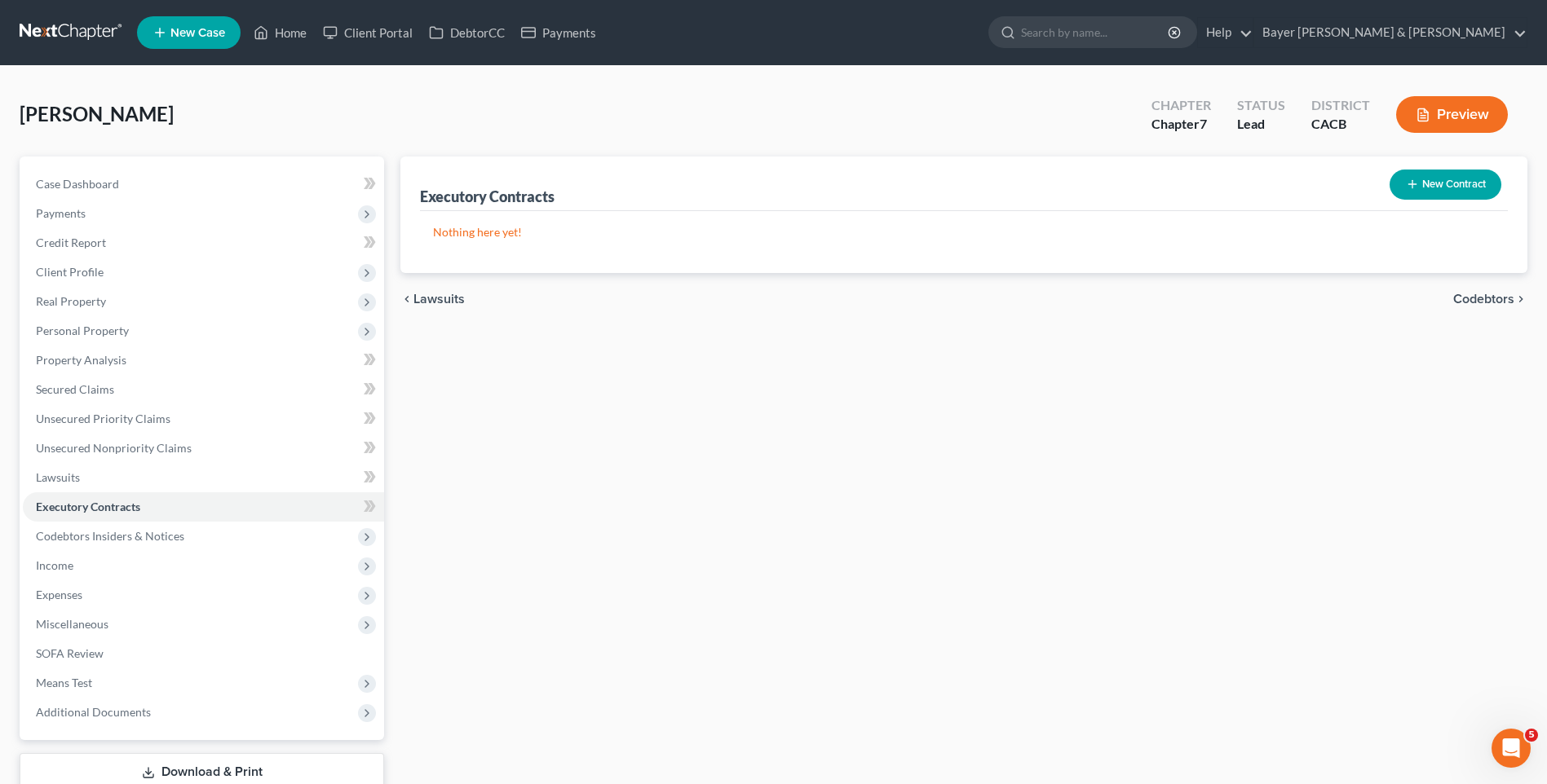
click at [1500, 298] on span "Codebtors" at bounding box center [1483, 299] width 61 height 13
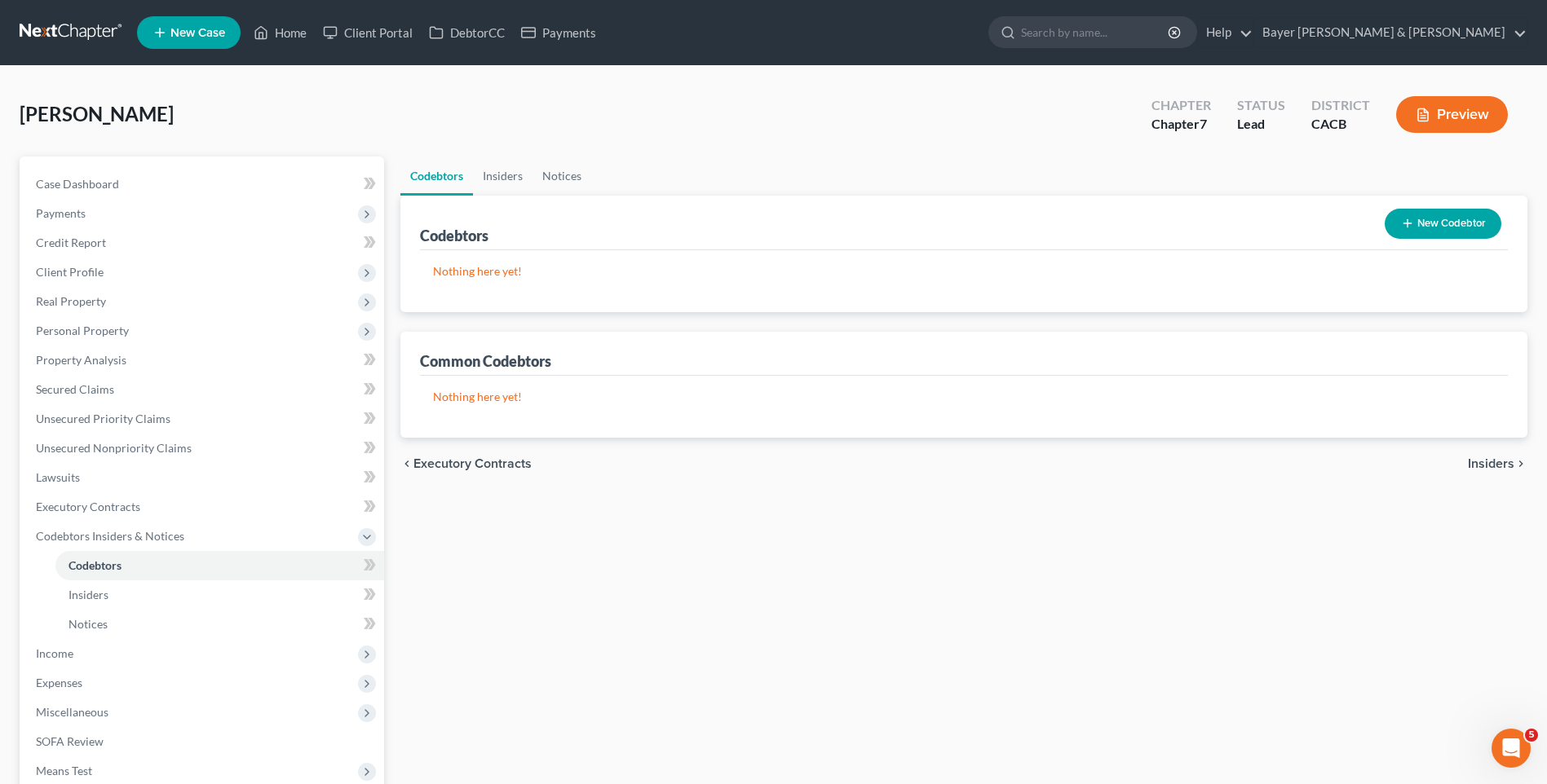
click at [1501, 462] on span "Insiders" at bounding box center [1490, 464] width 47 height 13
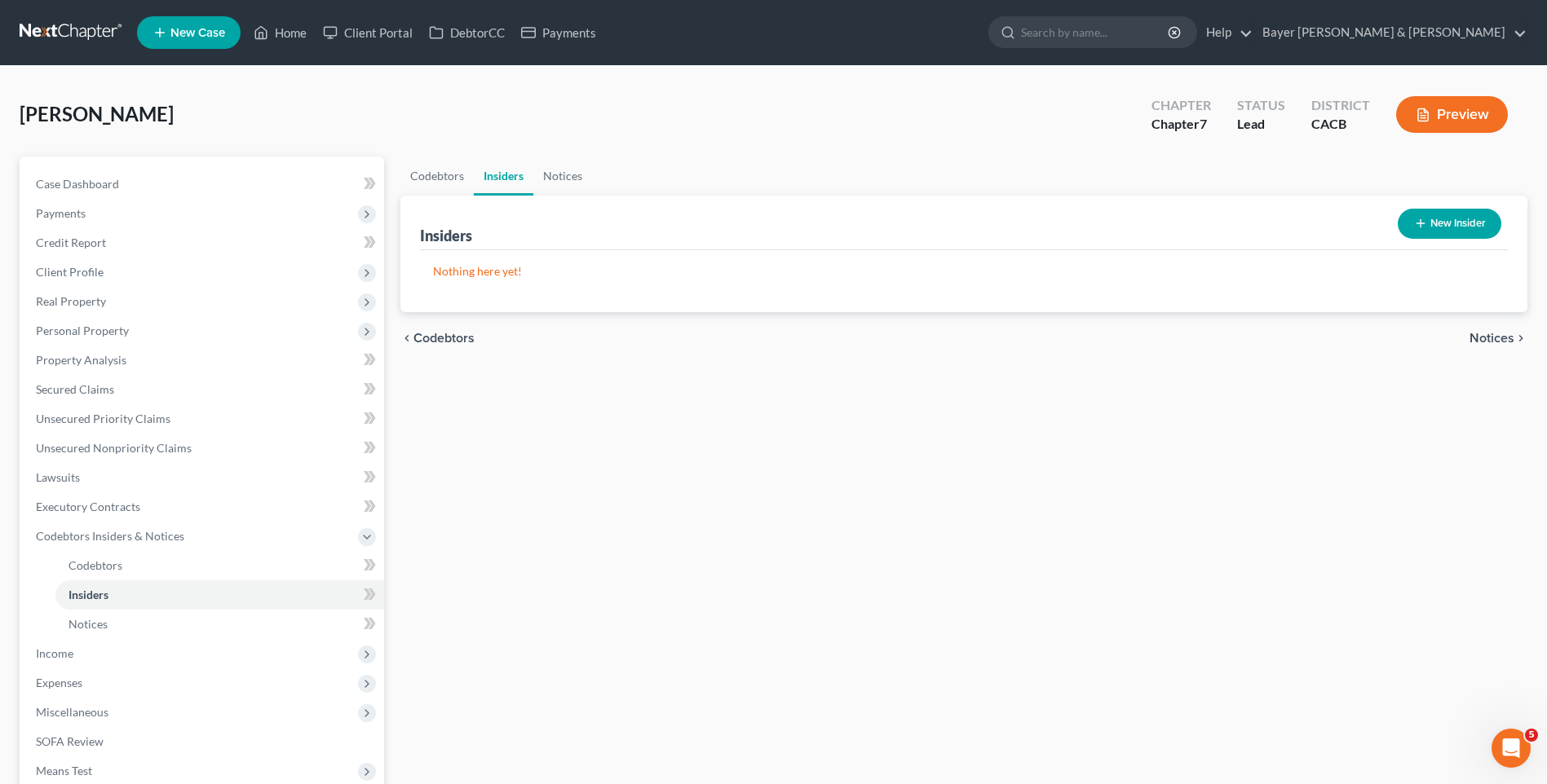
click at [1495, 331] on span "Notices" at bounding box center [1491, 338] width 45 height 13
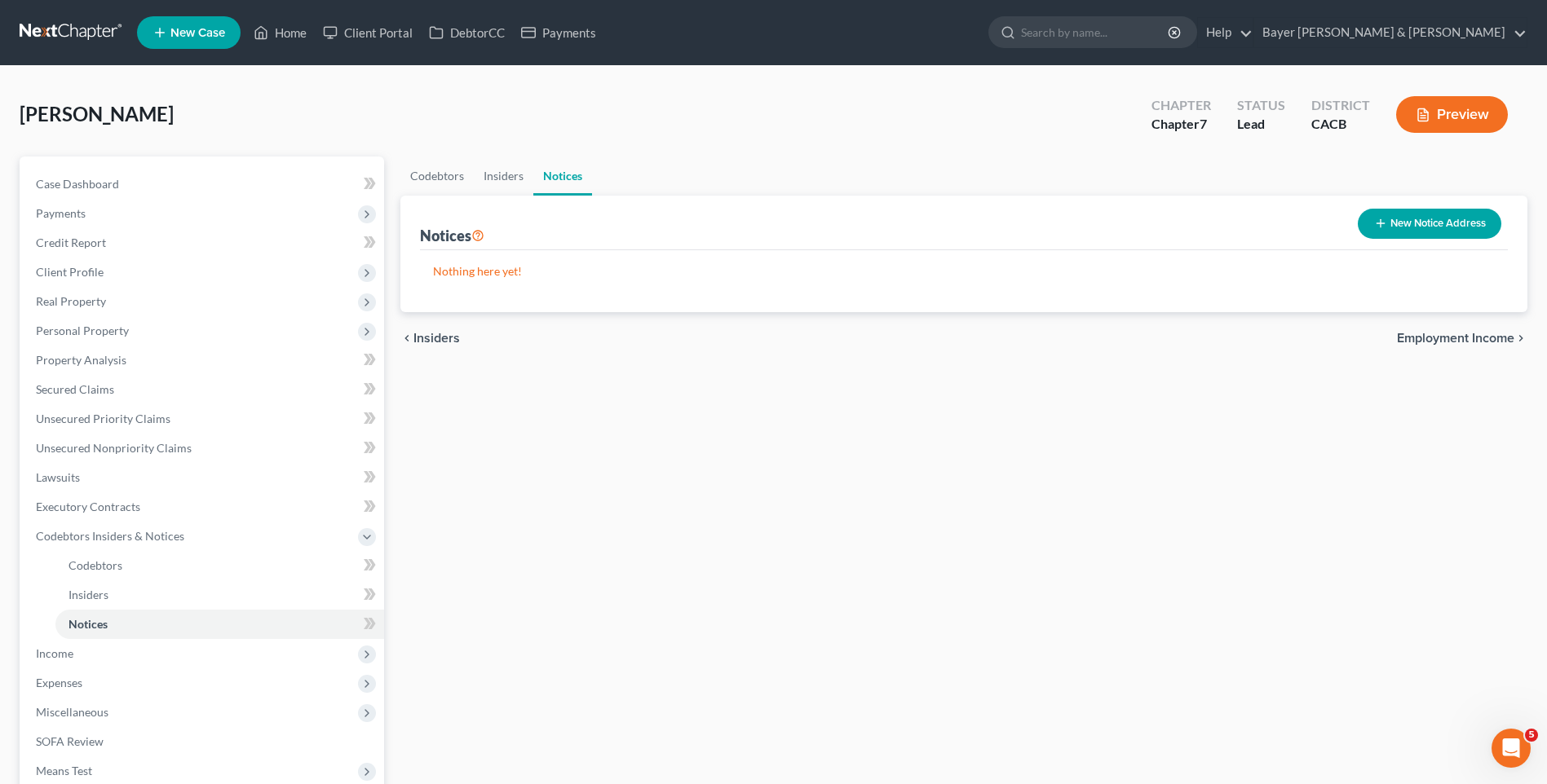
click at [1493, 340] on span "Employment Income" at bounding box center [1456, 338] width 118 height 13
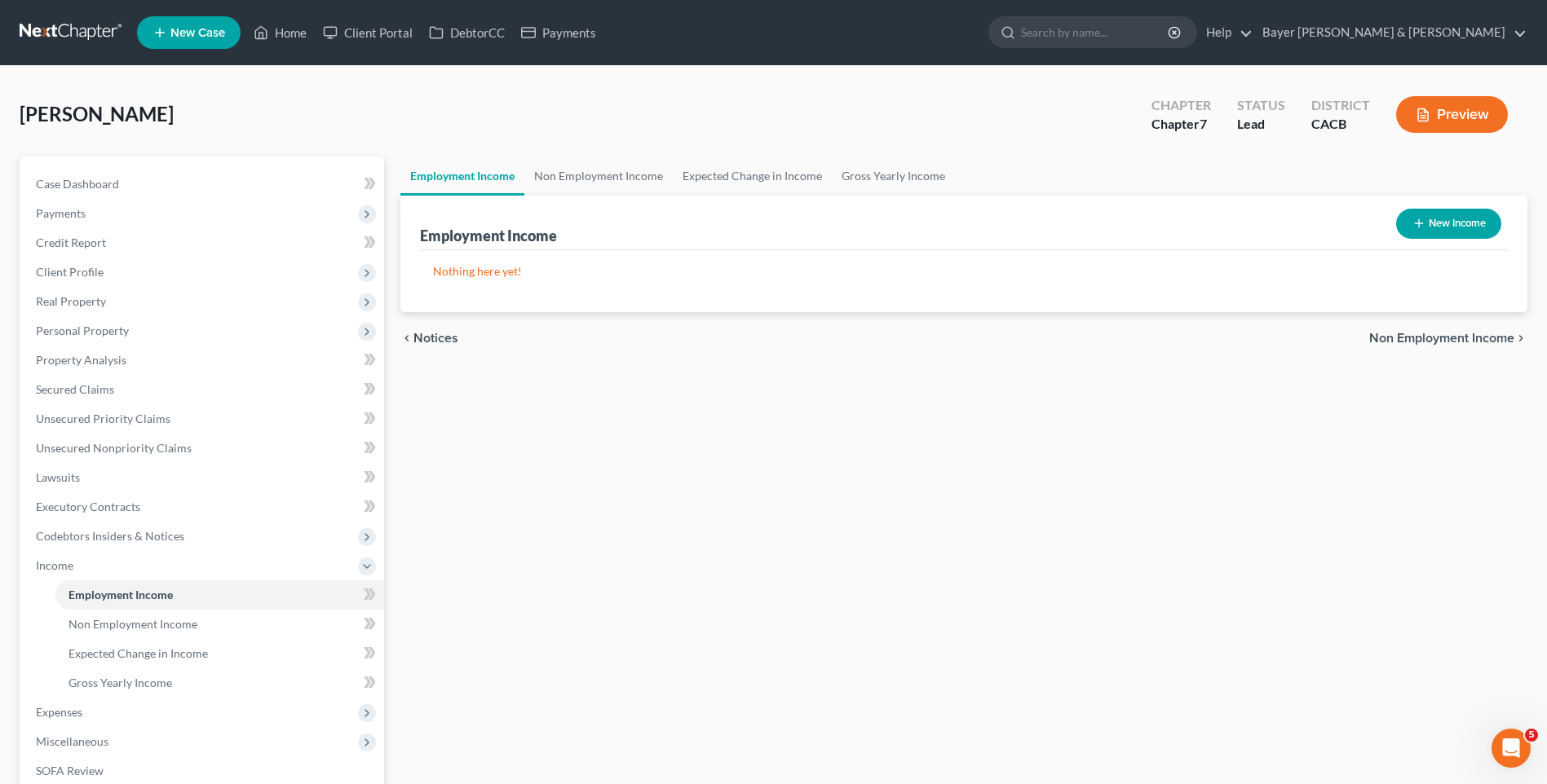
click at [1477, 215] on button "New Income" at bounding box center [1448, 224] width 105 height 30
select select "0"
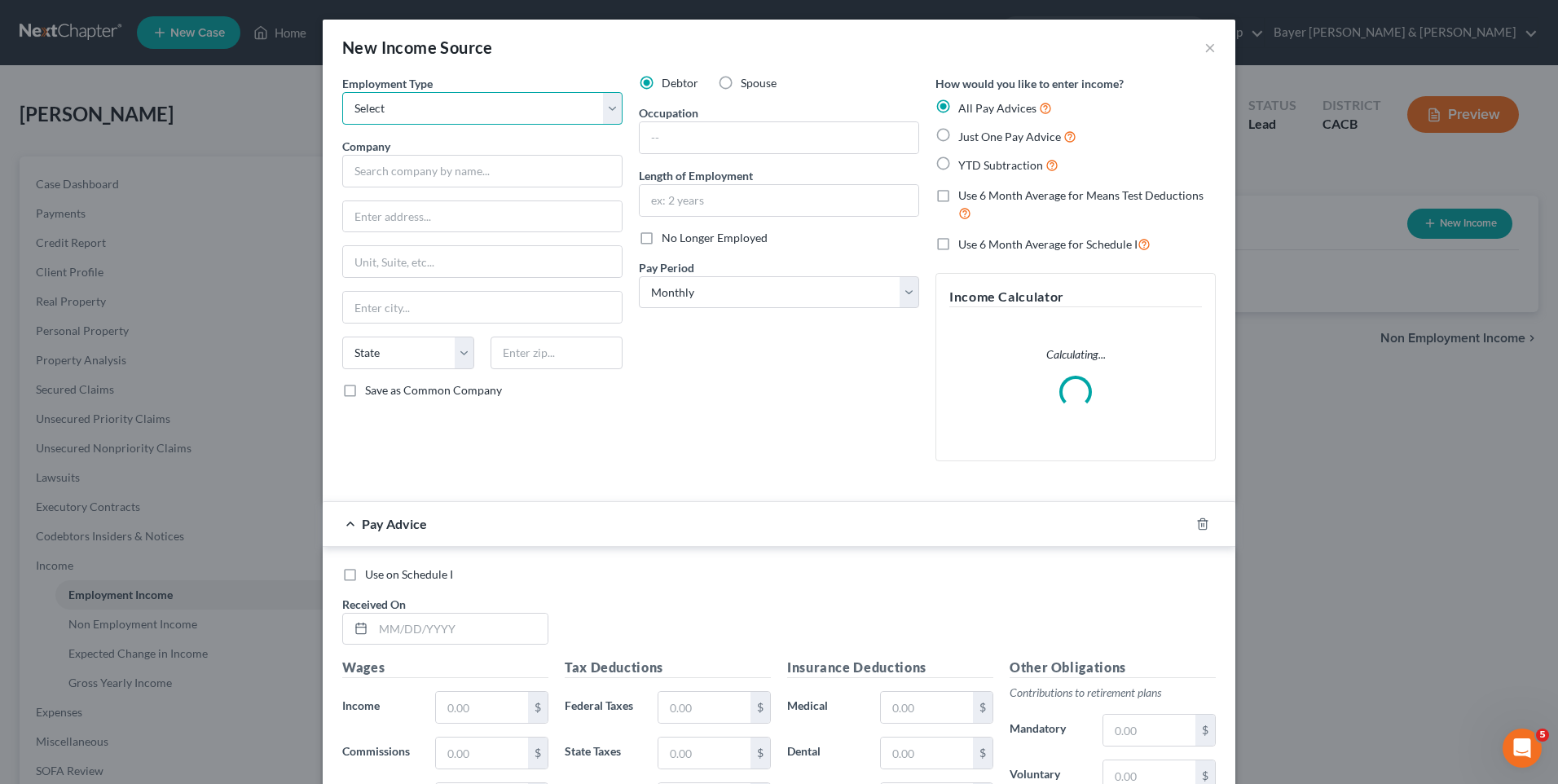
click at [402, 115] on select "Select Full or [DEMOGRAPHIC_DATA] Employment Self Employment" at bounding box center [482, 109] width 280 height 33
select select "0"
click at [342, 92] on select "Select Full or [DEMOGRAPHIC_DATA] Employment Self Employment" at bounding box center [482, 109] width 280 height 33
click at [403, 171] on input "text" at bounding box center [482, 172] width 280 height 33
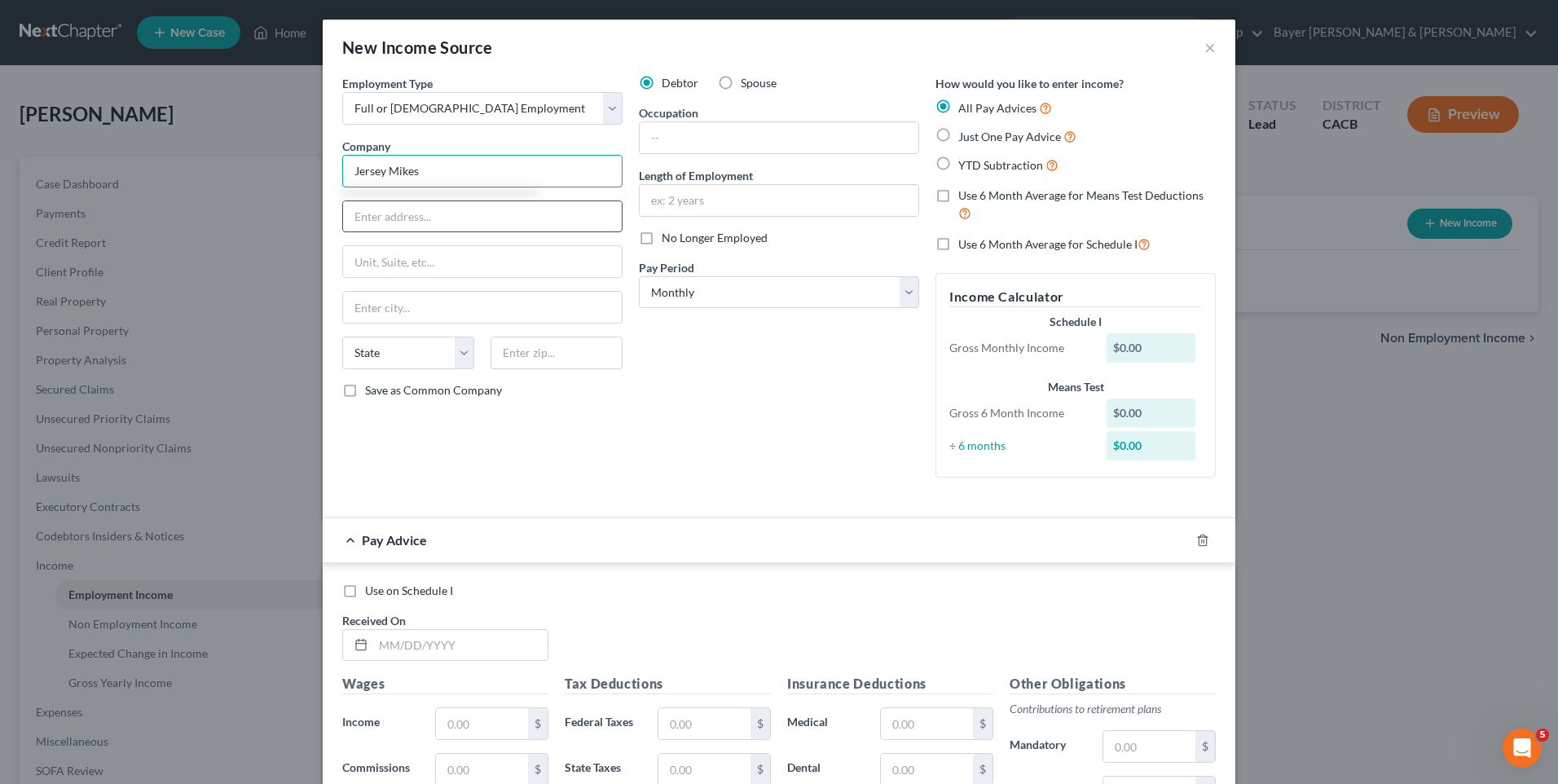
type input "Jersey Mikes"
click at [400, 213] on input "text" at bounding box center [482, 217] width 278 height 31
type input "[STREET_ADDRESS]"
click at [439, 312] on input "text" at bounding box center [482, 308] width 278 height 31
type input "Calabasas"
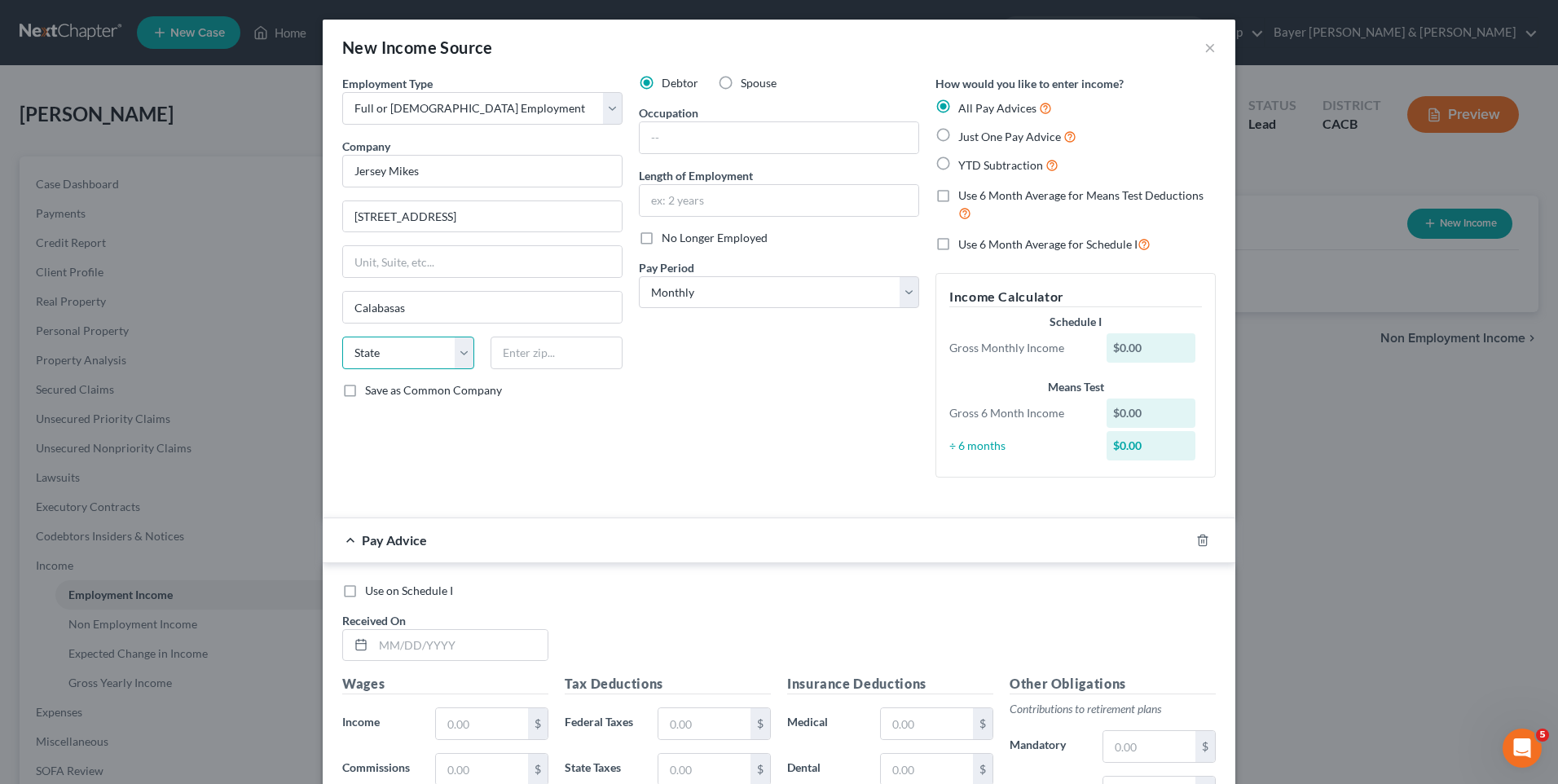
click at [410, 354] on select "State [US_STATE] AK AR AZ CA CO CT DE DC [GEOGRAPHIC_DATA] [GEOGRAPHIC_DATA] GU…" at bounding box center [408, 353] width 132 height 33
select select "4"
click at [342, 337] on select "State [US_STATE] AK AR AZ CA CO CT DE DC [GEOGRAPHIC_DATA] [GEOGRAPHIC_DATA] GU…" at bounding box center [408, 353] width 132 height 33
click at [520, 353] on input "text" at bounding box center [557, 353] width 132 height 33
type input "91302"
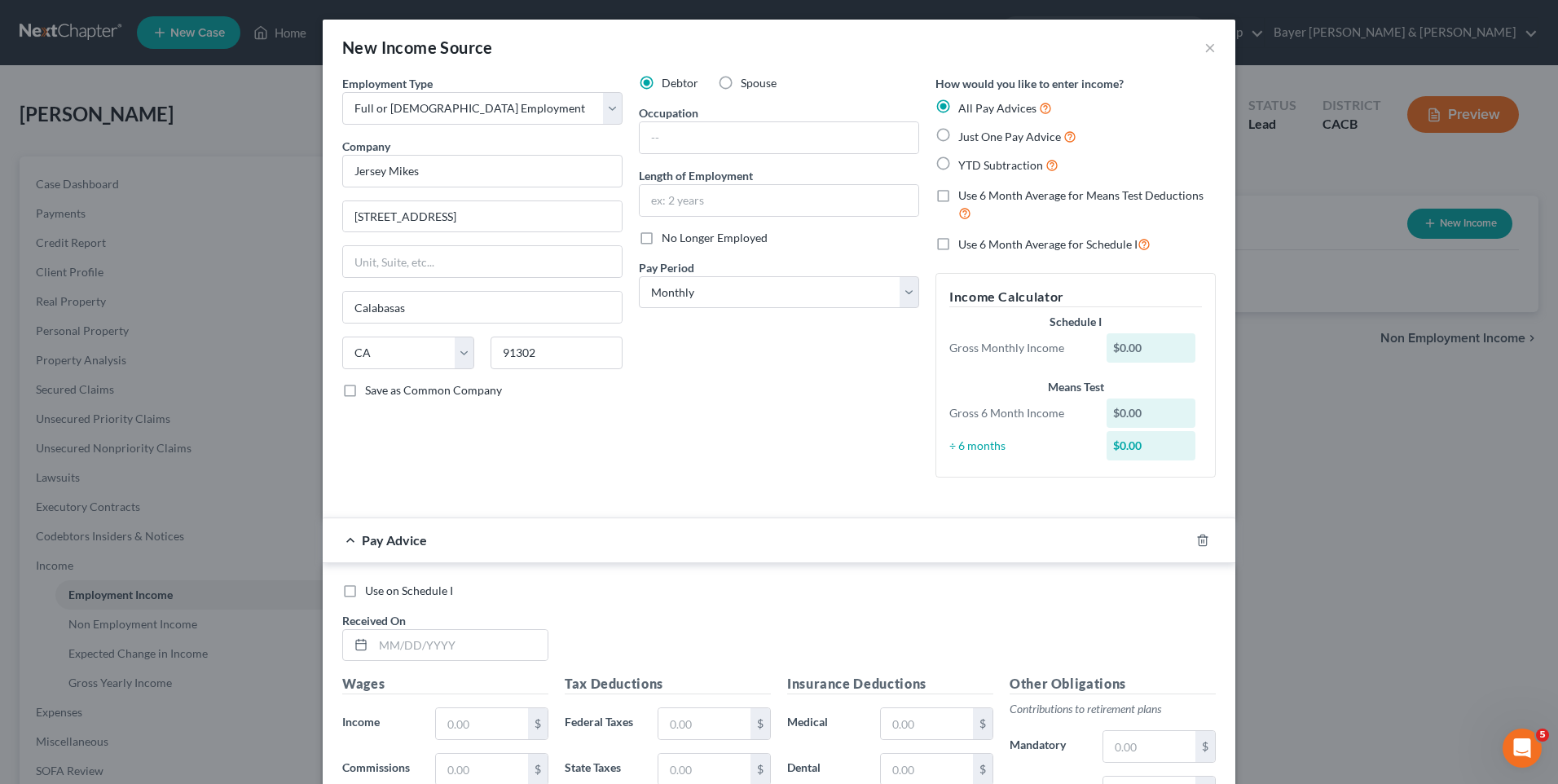
click at [569, 462] on div "Employment Type * Select Full or [DEMOGRAPHIC_DATA] Employment Self Employment …" at bounding box center [482, 282] width 297 height 415
click at [748, 198] on input "text" at bounding box center [779, 201] width 278 height 31
type input "5 years"
click at [763, 361] on div "Debtor Spouse Occupation Length of Employment 5 years No Longer Employed Pay Pe…" at bounding box center [779, 282] width 297 height 415
click at [728, 143] on input "text" at bounding box center [779, 138] width 278 height 31
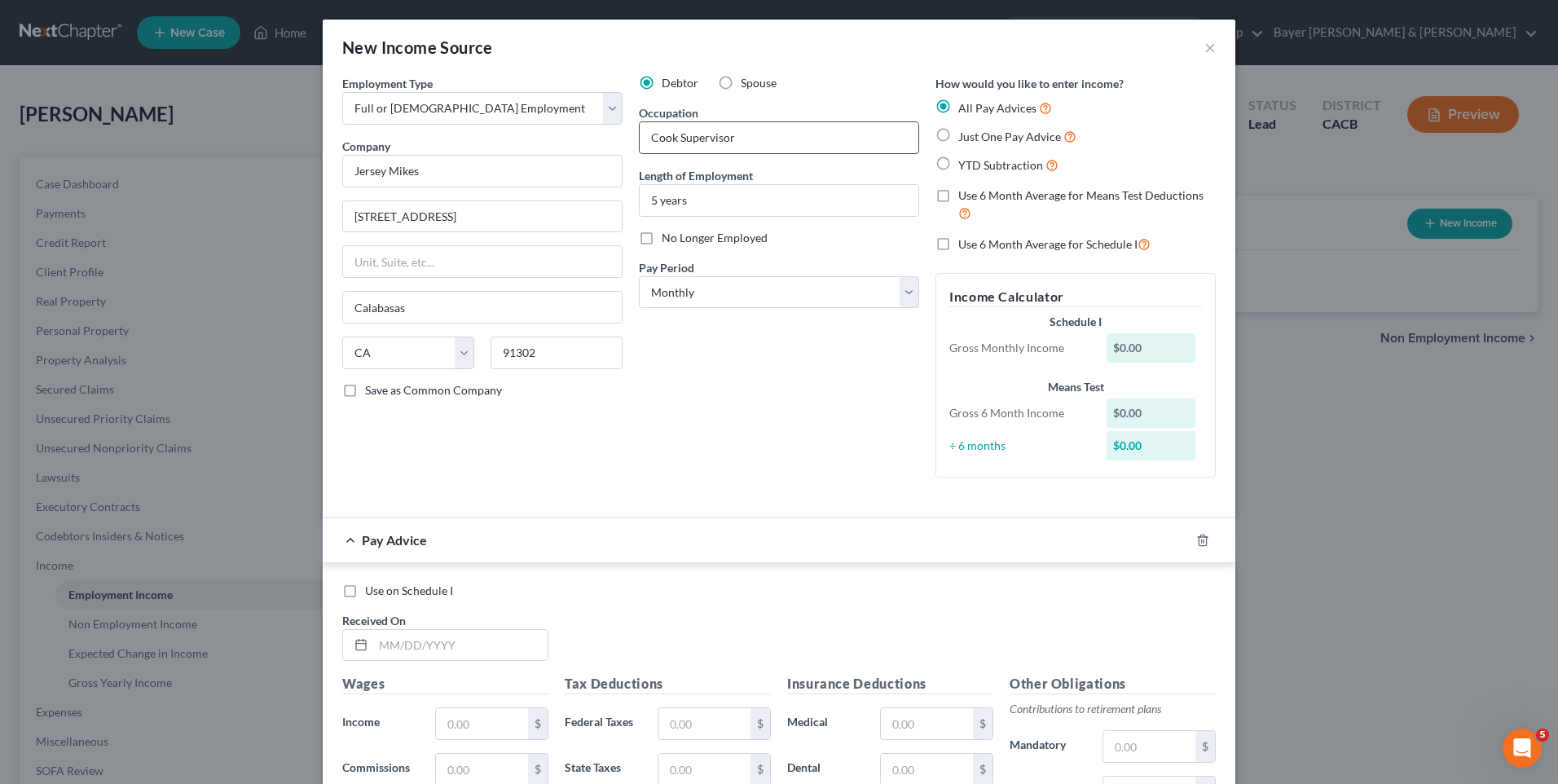
click at [677, 141] on input "Cook Supervisor" at bounding box center [779, 138] width 278 height 31
type input "Cook supervisor"
click at [958, 136] on label "Just One Pay Advice" at bounding box center [1017, 136] width 118 height 19
click at [965, 136] on input "Just One Pay Advice" at bounding box center [970, 132] width 11 height 11
radio input "true"
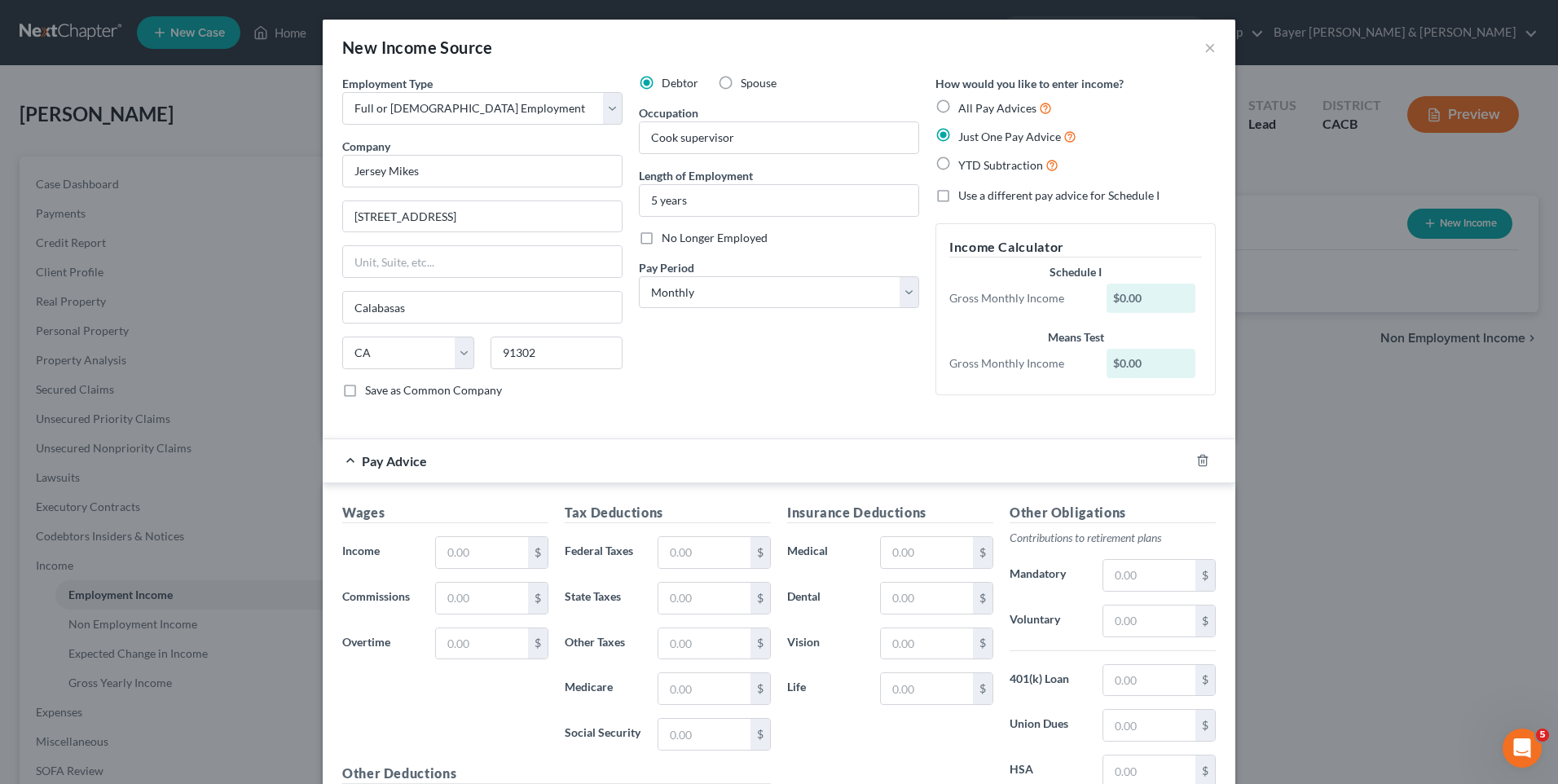
click at [958, 195] on label "Use a different pay advice for Schedule I" at bounding box center [1059, 195] width 202 height 16
click at [965, 195] on input "Use a different pay advice for Schedule I" at bounding box center [970, 193] width 11 height 11
checkbox input "true"
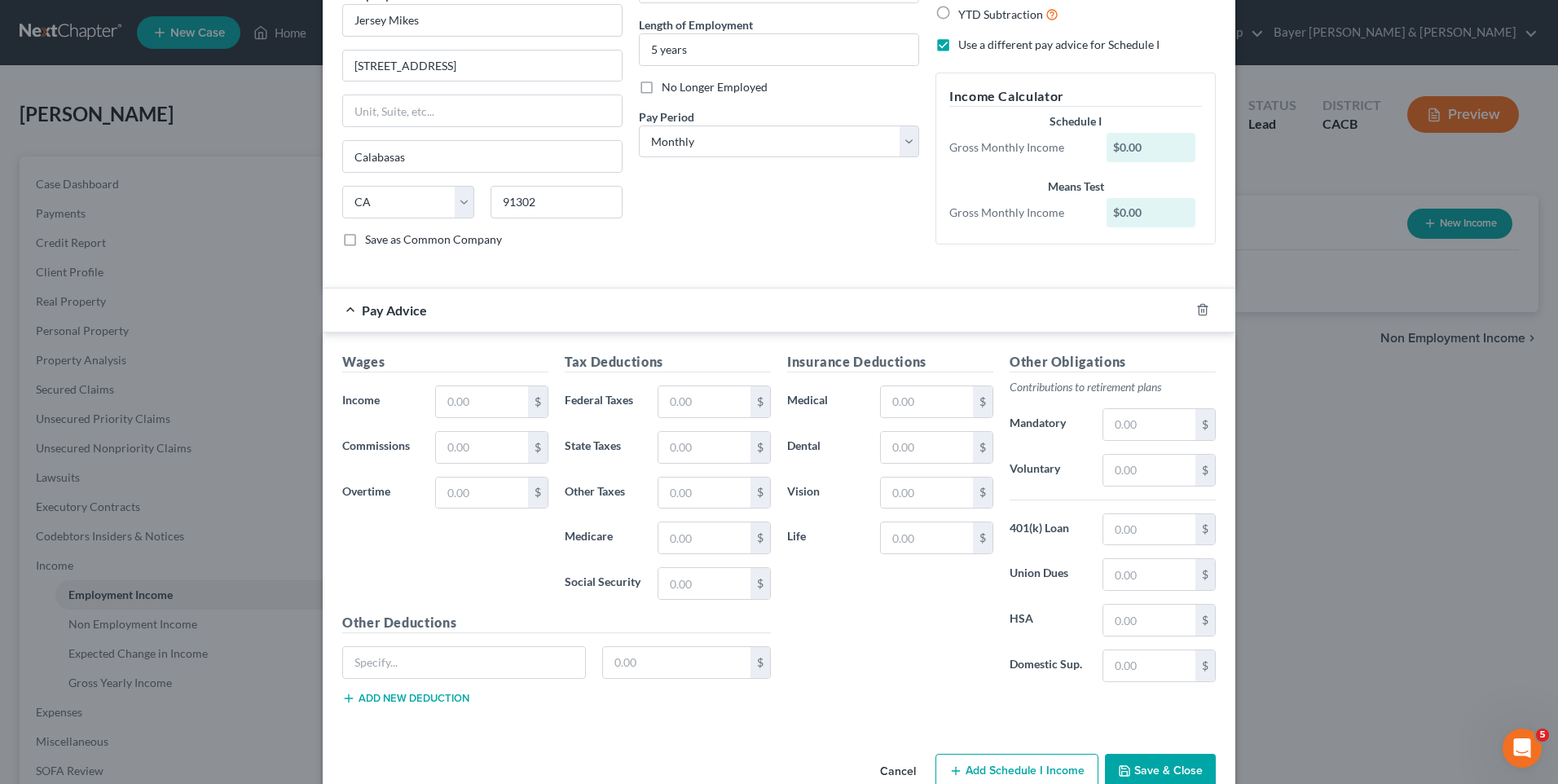
scroll to position [163, 0]
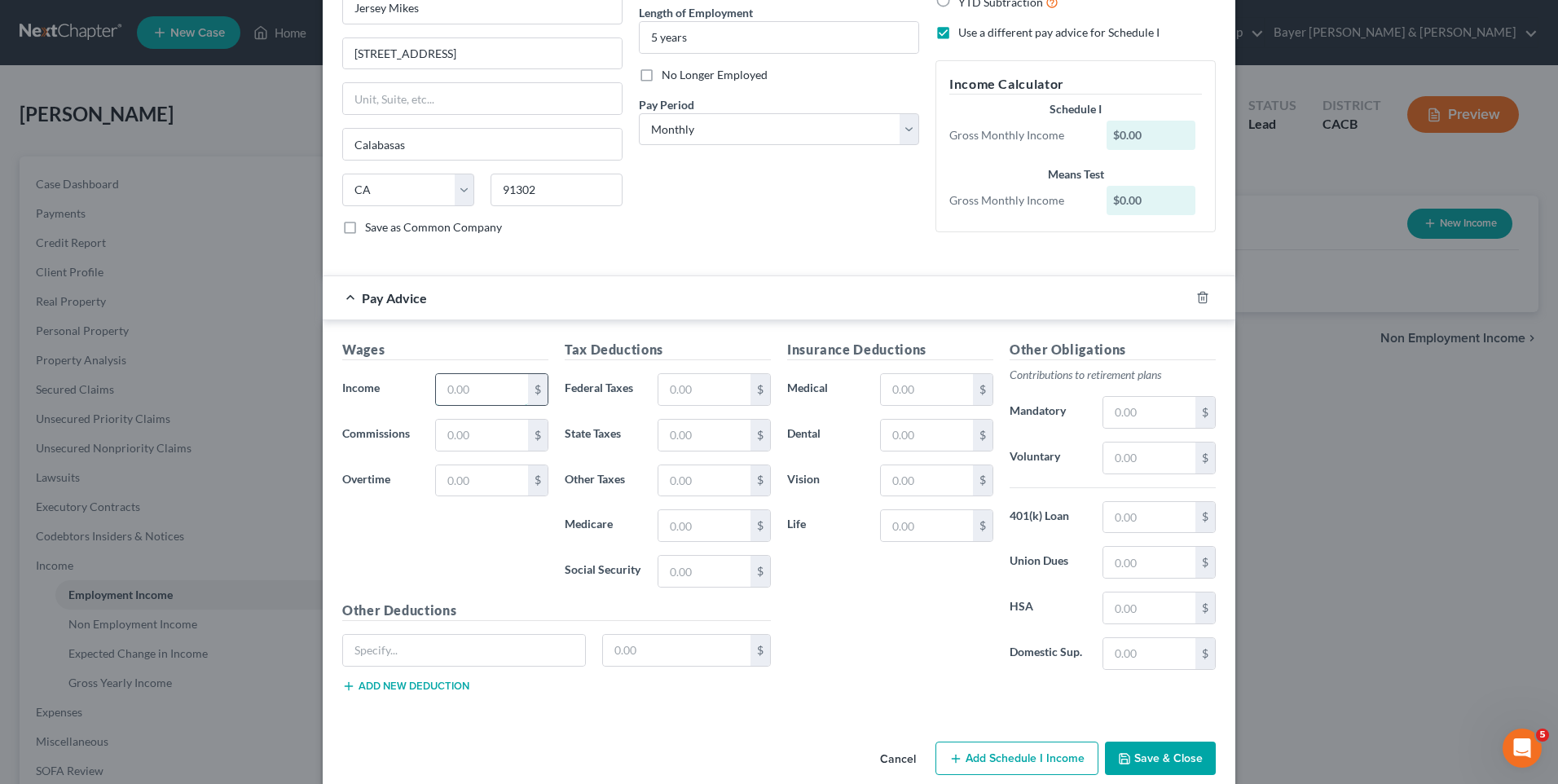
click at [482, 389] on input "text" at bounding box center [482, 390] width 92 height 31
type input "2,938"
click at [495, 561] on div "Wages Income * 2,938 $ Commissions $ Overtime $" at bounding box center [445, 470] width 223 height 261
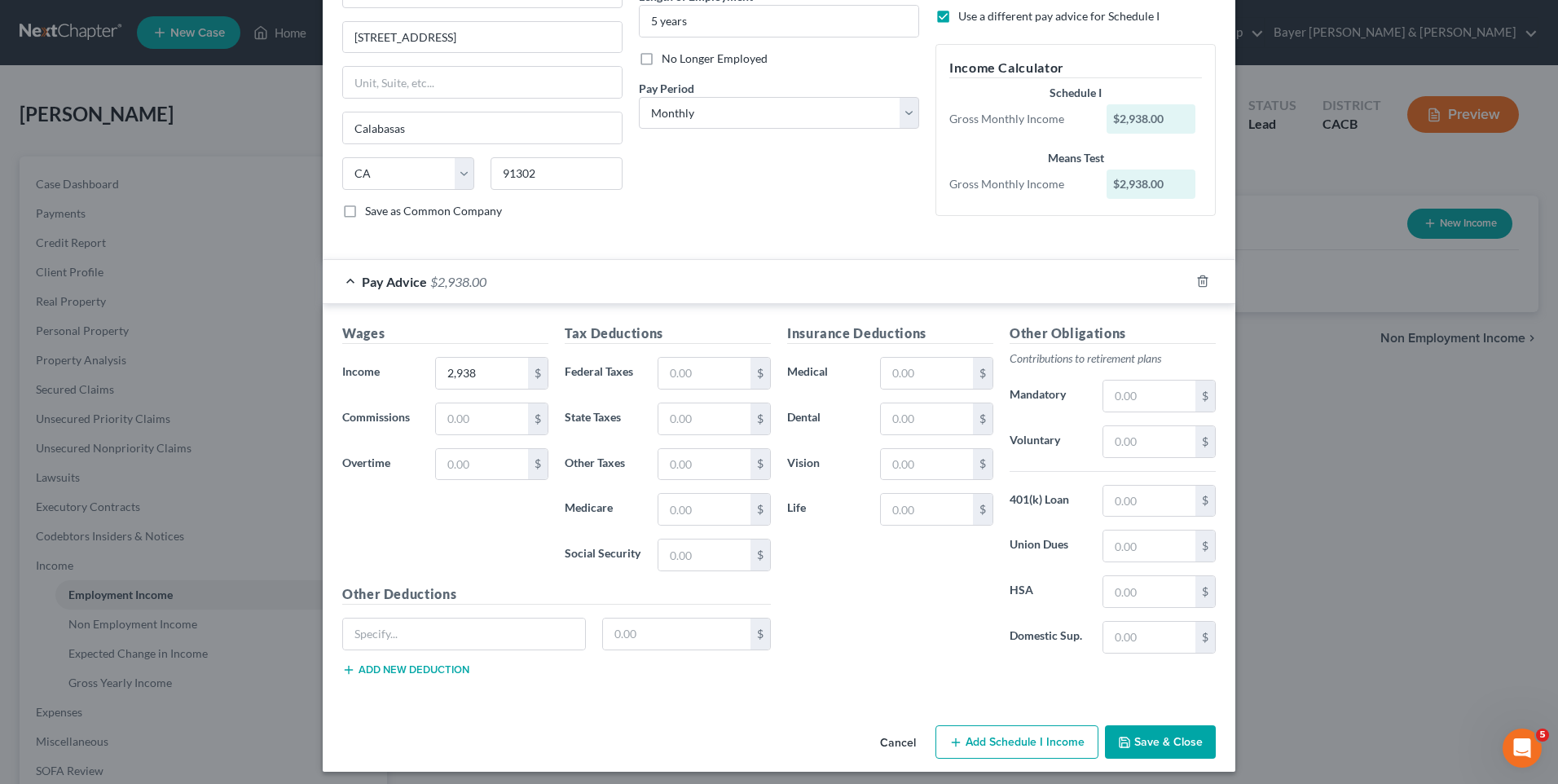
scroll to position [187, 0]
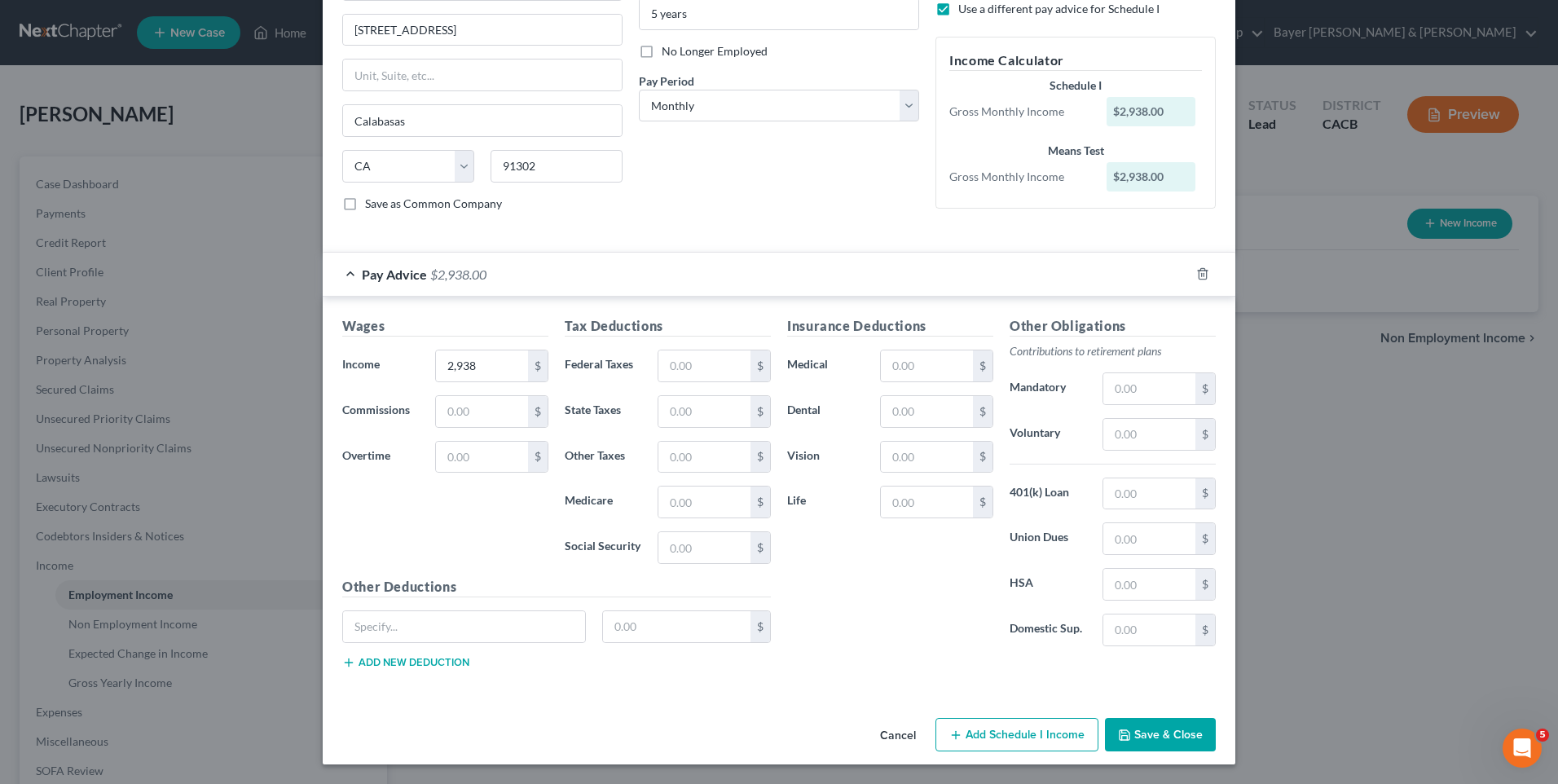
click at [1010, 735] on button "Add Schedule I Income" at bounding box center [1017, 736] width 163 height 35
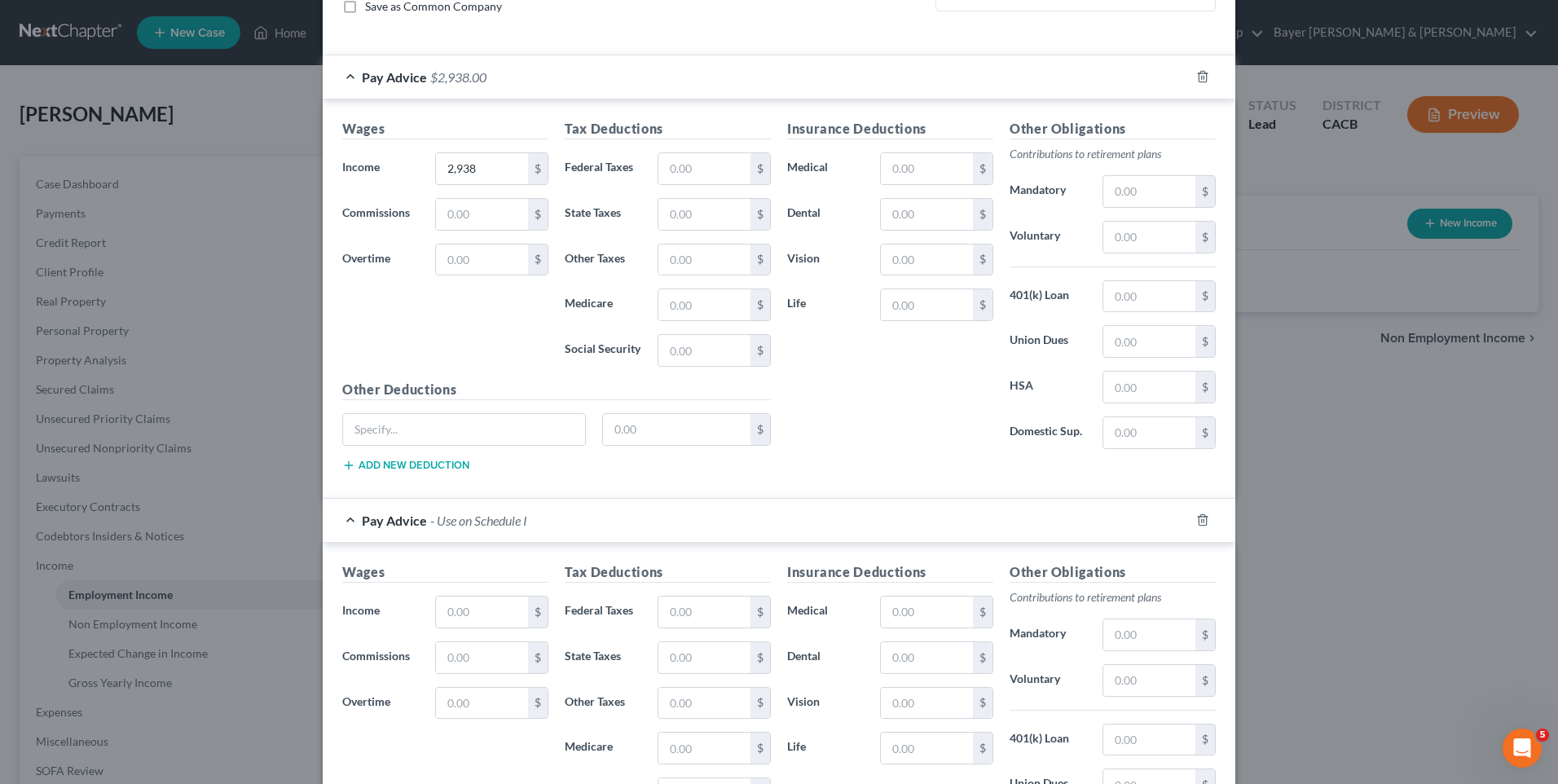
scroll to position [431, 0]
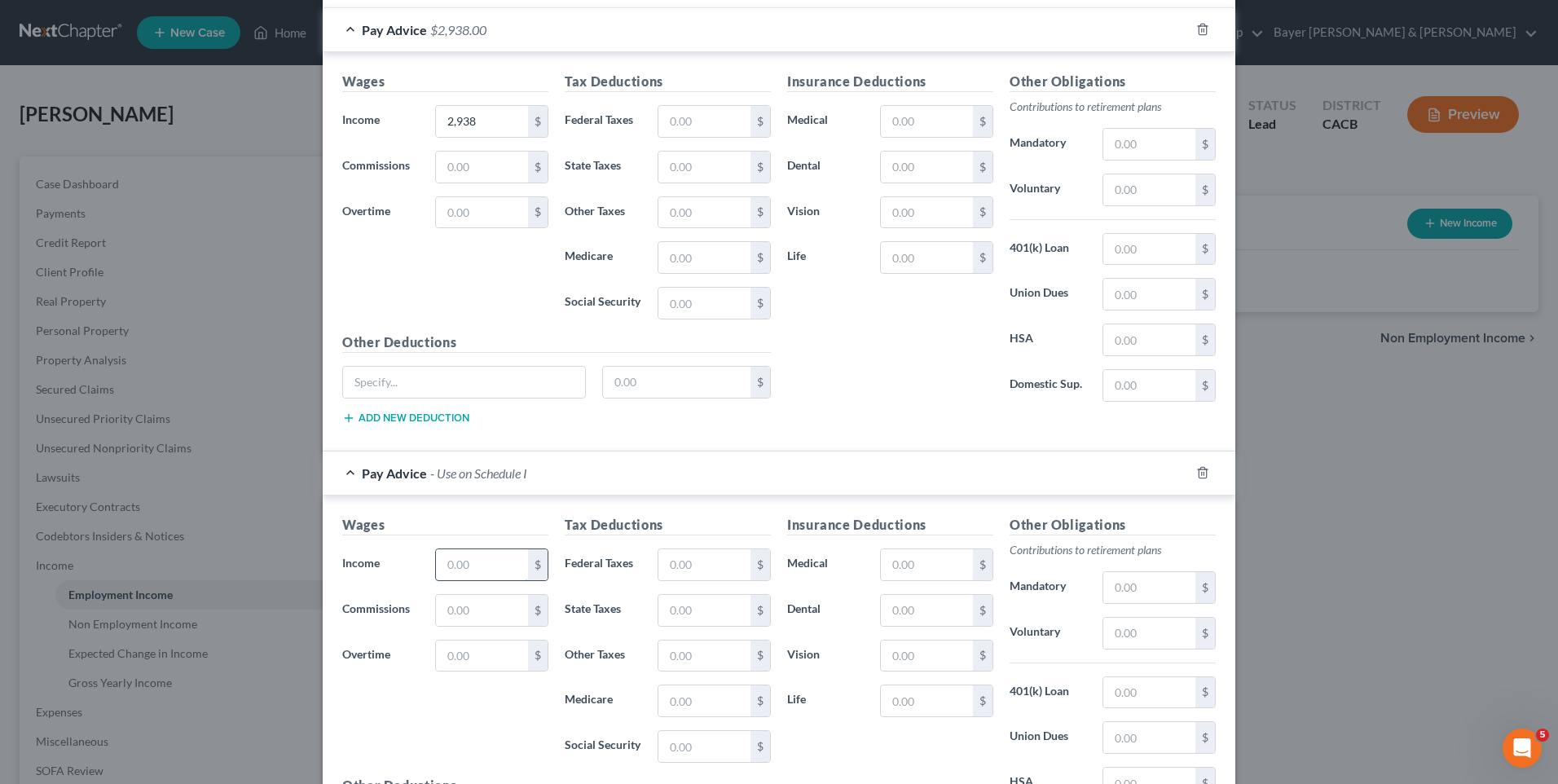
click at [466, 566] on input "text" at bounding box center [482, 565] width 92 height 31
type input "3,215"
click at [693, 561] on input "text" at bounding box center [705, 565] width 92 height 31
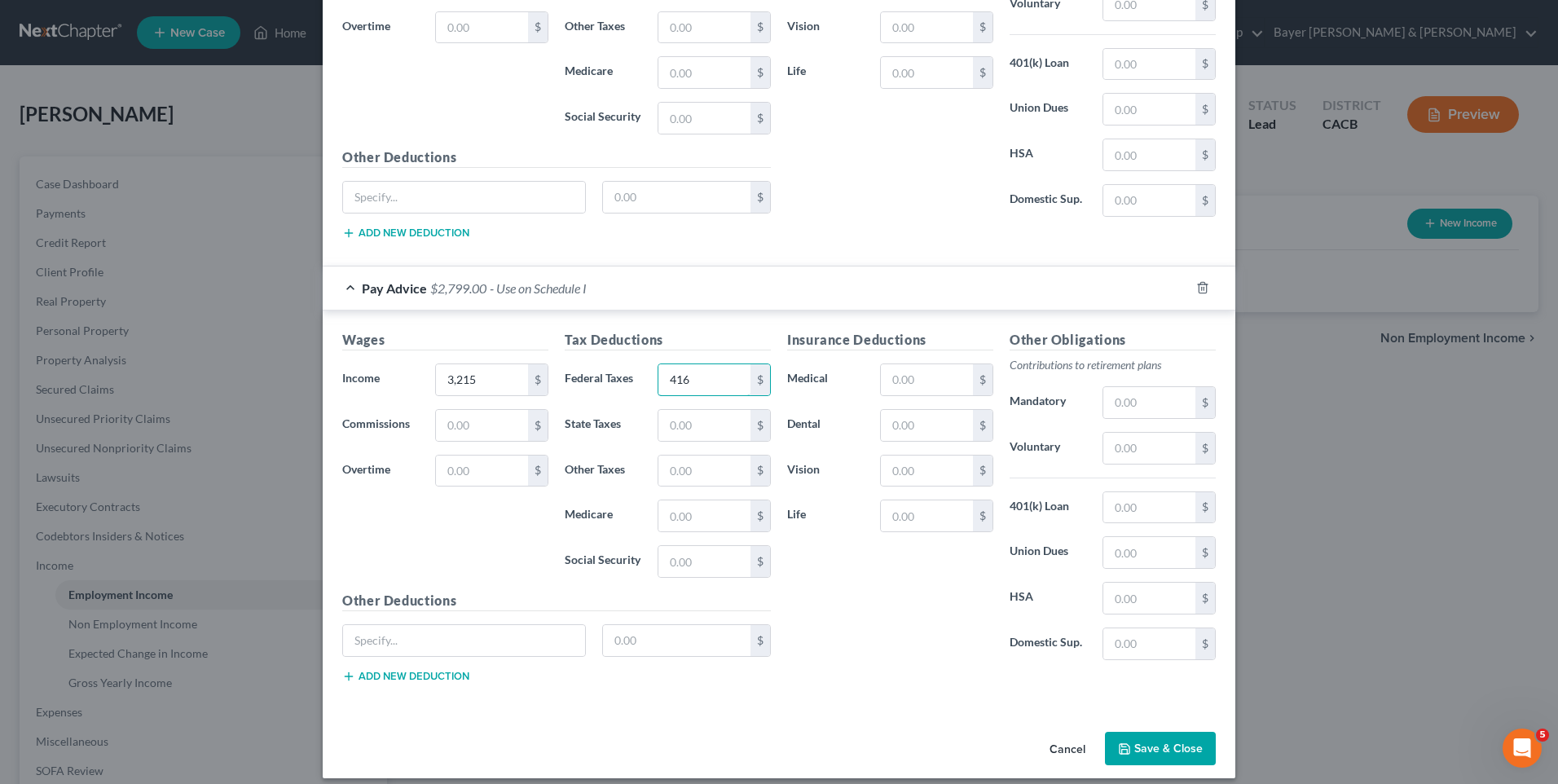
scroll to position [630, 0]
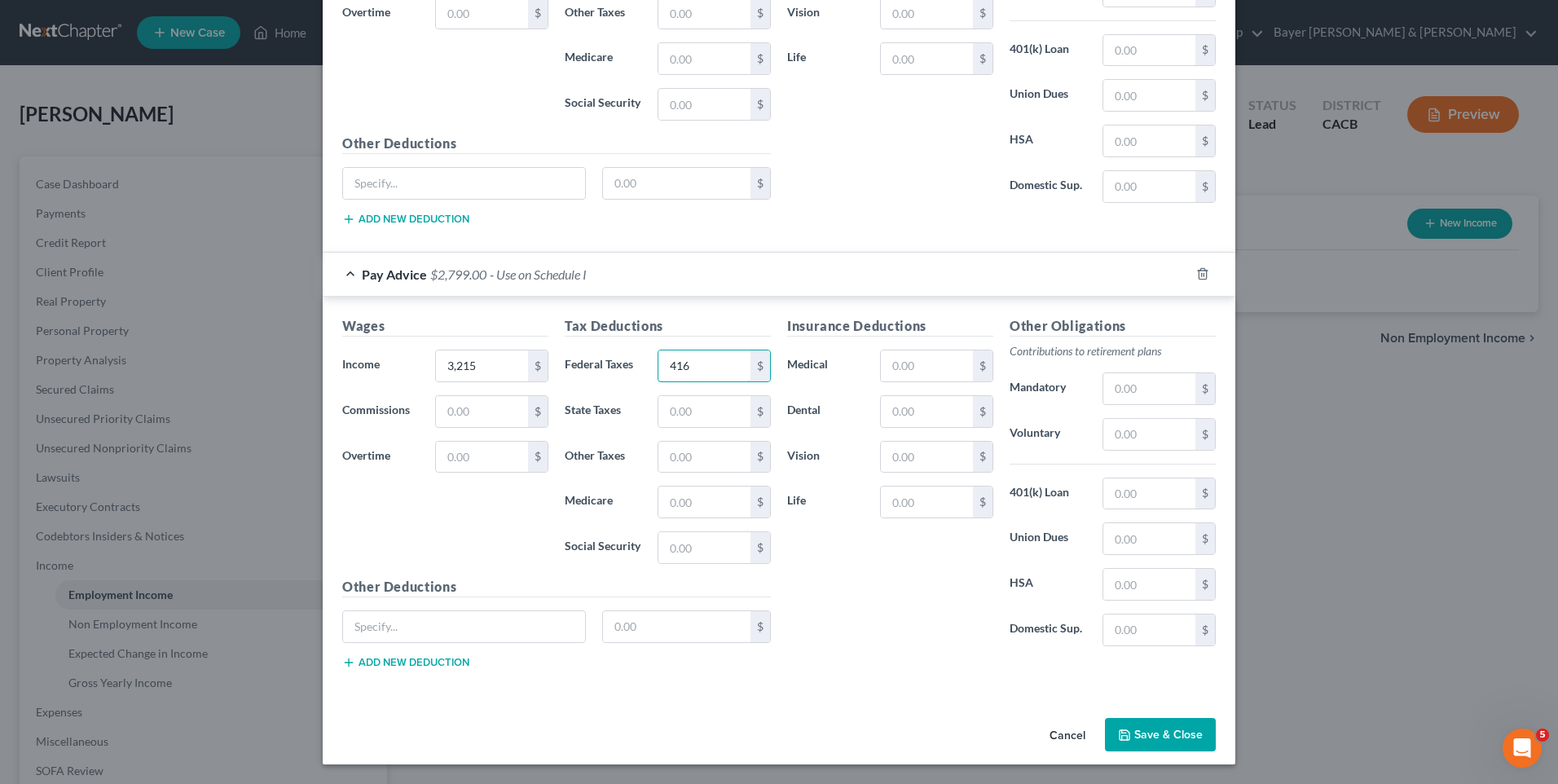
type input "416"
click at [1139, 735] on button "Save & Close" at bounding box center [1160, 736] width 110 height 35
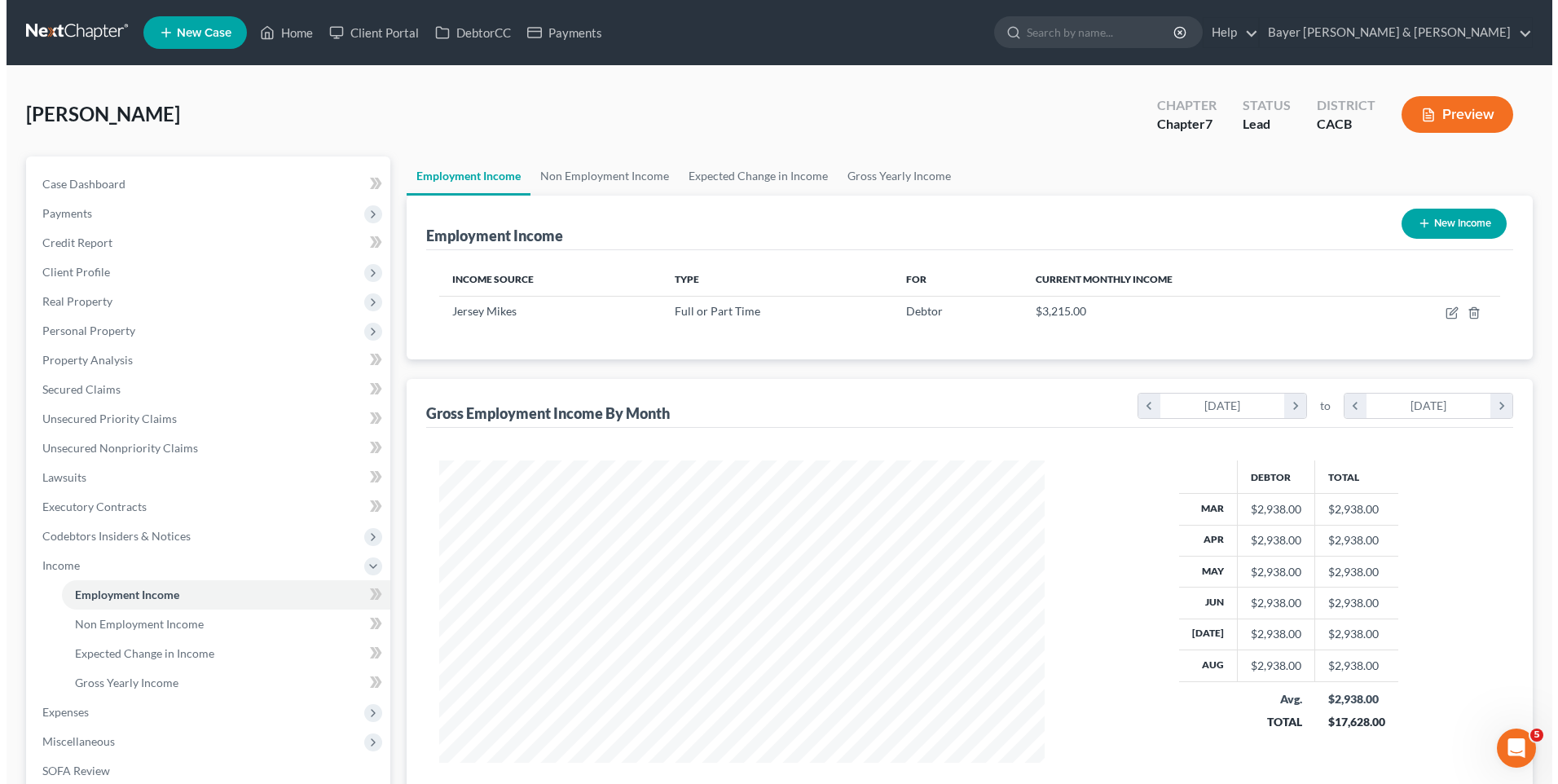
scroll to position [814746, 814431]
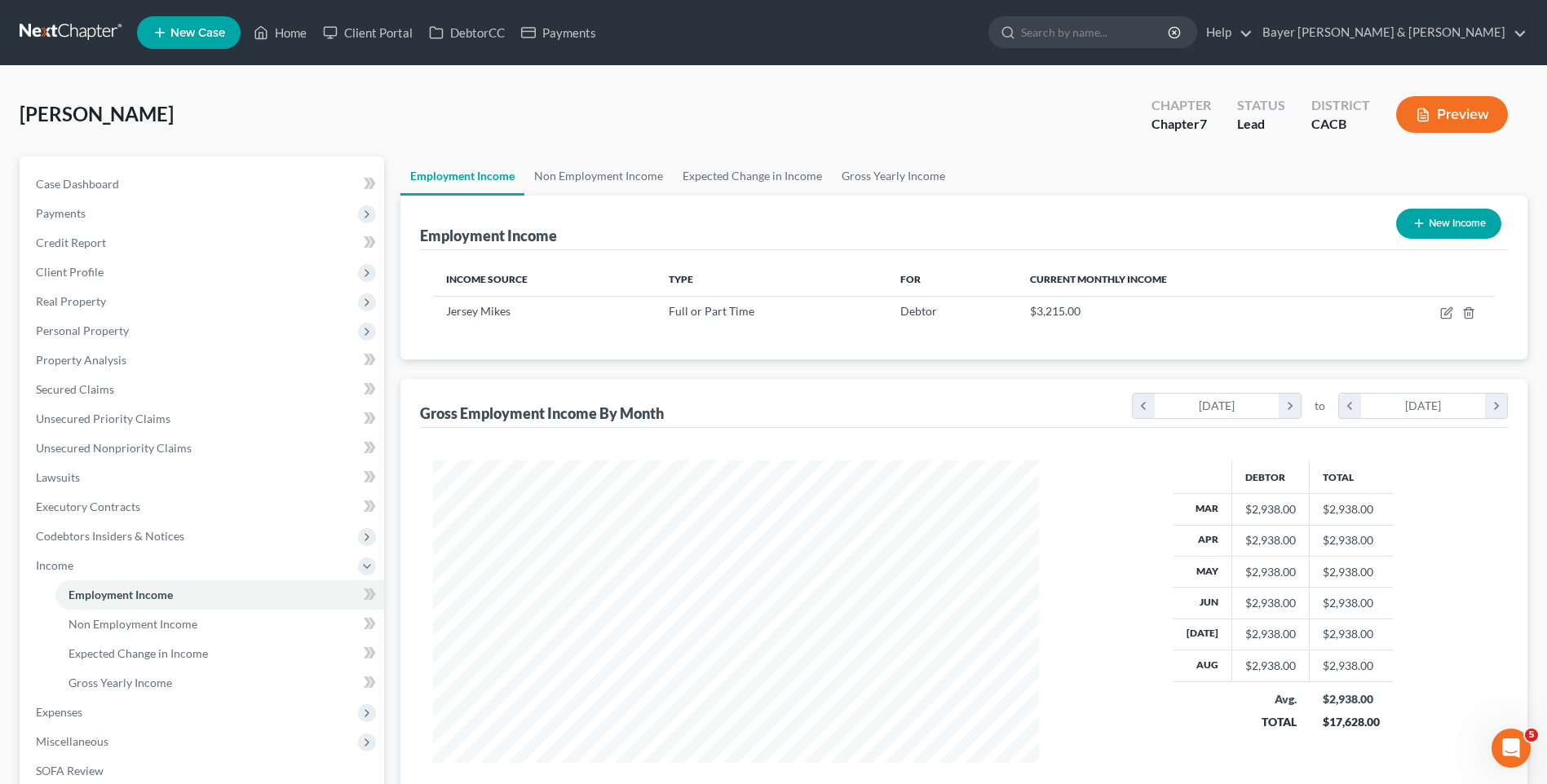
click at [1468, 230] on button "New Income" at bounding box center [1448, 224] width 105 height 30
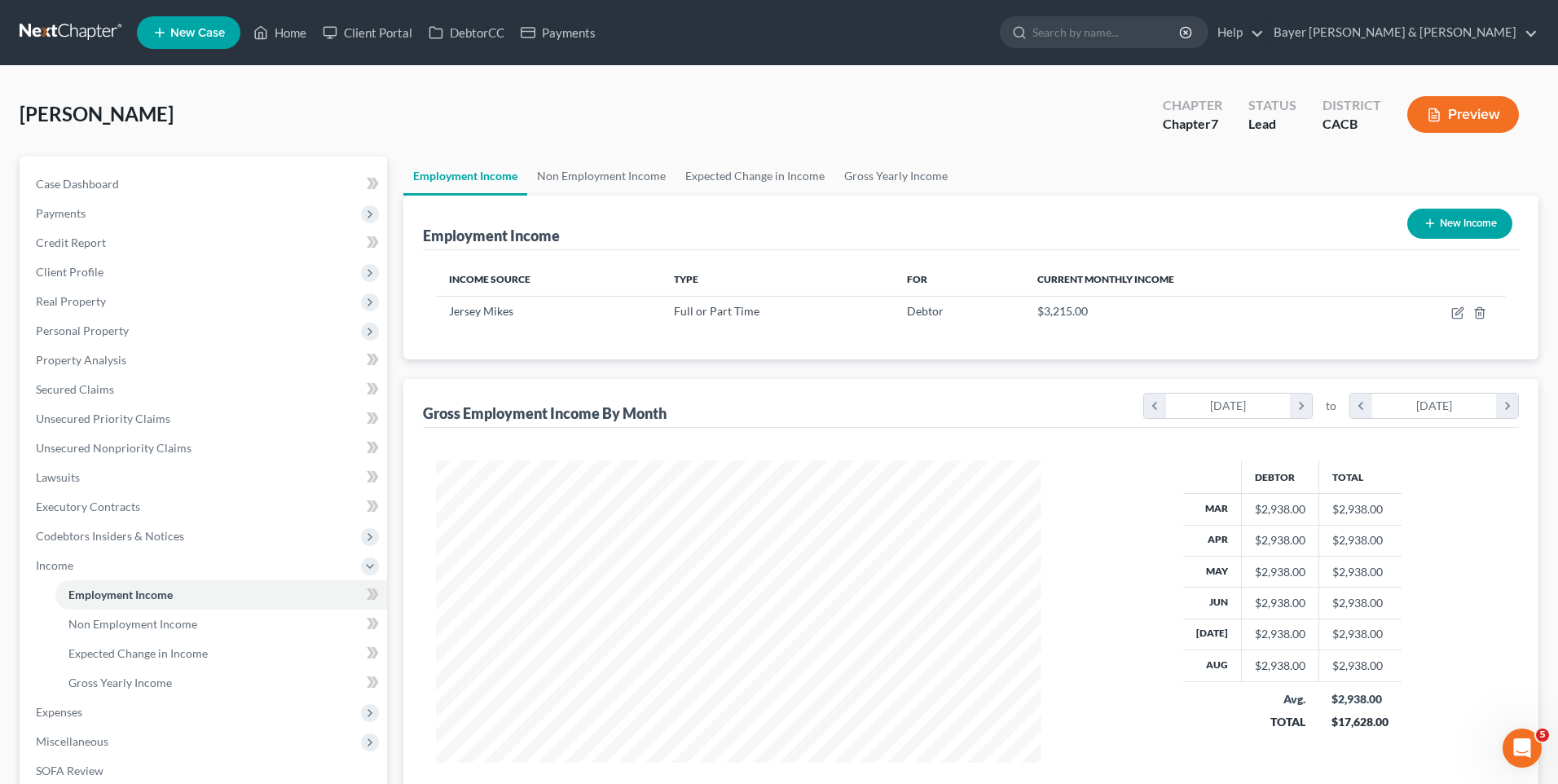
select select "0"
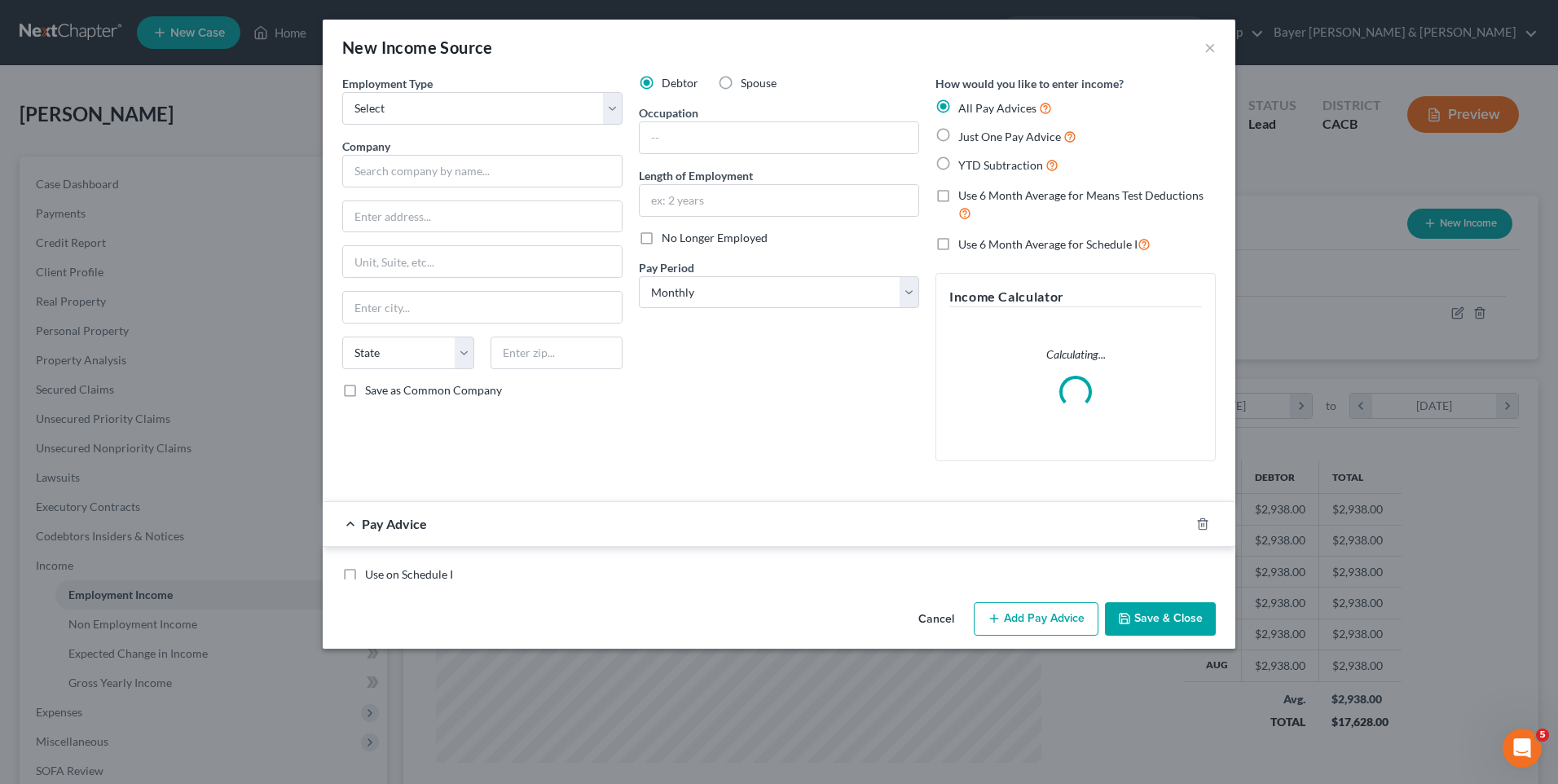
scroll to position [305, 643]
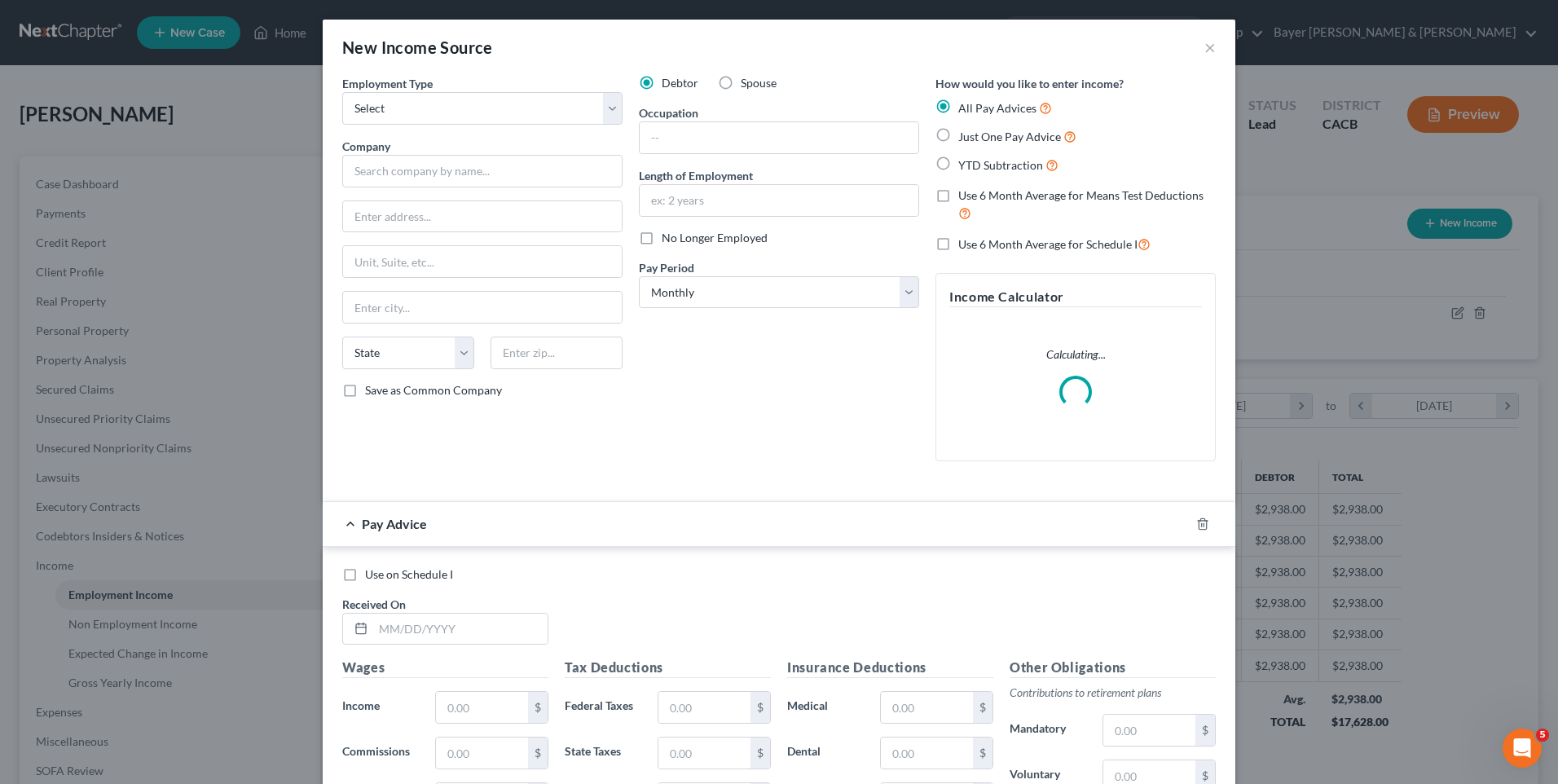
click at [741, 79] on label "Spouse" at bounding box center [758, 83] width 36 height 16
click at [748, 79] on input "Spouse" at bounding box center [753, 80] width 11 height 11
radio input "true"
click at [444, 107] on select "Select Full or [DEMOGRAPHIC_DATA] Employment Self Employment" at bounding box center [482, 109] width 280 height 33
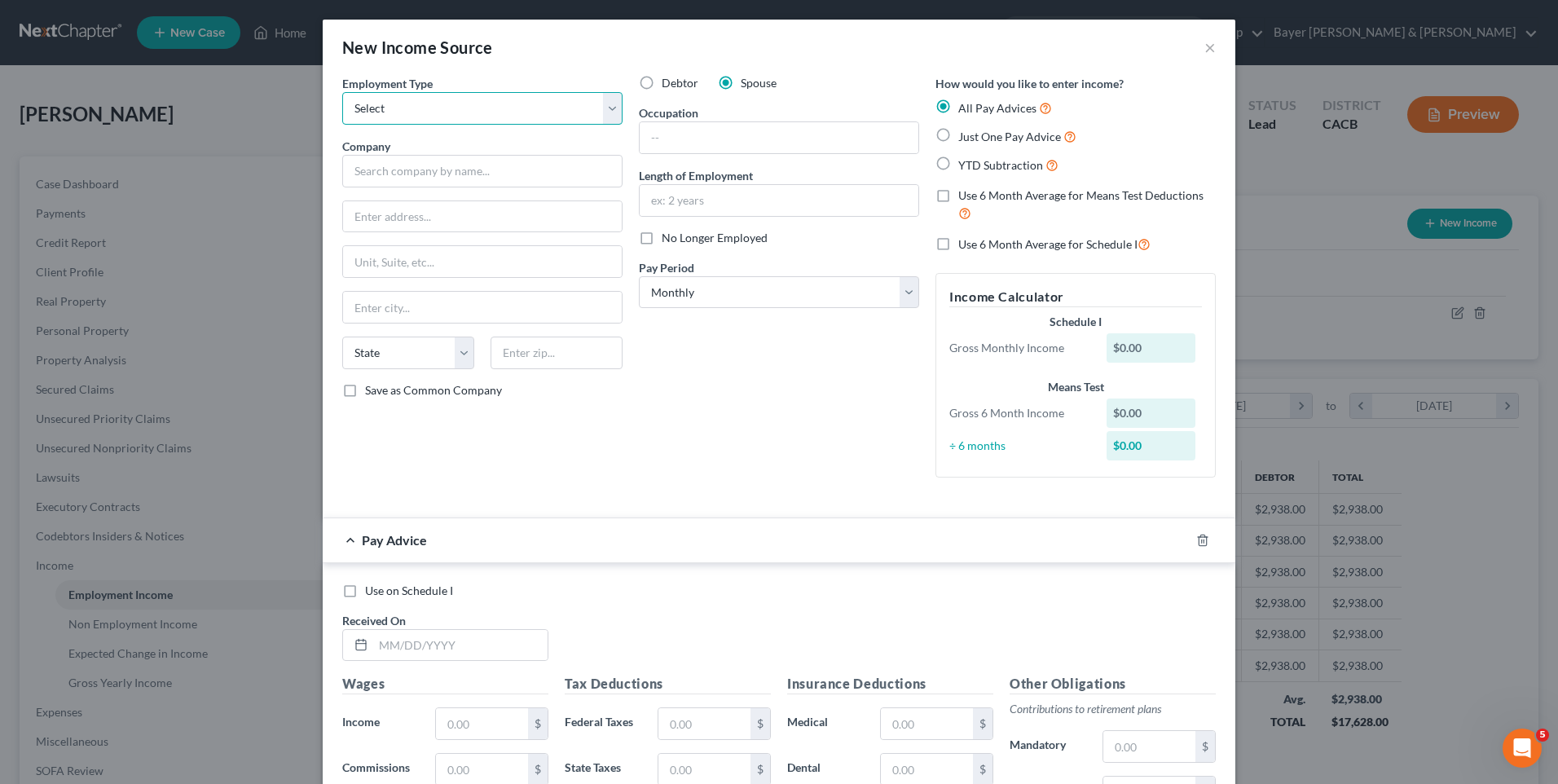
select select "0"
click at [342, 92] on select "Select Full or [DEMOGRAPHIC_DATA] Employment Self Employment" at bounding box center [482, 109] width 280 height 33
click at [429, 176] on input "text" at bounding box center [482, 172] width 280 height 33
type input "[PERSON_NAME]"
click at [708, 206] on input "text" at bounding box center [779, 201] width 278 height 31
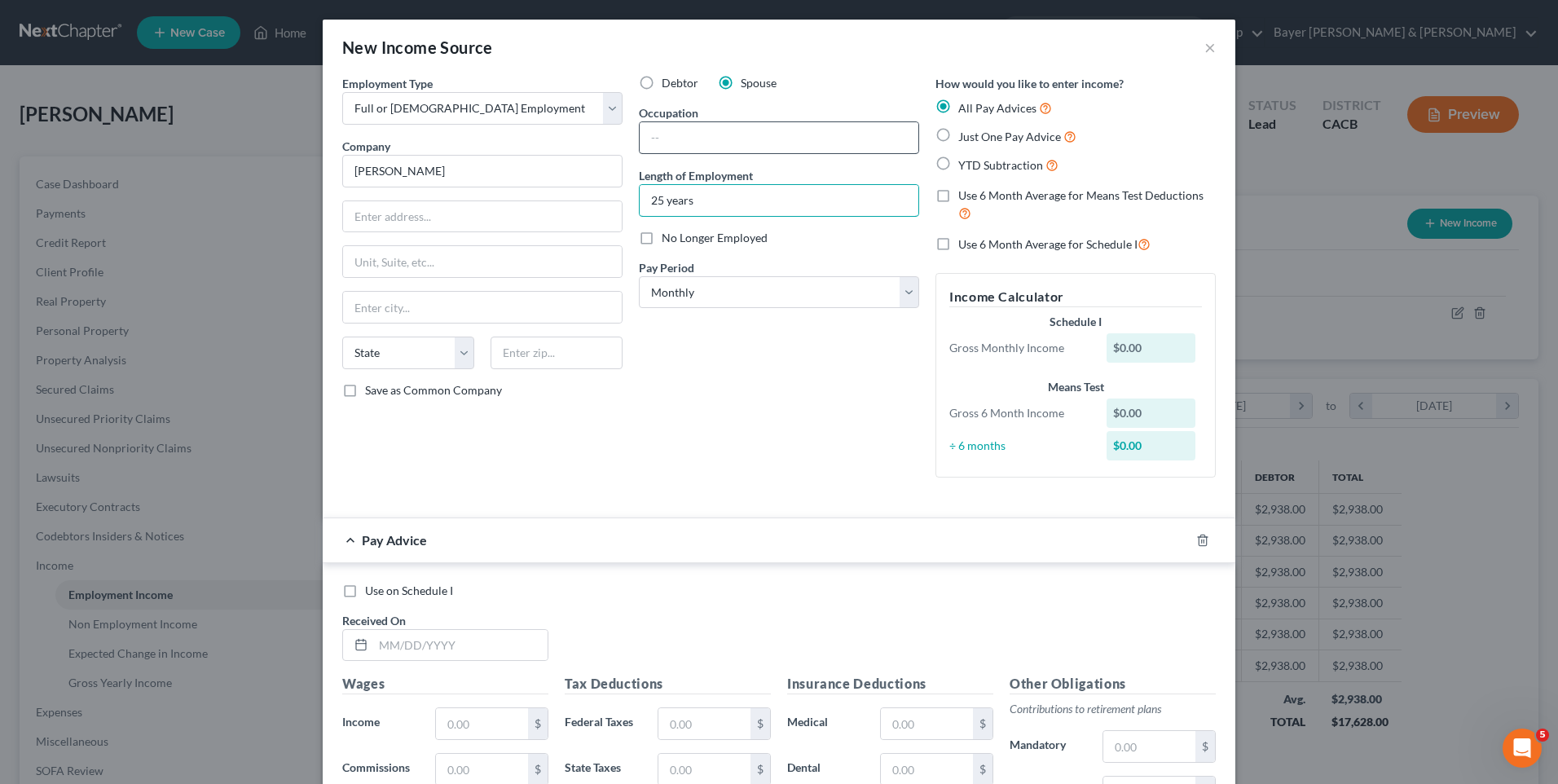
type input "25 years"
click at [711, 132] on input "text" at bounding box center [779, 138] width 278 height 31
type input "Cook"
click at [770, 362] on div "Debtor Spouse Occupation Cook Length of Employment 25 years No Longer Employed …" at bounding box center [779, 282] width 297 height 415
click at [399, 218] on input "text" at bounding box center [482, 217] width 278 height 31
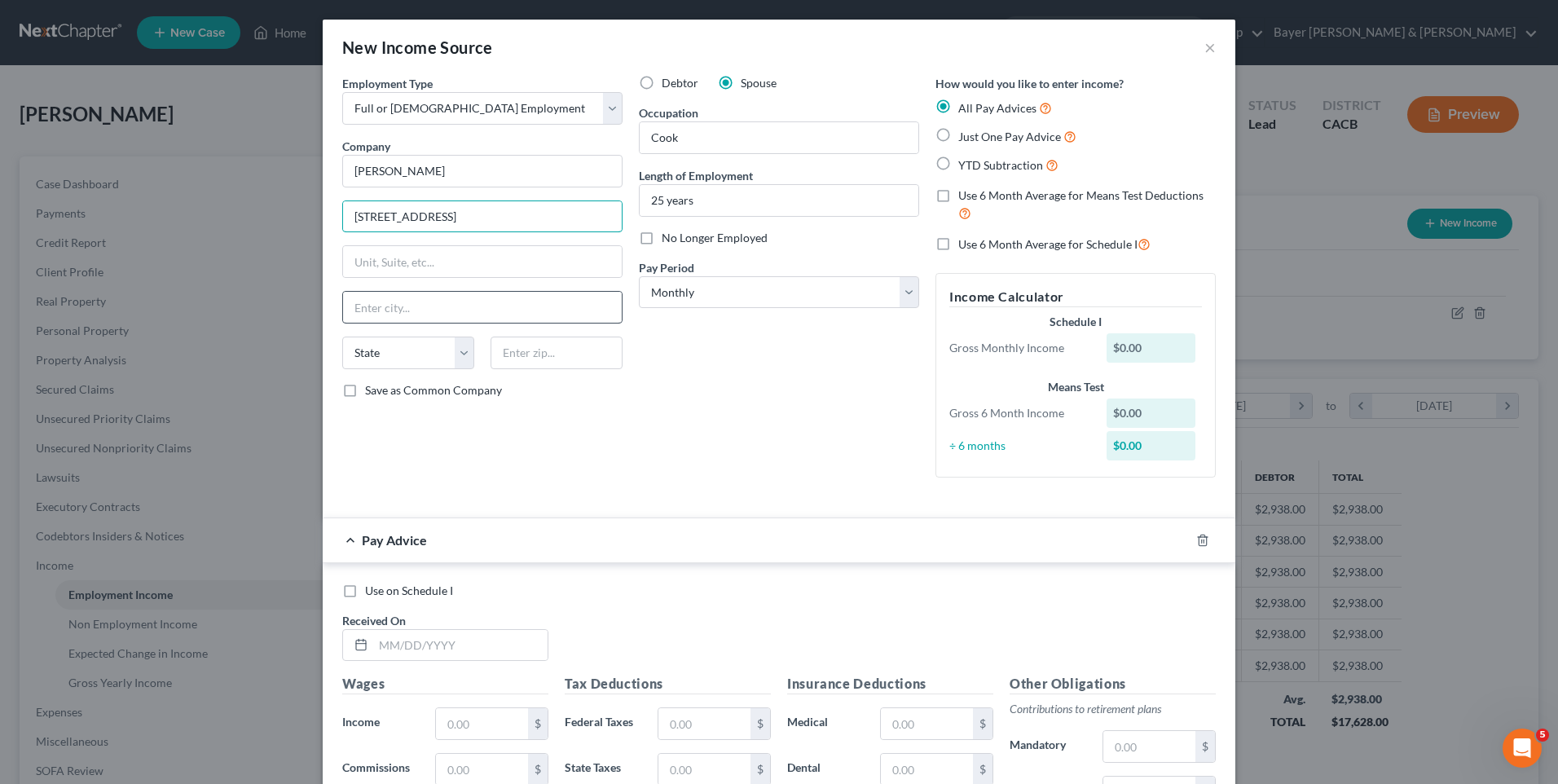
type input "[STREET_ADDRESS]"
click at [392, 307] on input "text" at bounding box center [482, 308] width 278 height 31
type input "[PERSON_NAME]"
click at [359, 358] on select "State [US_STATE] AK AR AZ CA CO CT DE DC [GEOGRAPHIC_DATA] [GEOGRAPHIC_DATA] GU…" at bounding box center [408, 353] width 132 height 33
select select "4"
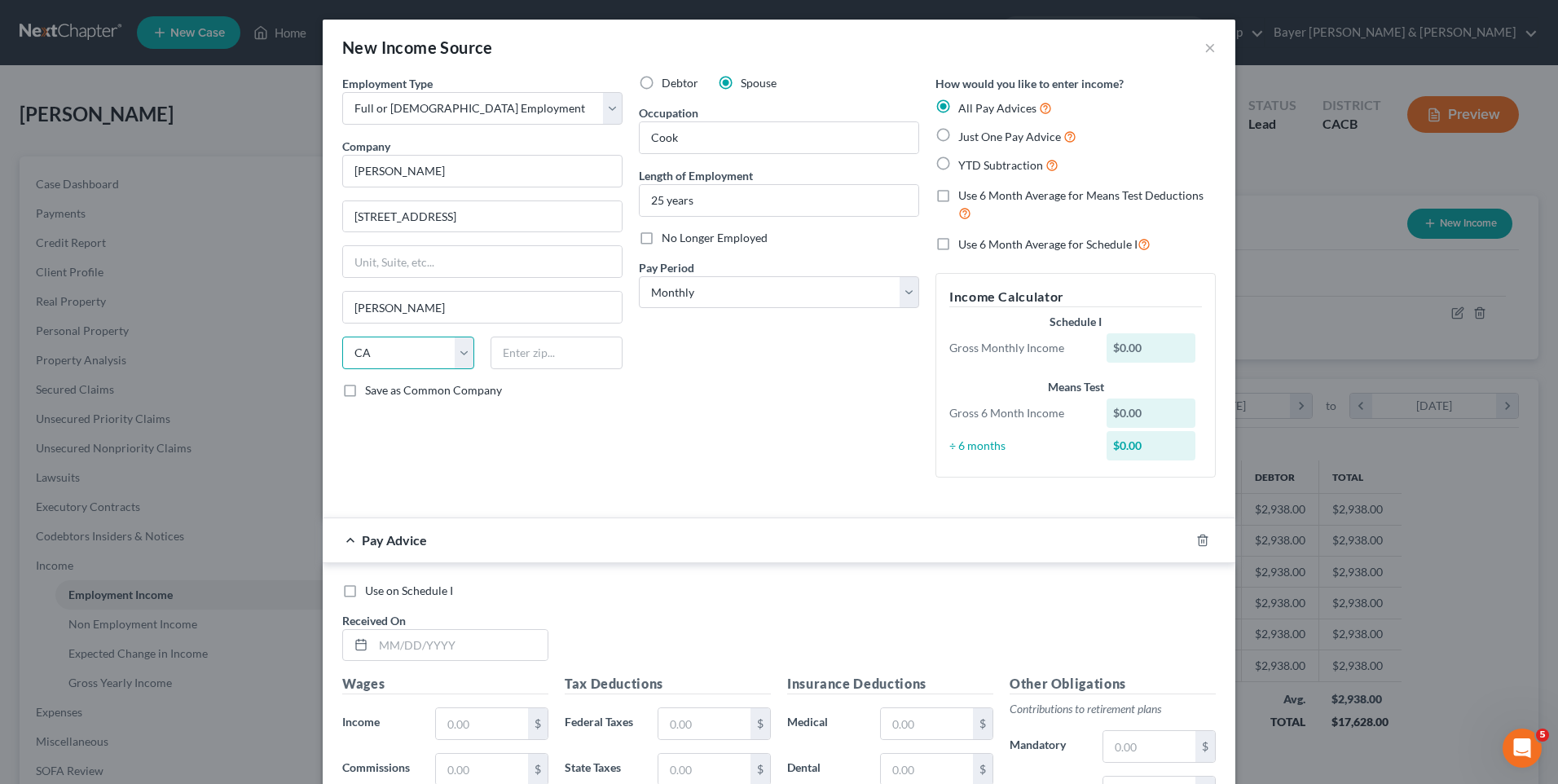
click at [342, 337] on select "State [US_STATE] AK AR AZ CA CO CT DE DC [GEOGRAPHIC_DATA] [GEOGRAPHIC_DATA] GU…" at bounding box center [408, 353] width 132 height 33
click at [558, 353] on input "text" at bounding box center [557, 353] width 132 height 33
click at [958, 131] on label "Just One Pay Advice" at bounding box center [1017, 136] width 118 height 19
click at [965, 131] on input "Just One Pay Advice" at bounding box center [970, 132] width 11 height 11
radio input "true"
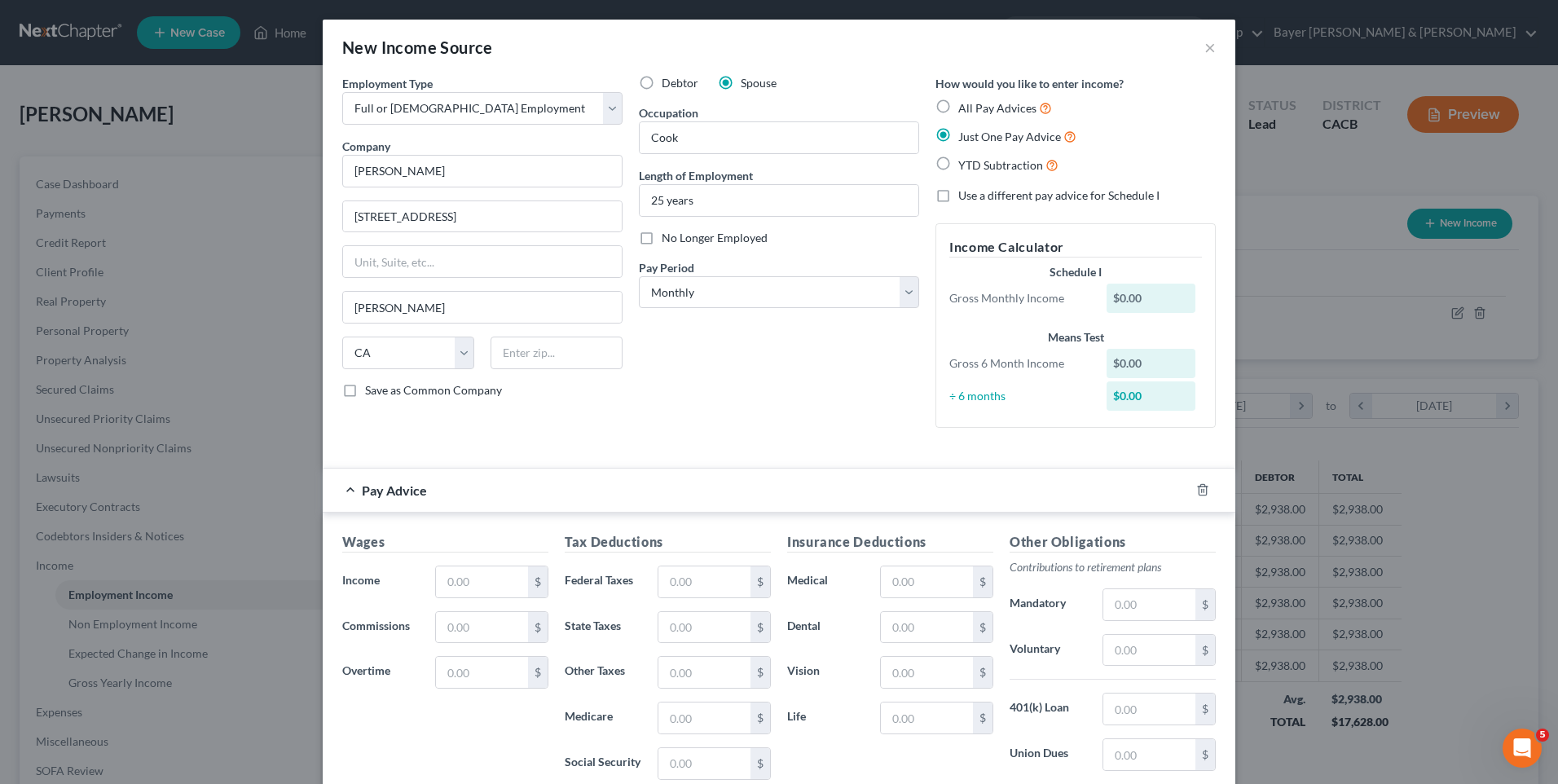
click at [958, 194] on label "Use a different pay advice for Schedule I" at bounding box center [1059, 195] width 202 height 16
click at [965, 194] on input "Use a different pay advice for Schedule I" at bounding box center [970, 193] width 11 height 11
checkbox input "true"
click at [468, 583] on input "text" at bounding box center [482, 582] width 92 height 31
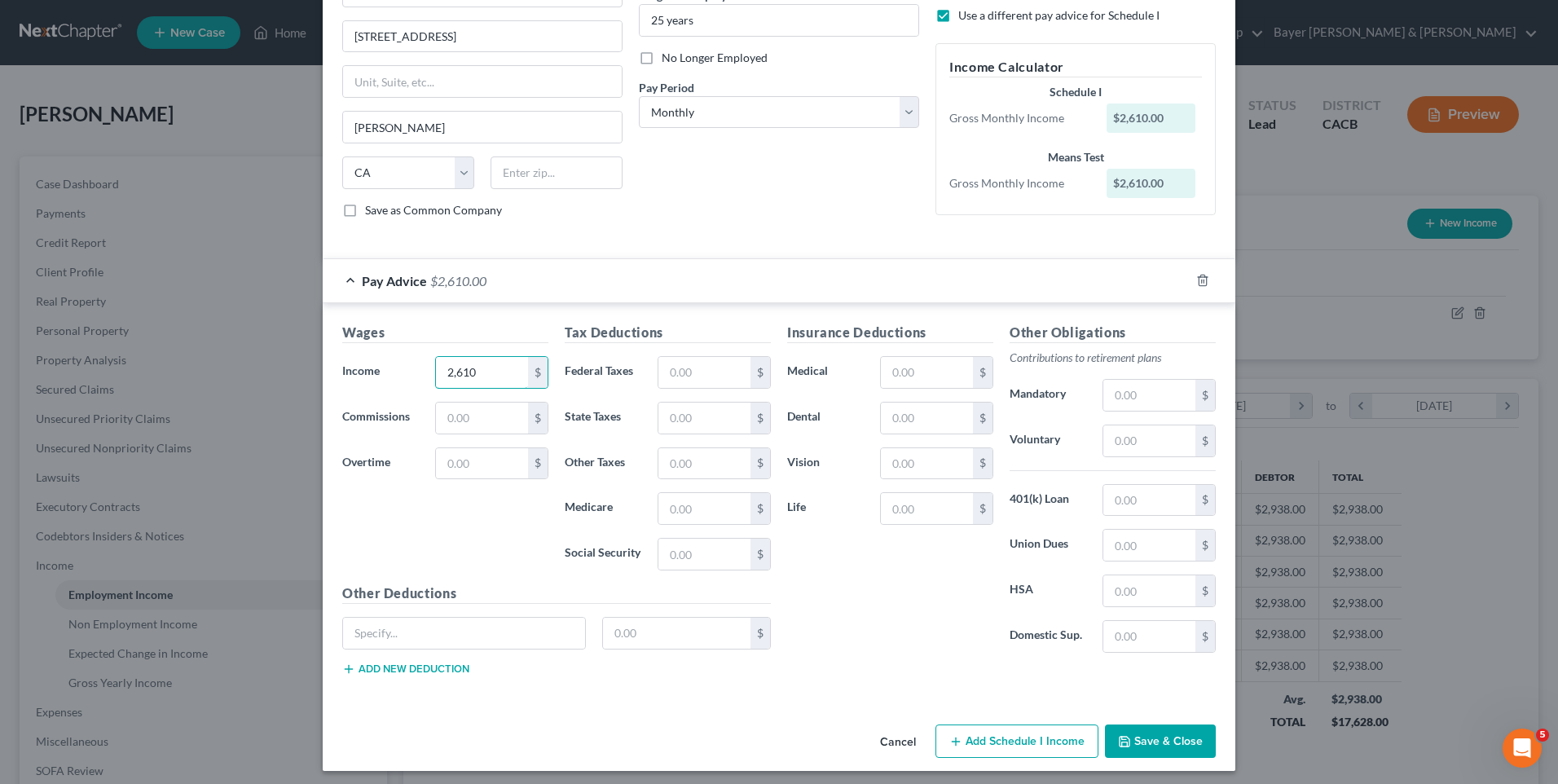
scroll to position [187, 0]
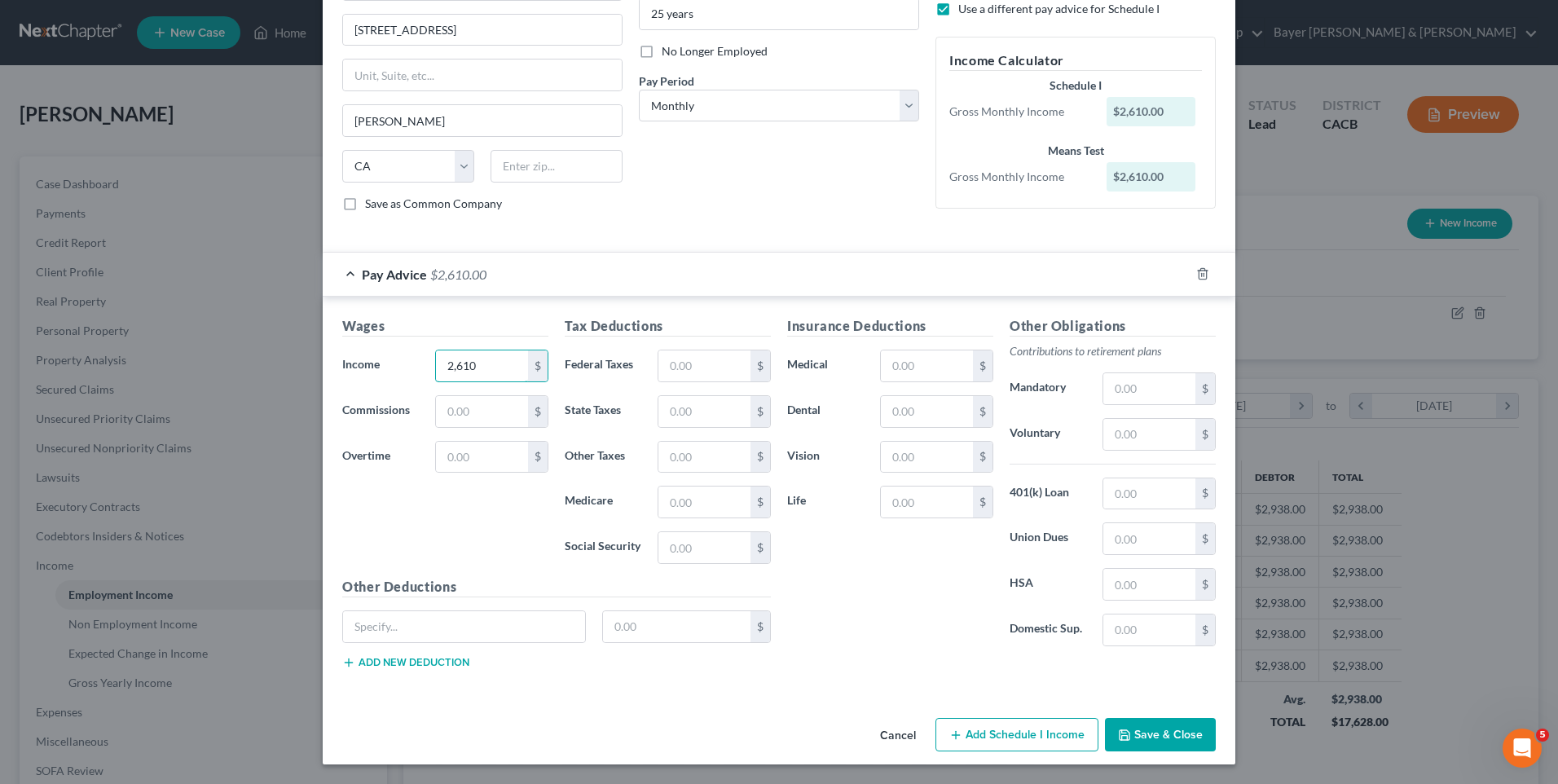
type input "2,610"
click at [964, 736] on button "Add Schedule I Income" at bounding box center [1017, 736] width 163 height 35
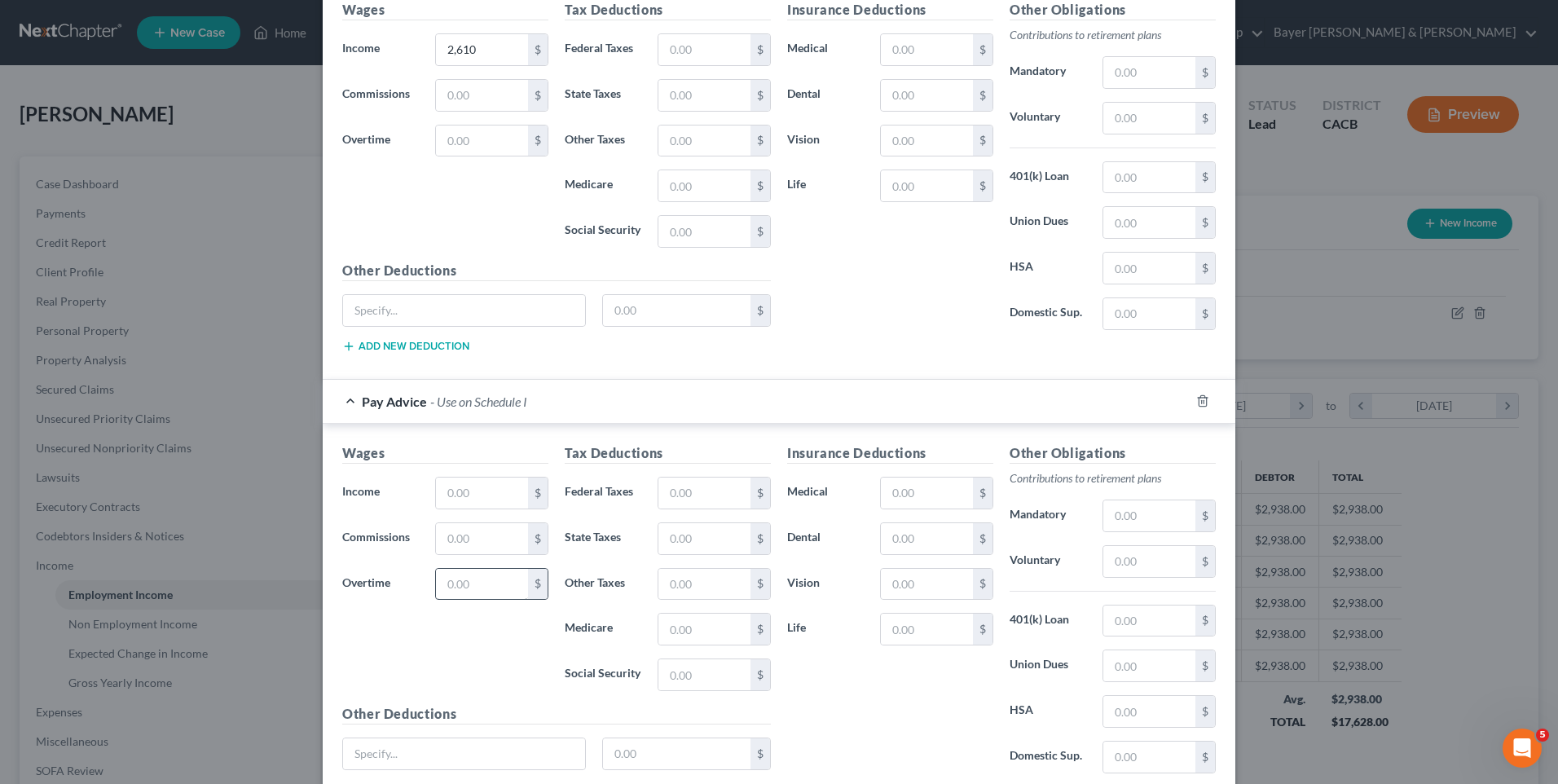
scroll to position [513, 0]
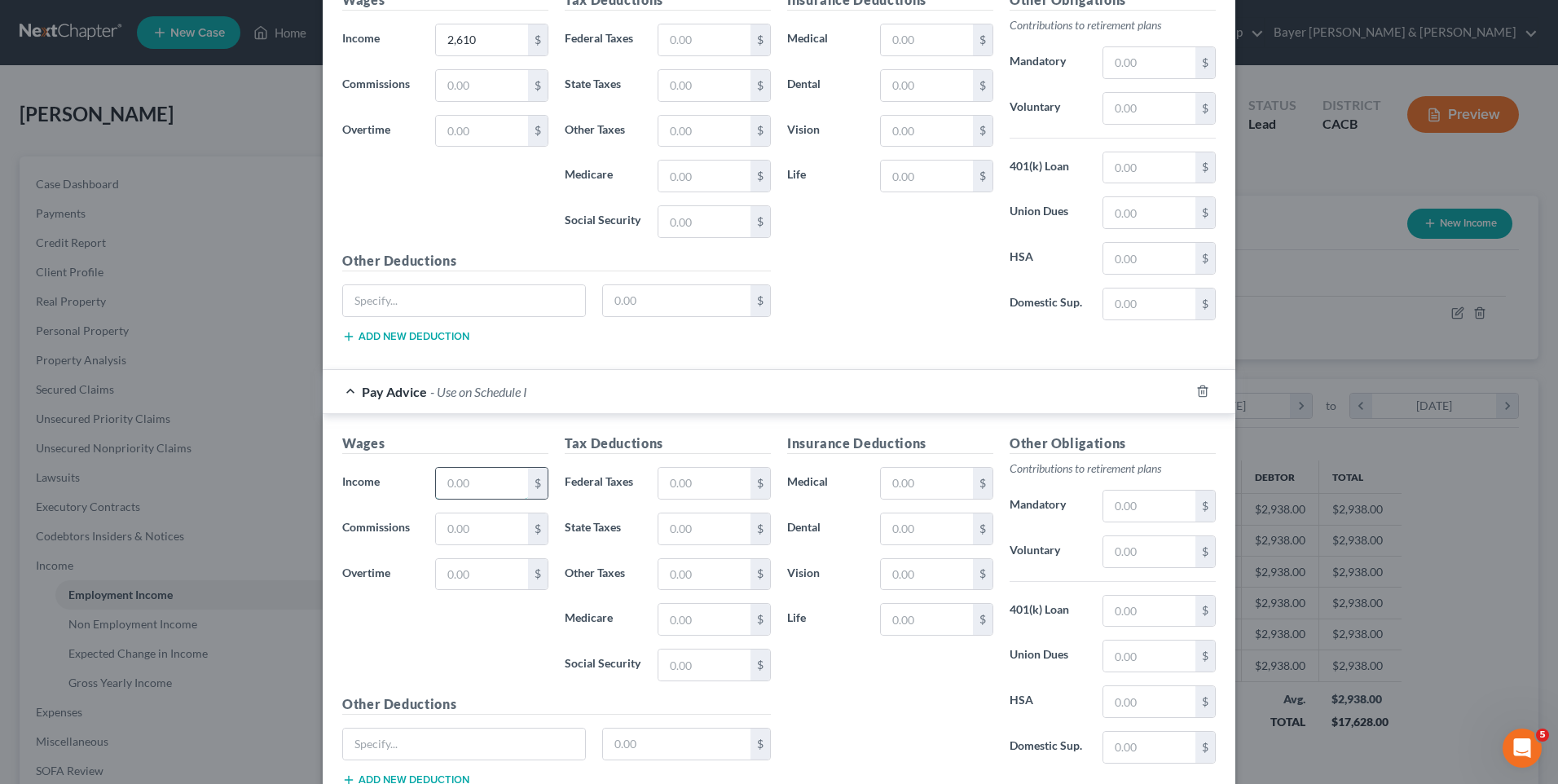
click at [476, 478] on input "text" at bounding box center [482, 484] width 92 height 31
type input "2,822"
click at [670, 485] on input "text" at bounding box center [705, 484] width 92 height 31
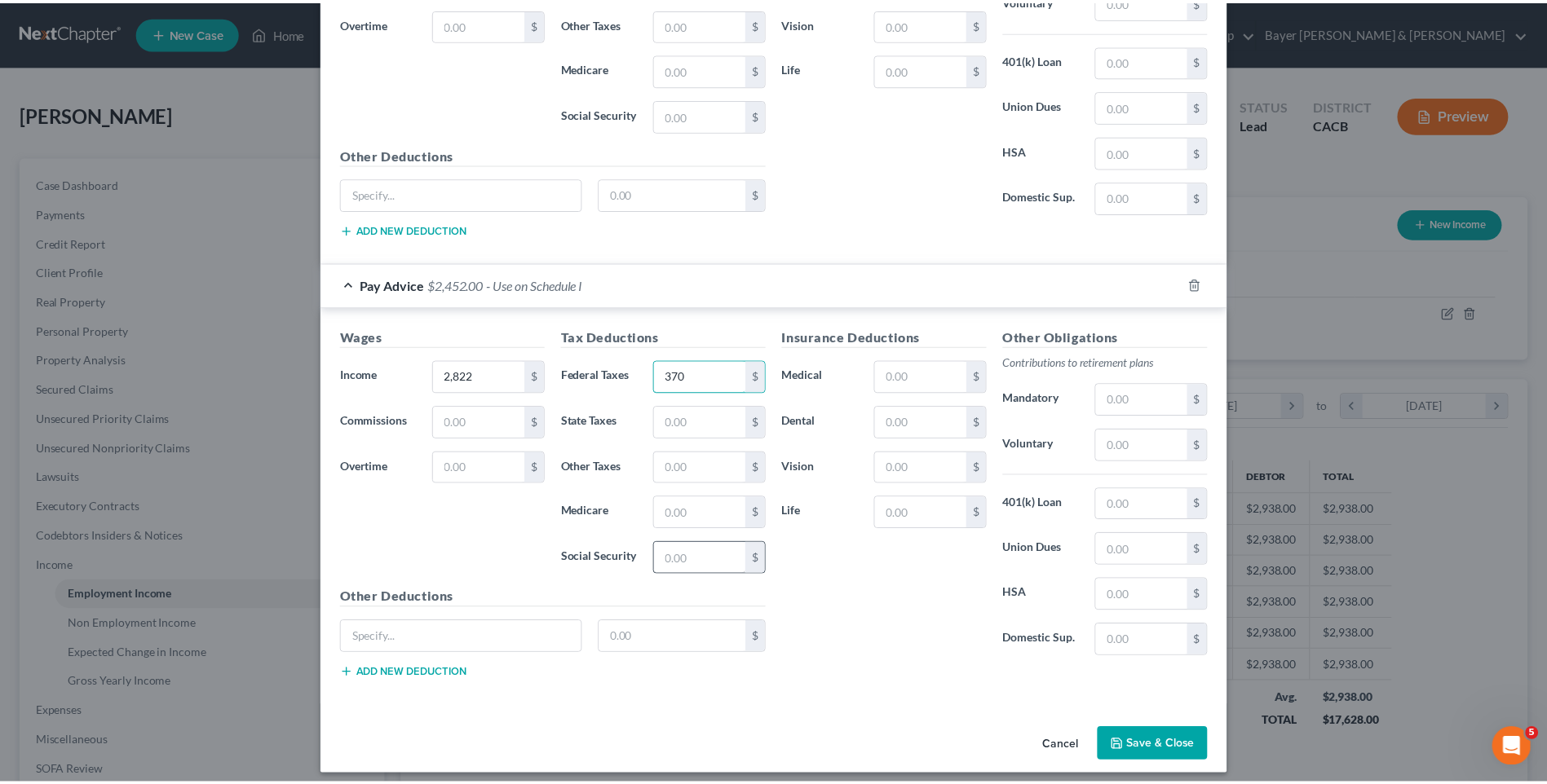
scroll to position [630, 0]
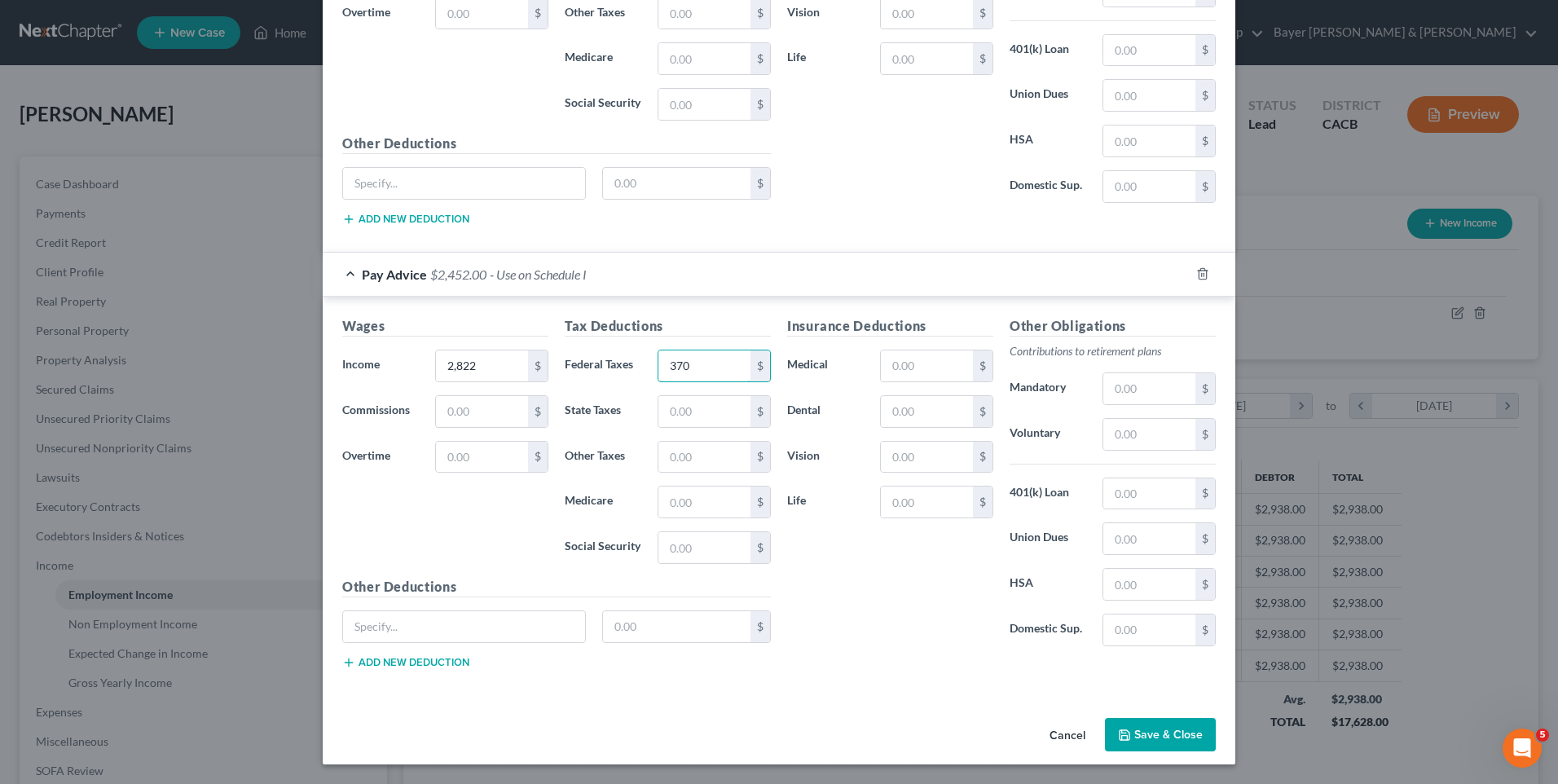
type input "370"
click at [1161, 730] on button "Save & Close" at bounding box center [1160, 736] width 110 height 35
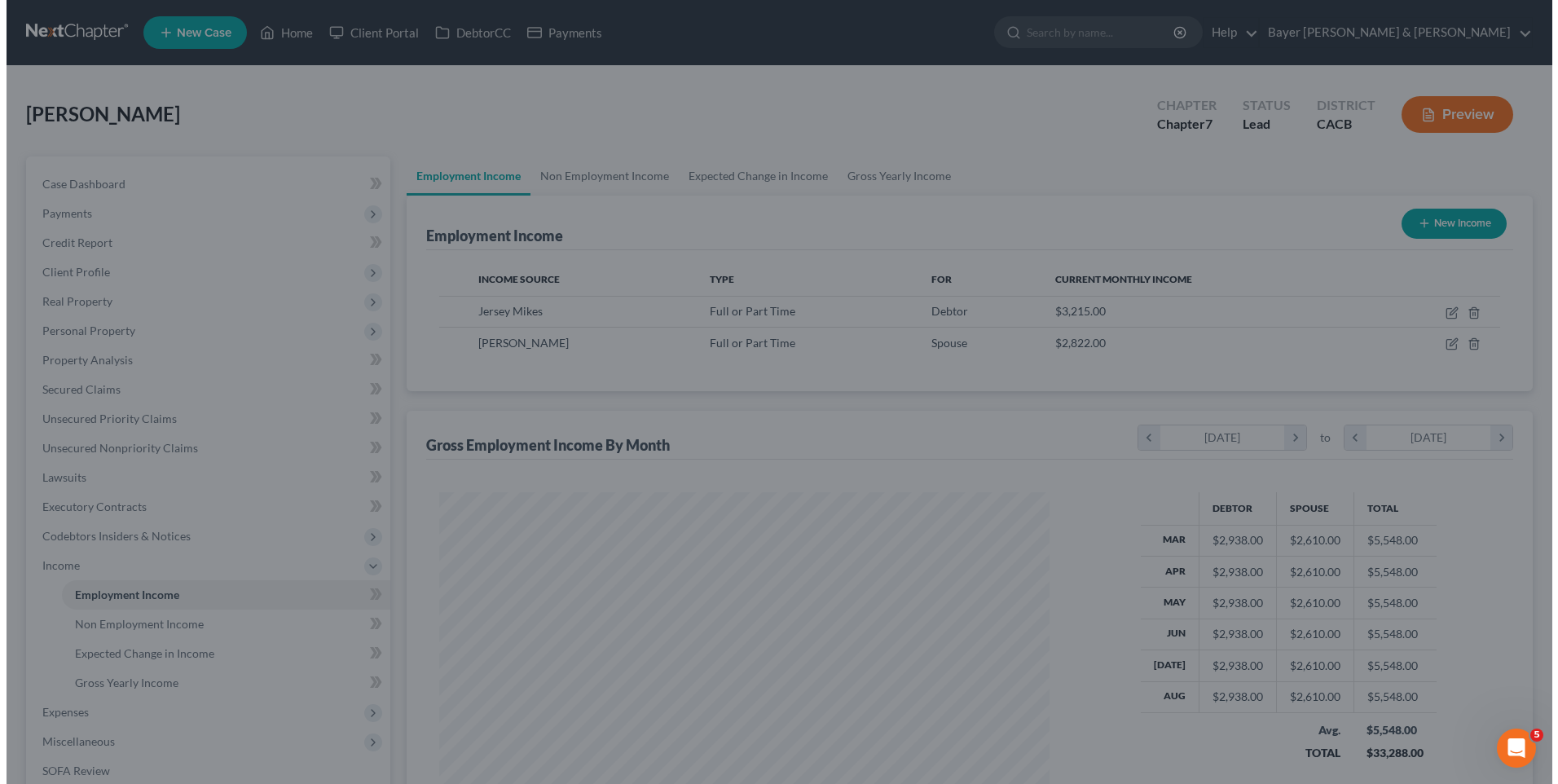
scroll to position [814746, 814431]
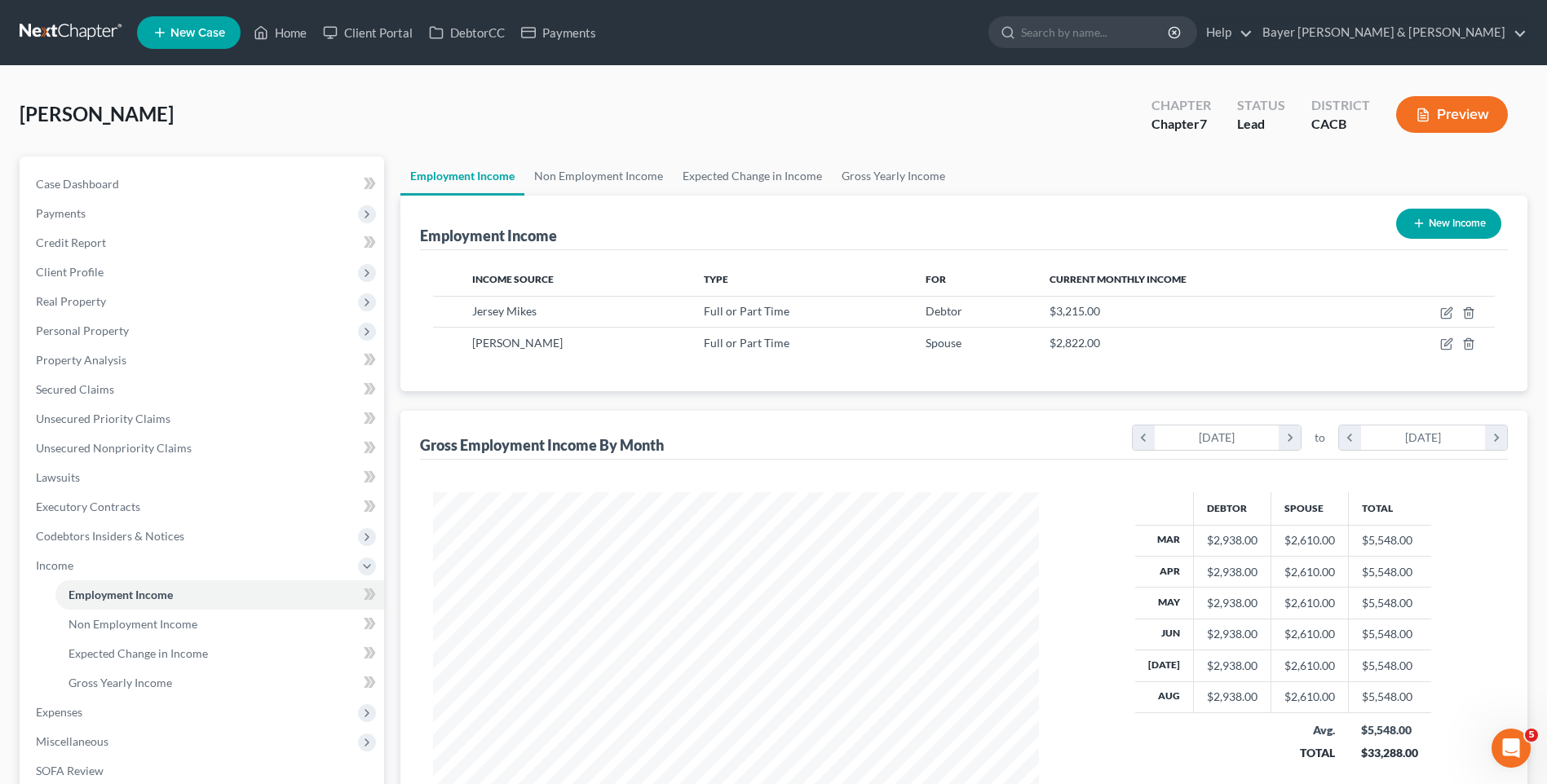
click at [1443, 233] on button "New Income" at bounding box center [1448, 224] width 105 height 30
select select "0"
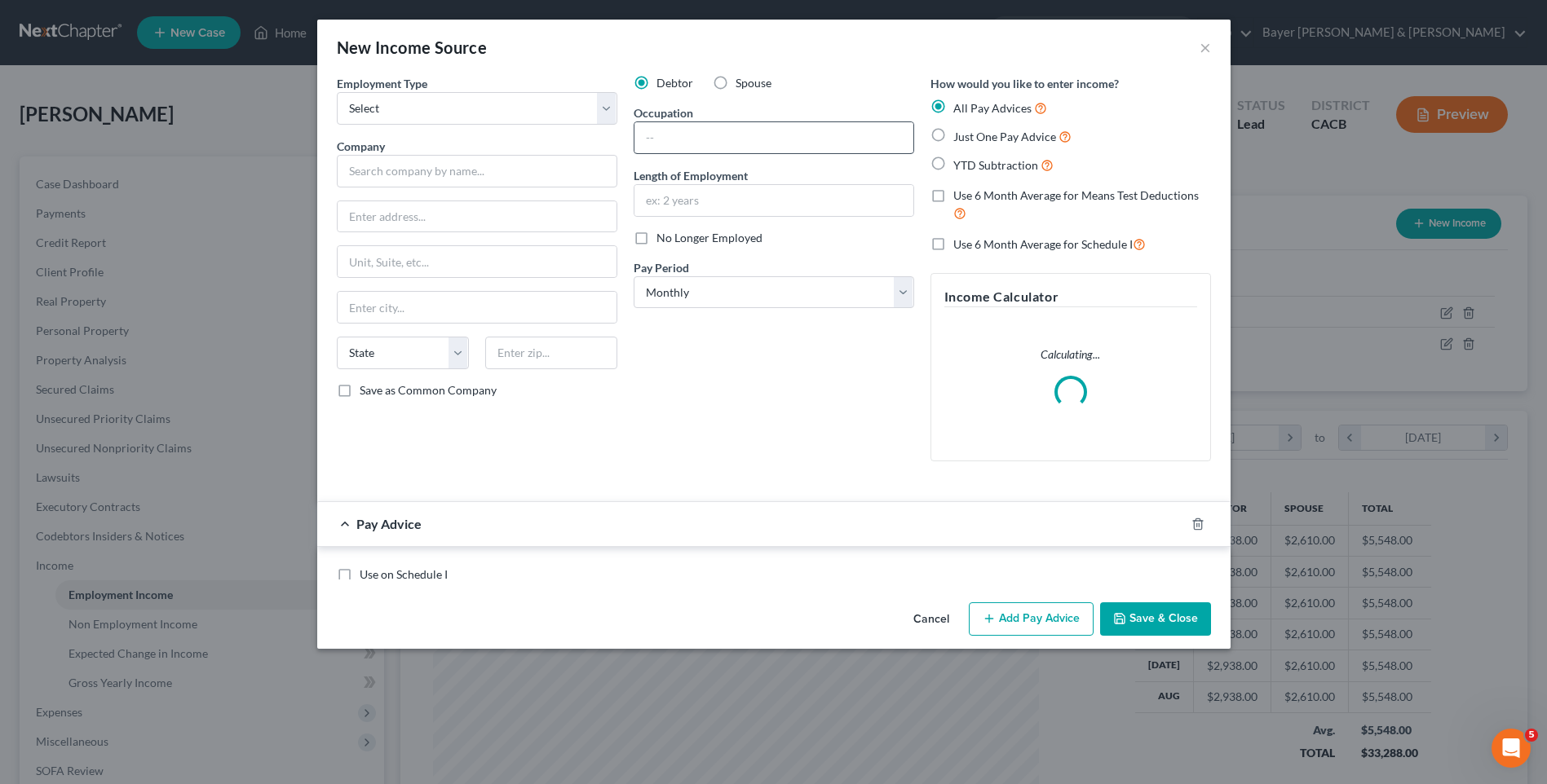
scroll to position [305, 644]
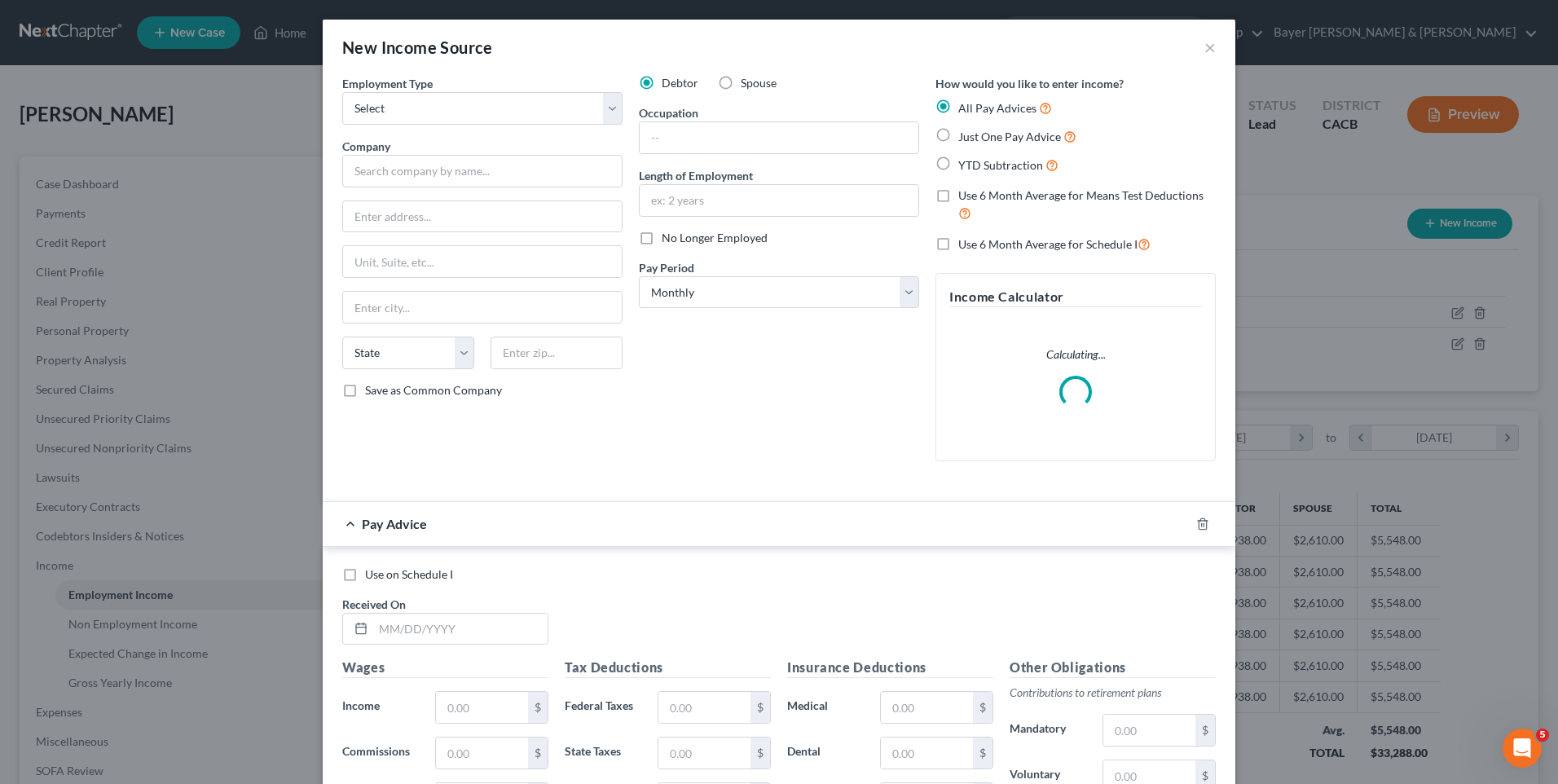
click at [741, 86] on label "Spouse" at bounding box center [758, 83] width 36 height 16
click at [748, 86] on input "Spouse" at bounding box center [753, 80] width 11 height 11
radio input "true"
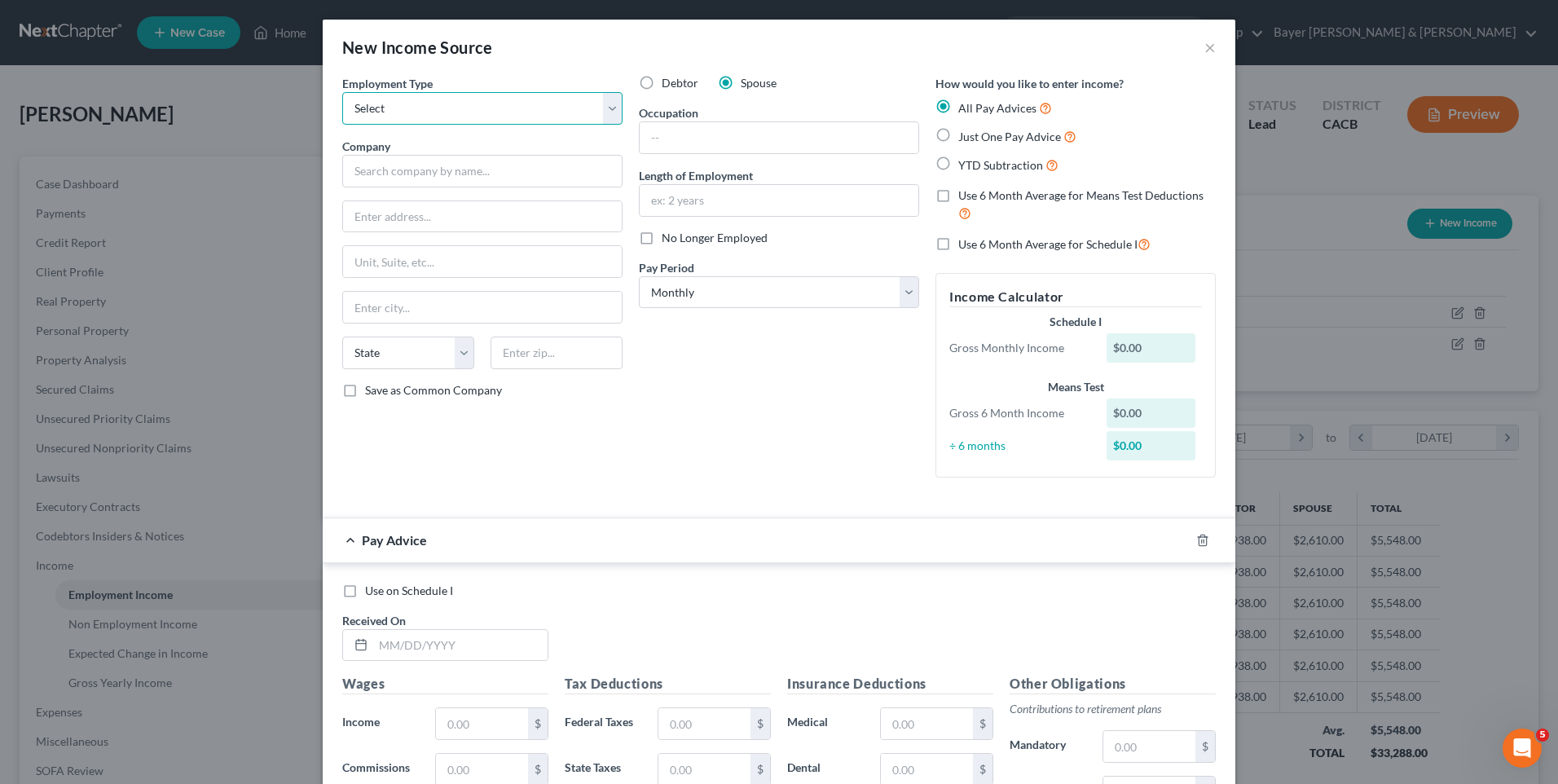
click at [606, 104] on select "Select Full or [DEMOGRAPHIC_DATA] Employment Self Employment" at bounding box center [482, 109] width 280 height 33
click at [1210, 43] on div "New Income Source ×" at bounding box center [779, 47] width 913 height 56
click at [1205, 44] on button "×" at bounding box center [1210, 47] width 12 height 19
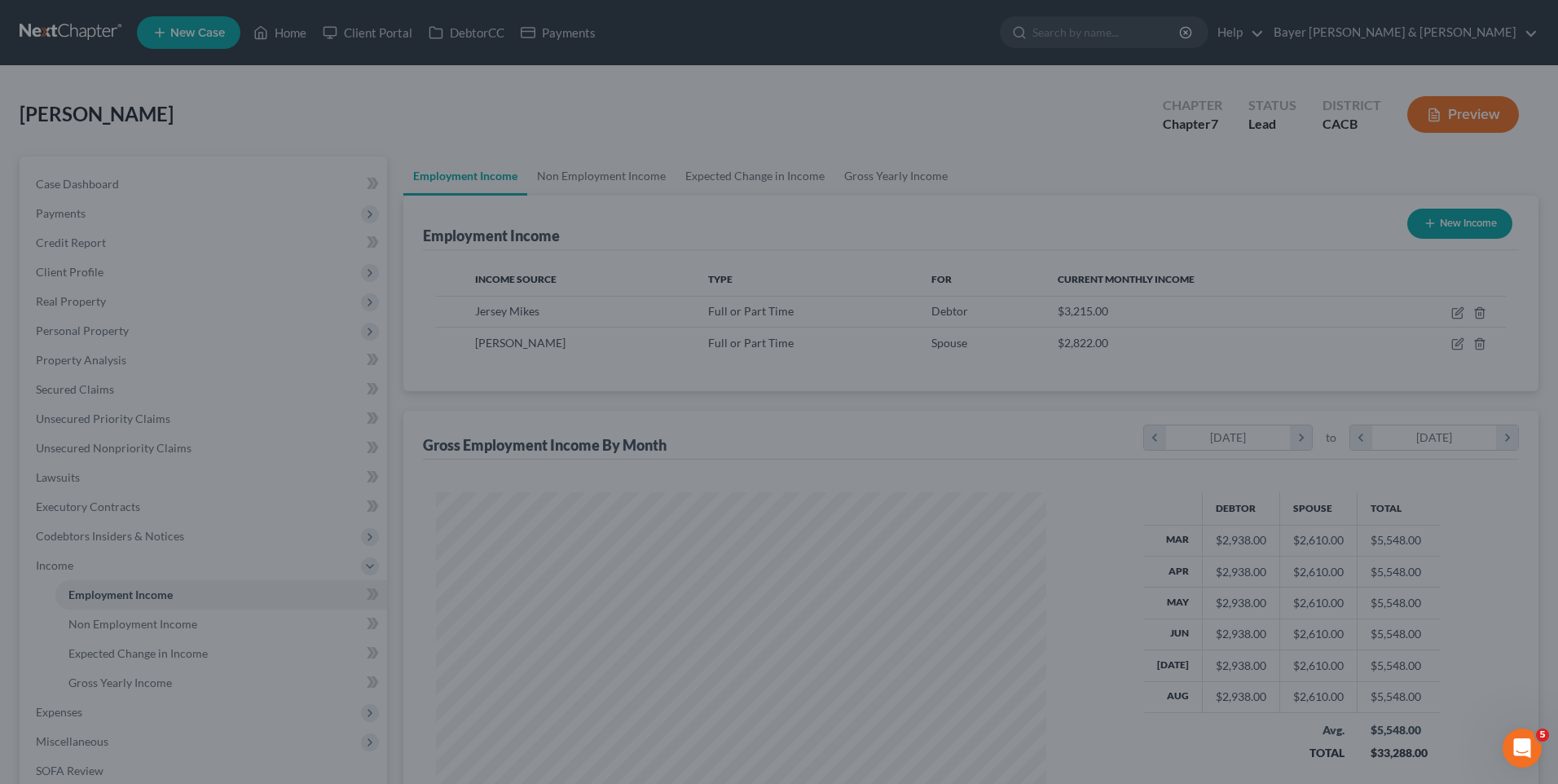
scroll to position [814746, 814431]
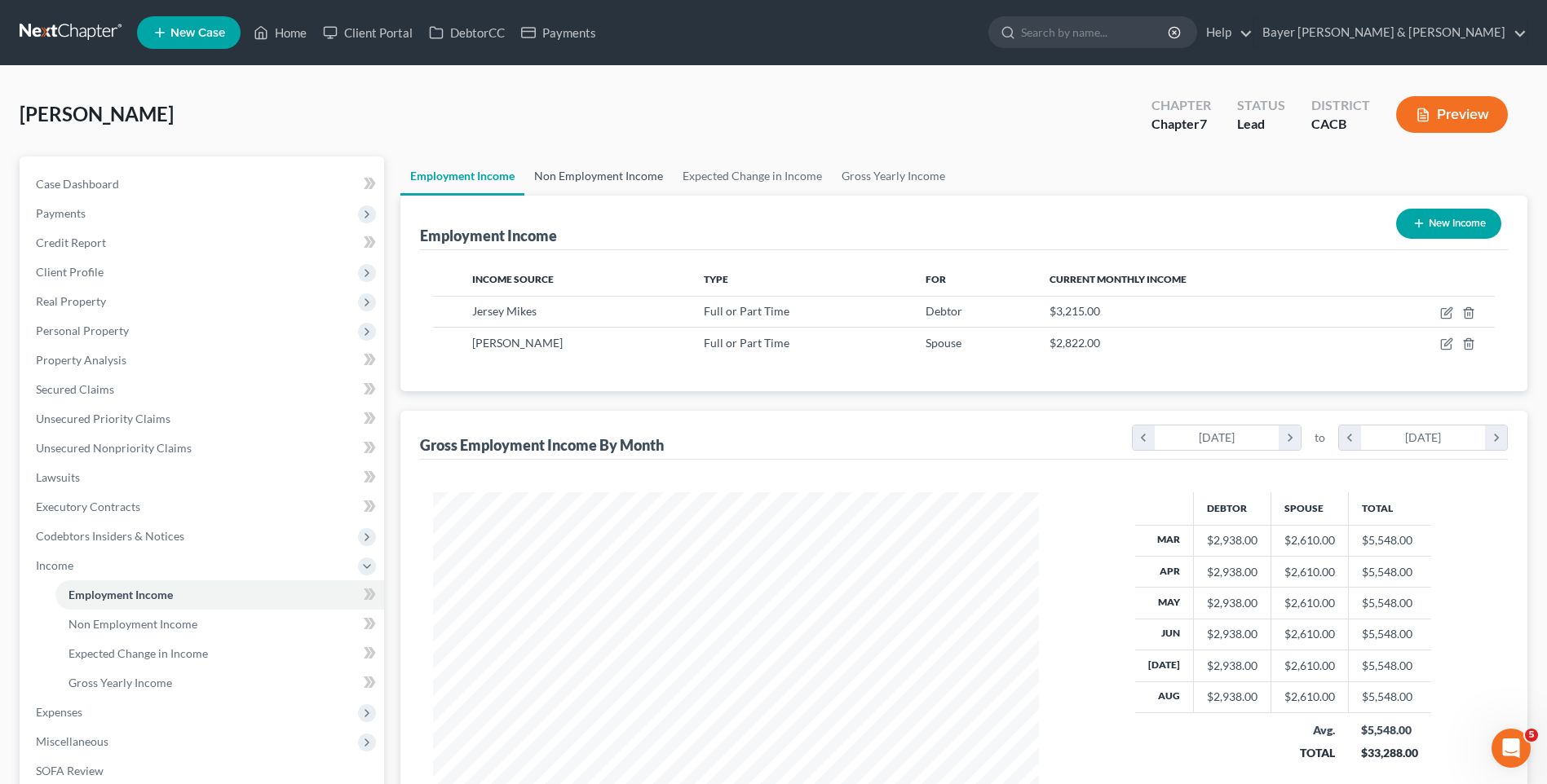
click at [607, 172] on link "Non Employment Income" at bounding box center [598, 175] width 149 height 39
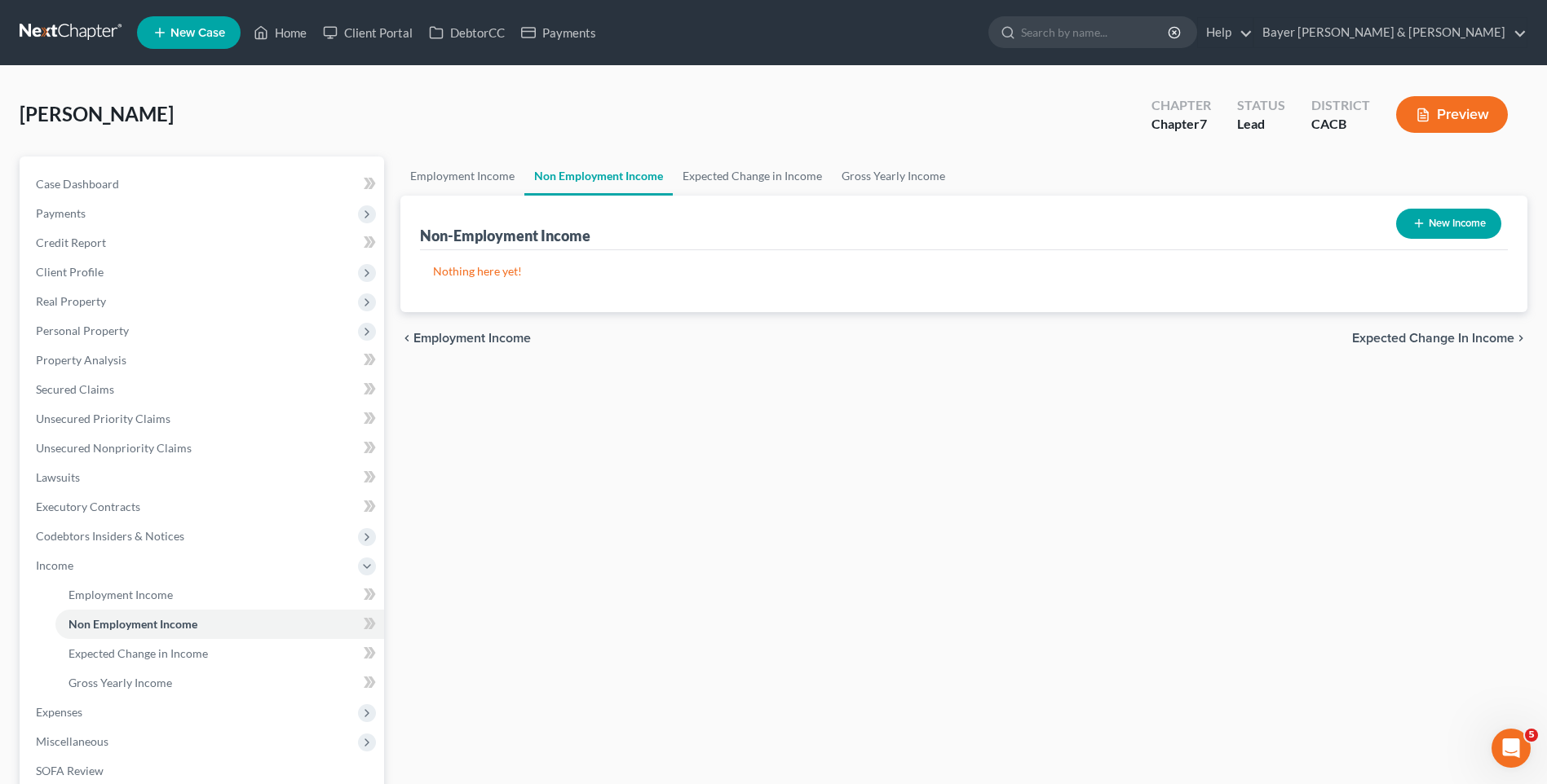
click at [1455, 225] on button "New Income" at bounding box center [1448, 224] width 105 height 30
select select "0"
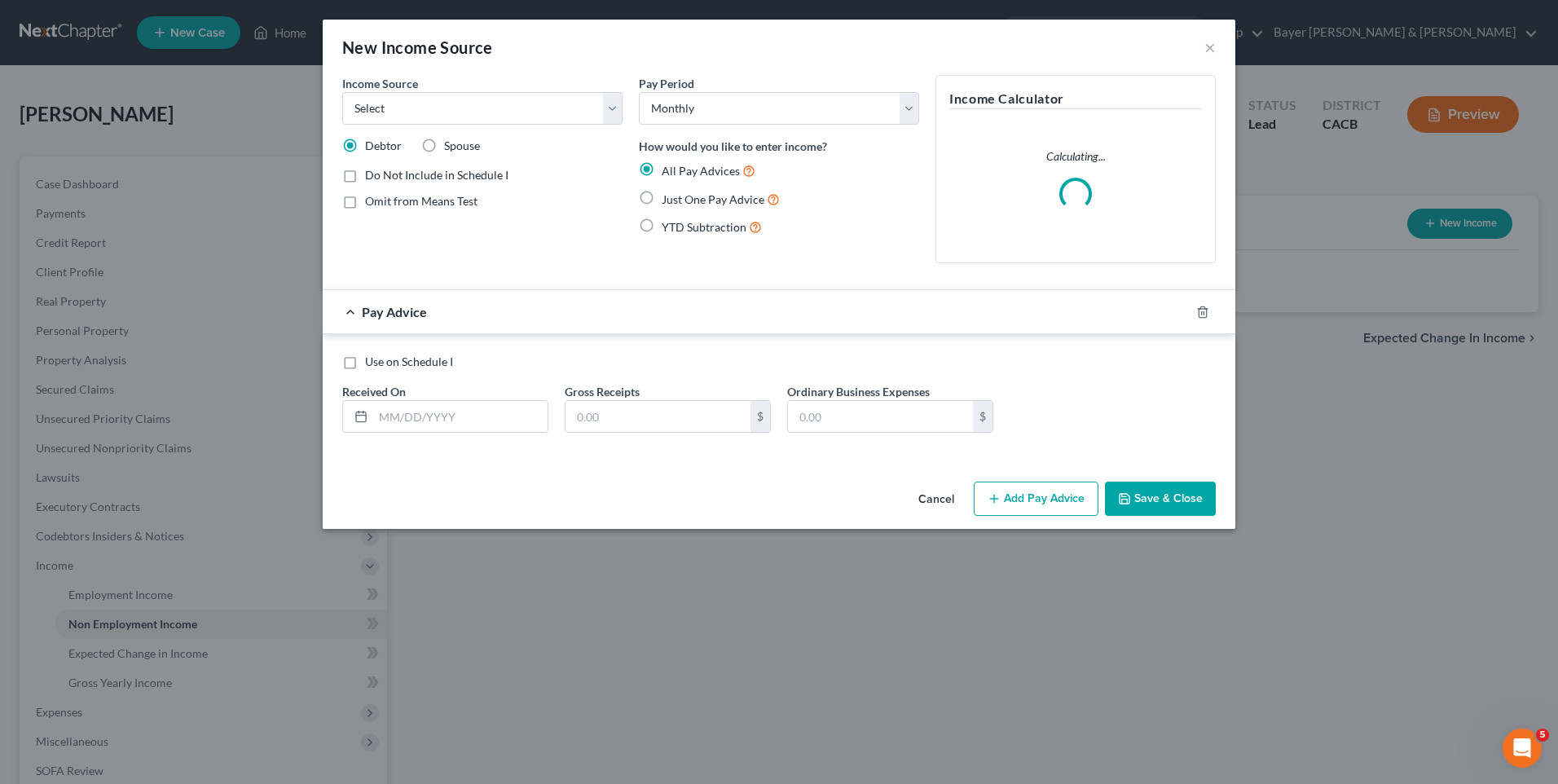
click at [444, 142] on label "Spouse" at bounding box center [462, 146] width 36 height 16
click at [451, 142] on input "Spouse" at bounding box center [456, 143] width 11 height 11
radio input "true"
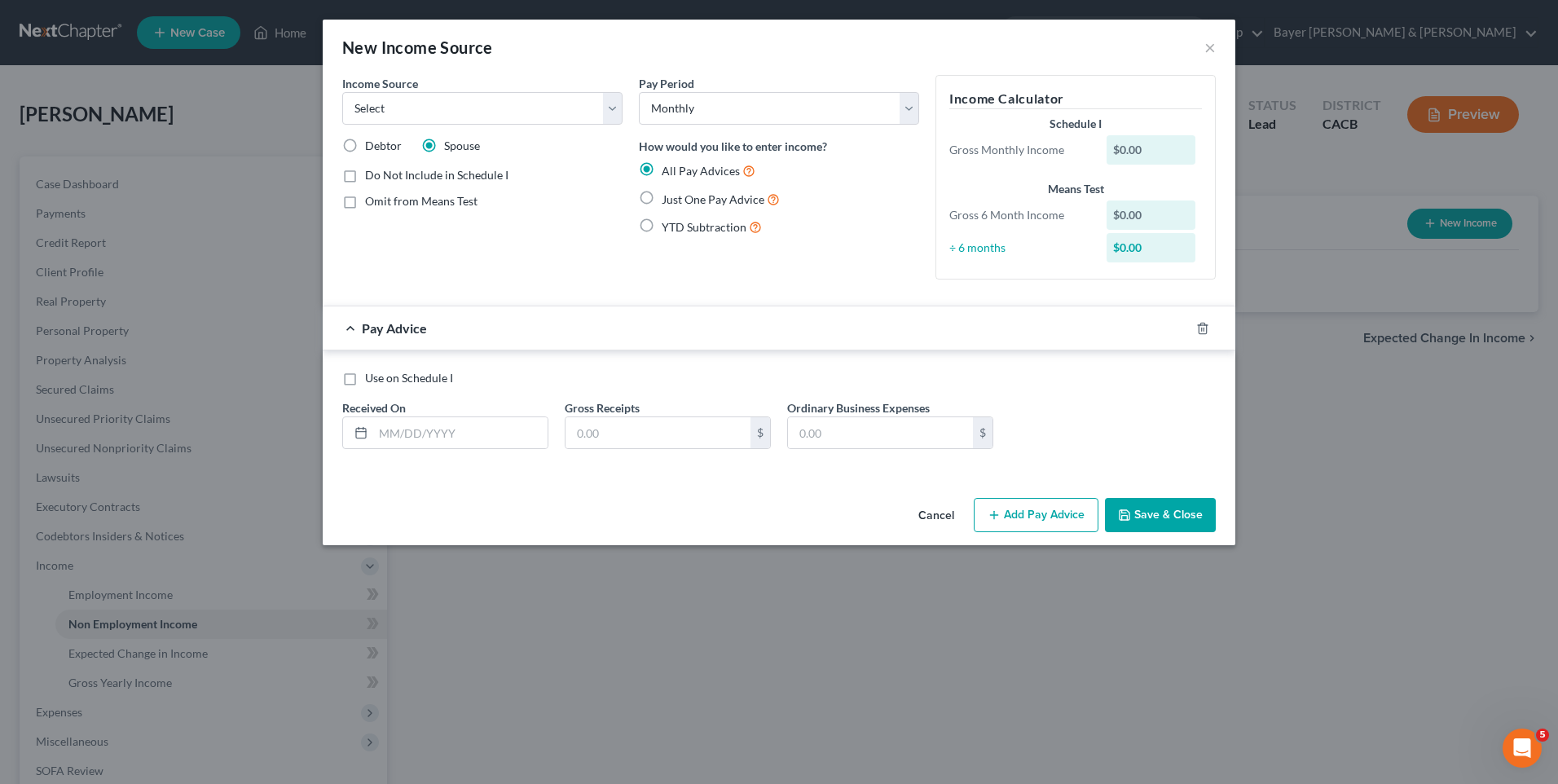
click at [662, 199] on label "Just One Pay Advice" at bounding box center [720, 199] width 118 height 19
click at [668, 199] on input "Just One Pay Advice" at bounding box center [674, 195] width 11 height 11
radio input "true"
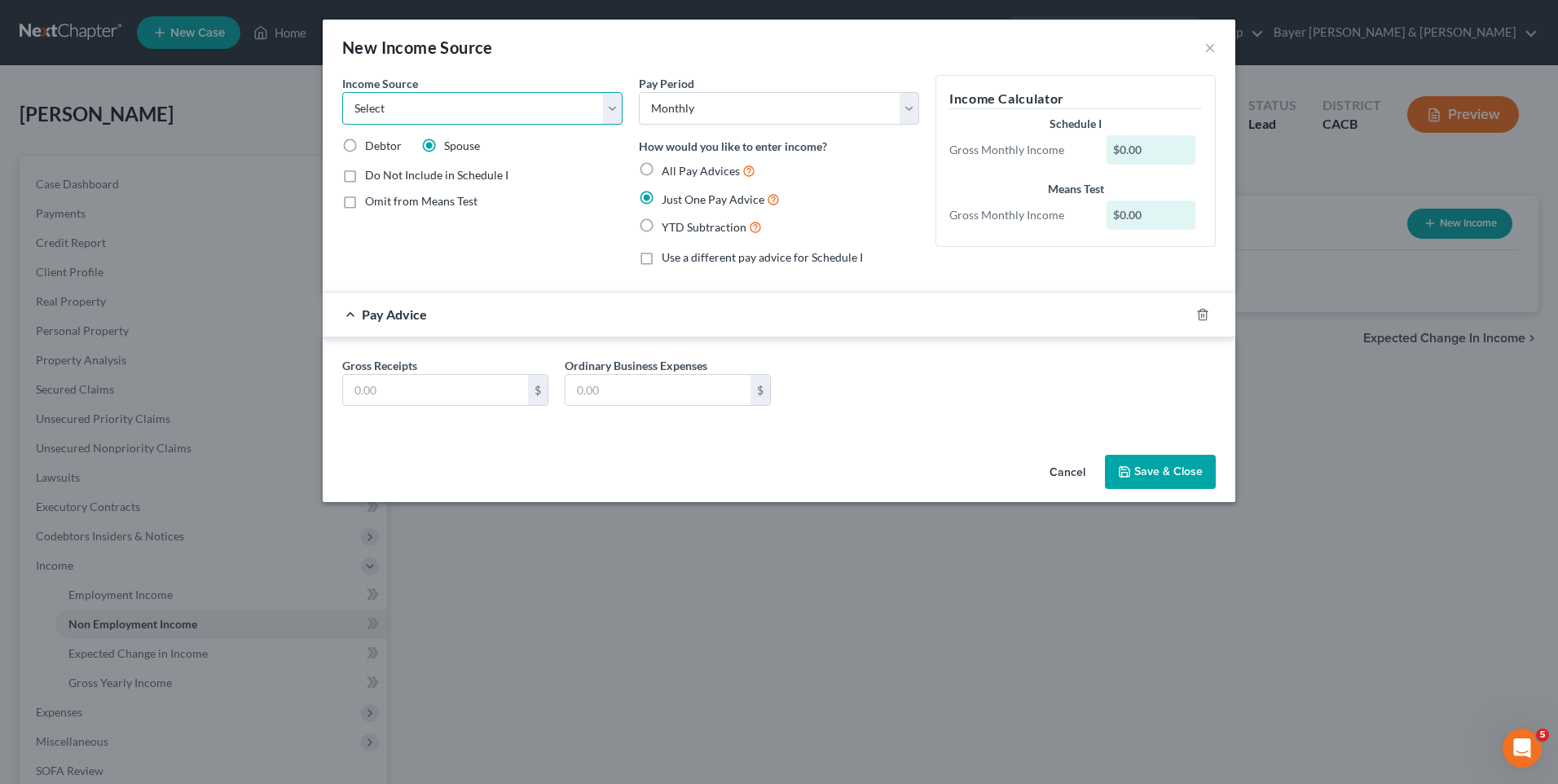
click at [613, 104] on select "Select Unemployment Disability (from employer) Pension Retirement Social Securi…" at bounding box center [482, 109] width 280 height 33
select select "13"
click at [342, 92] on select "Select Unemployment Disability (from employer) Pension Retirement Social Securi…" at bounding box center [482, 109] width 280 height 33
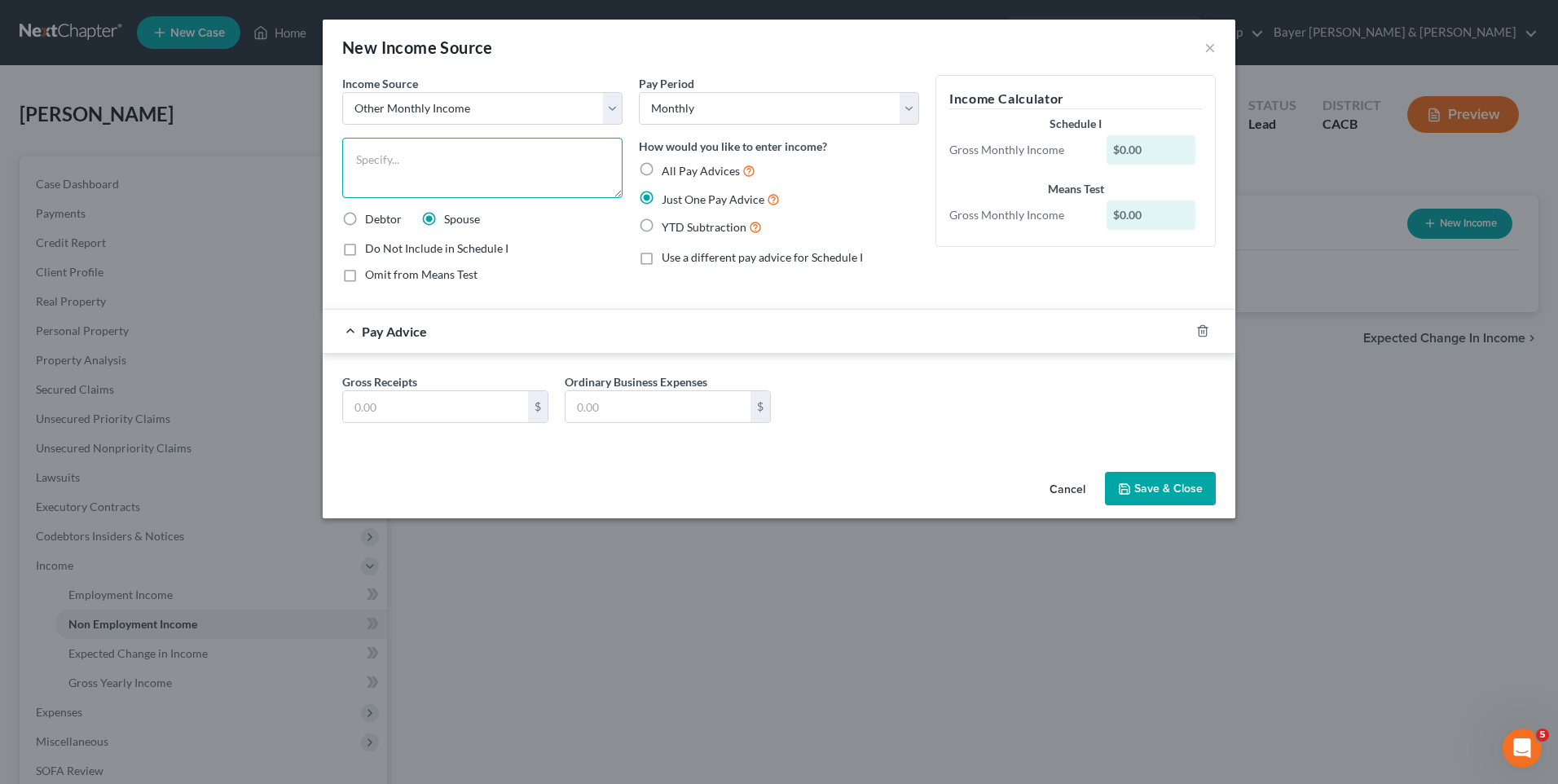
click at [440, 159] on textarea at bounding box center [482, 168] width 280 height 60
type textarea "Workers Compensation"
click at [471, 394] on input "text" at bounding box center [435, 407] width 185 height 31
type input "361"
click at [1160, 483] on button "Save & Close" at bounding box center [1160, 489] width 110 height 35
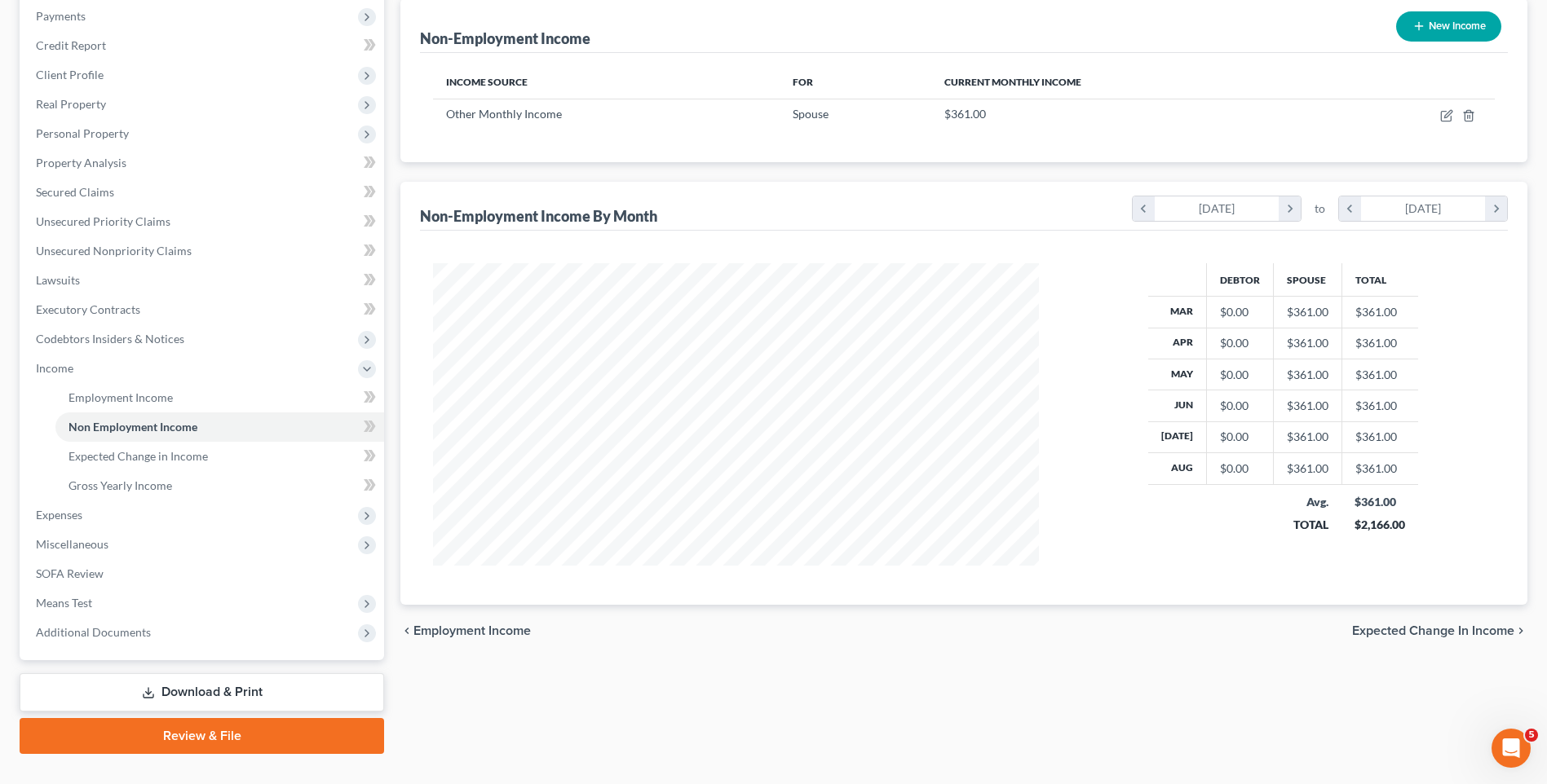
scroll to position [229, 0]
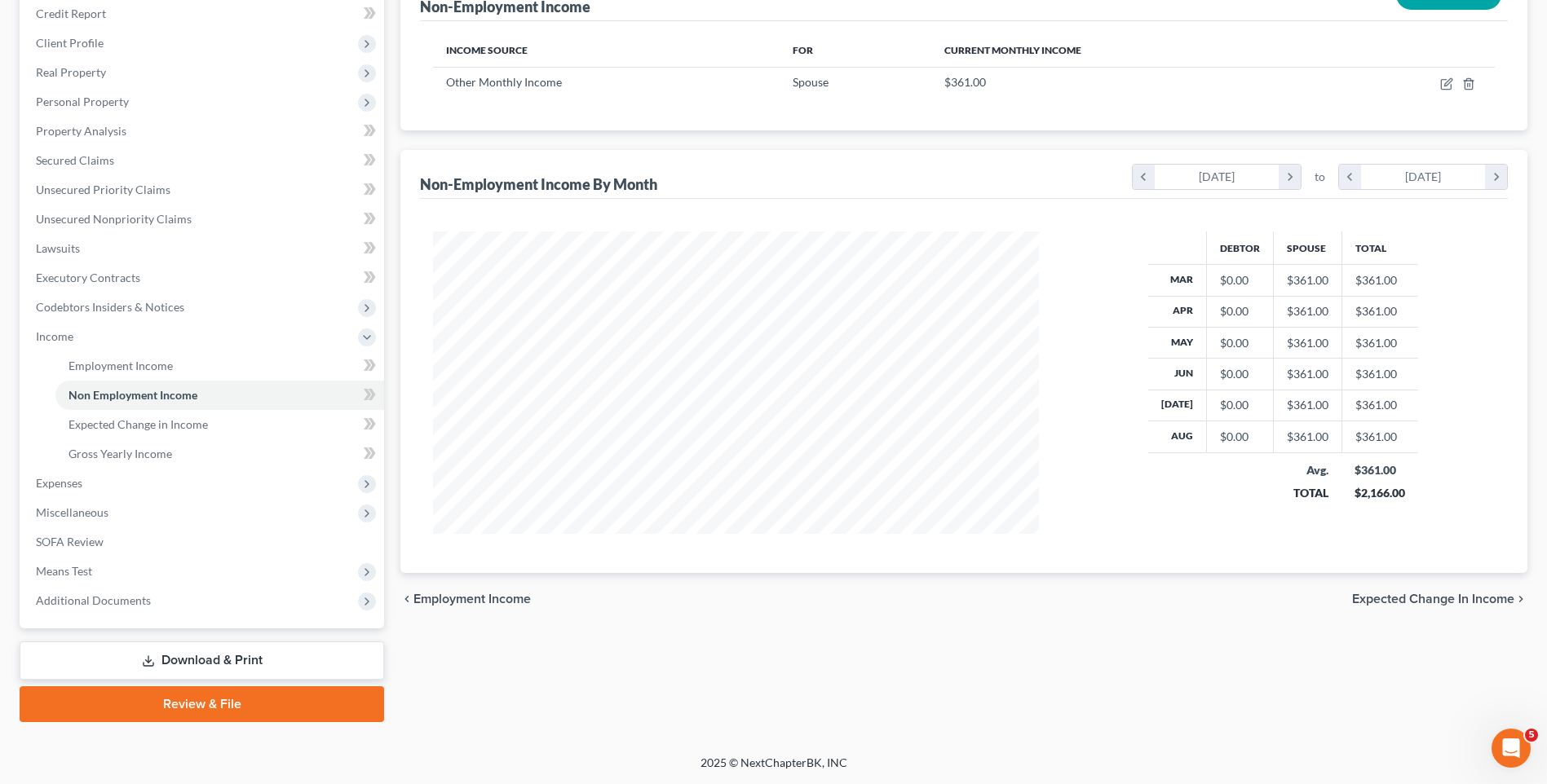
click at [1408, 598] on span "Expected Change in Income" at bounding box center [1434, 599] width 163 height 13
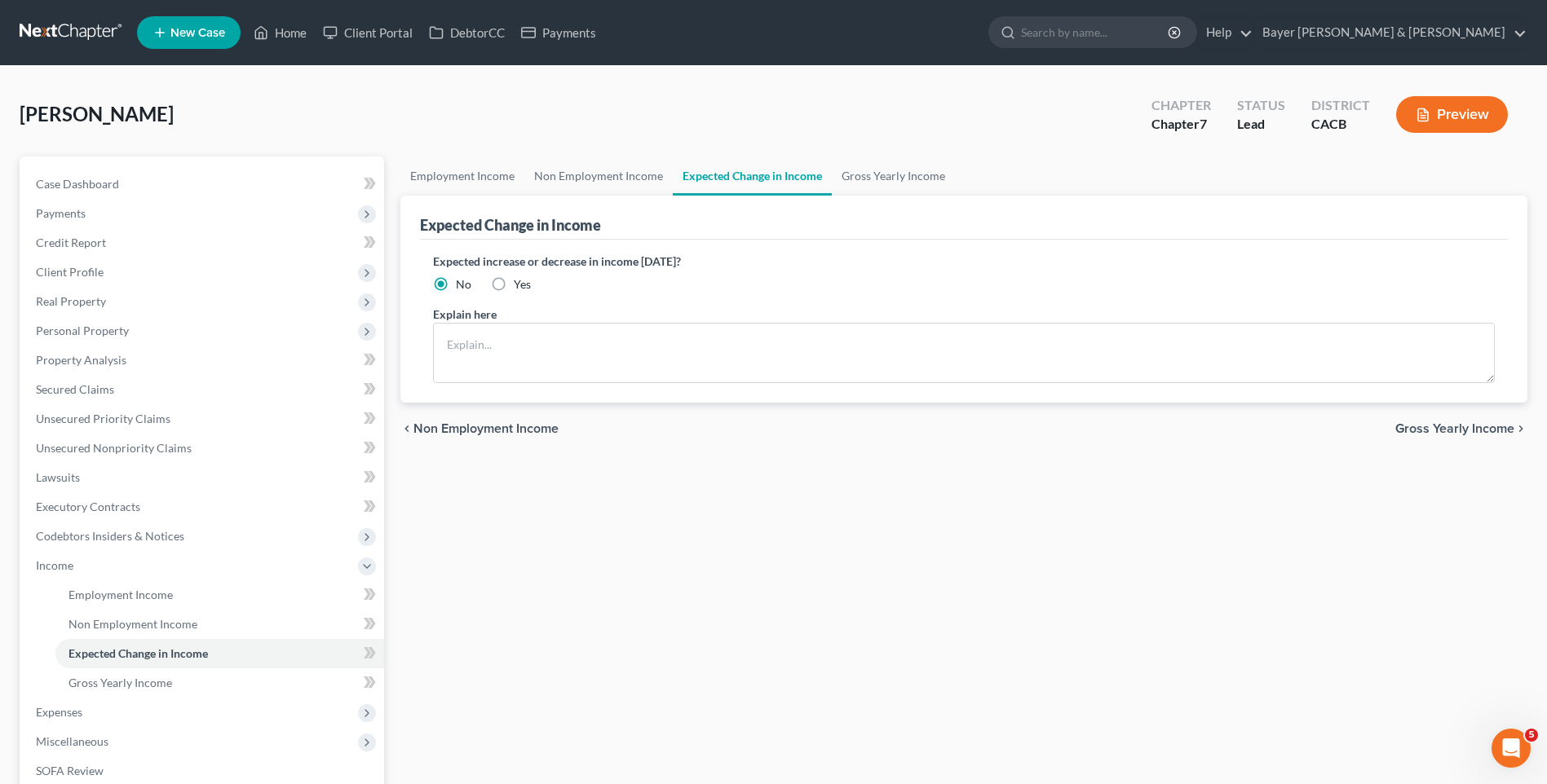
click at [1432, 432] on span "Gross Yearly Income" at bounding box center [1455, 429] width 119 height 13
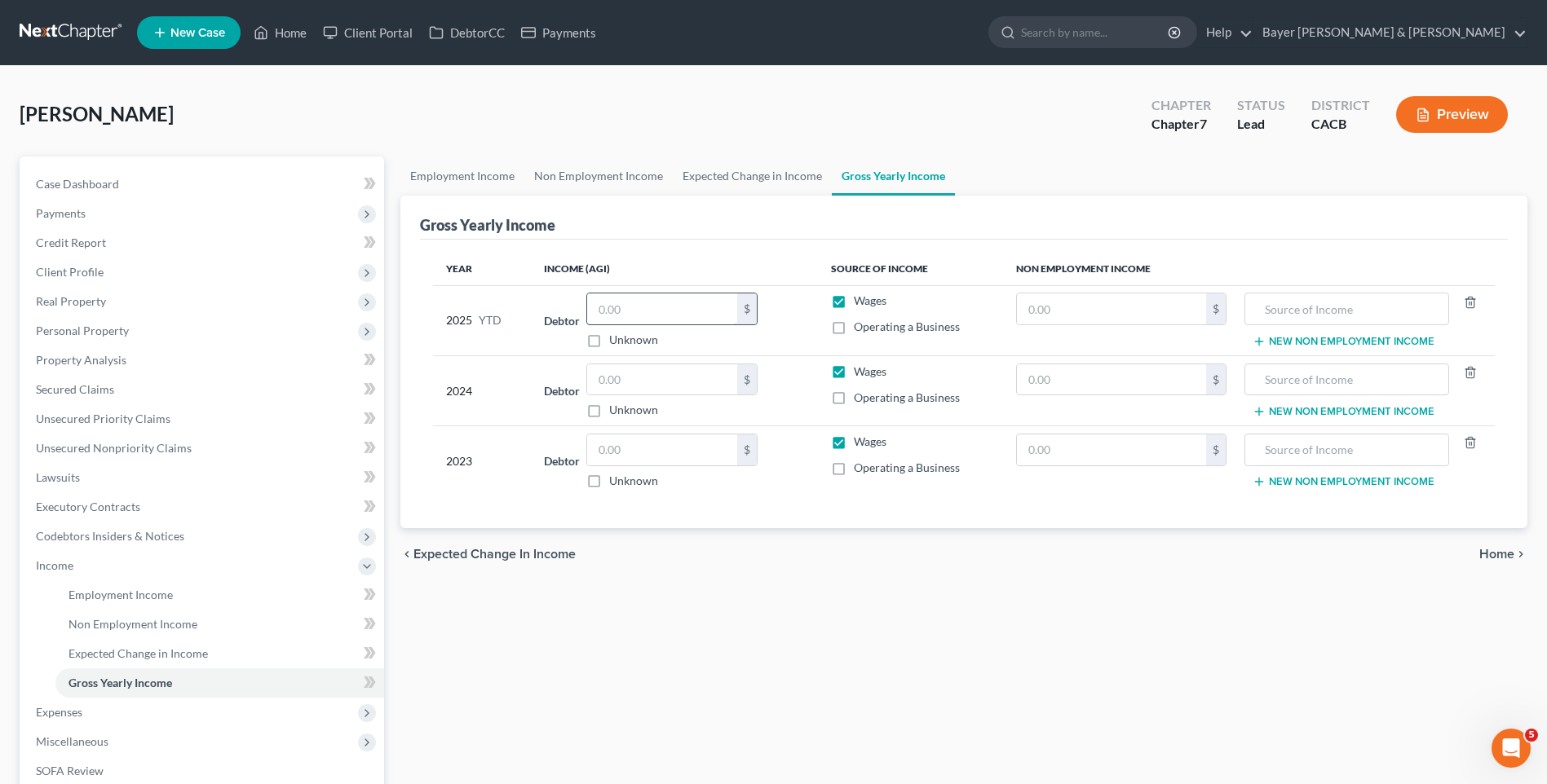
click at [642, 304] on input "text" at bounding box center [662, 308] width 150 height 31
type input "26,787"
click at [679, 390] on input "text" at bounding box center [662, 380] width 150 height 31
type input "35,000"
click at [629, 451] on input "text" at bounding box center [662, 450] width 150 height 31
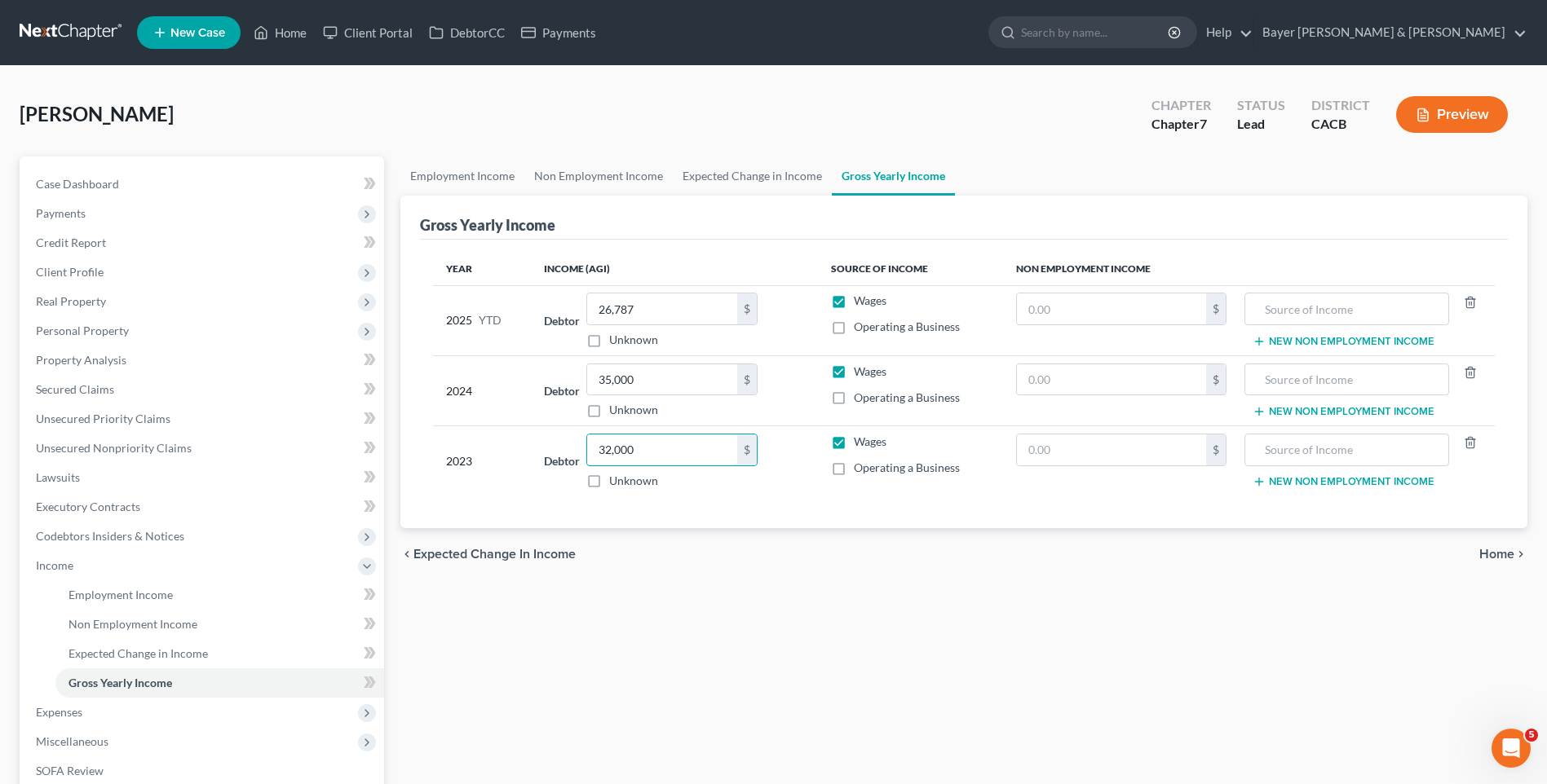
type input "32,000"
click at [1494, 553] on span "Home" at bounding box center [1497, 554] width 35 height 13
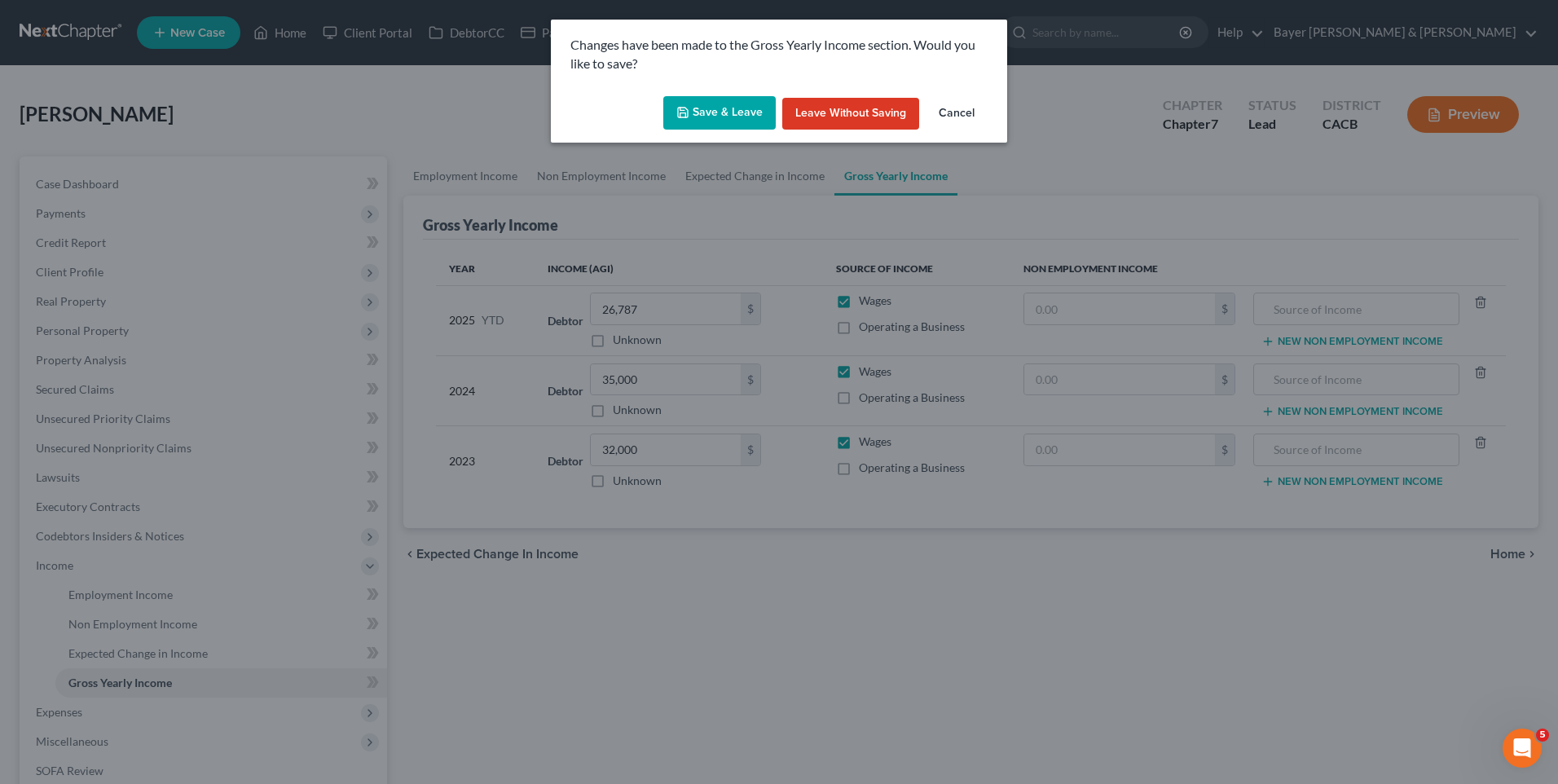
click at [701, 107] on button "Save & Leave" at bounding box center [719, 113] width 112 height 35
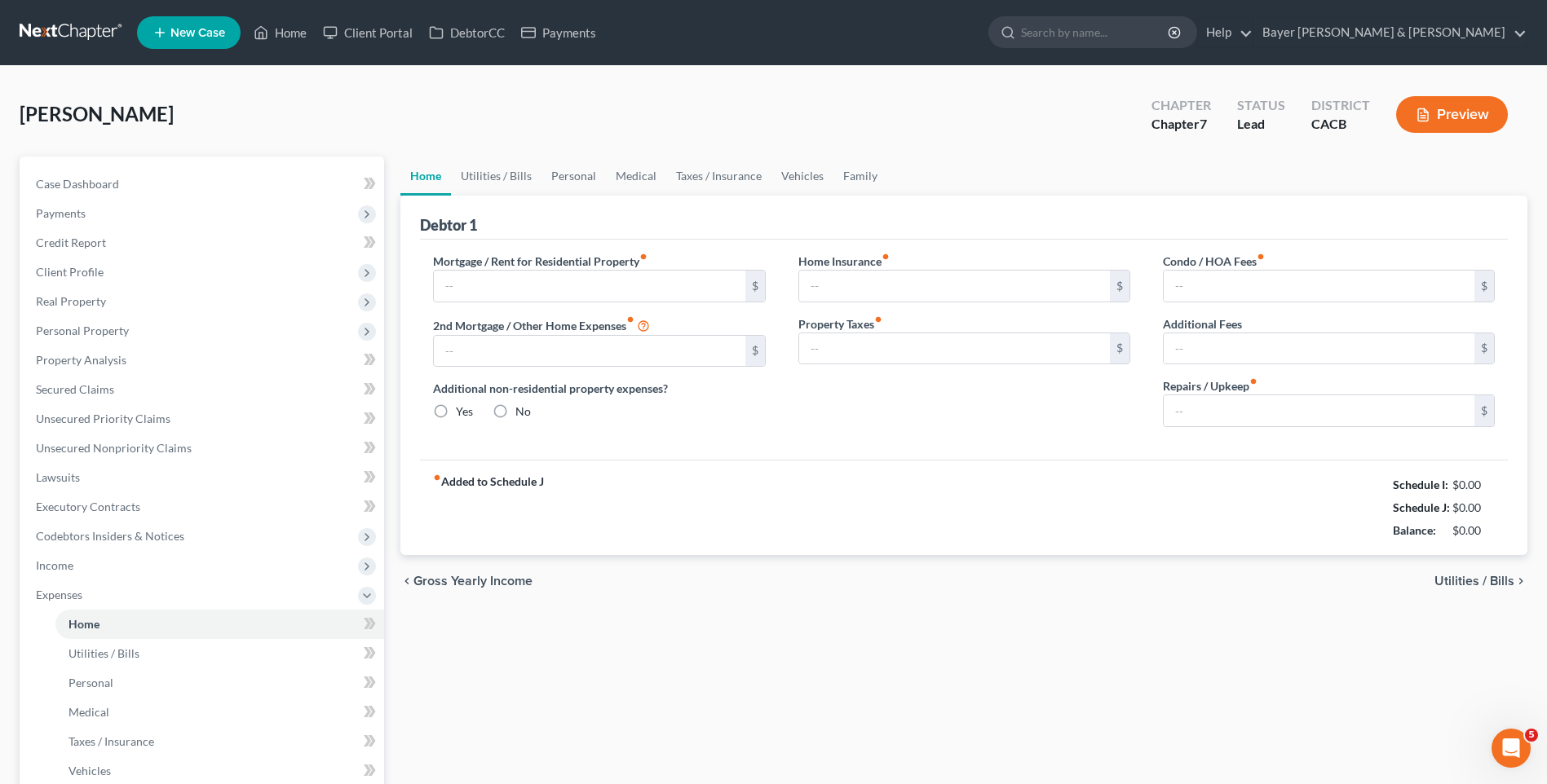
type input "0.00"
radio input "true"
type input "0.00"
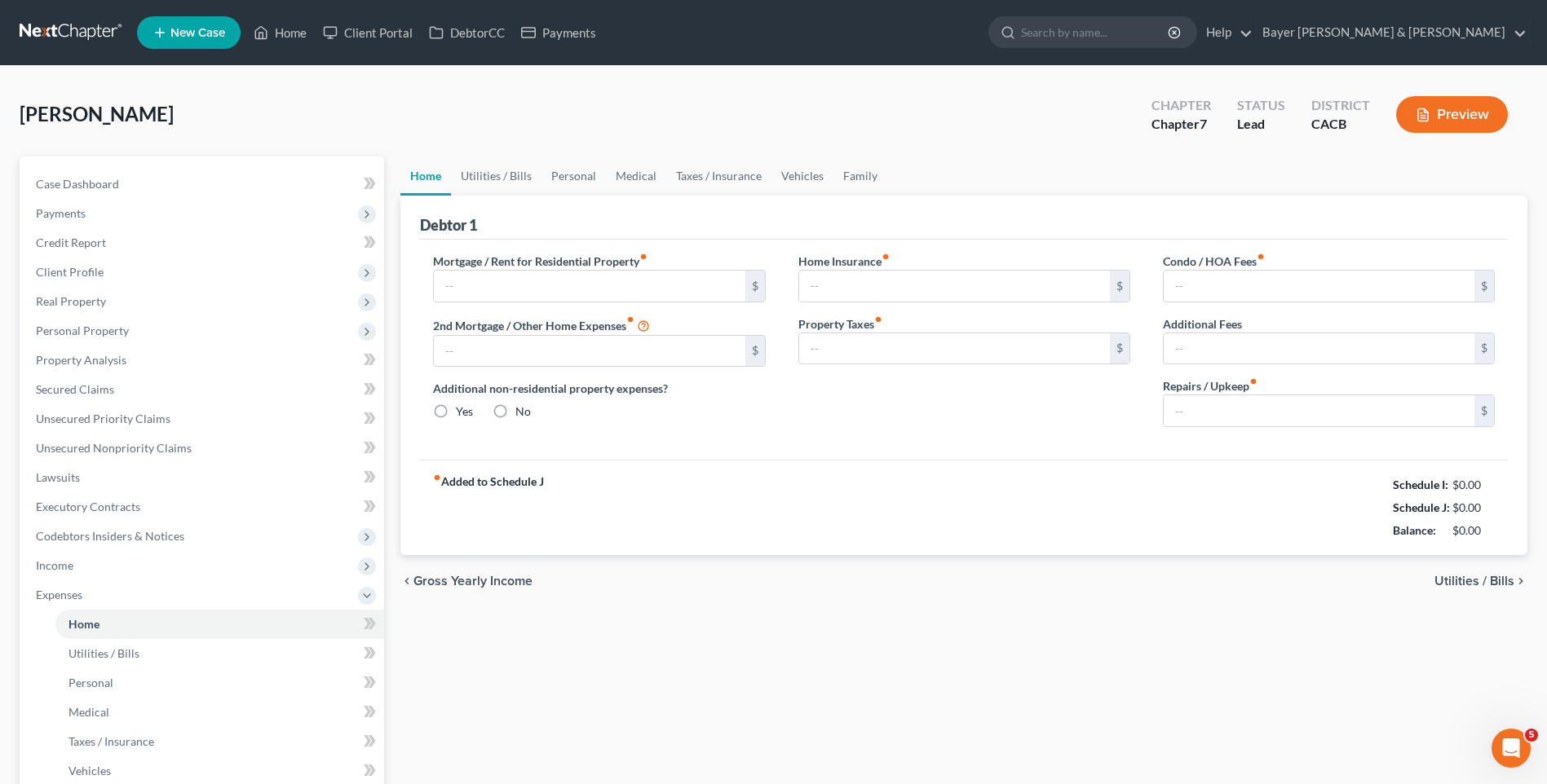
type input "0.00"
click at [1485, 581] on span "Utilities / Bills" at bounding box center [1475, 581] width 80 height 13
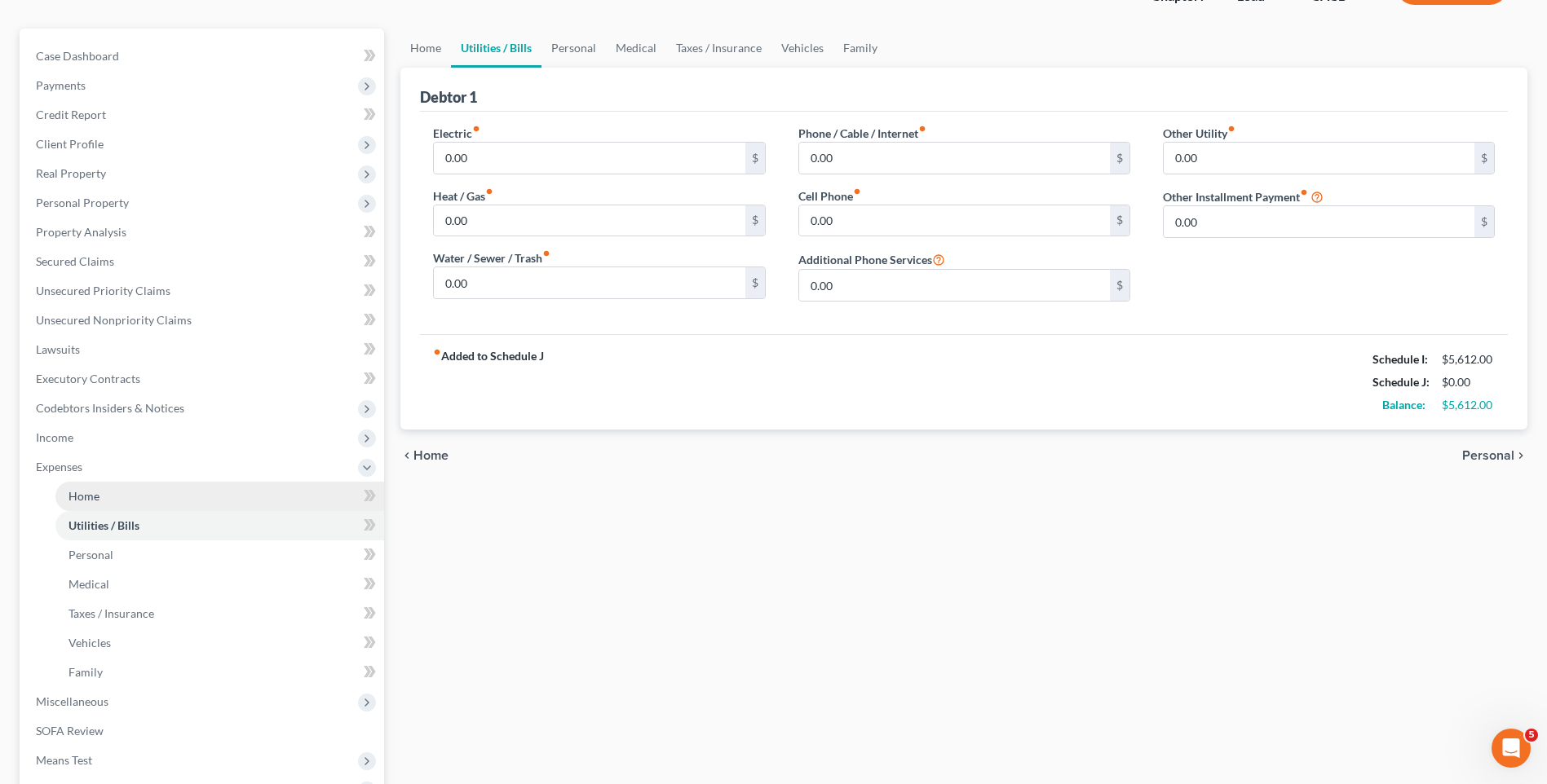
scroll to position [163, 0]
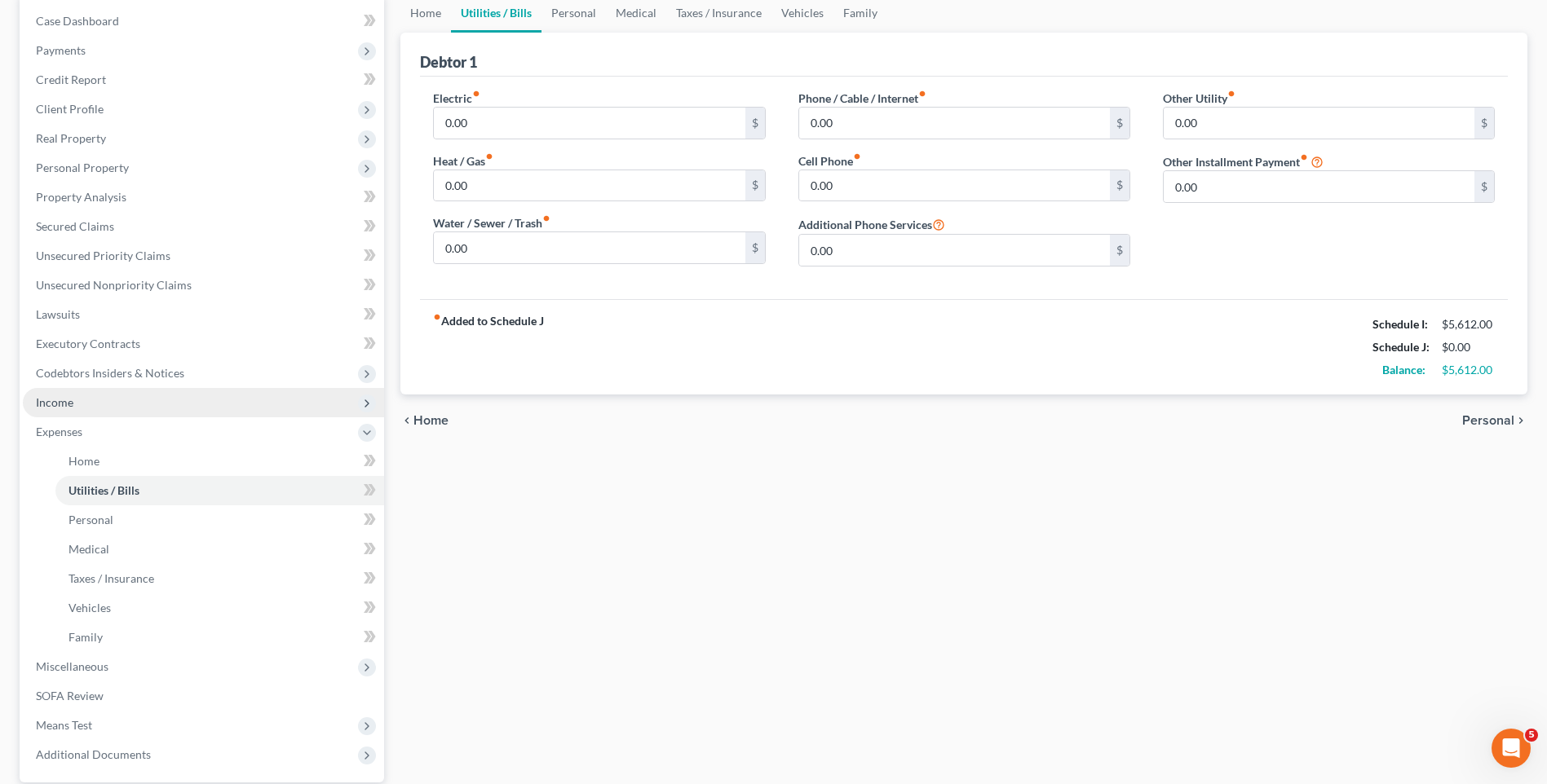
click at [64, 393] on span "Income" at bounding box center [204, 402] width 362 height 29
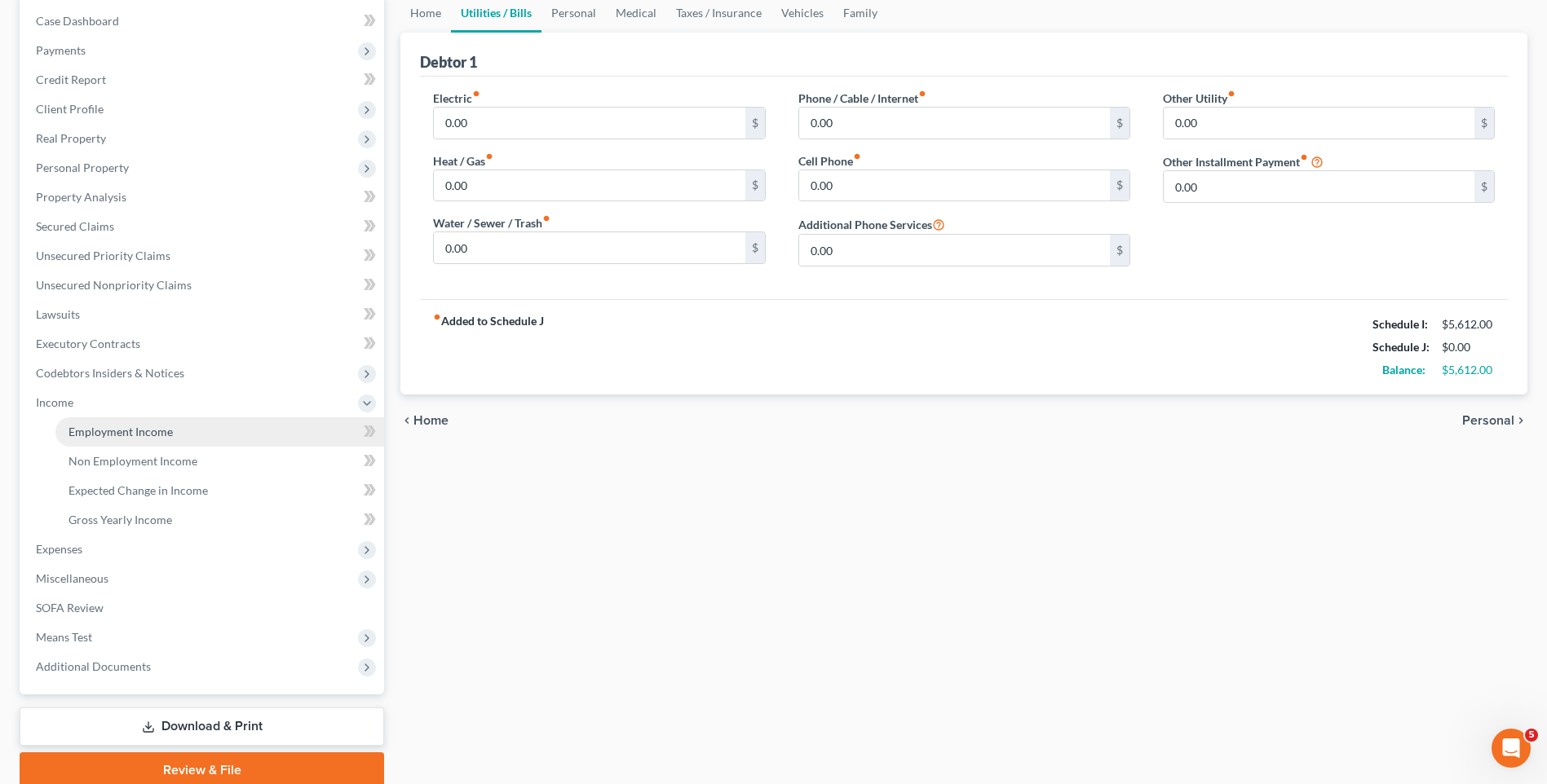
click at [120, 428] on span "Employment Income" at bounding box center [121, 431] width 104 height 14
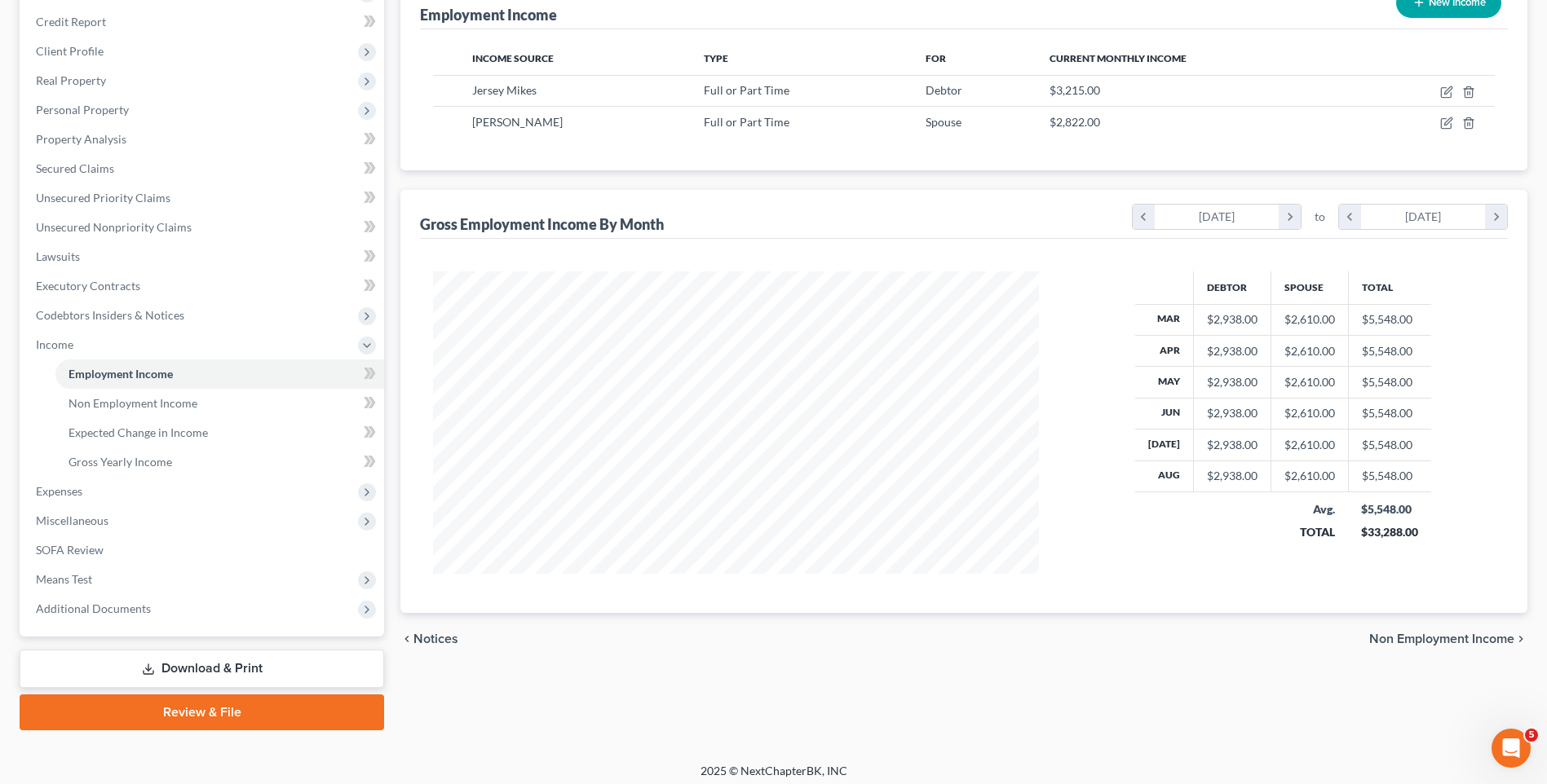
scroll to position [229, 0]
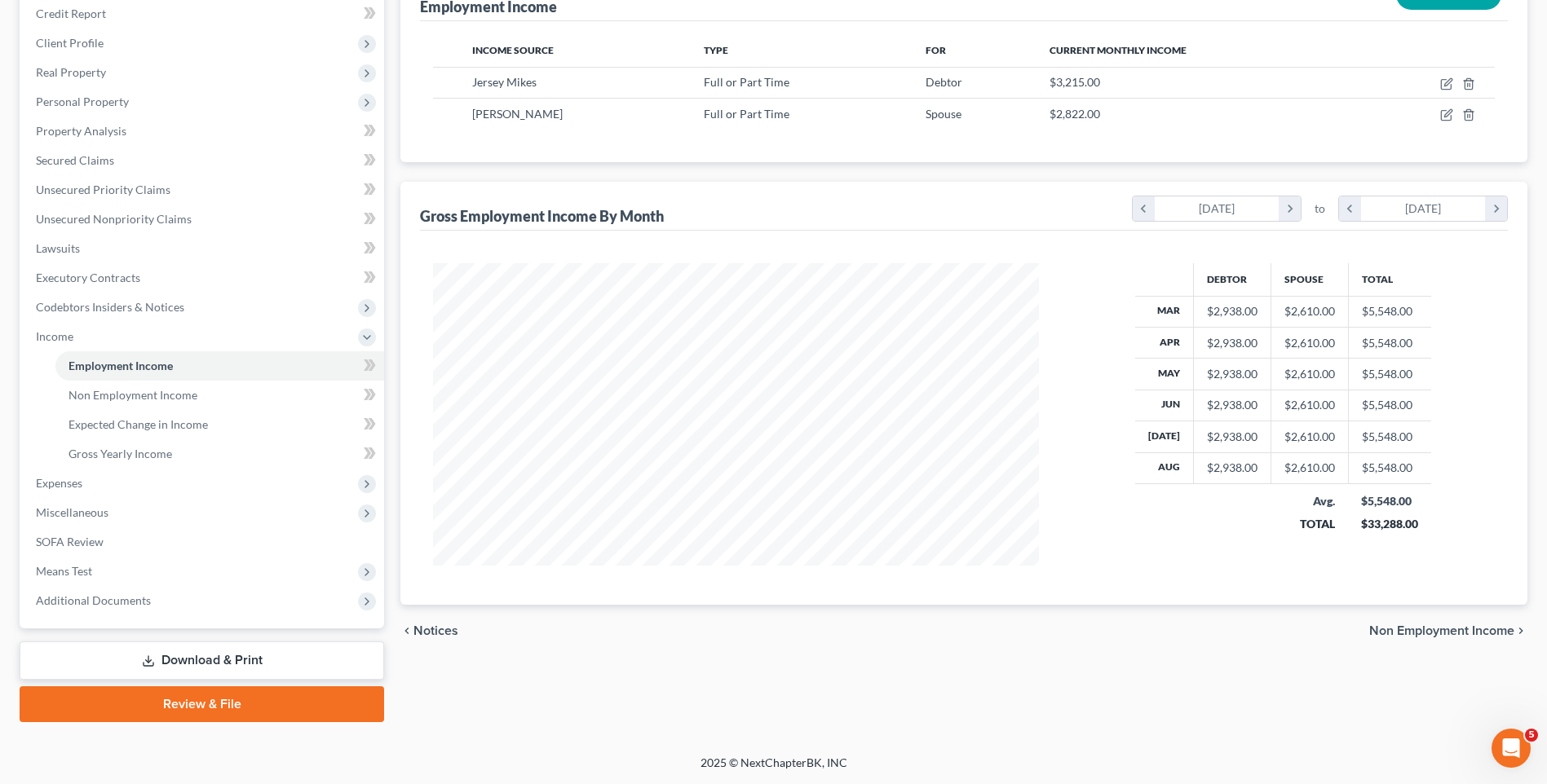
click at [1390, 630] on span "Non Employment Income" at bounding box center [1441, 631] width 145 height 13
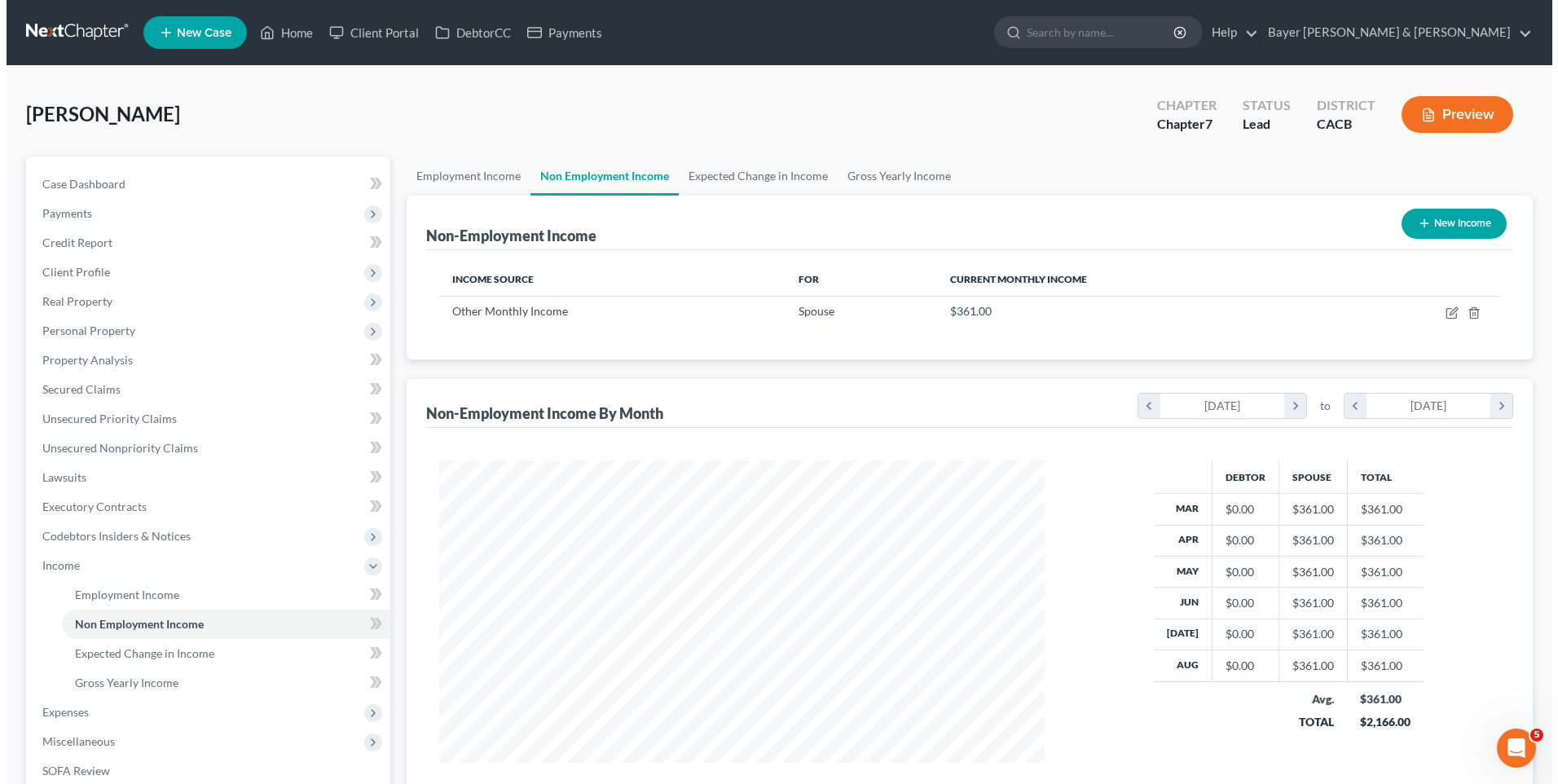
scroll to position [302, 637]
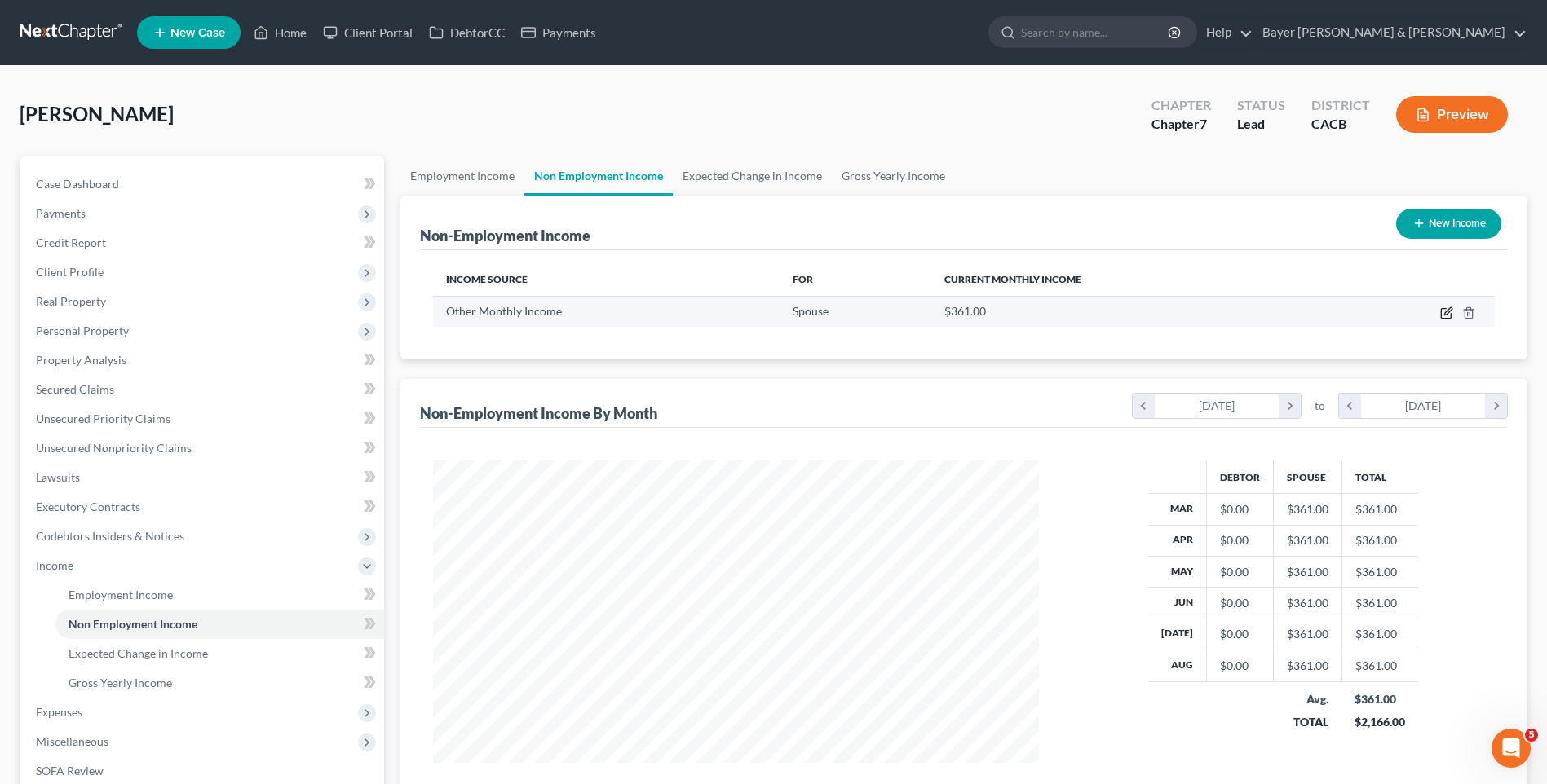
click at [1450, 311] on icon "button" at bounding box center [1448, 311] width 7 height 7
select select "13"
select select "0"
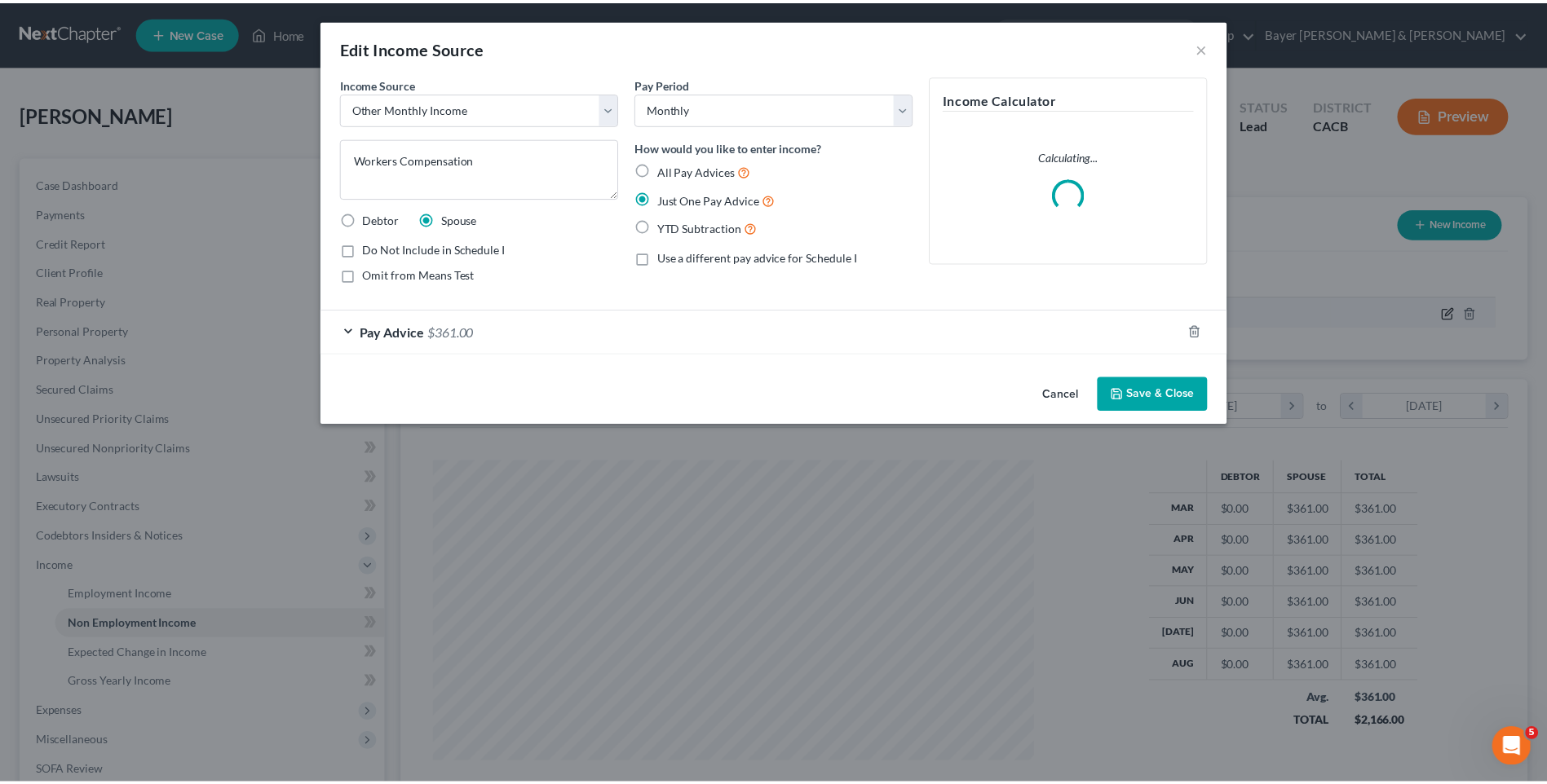
scroll to position [305, 644]
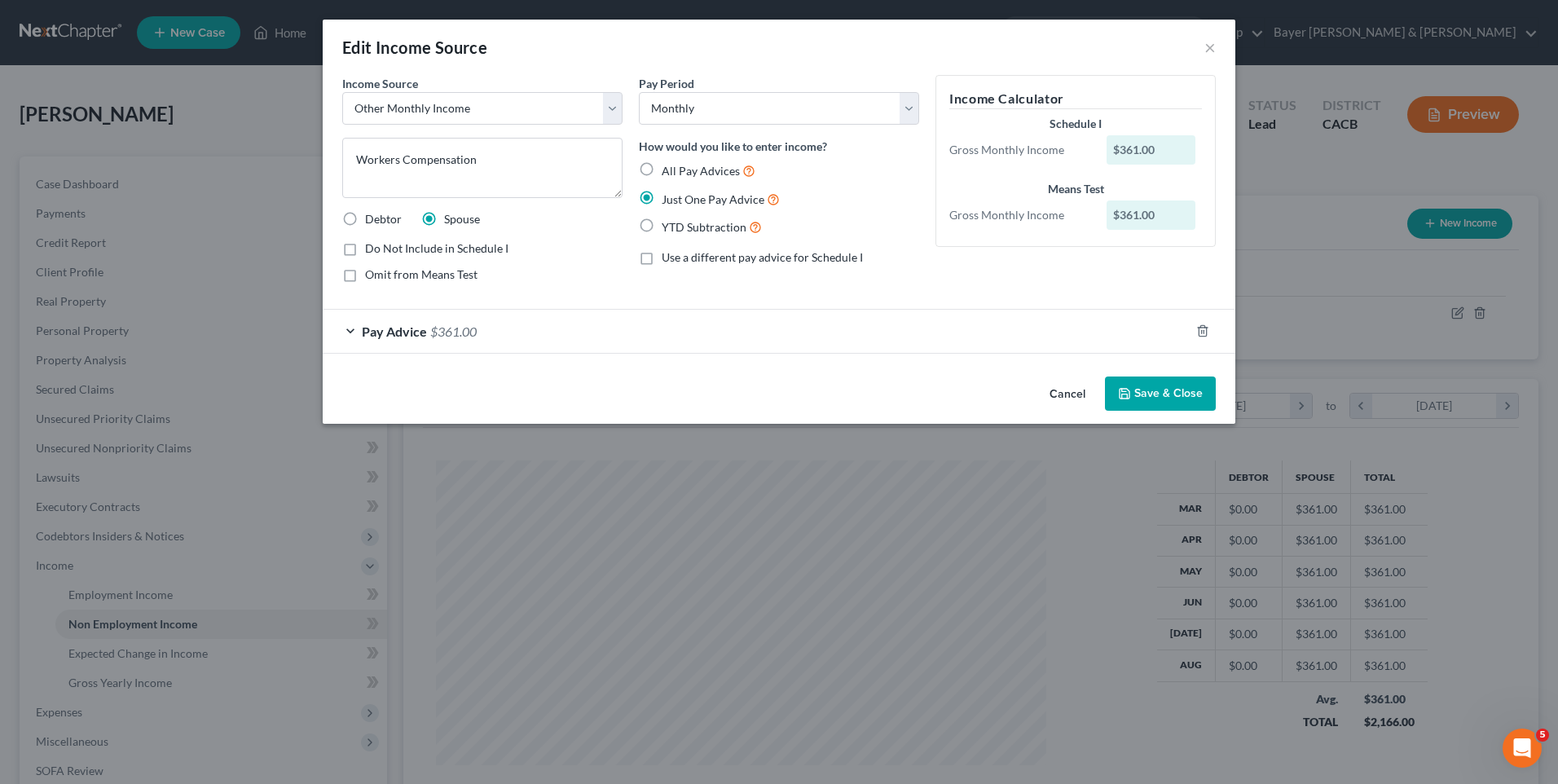
click at [365, 250] on label "Do Not Include in Schedule I" at bounding box center [436, 248] width 143 height 16
click at [371, 250] on input "Do Not Include in Schedule I" at bounding box center [377, 246] width 11 height 11
checkbox input "true"
click at [1197, 397] on button "Save & Close" at bounding box center [1160, 394] width 110 height 35
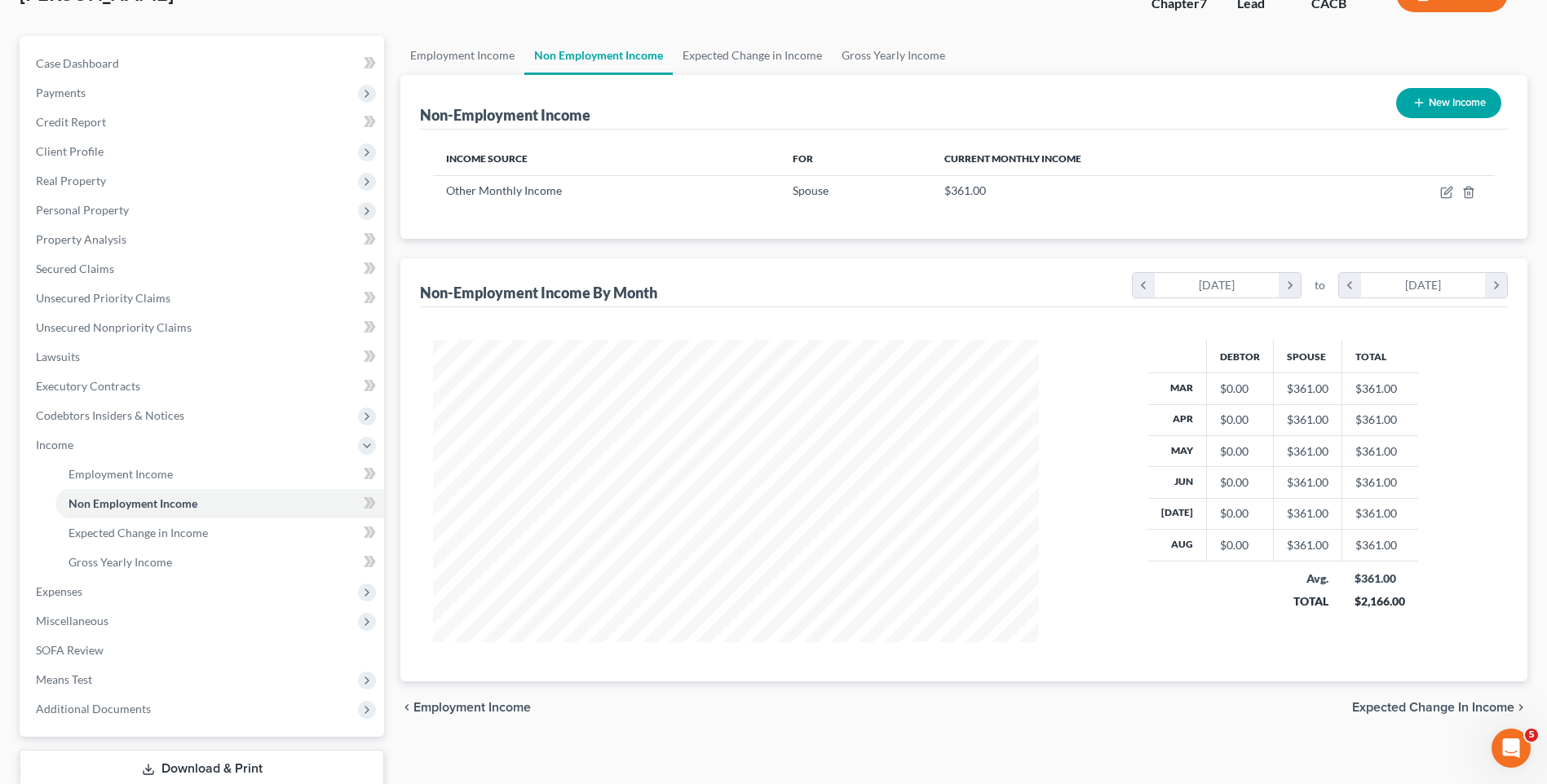
scroll to position [229, 0]
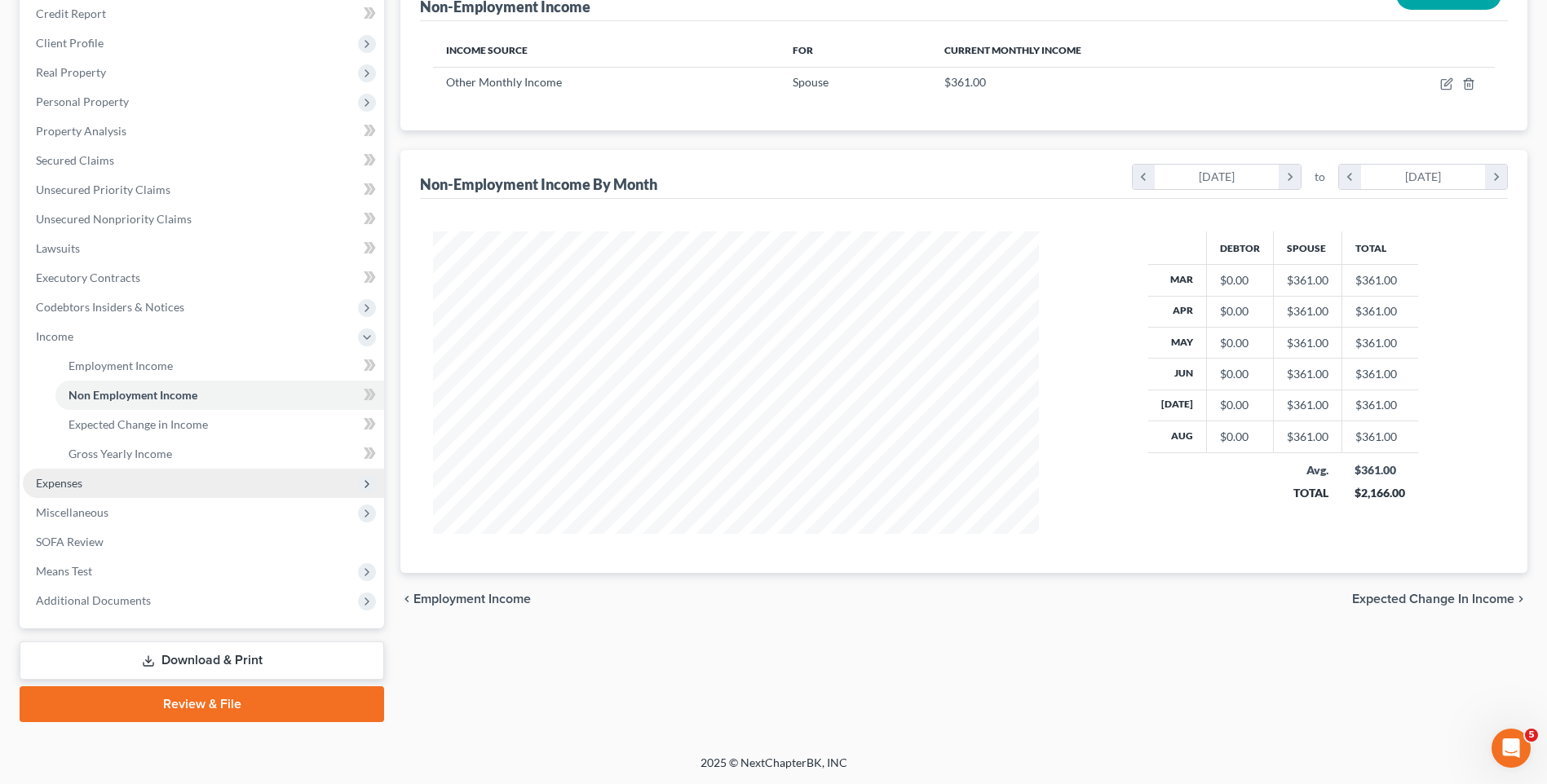
click at [105, 481] on span "Expenses" at bounding box center [204, 483] width 362 height 29
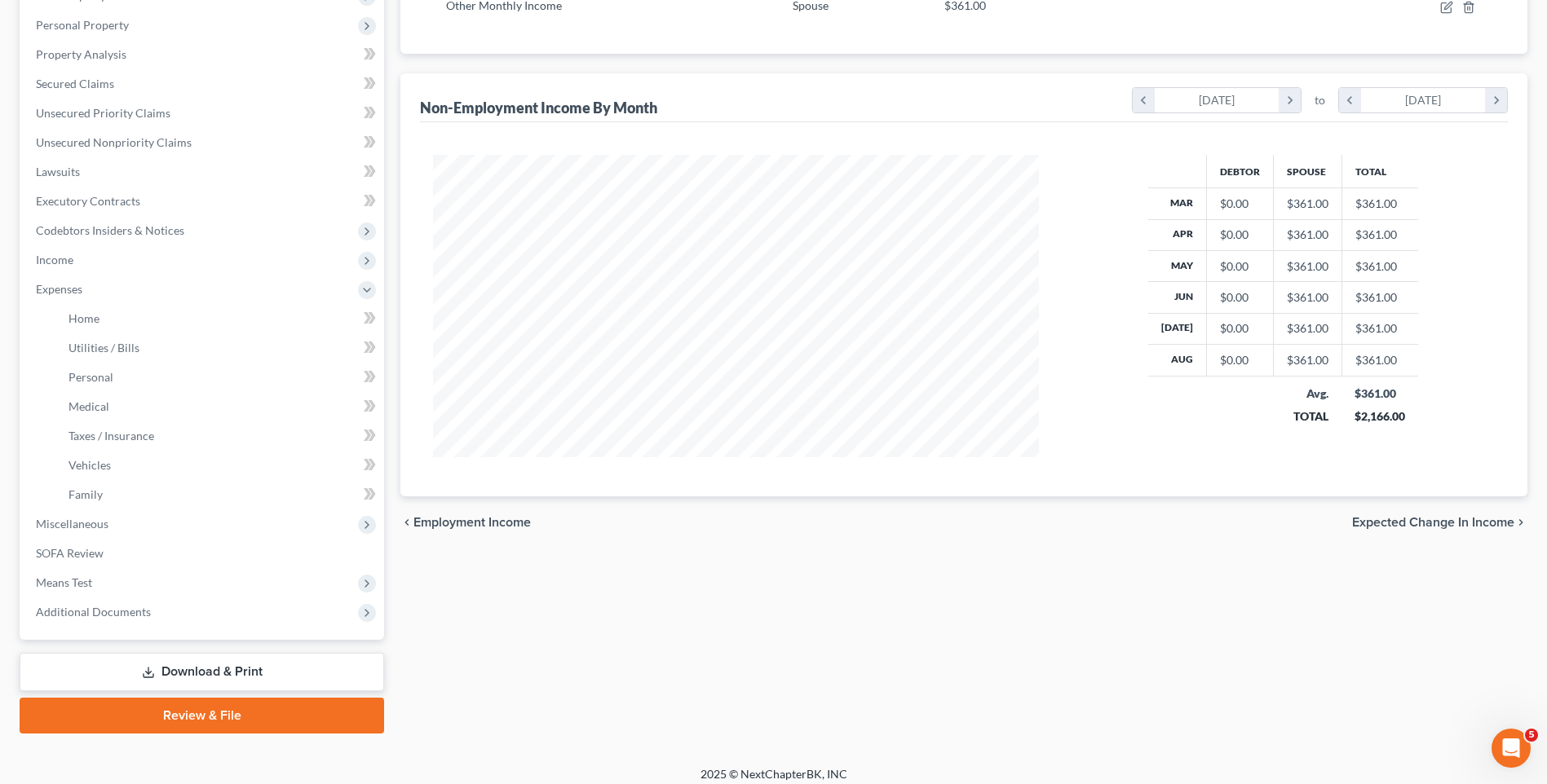
scroll to position [317, 0]
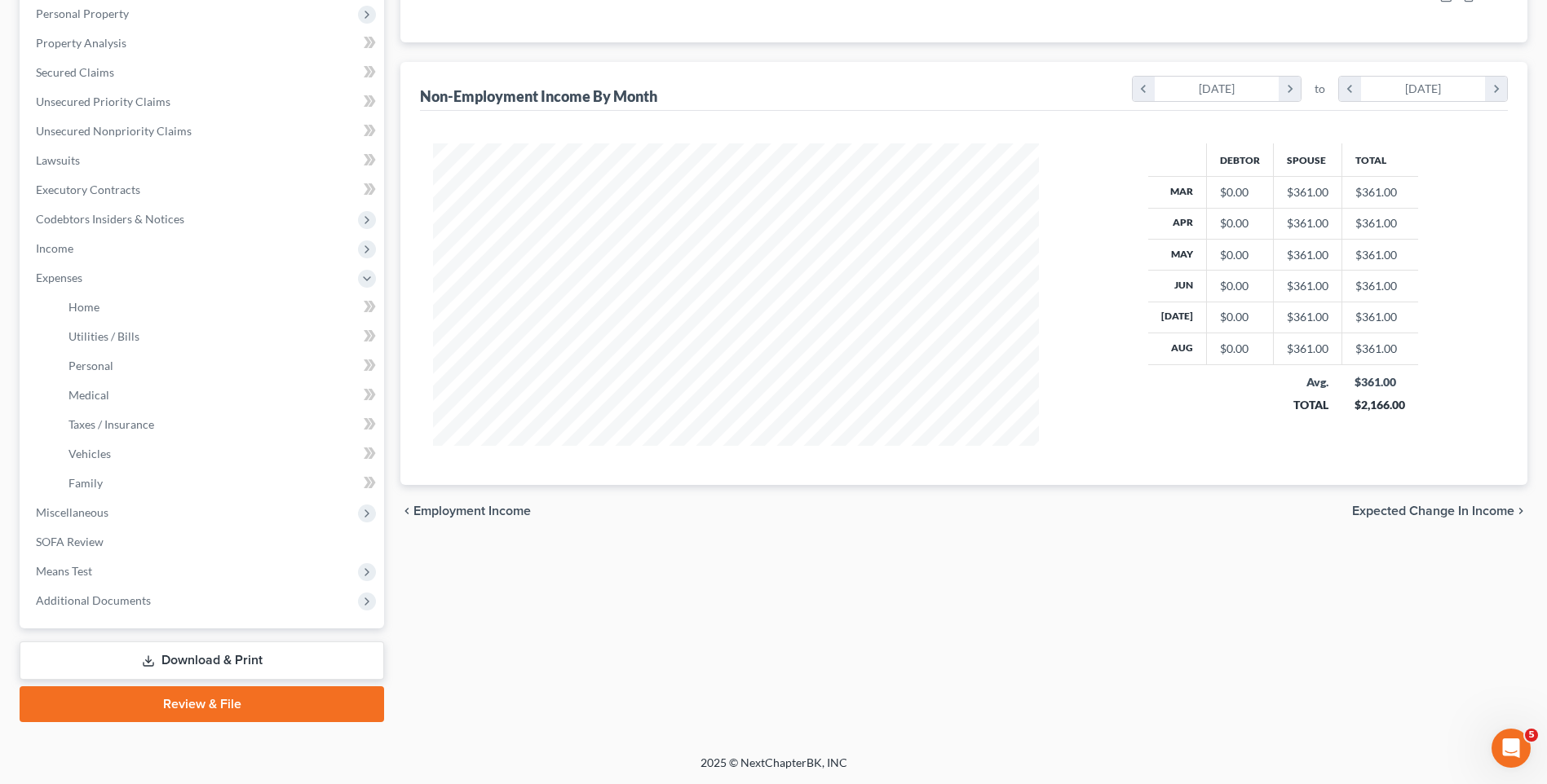
click at [1460, 510] on span "Expected Change in Income" at bounding box center [1434, 511] width 163 height 13
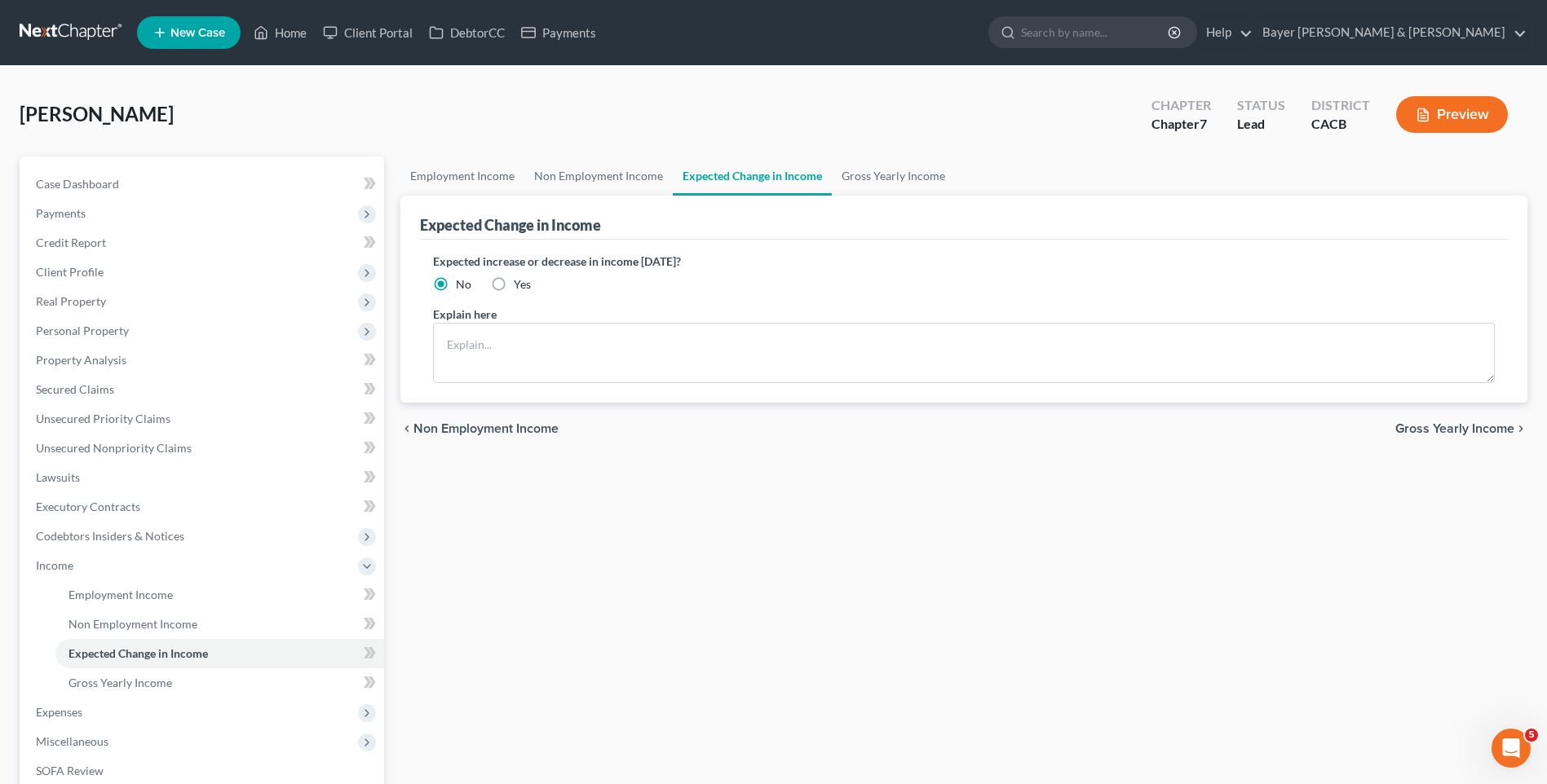
click at [1429, 425] on span "Gross Yearly Income" at bounding box center [1455, 429] width 119 height 13
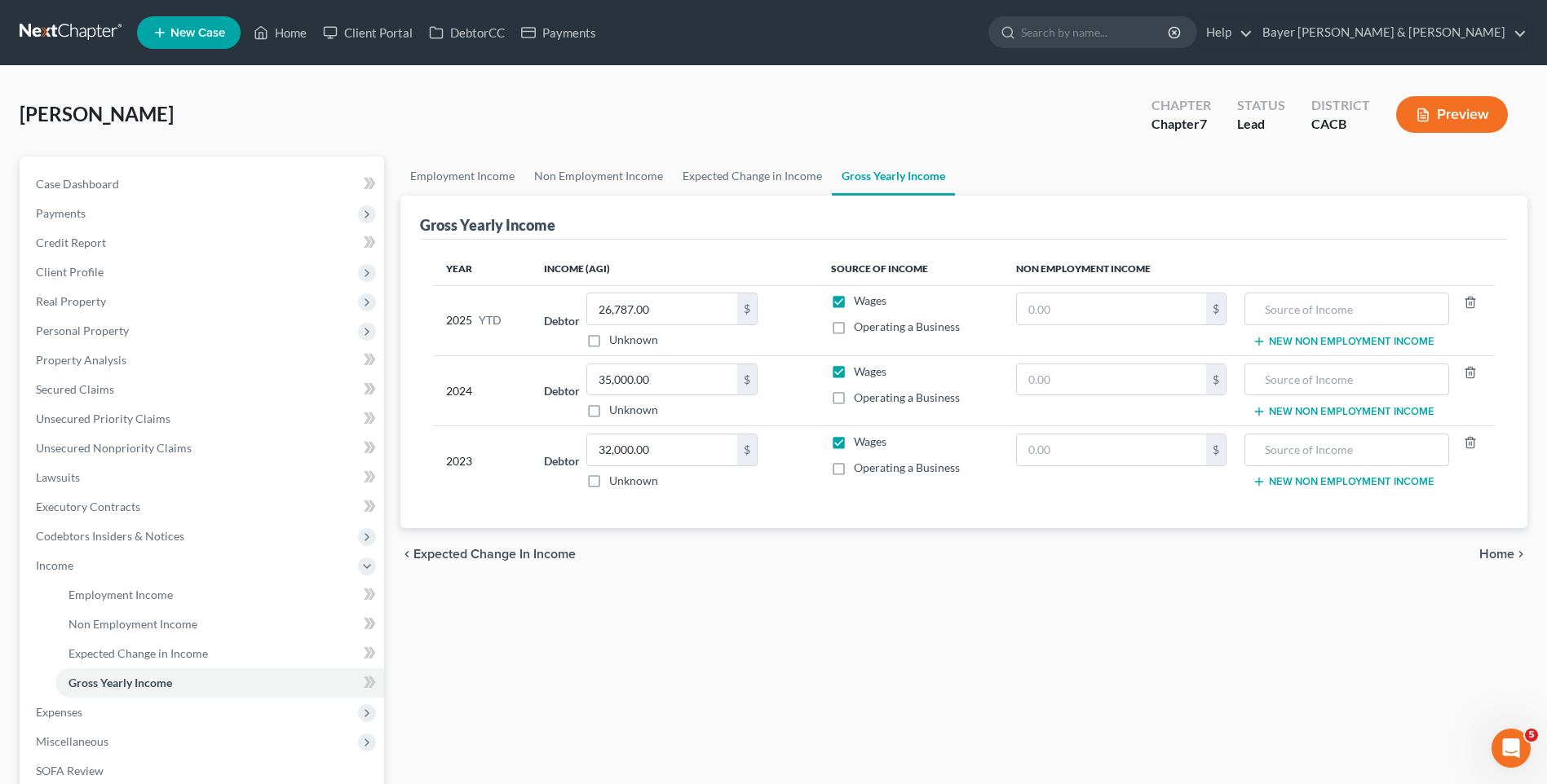
click at [1512, 552] on span "Home" at bounding box center [1497, 554] width 35 height 13
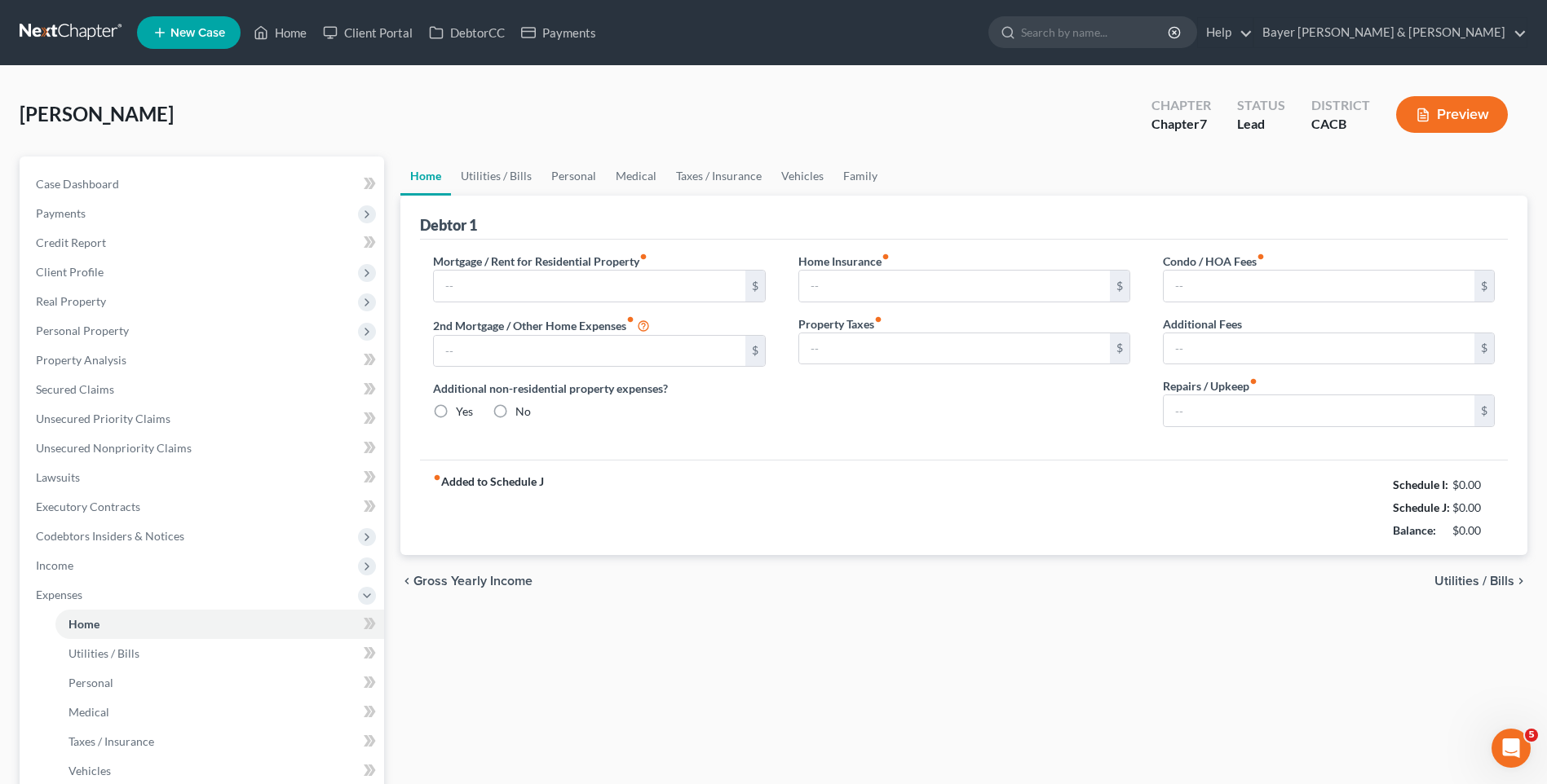
type input "0.00"
radio input "true"
type input "0.00"
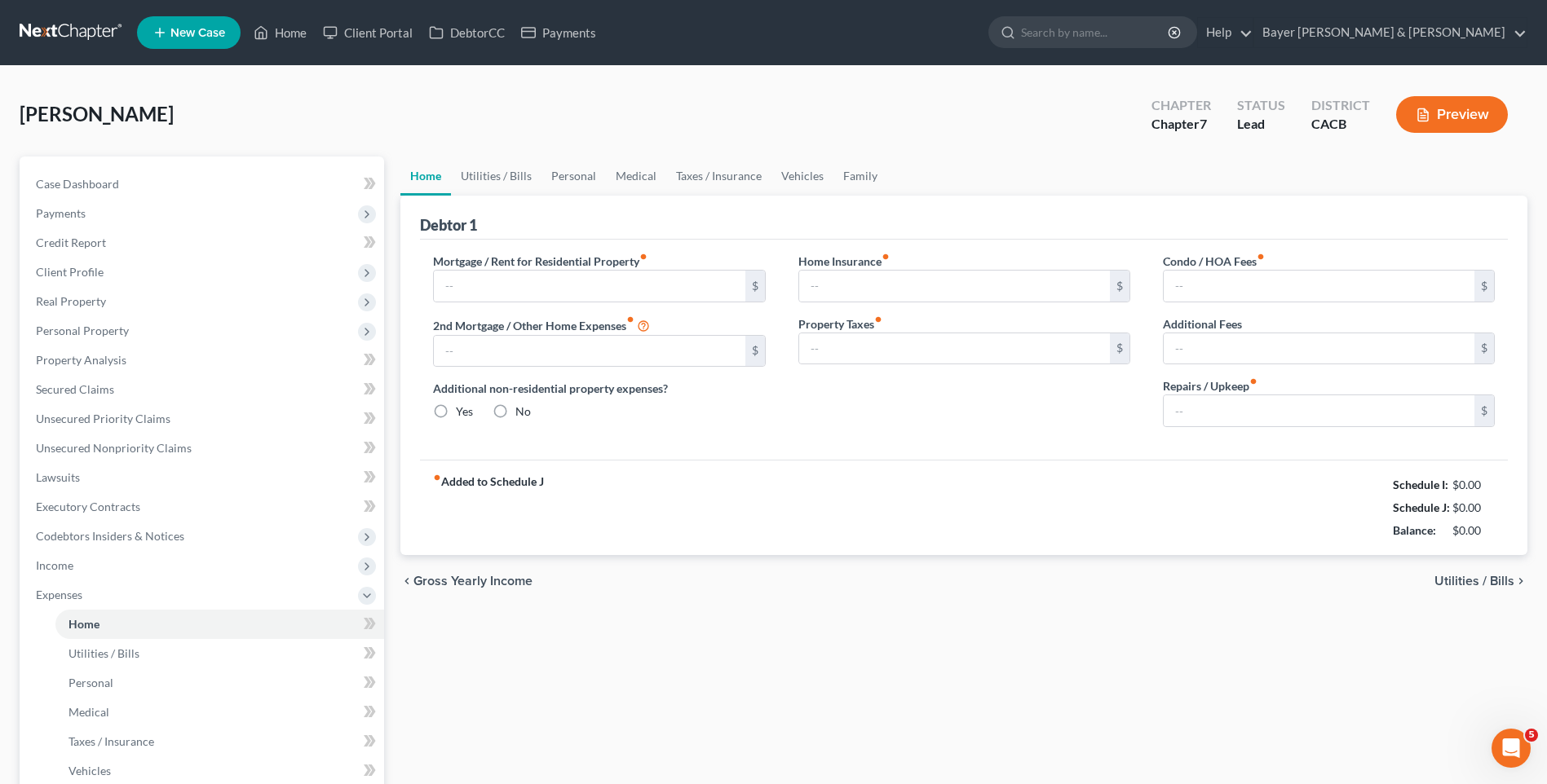
type input "0.00"
click at [448, 286] on input "text" at bounding box center [589, 286] width 310 height 31
type input "1,663"
click at [1206, 402] on input "0.00" at bounding box center [1319, 411] width 310 height 31
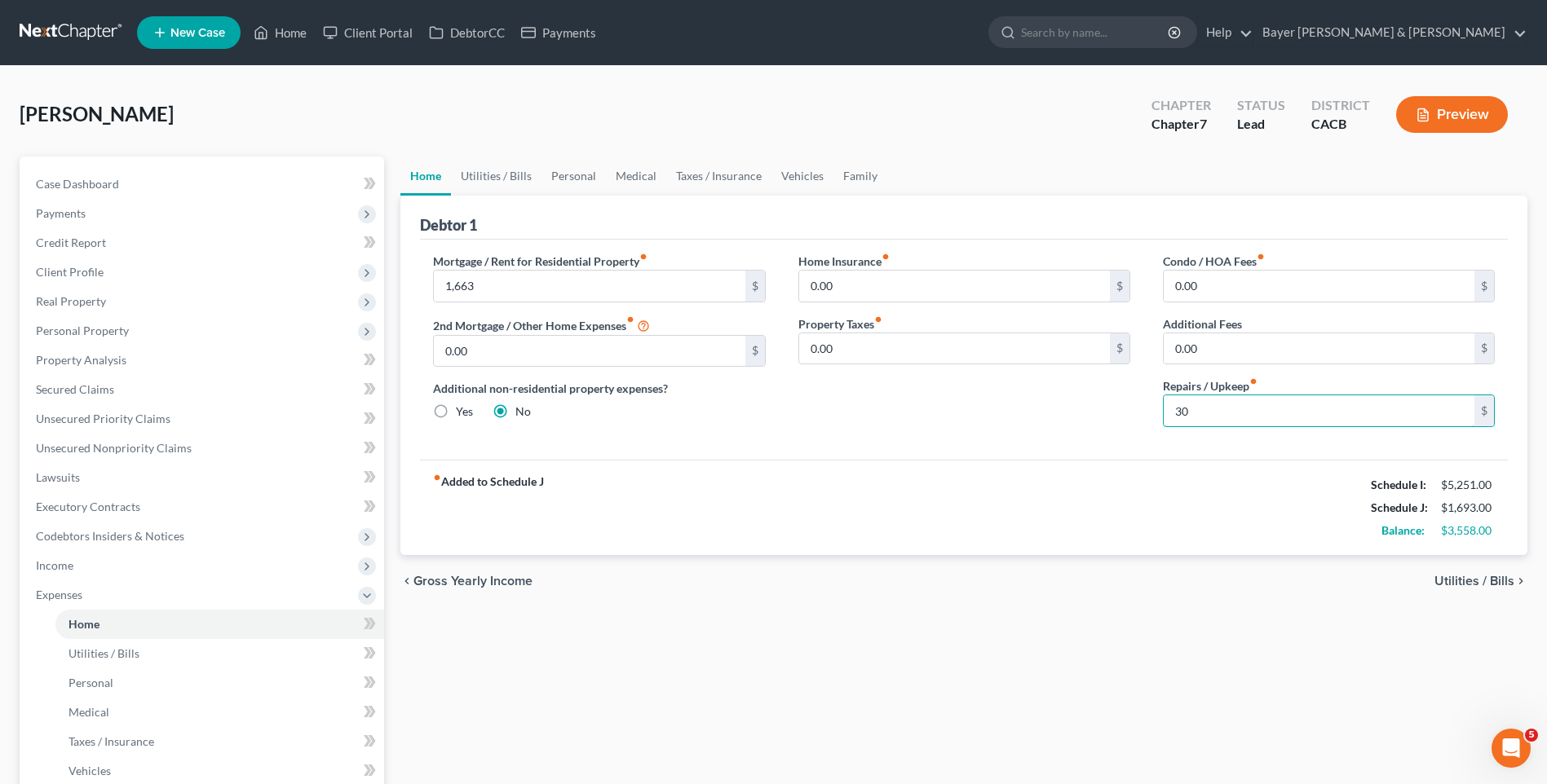
type input "30"
click at [1466, 576] on span "Utilities / Bills" at bounding box center [1475, 581] width 80 height 13
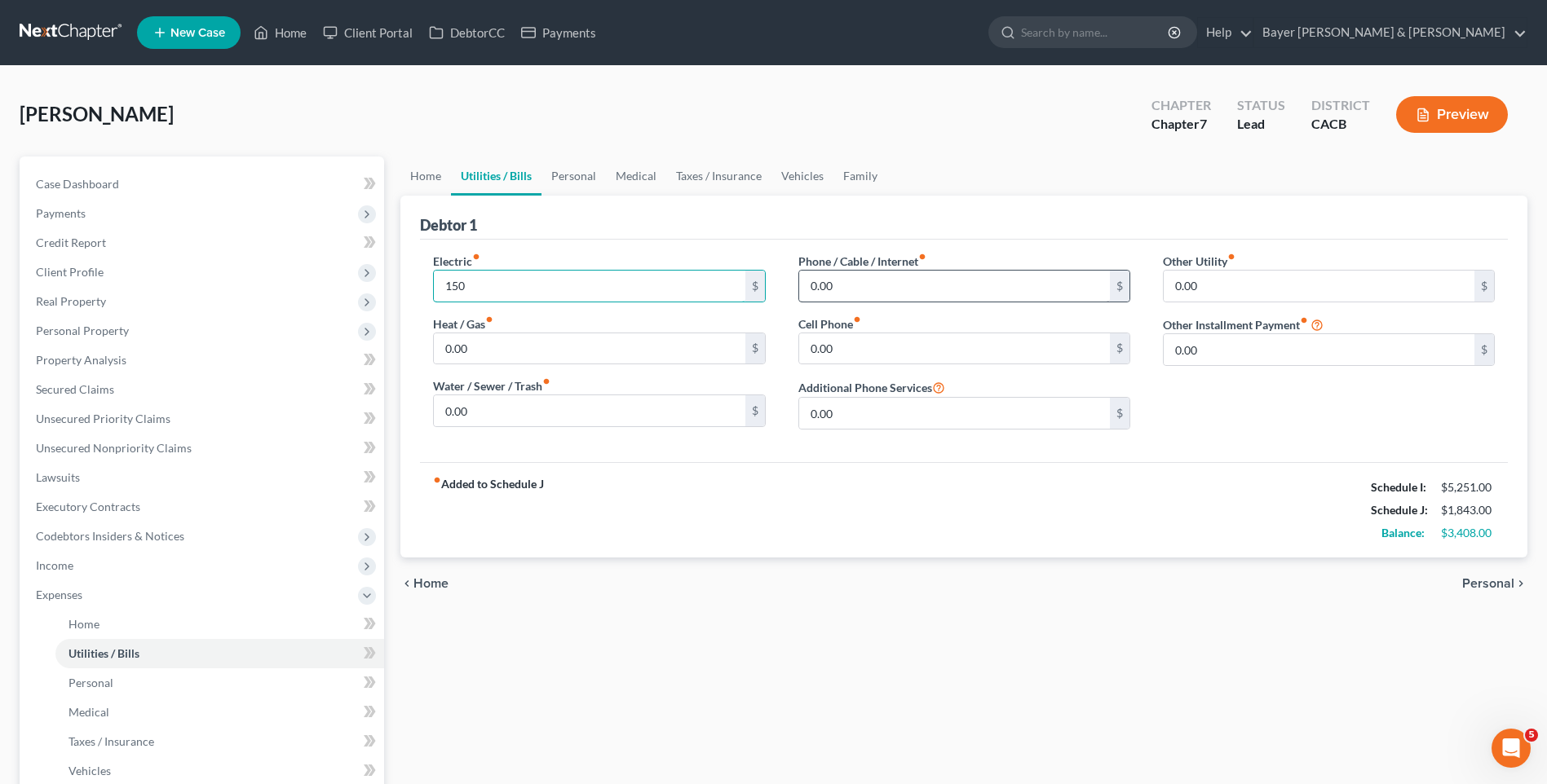
type input "150"
click at [841, 287] on input "0.00" at bounding box center [954, 286] width 310 height 31
type input "393"
click at [1475, 583] on span "Personal" at bounding box center [1488, 583] width 52 height 13
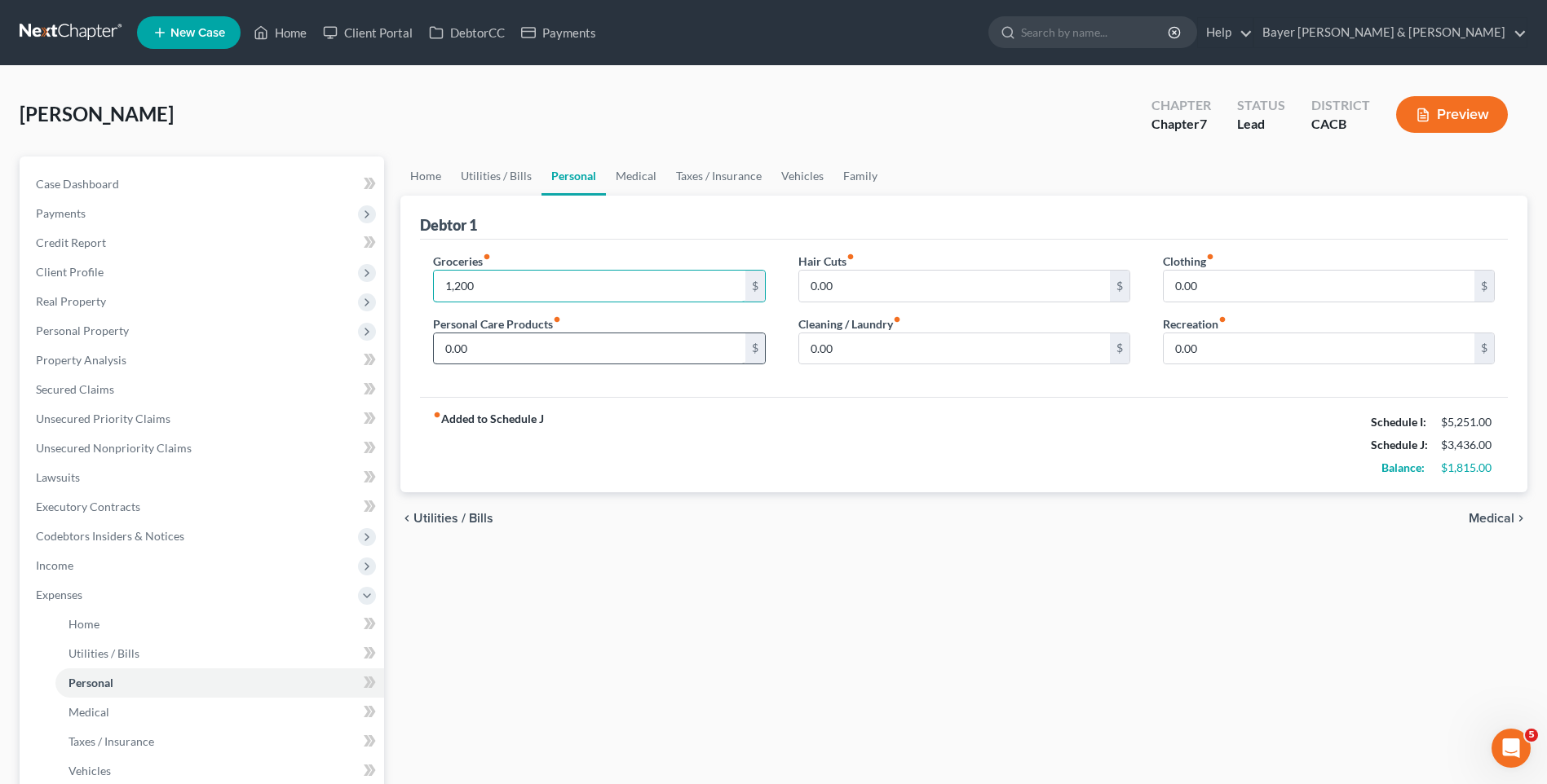
type input "1,200"
click at [540, 355] on input "0.00" at bounding box center [589, 349] width 310 height 31
type input "150"
click at [1194, 286] on input "0.00" at bounding box center [1319, 286] width 310 height 31
type input "150"
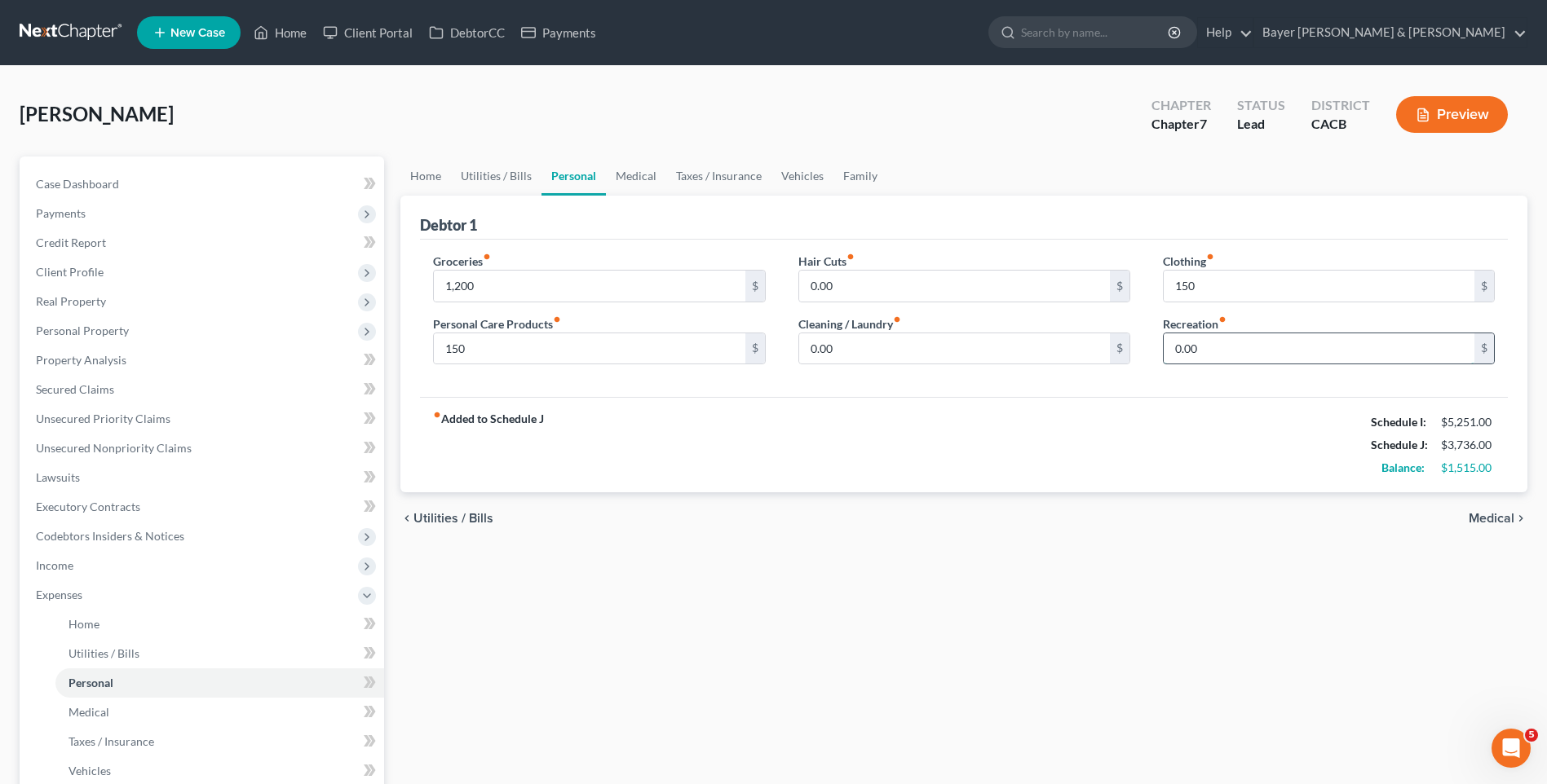
click at [1194, 347] on input "0.00" at bounding box center [1319, 349] width 310 height 31
type input "150"
click at [1489, 518] on span "Medical" at bounding box center [1491, 518] width 46 height 13
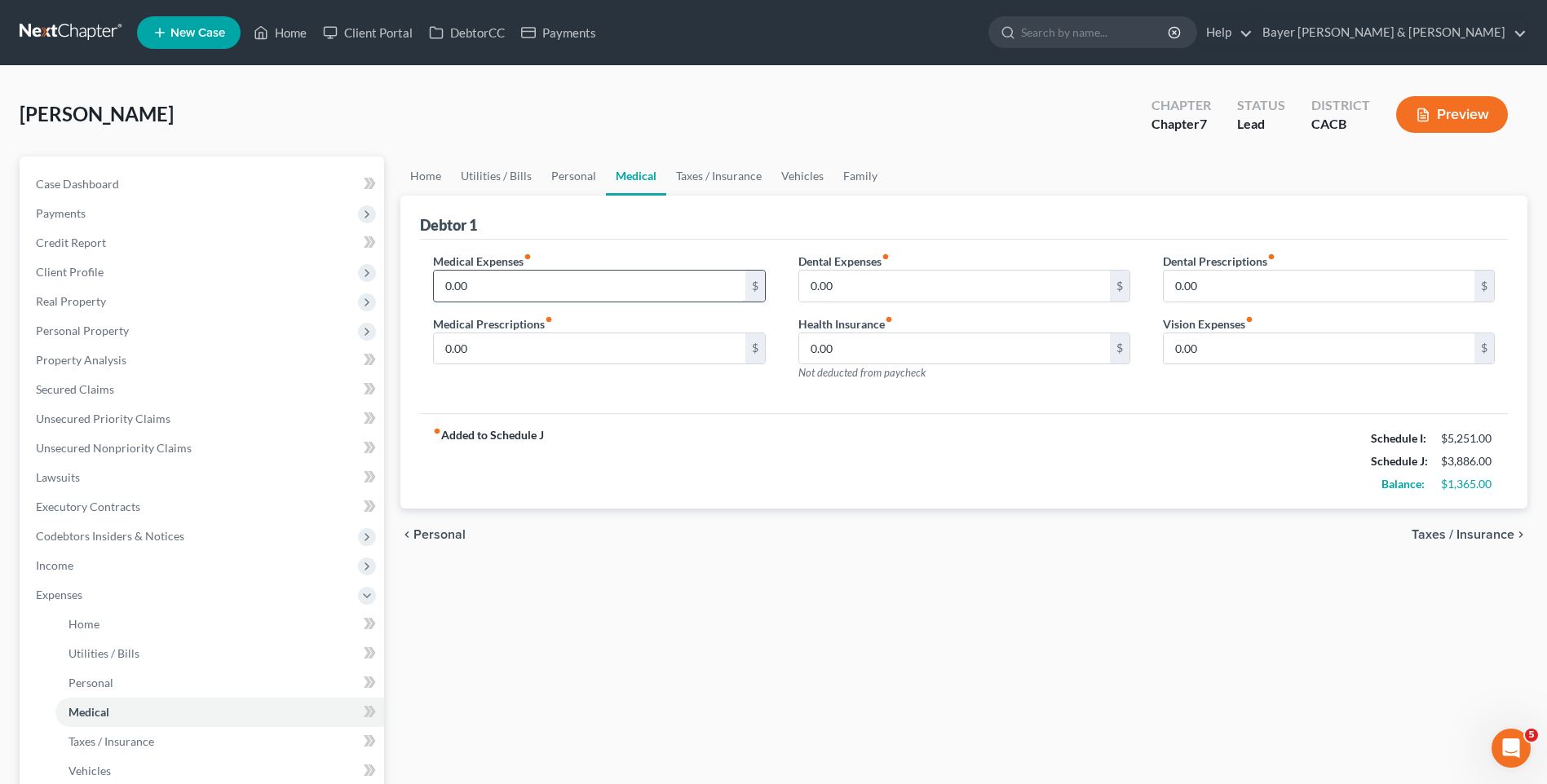
click at [491, 287] on input "0.00" at bounding box center [589, 286] width 310 height 31
type input "60"
click at [1428, 536] on span "Taxes / Insurance" at bounding box center [1463, 535] width 103 height 13
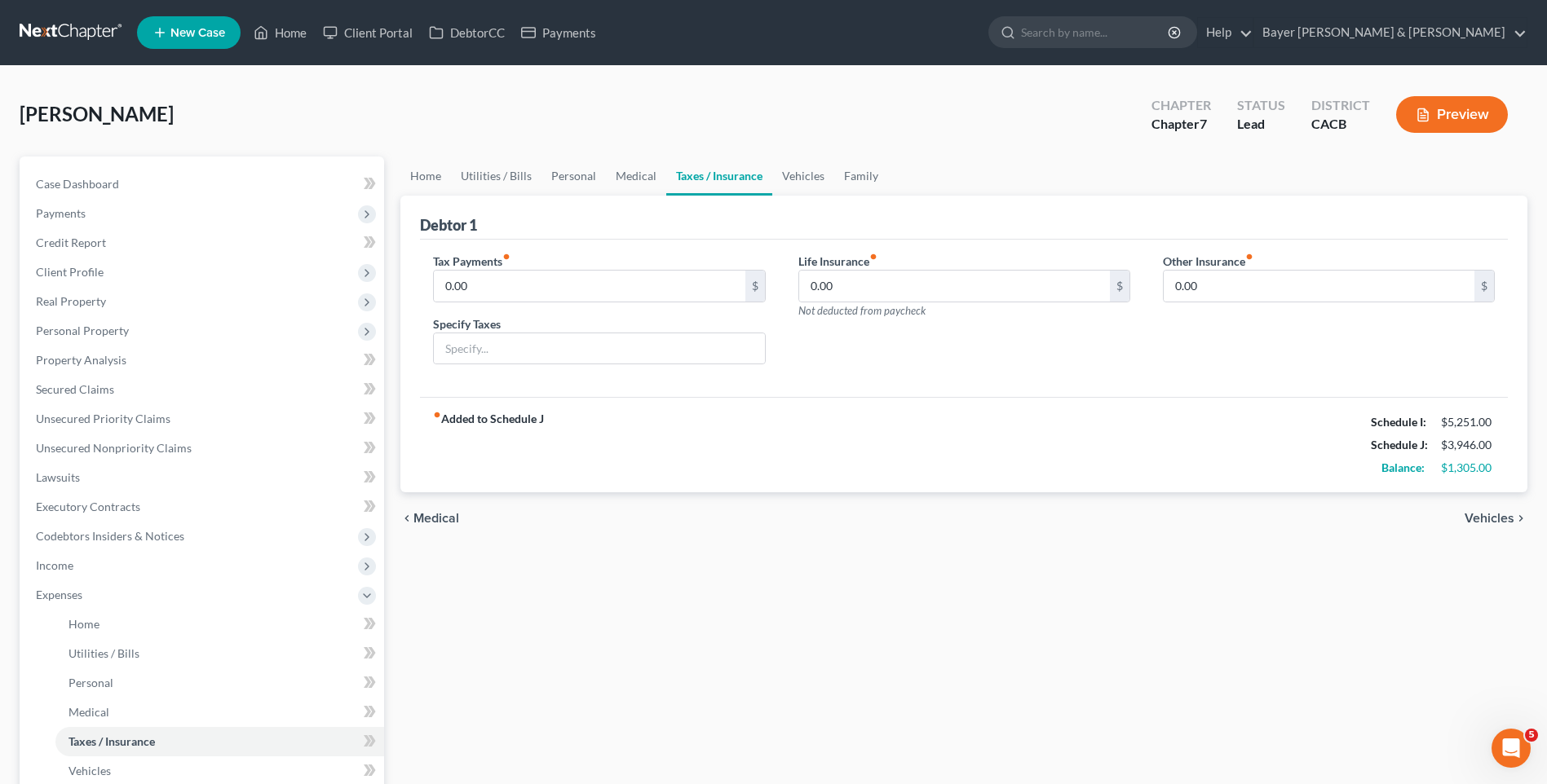
click at [1498, 520] on span "Vehicles" at bounding box center [1489, 518] width 49 height 13
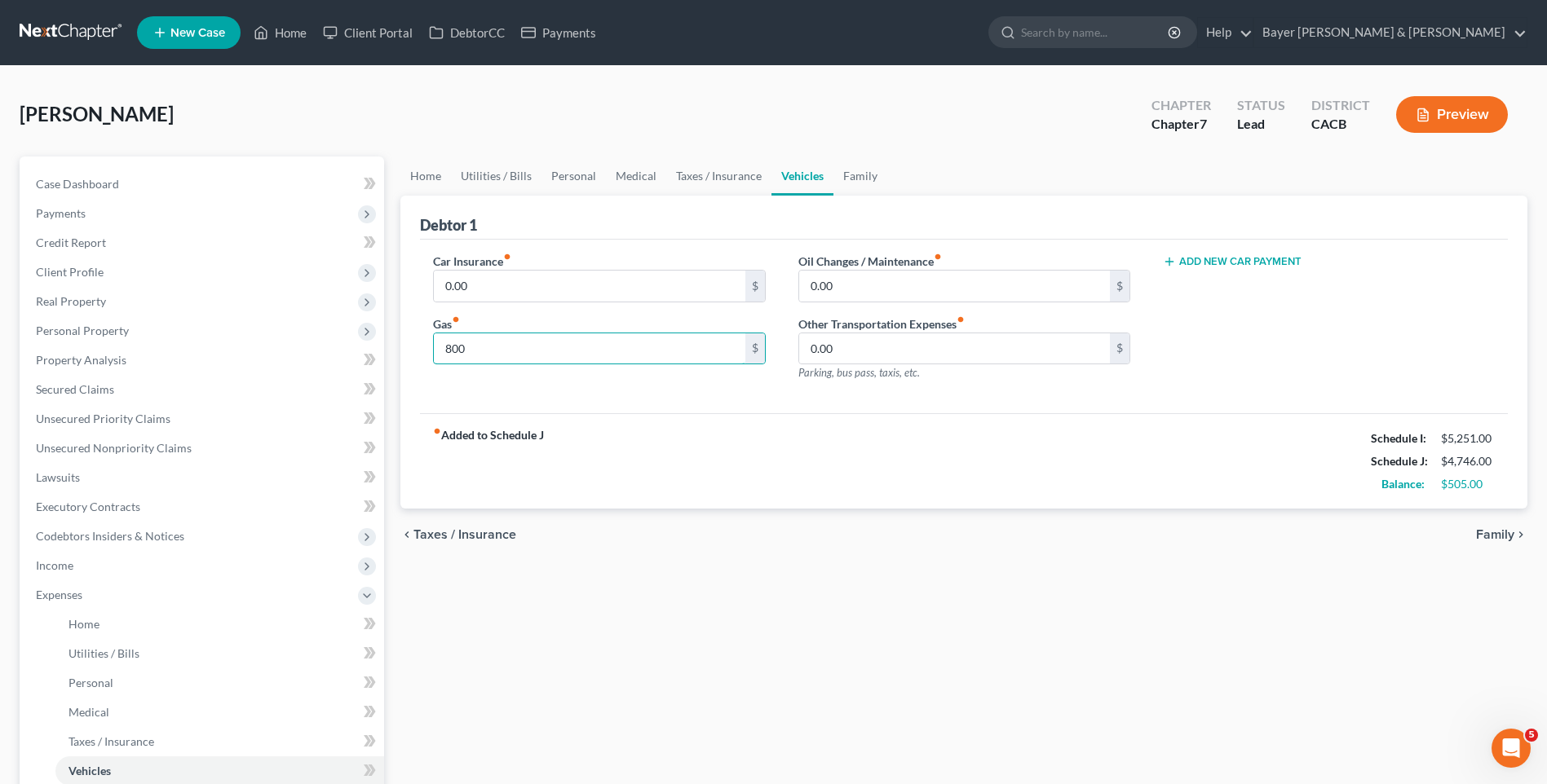
type input "800"
click at [1489, 530] on span "Family" at bounding box center [1495, 535] width 38 height 13
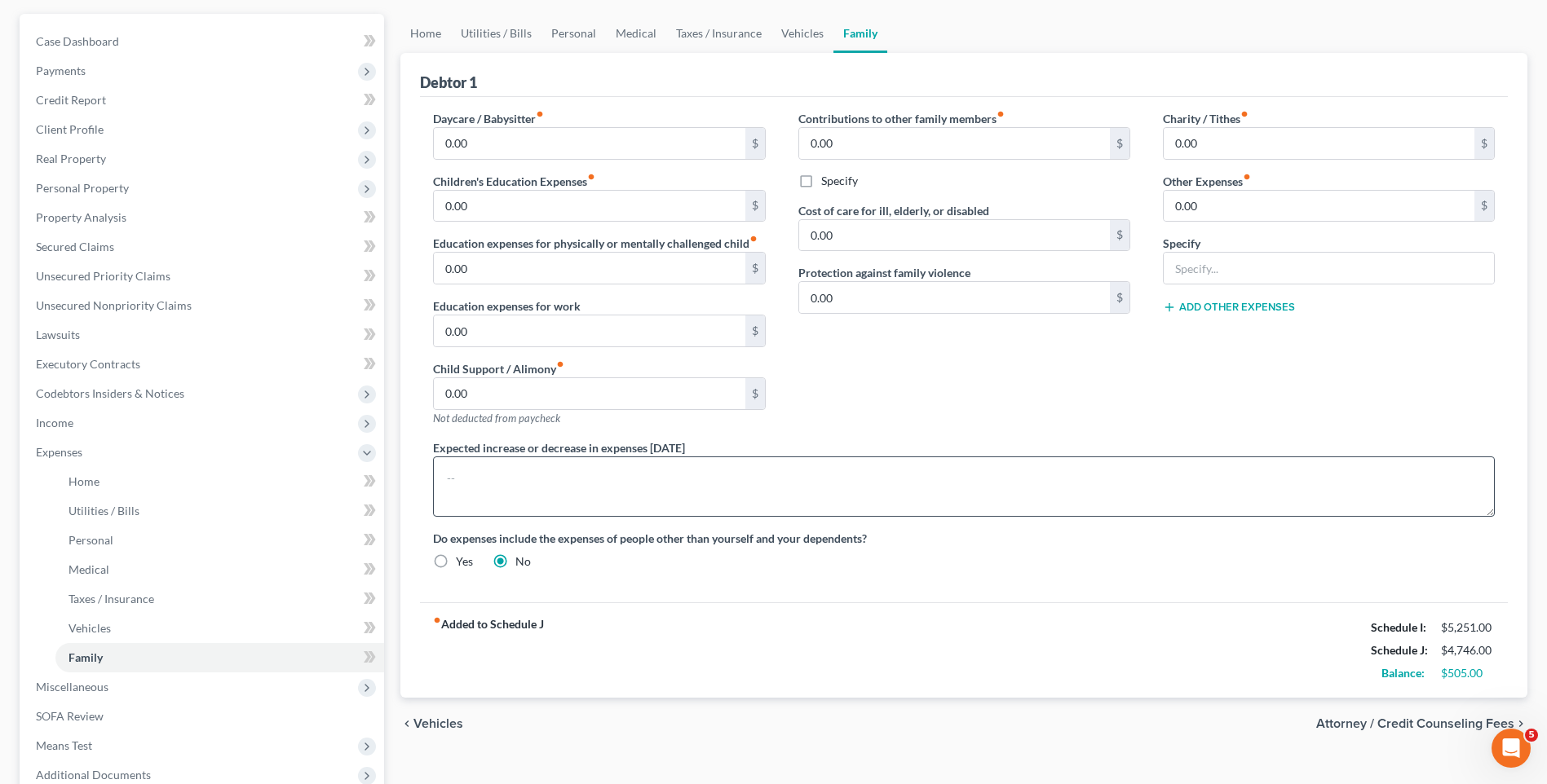
scroll to position [163, 0]
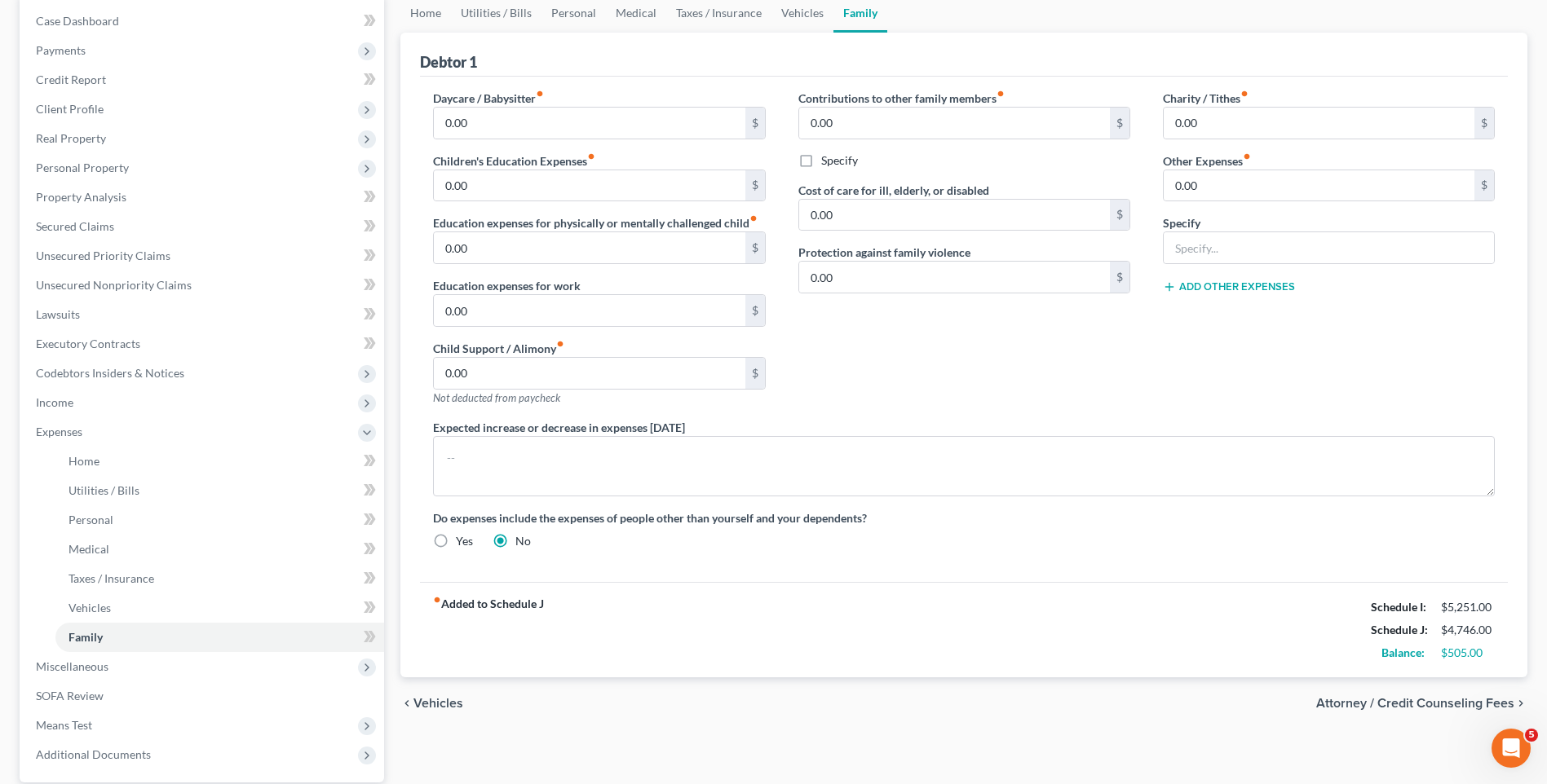
click at [1454, 653] on div "$505.00" at bounding box center [1468, 653] width 54 height 16
click at [443, 702] on span "Vehicles" at bounding box center [438, 704] width 49 height 13
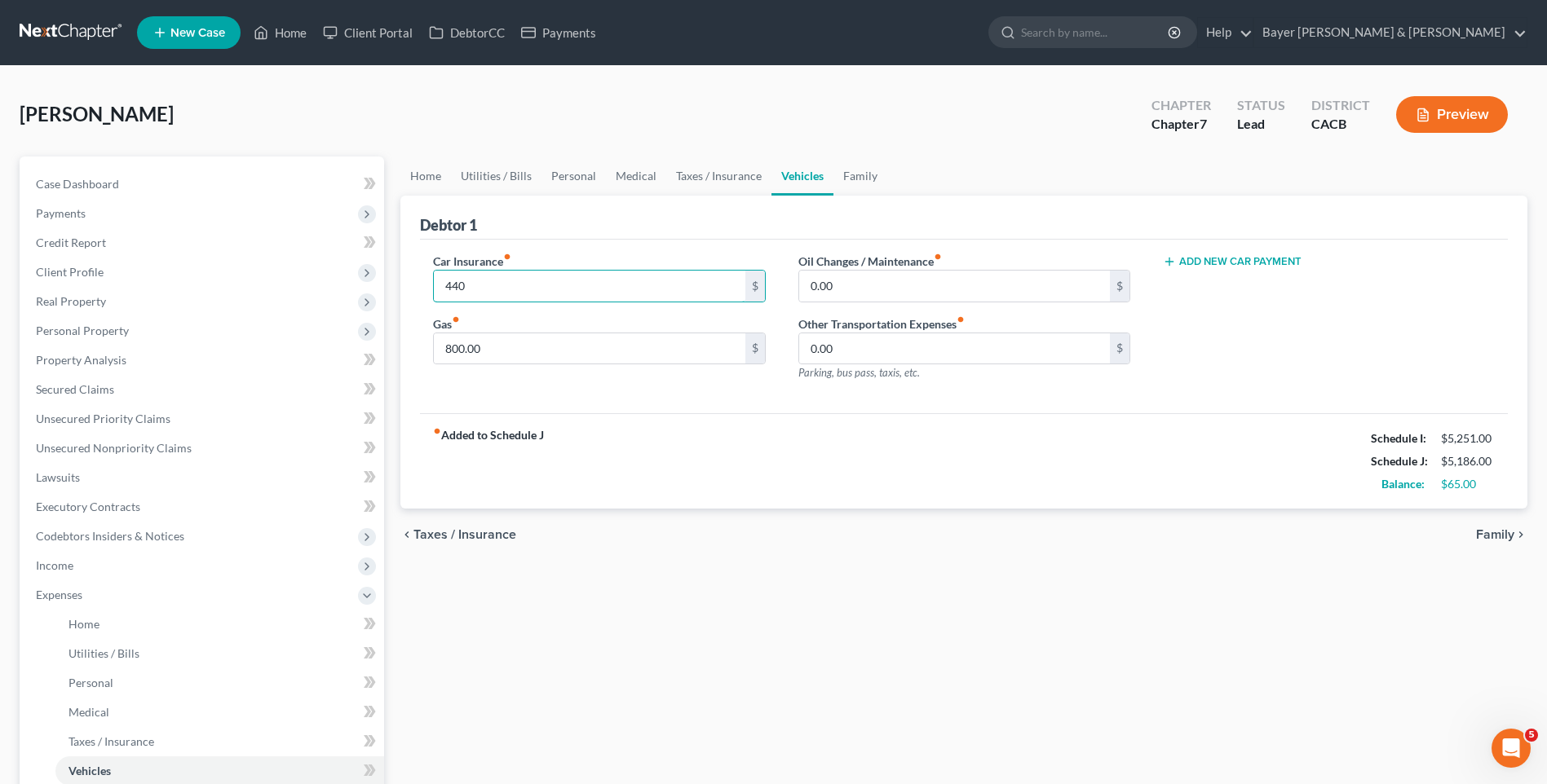
type input "440"
click at [1493, 536] on span "Family" at bounding box center [1495, 535] width 38 height 13
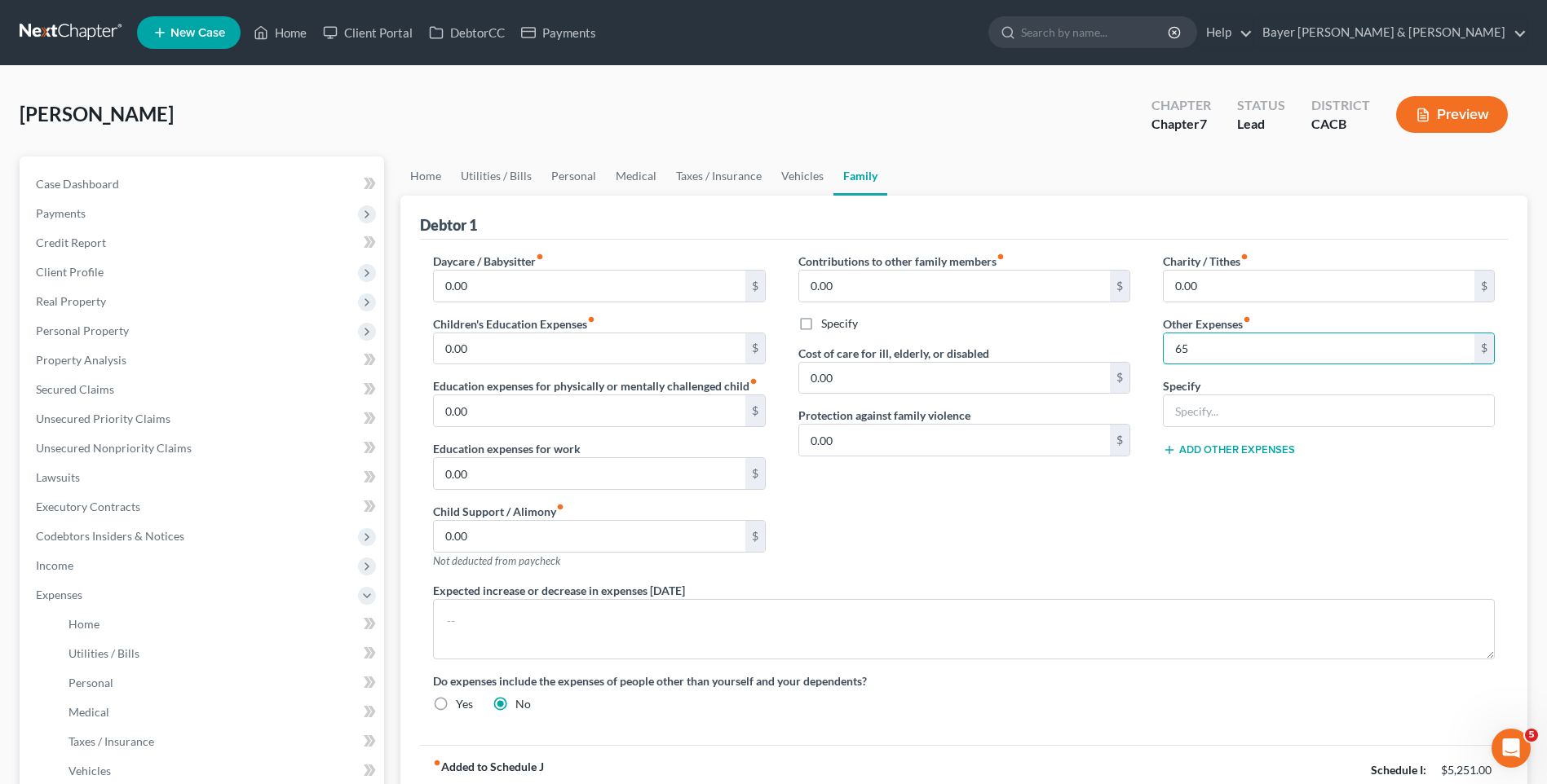
type input "65"
click at [1216, 538] on div "Charity / Tithes fiber_manual_record 0.00 $ Other Expenses fiber_manual_record …" at bounding box center [1329, 417] width 364 height 329
click at [1201, 409] on input "text" at bounding box center [1329, 411] width 331 height 31
type input "Unforeseen expenses"
click at [1209, 353] on input "65" at bounding box center [1319, 349] width 310 height 31
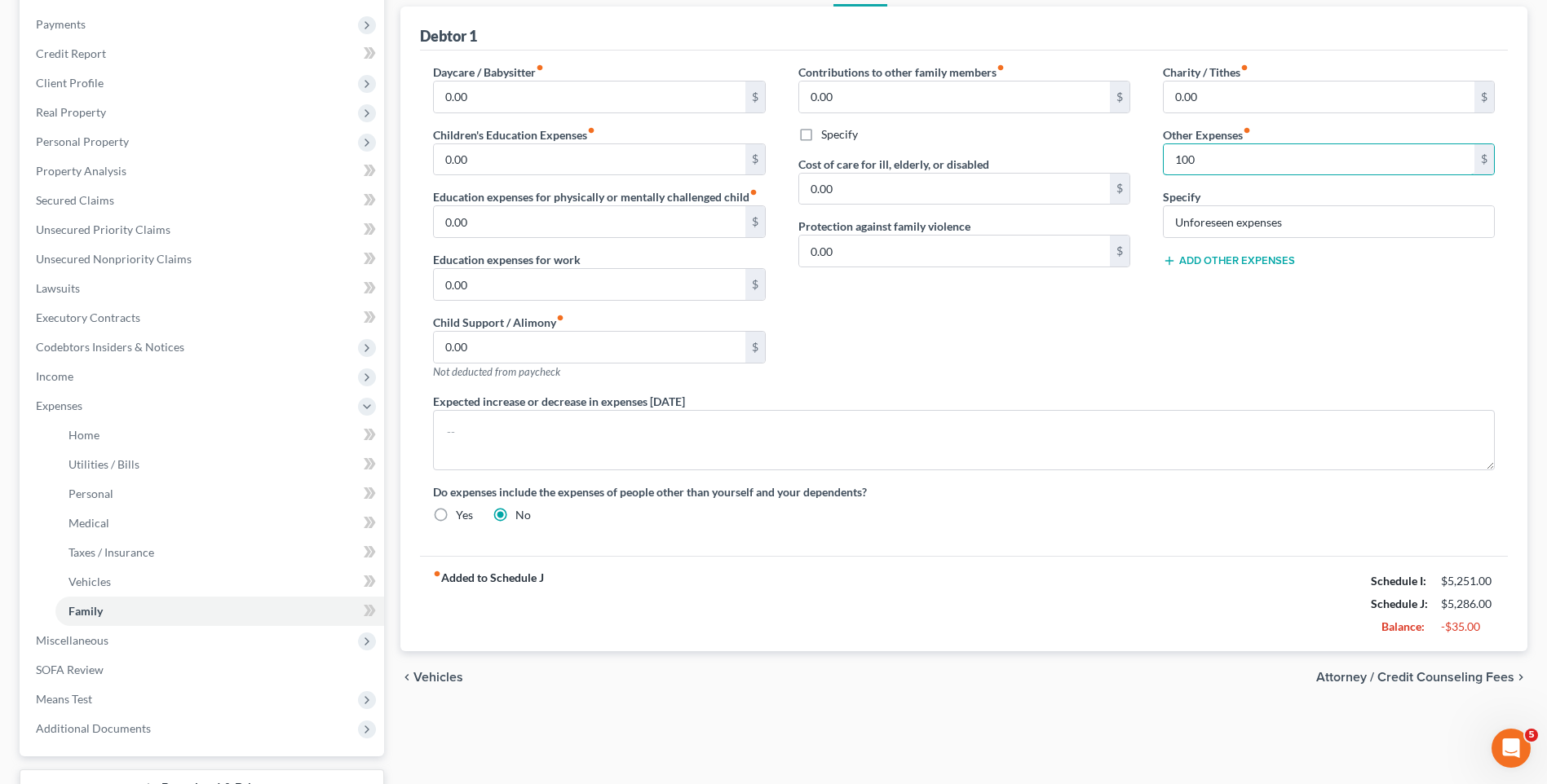
scroll to position [245, 0]
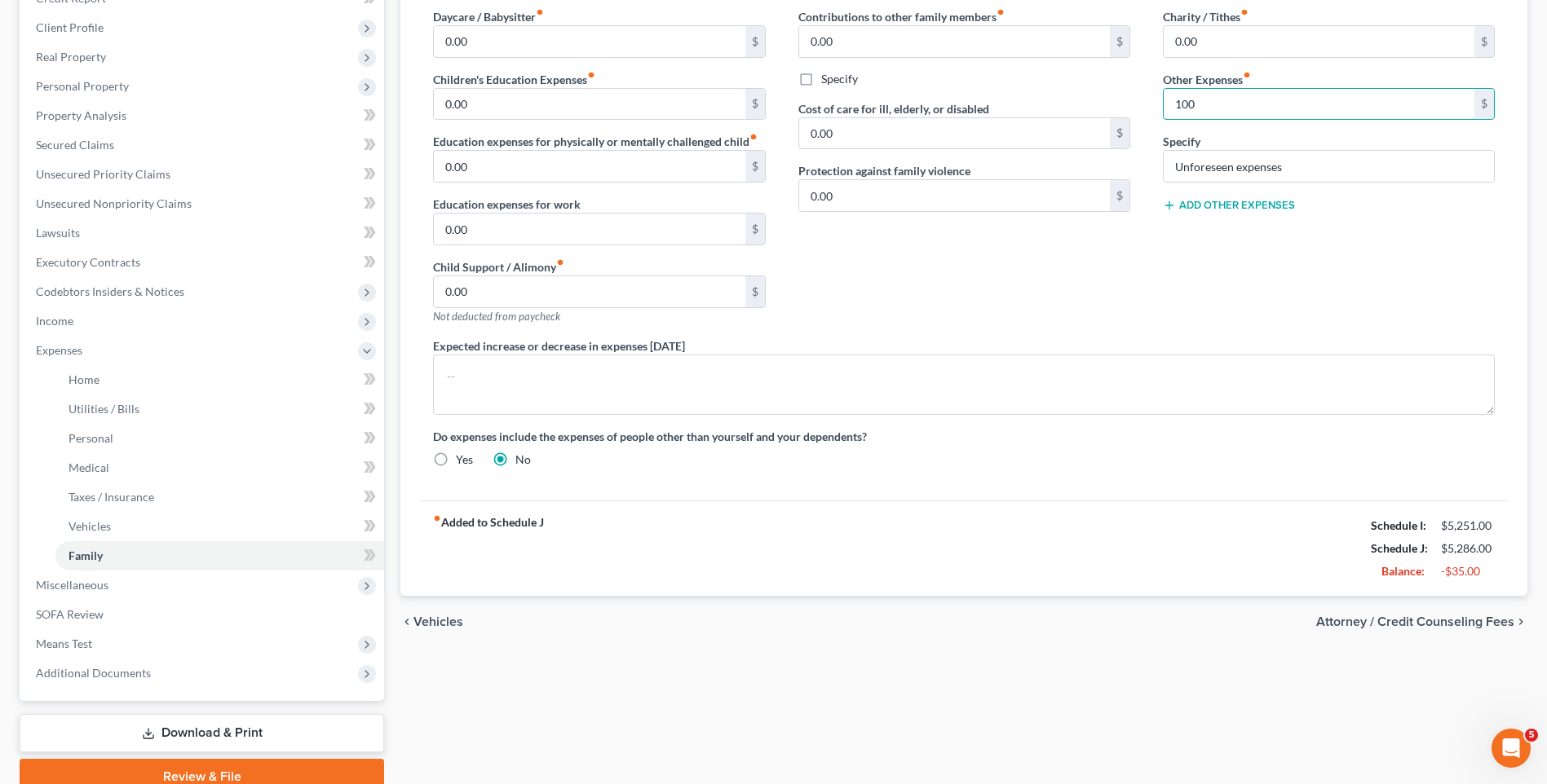
type input "100"
click at [449, 625] on span "Vehicles" at bounding box center [438, 622] width 49 height 13
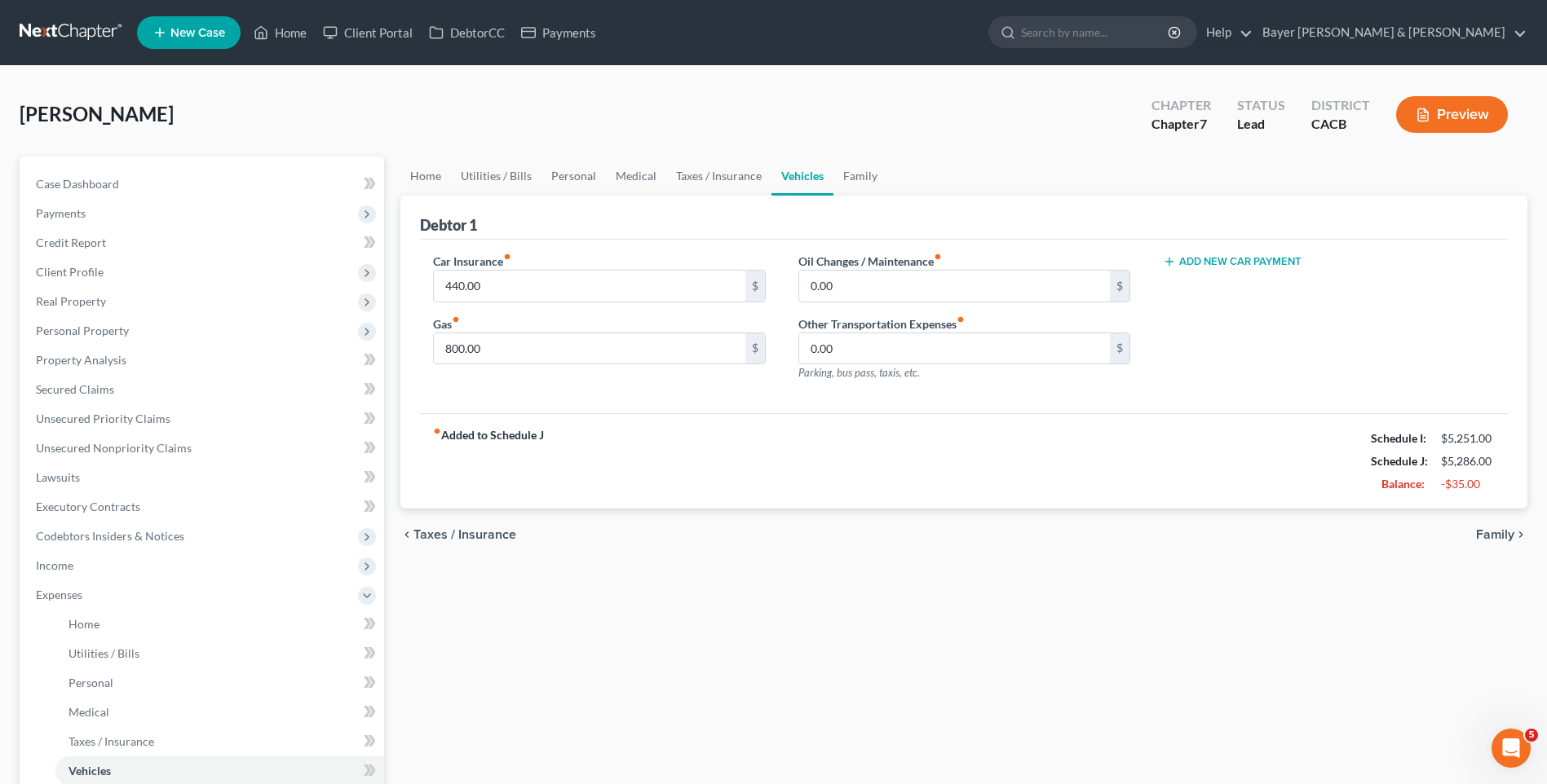
click at [466, 528] on span "Taxes / Insurance" at bounding box center [465, 535] width 103 height 13
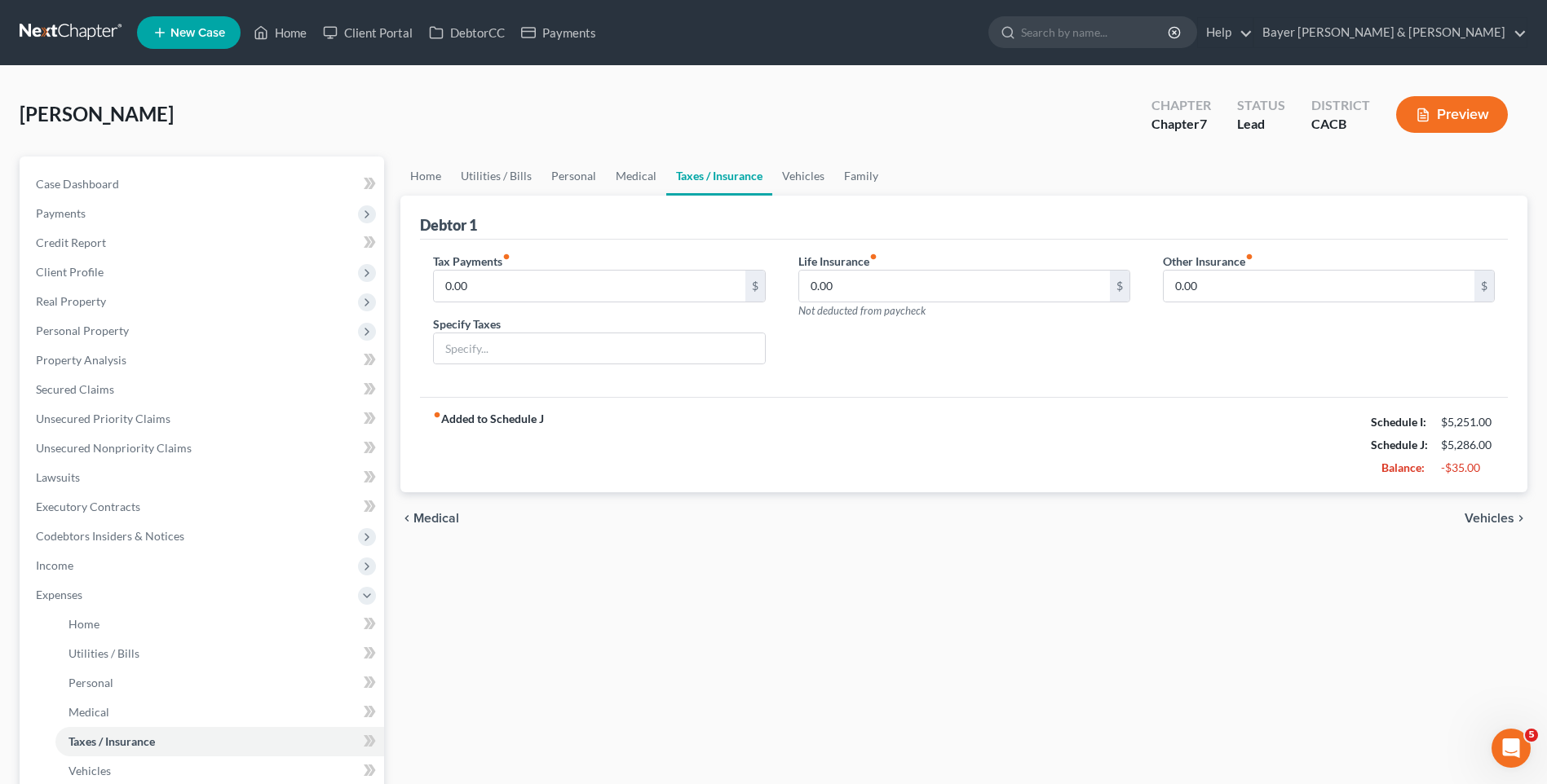
click at [426, 518] on span "Medical" at bounding box center [437, 518] width 46 height 13
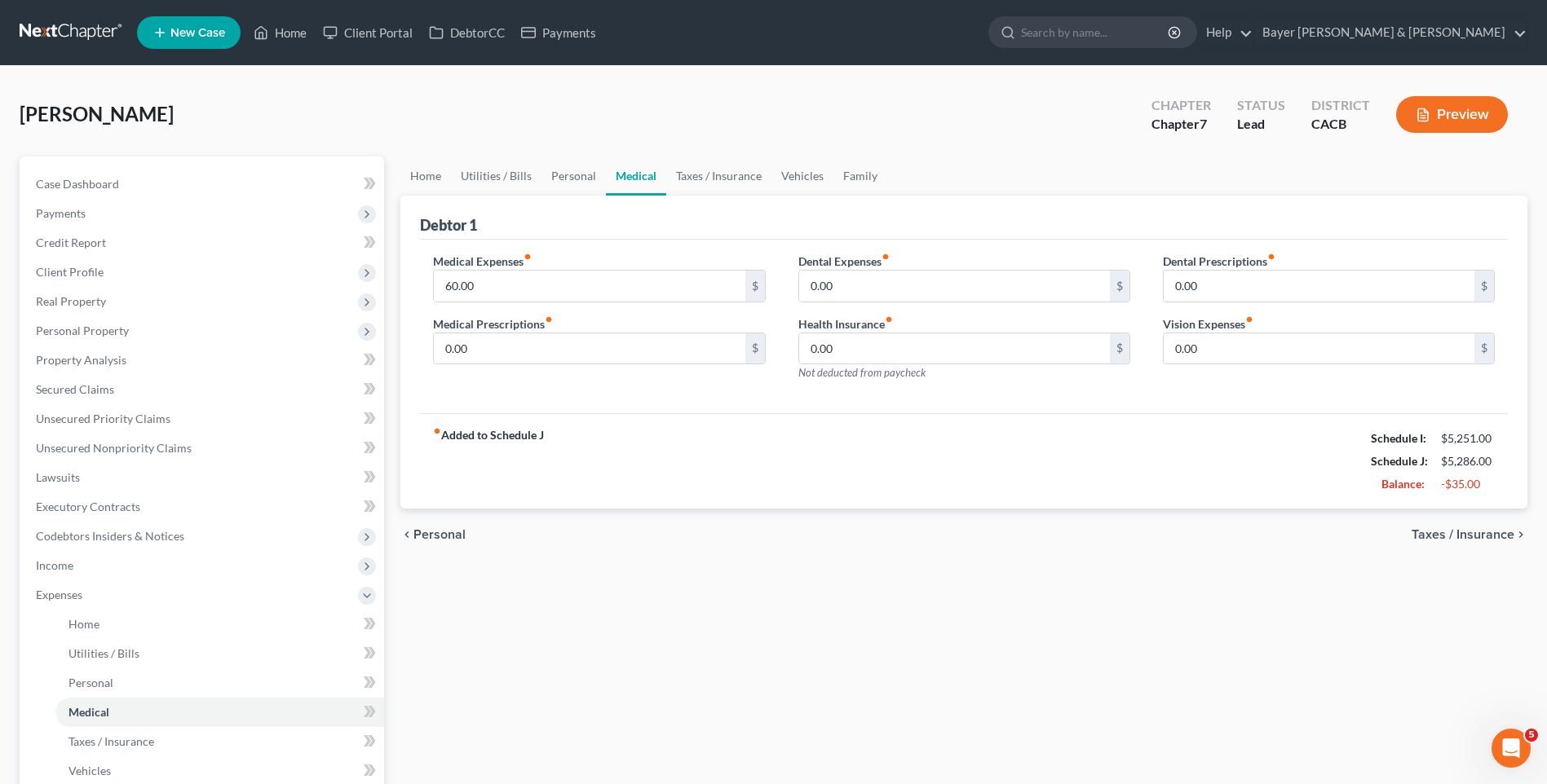
click at [432, 537] on span "Personal" at bounding box center [439, 535] width 52 height 13
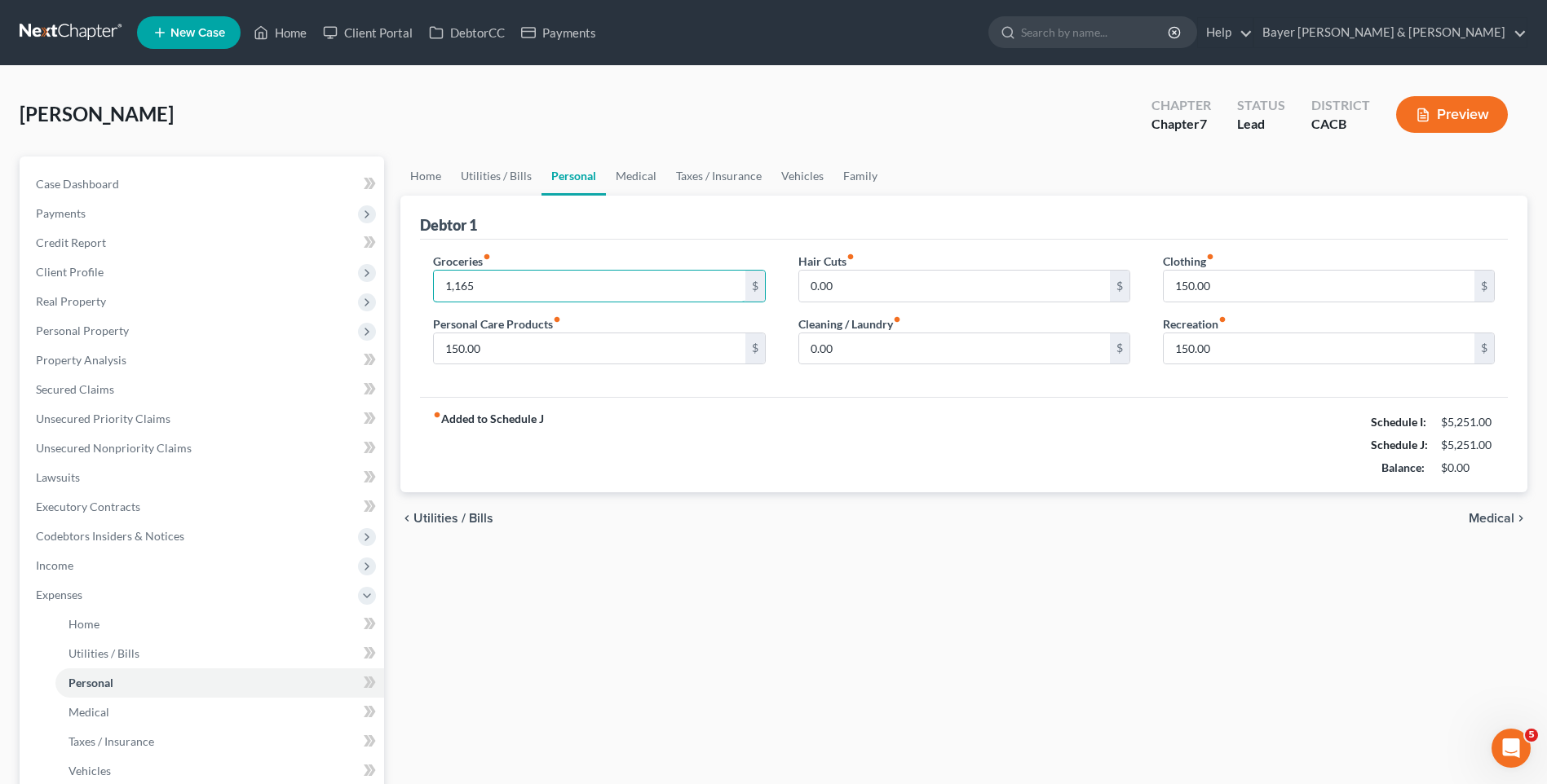
type input "1,165"
click at [621, 641] on div "Home Utilities / Bills Personal Medical Taxes / Insurance Vehicles Family Debto…" at bounding box center [964, 597] width 1143 height 883
click at [1486, 514] on span "Medical" at bounding box center [1491, 518] width 46 height 13
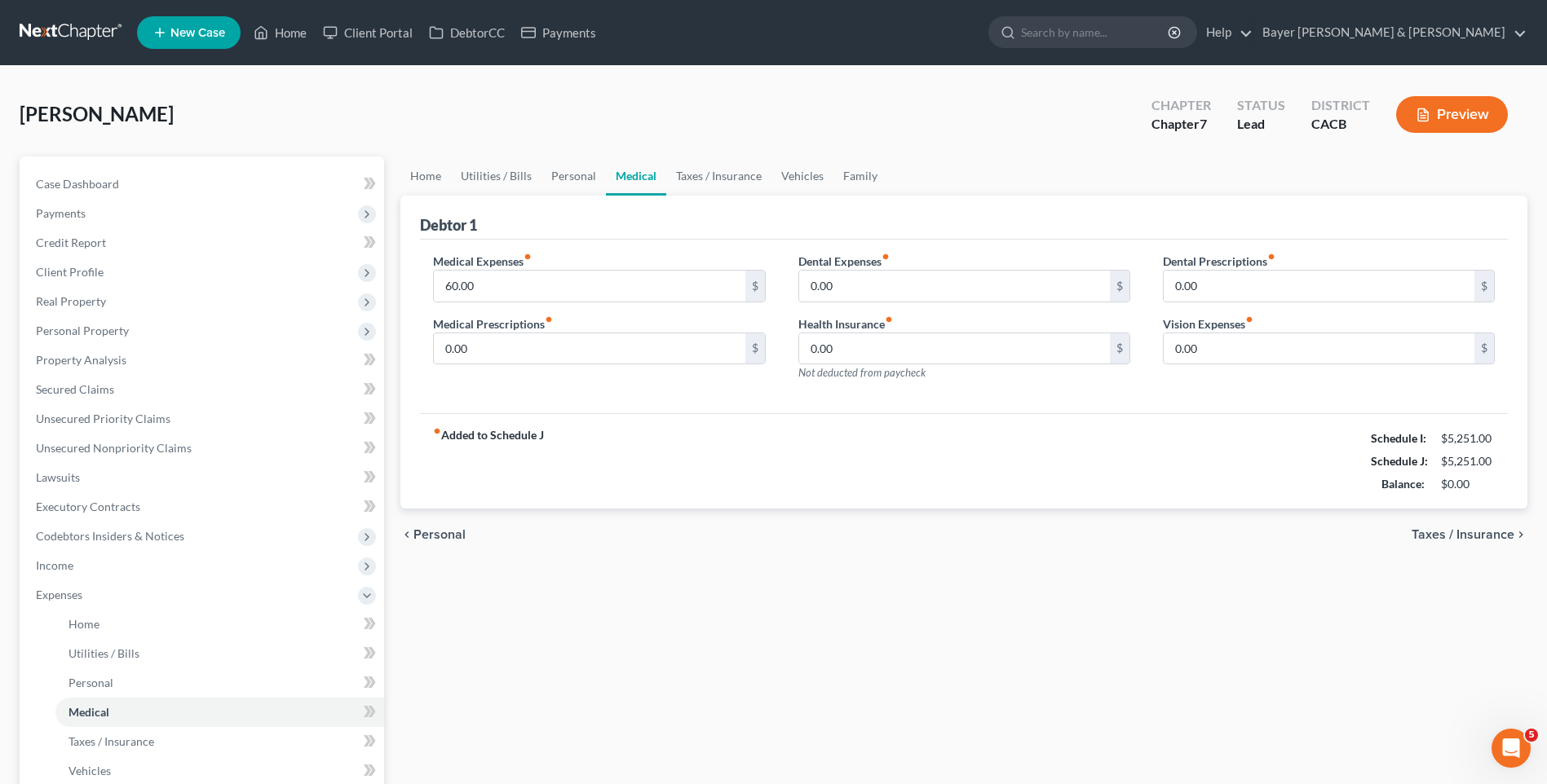
click at [1479, 536] on span "Taxes / Insurance" at bounding box center [1463, 535] width 103 height 13
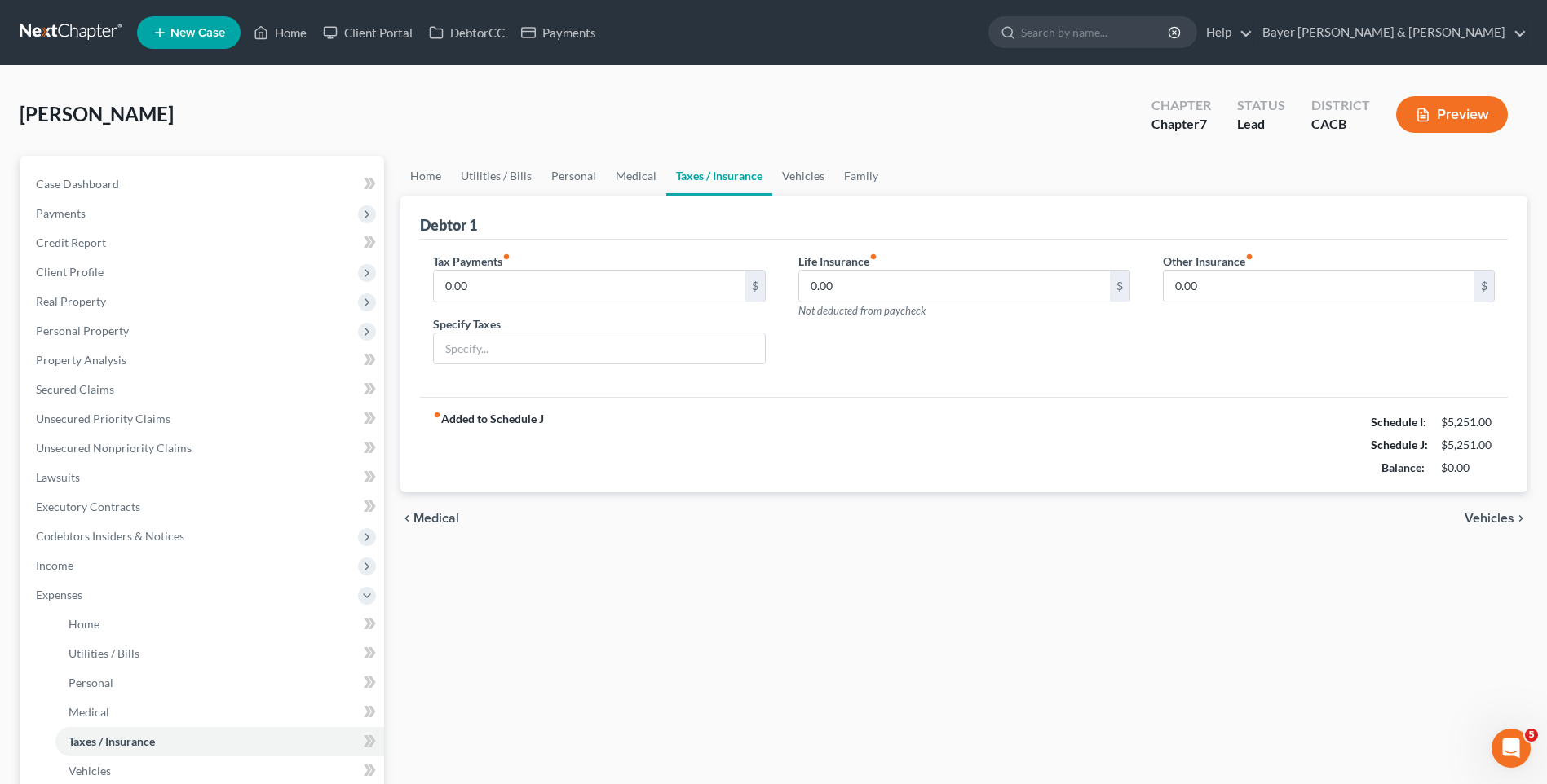
click at [1479, 515] on span "Vehicles" at bounding box center [1489, 518] width 49 height 13
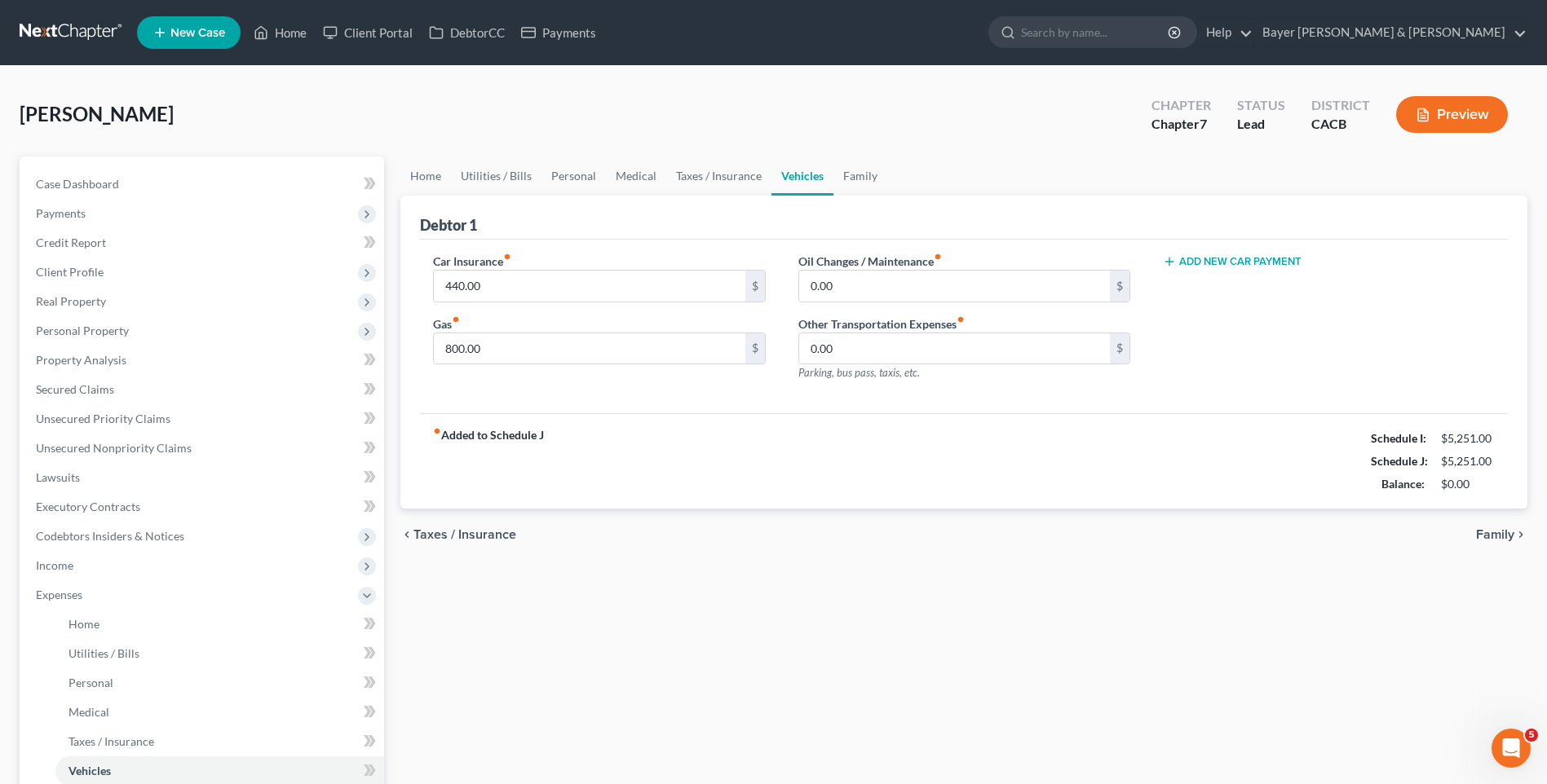
click at [1489, 533] on span "Family" at bounding box center [1495, 535] width 38 height 13
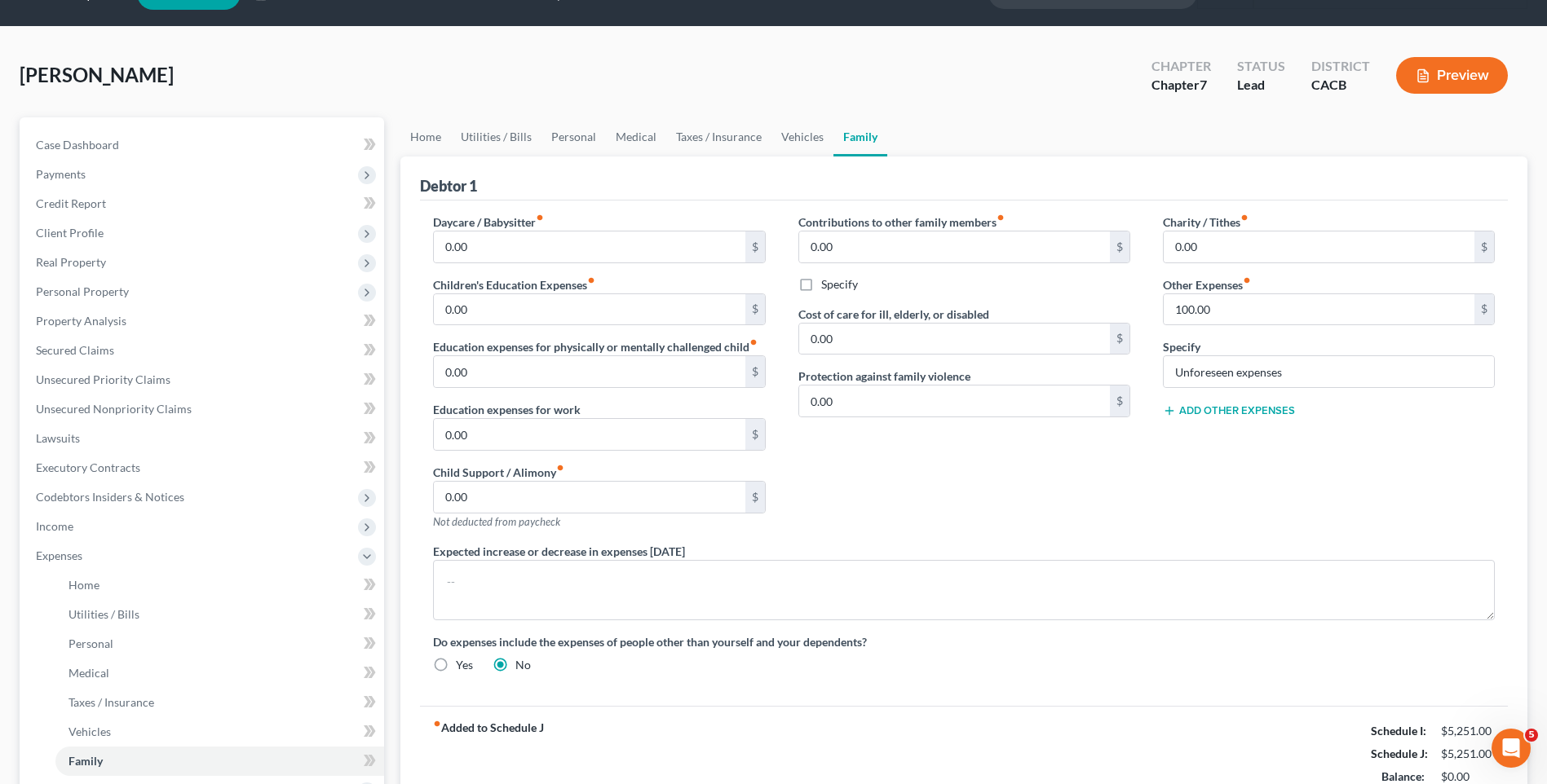
scroll to position [245, 0]
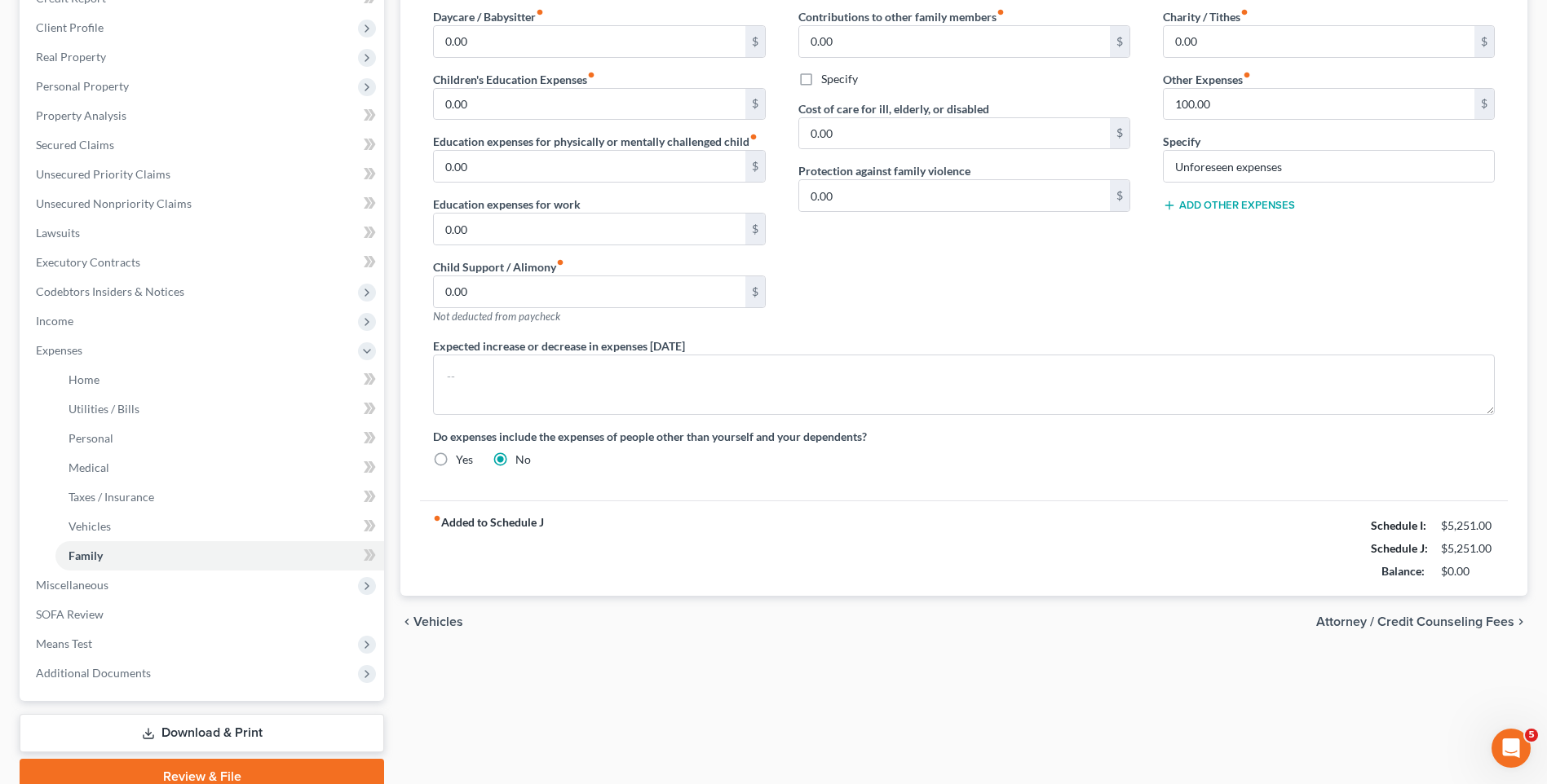
click at [1436, 623] on span "Attorney / Credit Counseling Fees" at bounding box center [1415, 622] width 198 height 13
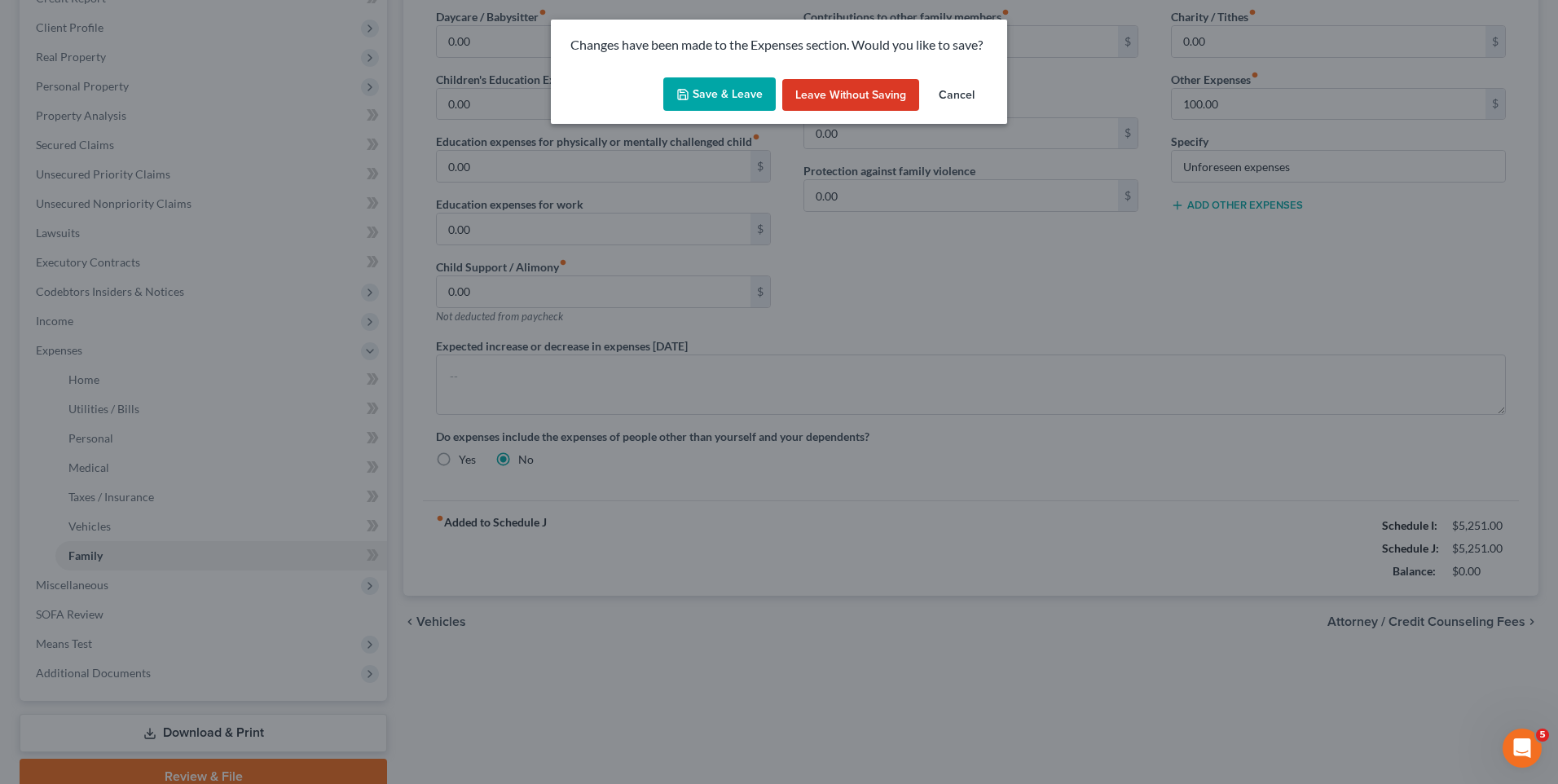
click at [680, 103] on button "Save & Leave" at bounding box center [719, 95] width 112 height 35
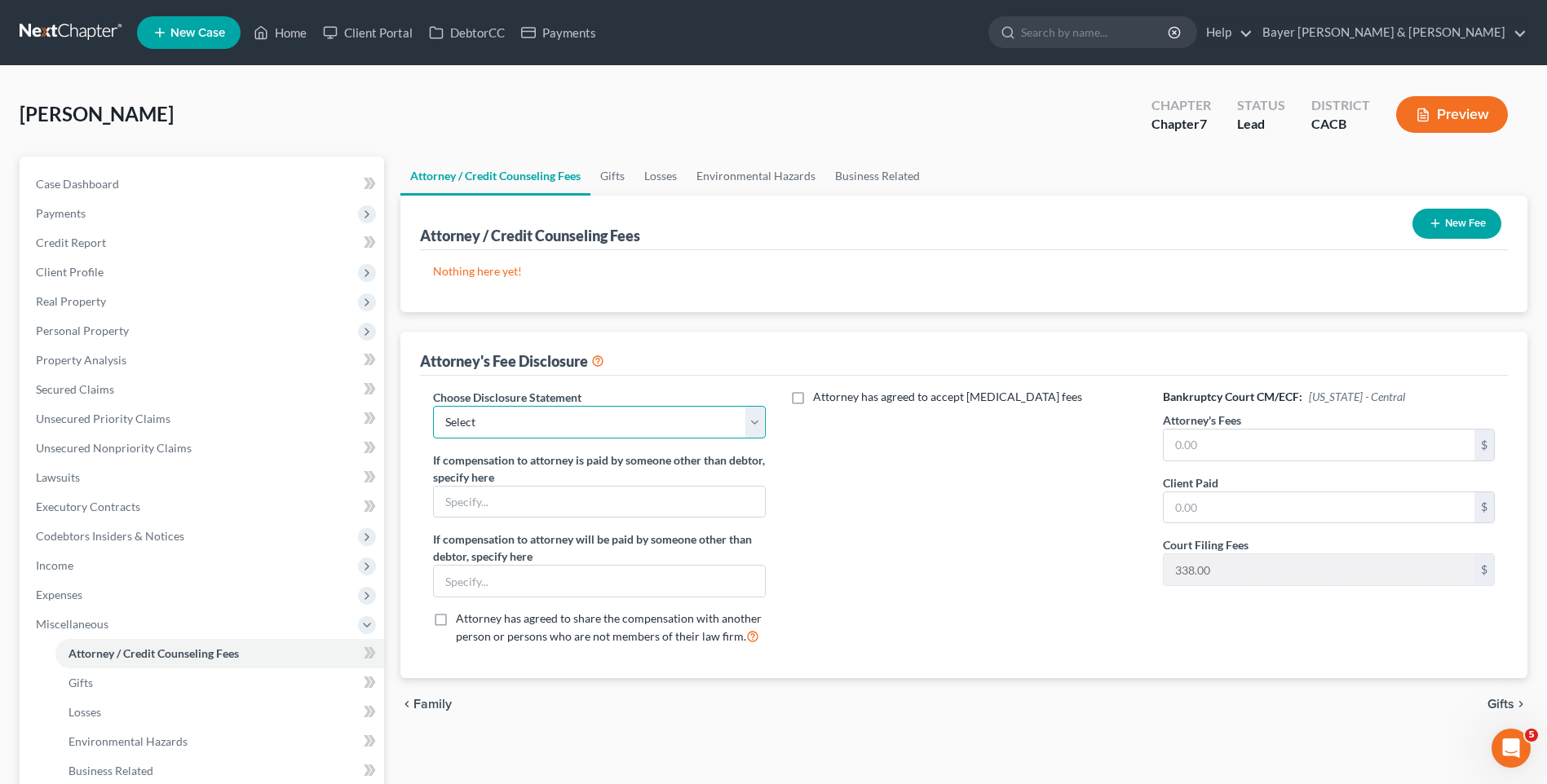
click at [500, 417] on select "Select Substitution in Ch 7 (when UST requests docs) Chapter 11 Standard Ch7 Fe…" at bounding box center [598, 423] width 332 height 33
select select "2"
click at [433, 406] on select "Select Substitution in Ch 7 (when UST requests docs) Chapter 11 Standard Ch7 Fe…" at bounding box center [598, 423] width 332 height 33
click at [1242, 444] on input "text" at bounding box center [1319, 445] width 310 height 31
type input "2,000"
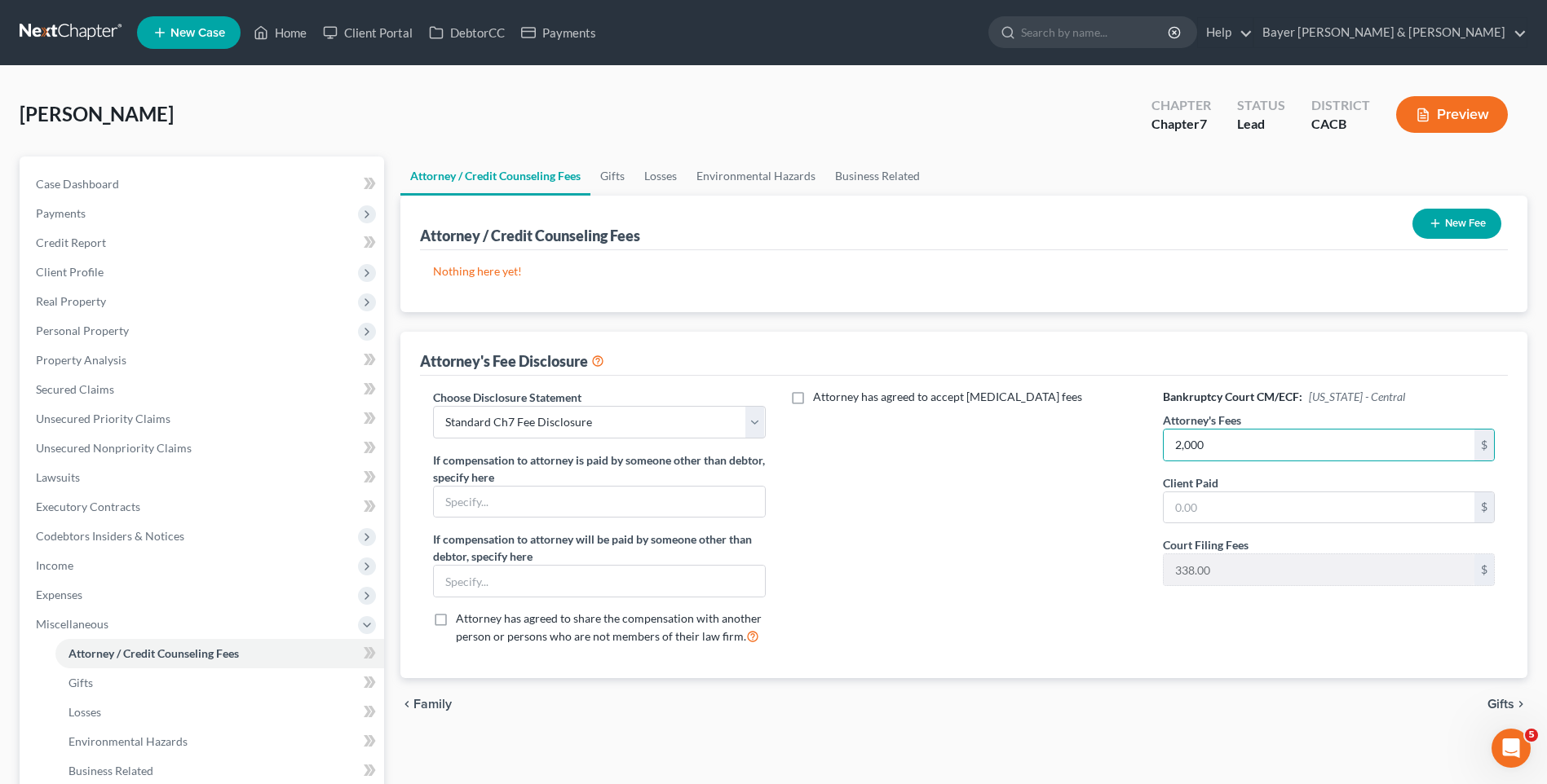
drag, startPoint x: 1269, startPoint y: 621, endPoint x: 1324, endPoint y: 621, distance: 55.0
click at [1269, 621] on div "Bankruptcy Court CM/ECF: [US_STATE] - Central Attorney's Fees 2,000 $ Client Pa…" at bounding box center [1329, 524] width 364 height 270
click at [1498, 699] on span "Gifts" at bounding box center [1500, 704] width 26 height 13
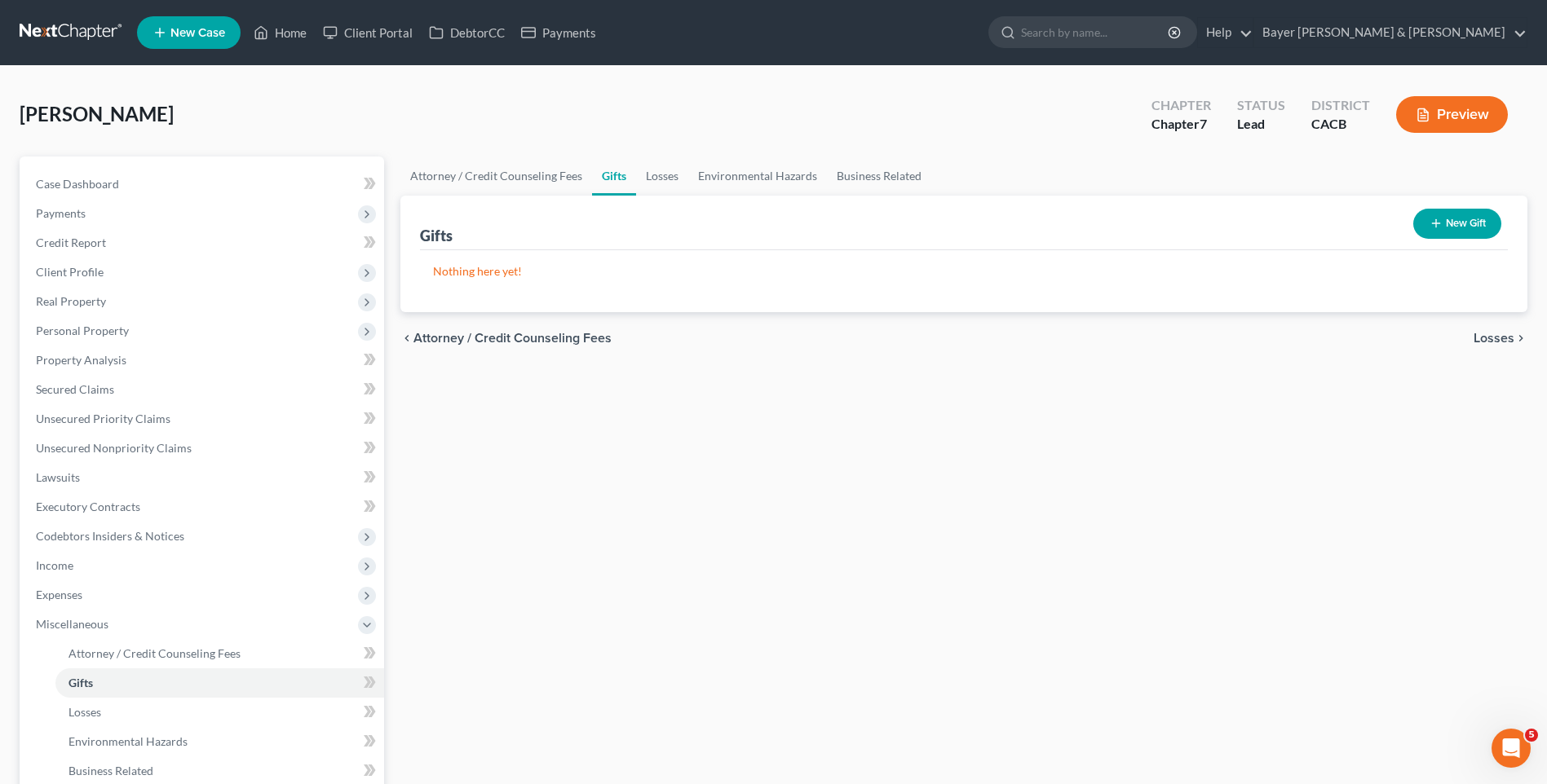
click at [1498, 340] on span "Losses" at bounding box center [1494, 338] width 41 height 13
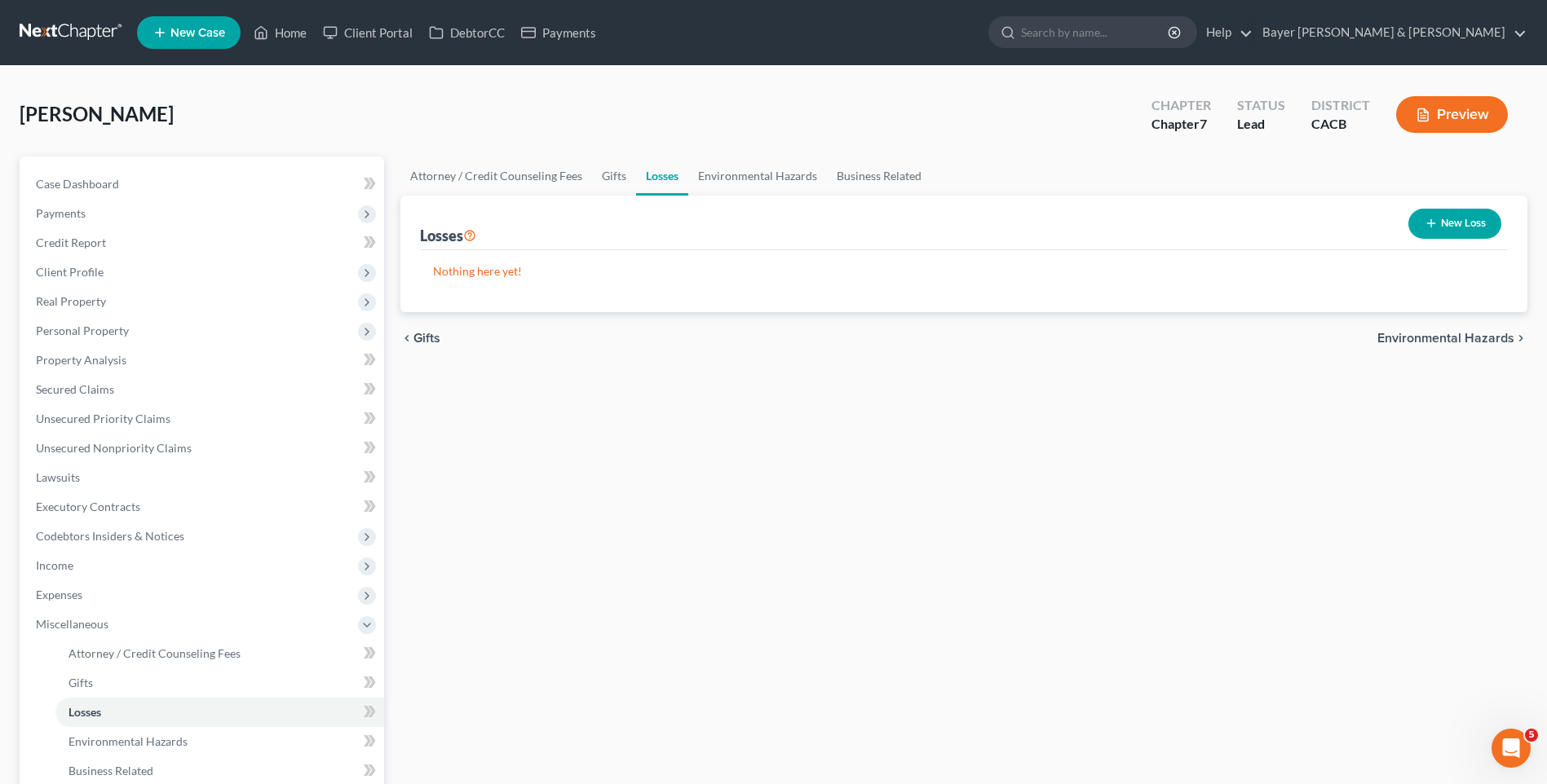
click at [1450, 336] on span "Environmental Hazards" at bounding box center [1446, 338] width 137 height 13
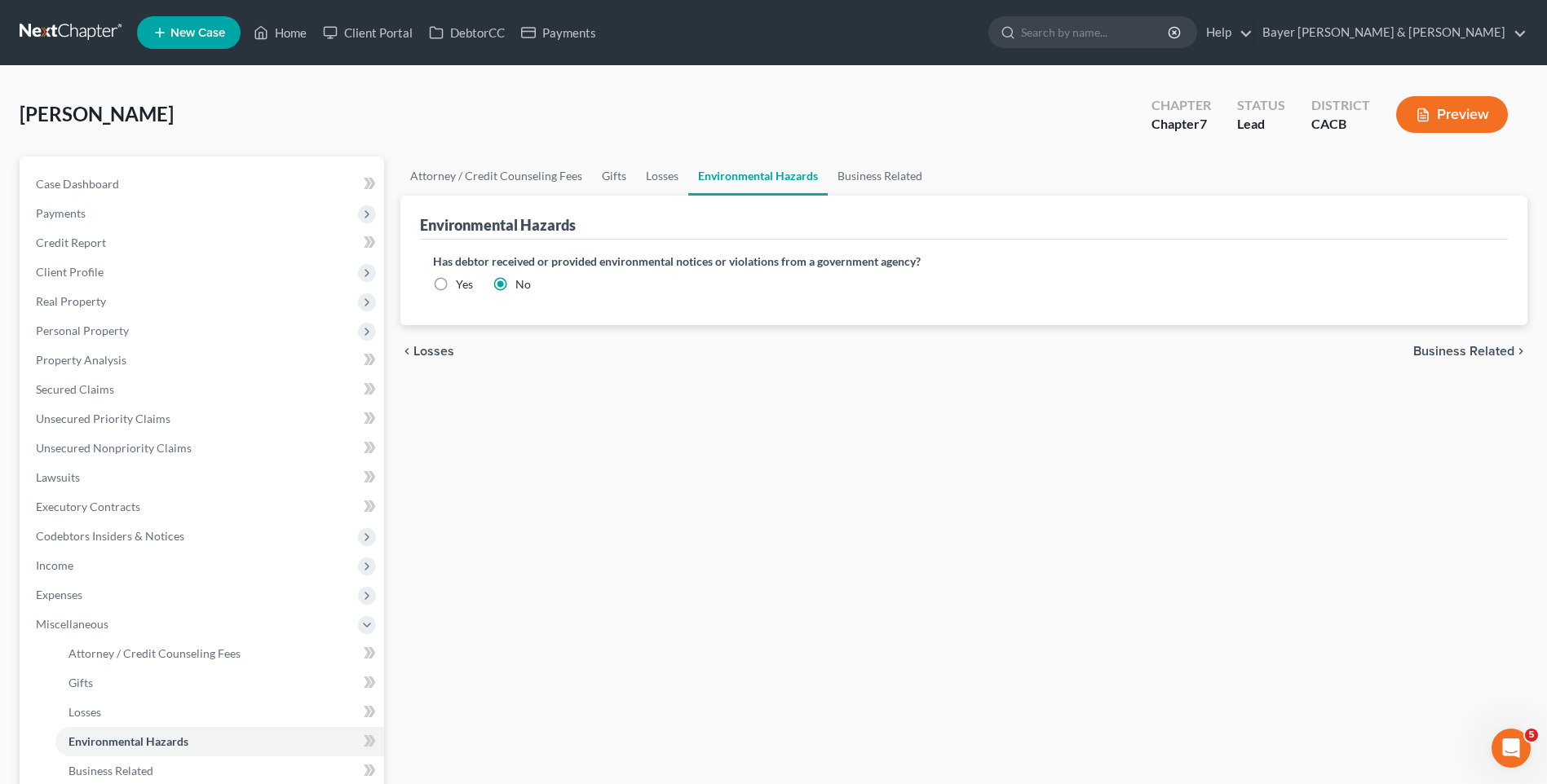
click at [1429, 348] on span "Business Related" at bounding box center [1464, 351] width 101 height 13
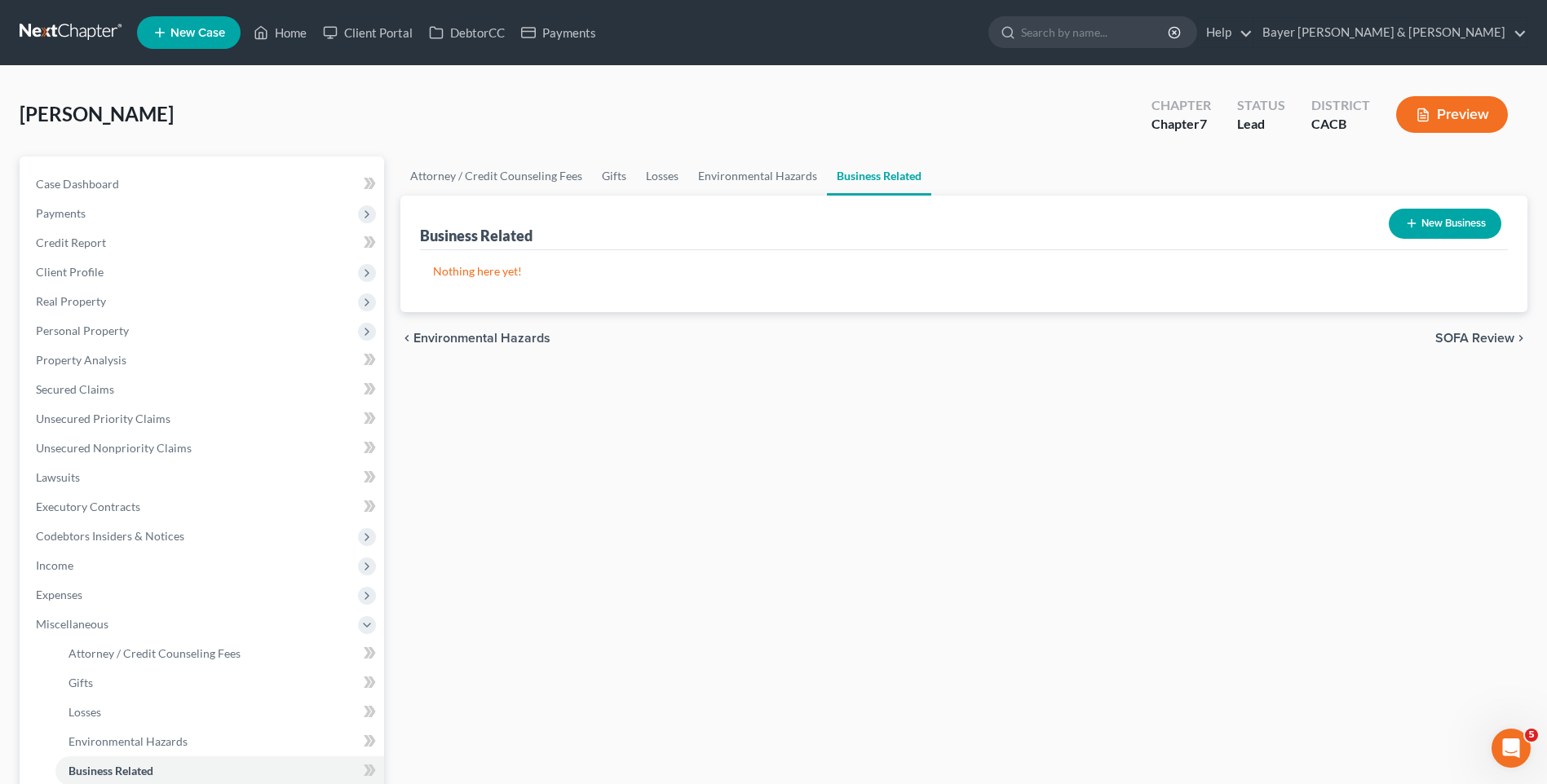
click at [1448, 340] on span "SOFA Review" at bounding box center [1475, 338] width 79 height 13
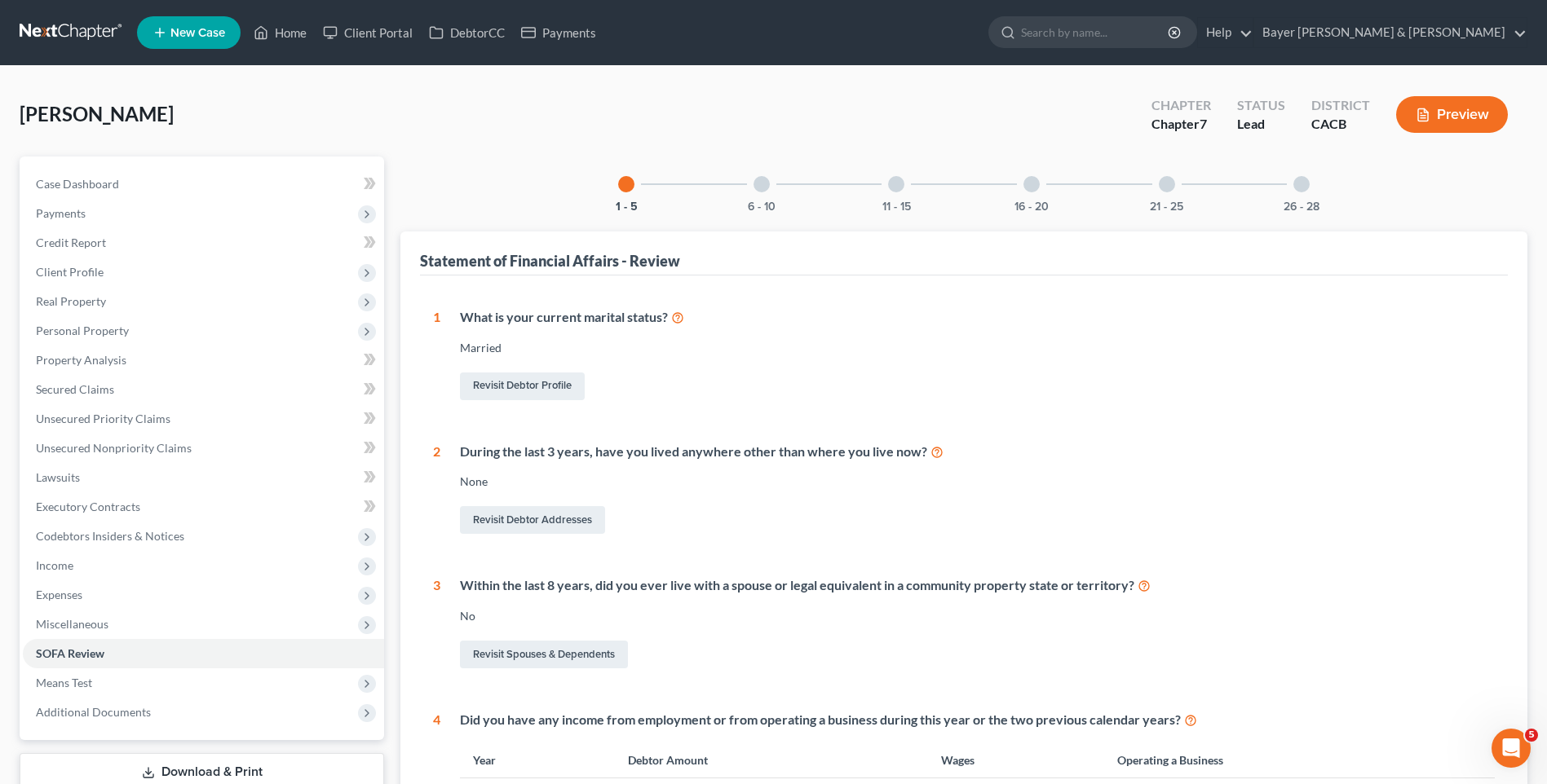
click at [760, 178] on div at bounding box center [762, 184] width 16 height 16
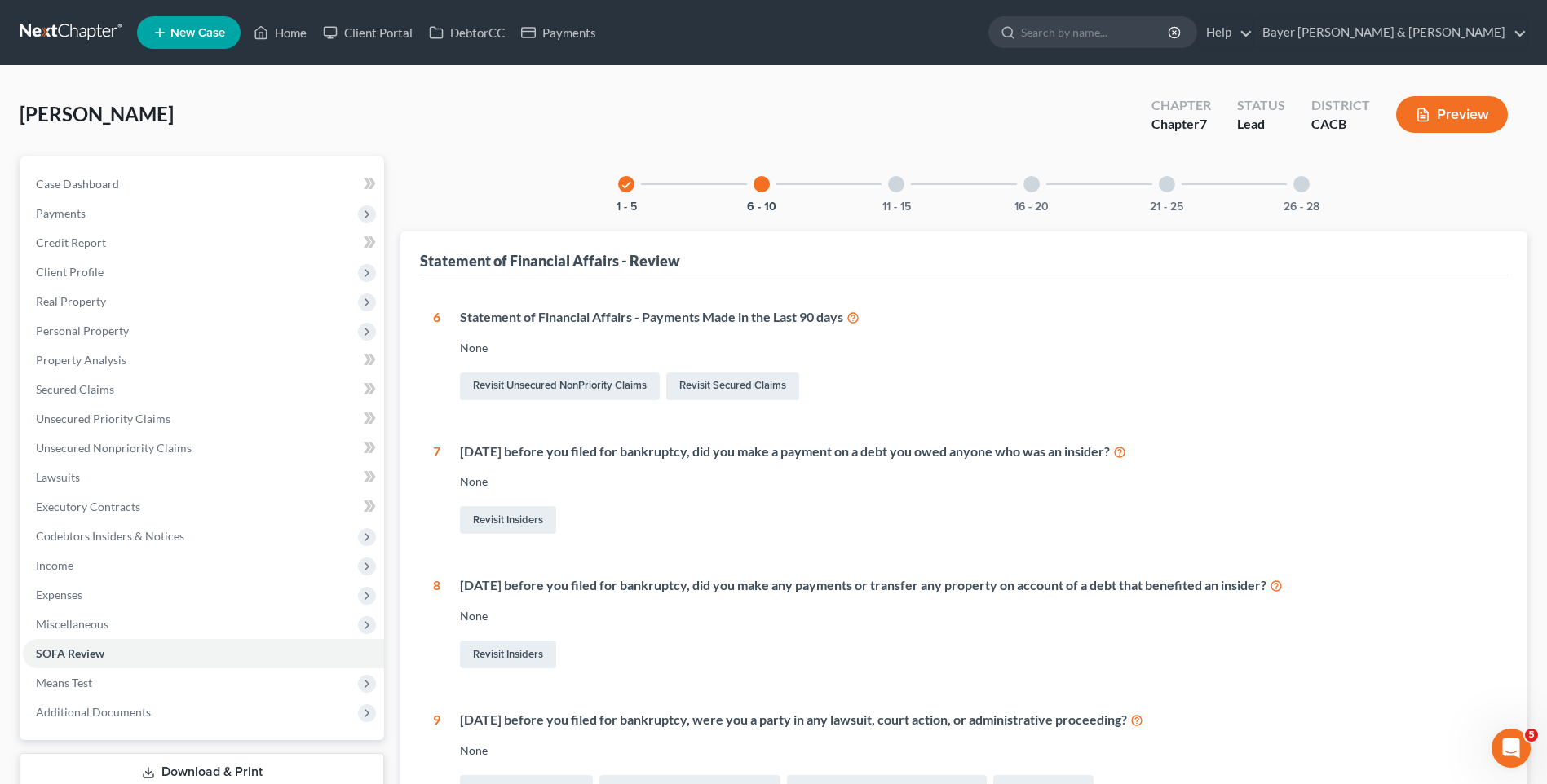
click at [894, 182] on div at bounding box center [896, 184] width 16 height 16
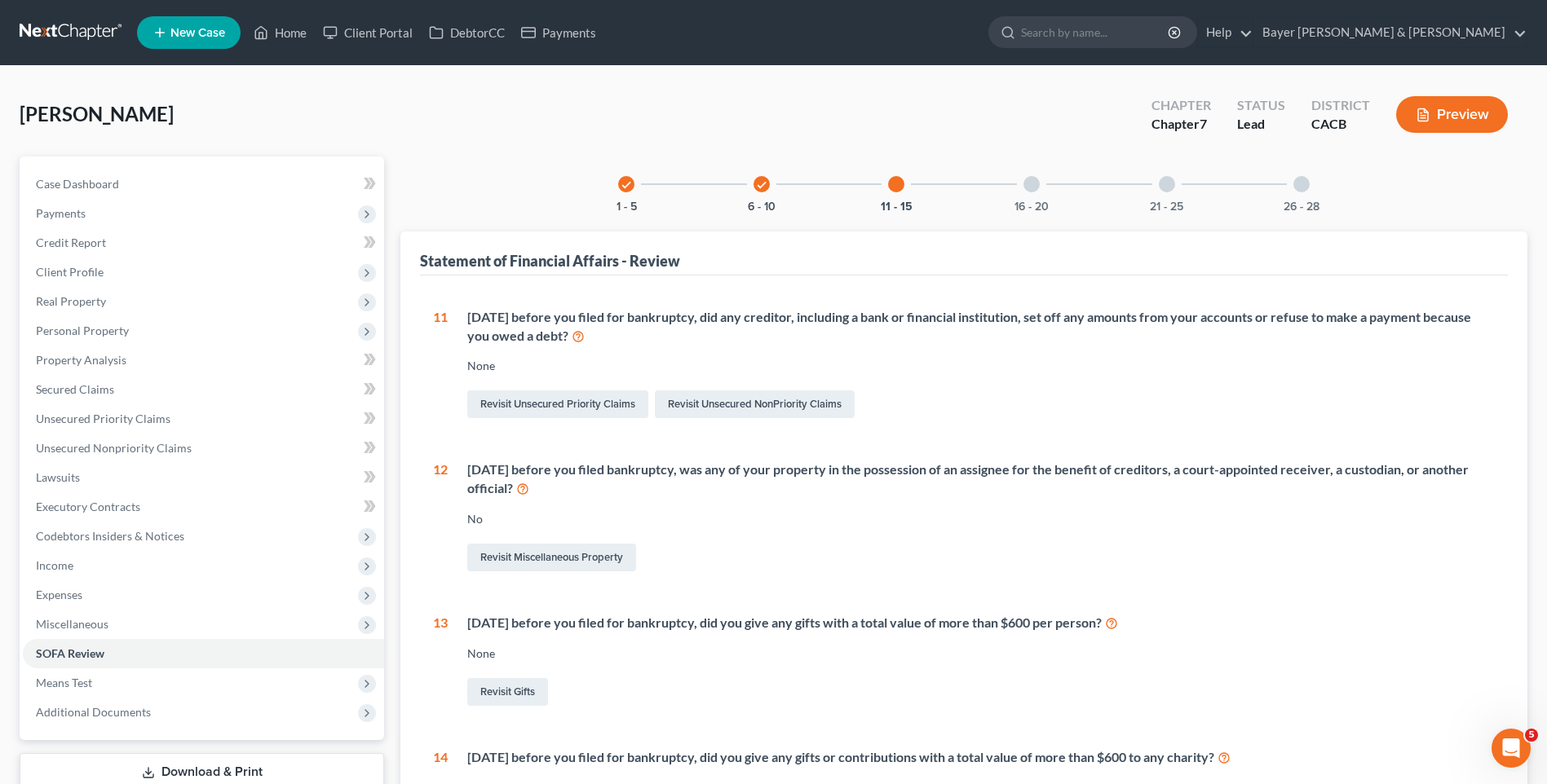
click at [1026, 187] on div at bounding box center [1032, 184] width 16 height 16
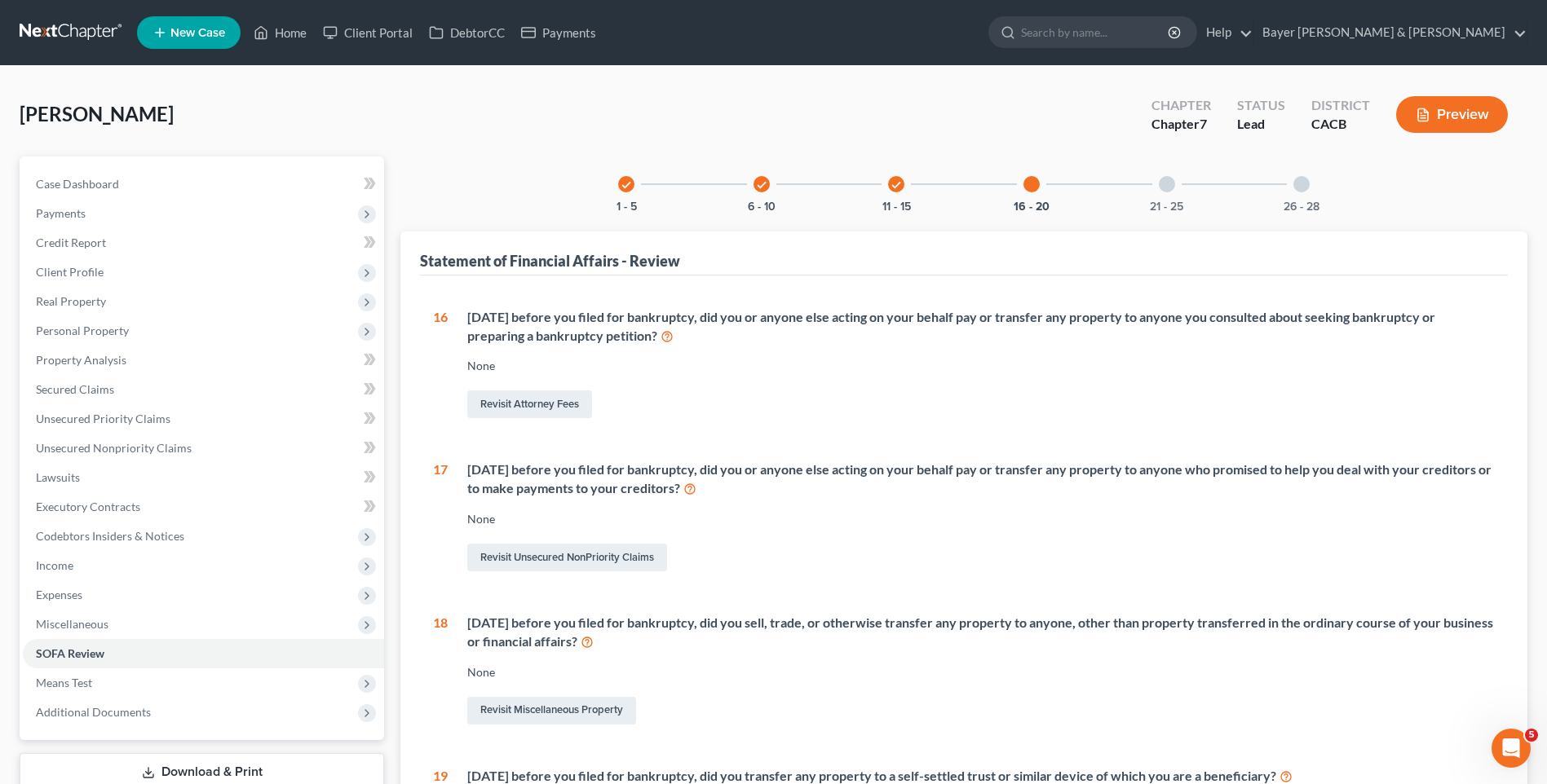
click at [1164, 187] on div at bounding box center [1167, 184] width 16 height 16
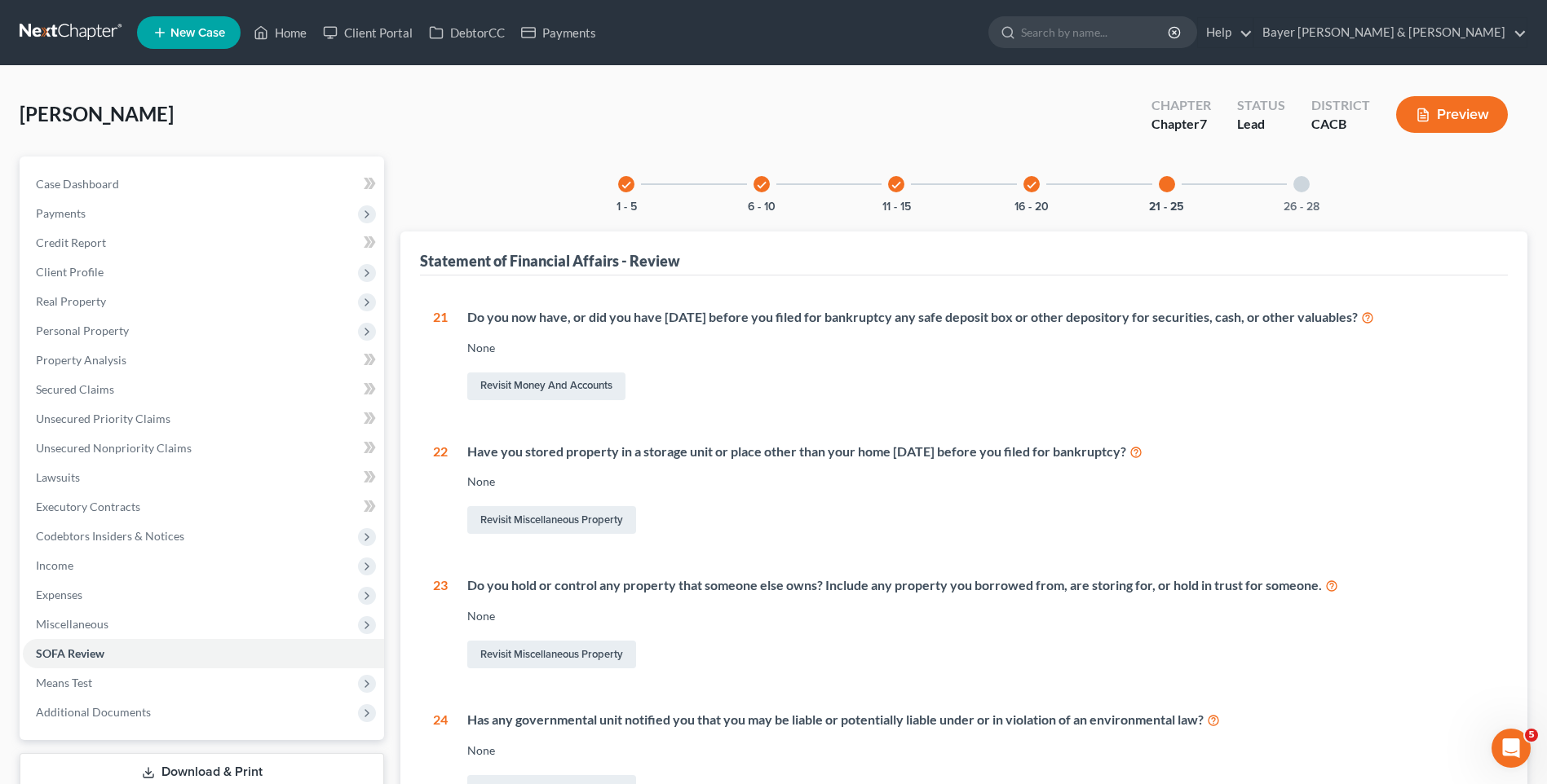
click at [1304, 184] on div at bounding box center [1301, 184] width 16 height 16
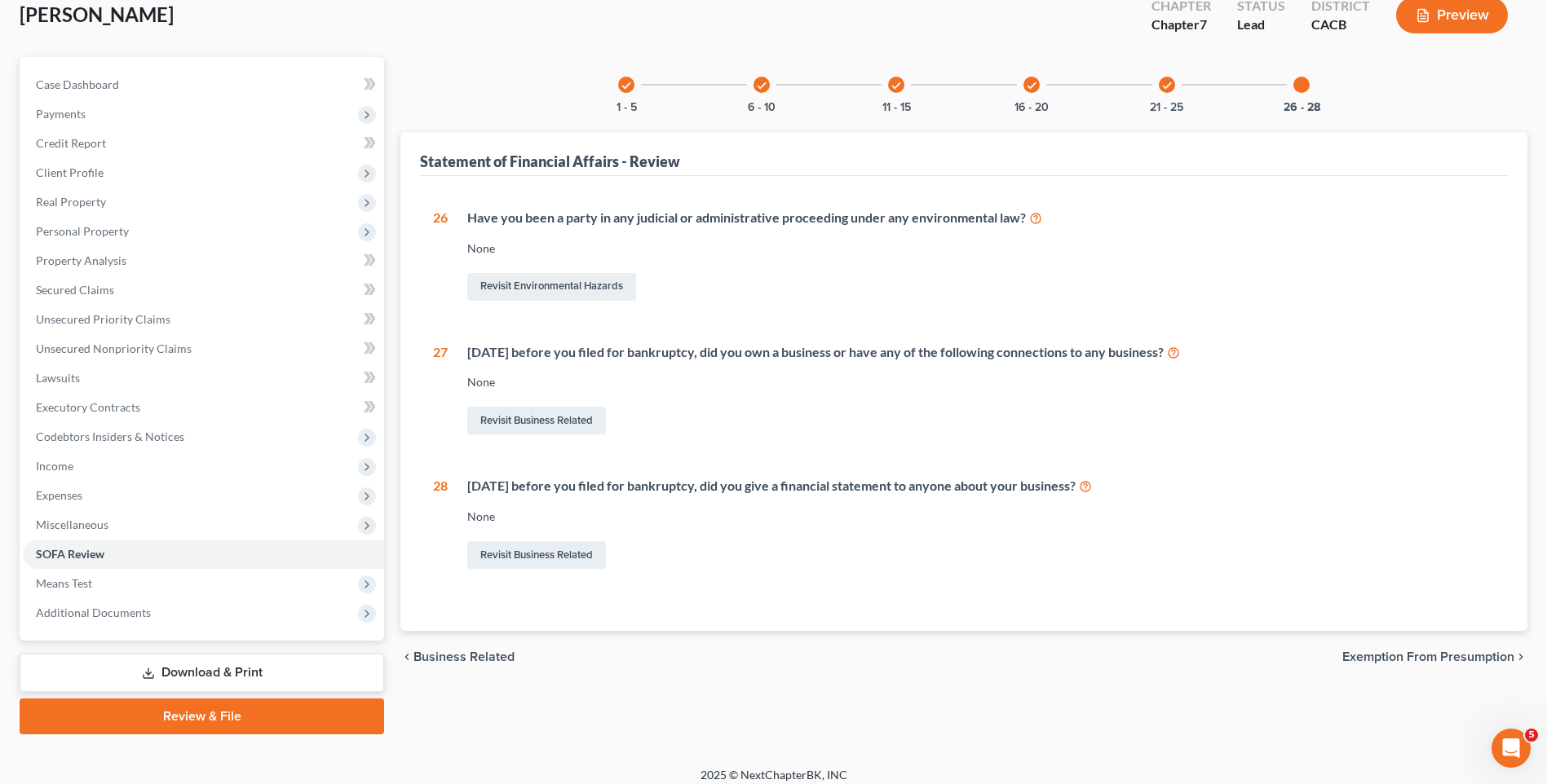
scroll to position [111, 0]
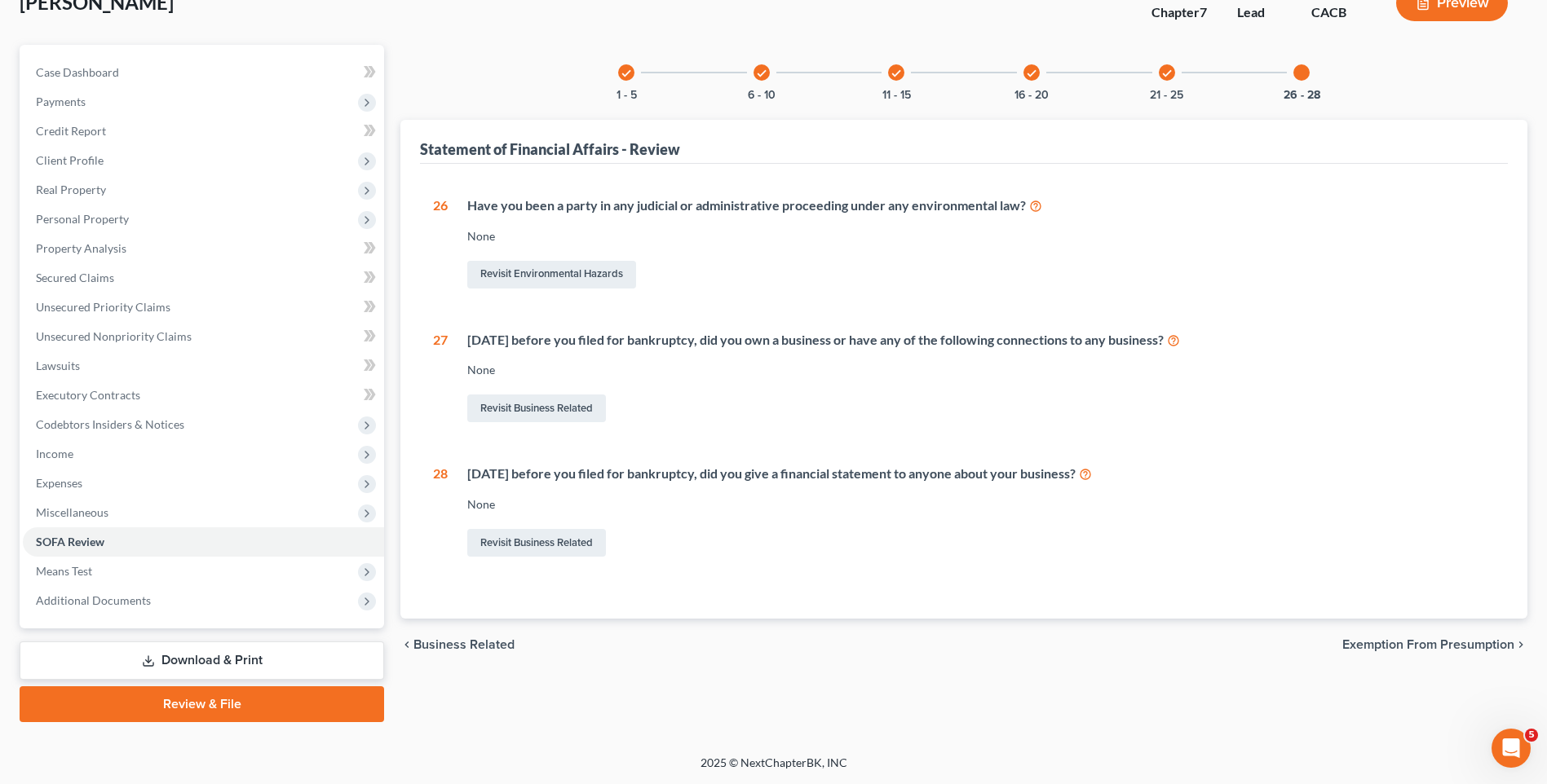
click at [1402, 643] on span "Exemption from Presumption" at bounding box center [1428, 644] width 172 height 13
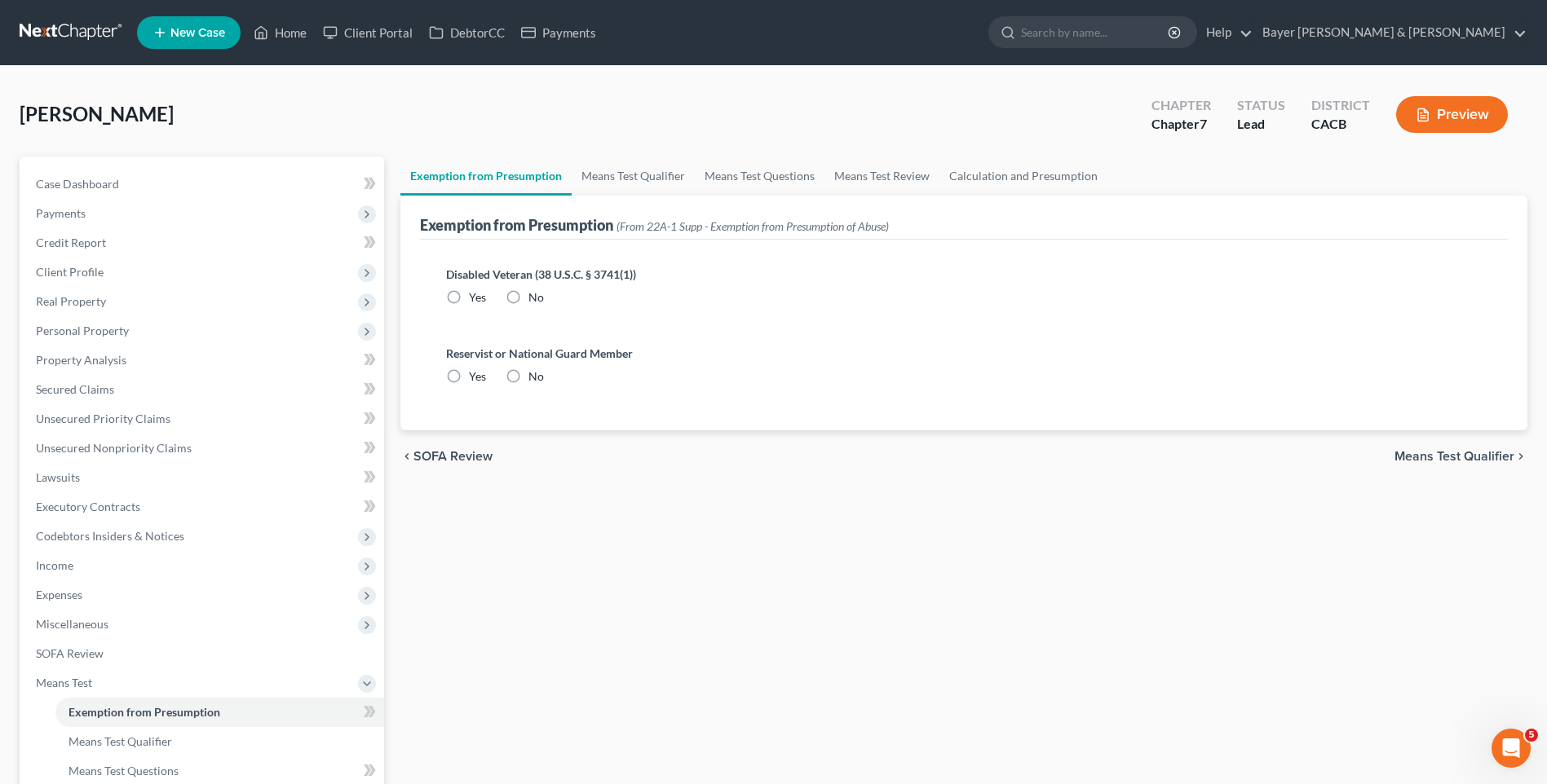
click at [529, 297] on label "No" at bounding box center [536, 298] width 16 height 16
click at [535, 297] on input "No" at bounding box center [541, 295] width 11 height 11
radio input "true"
click at [529, 380] on label "No" at bounding box center [536, 377] width 16 height 16
click at [535, 379] on input "No" at bounding box center [541, 374] width 11 height 11
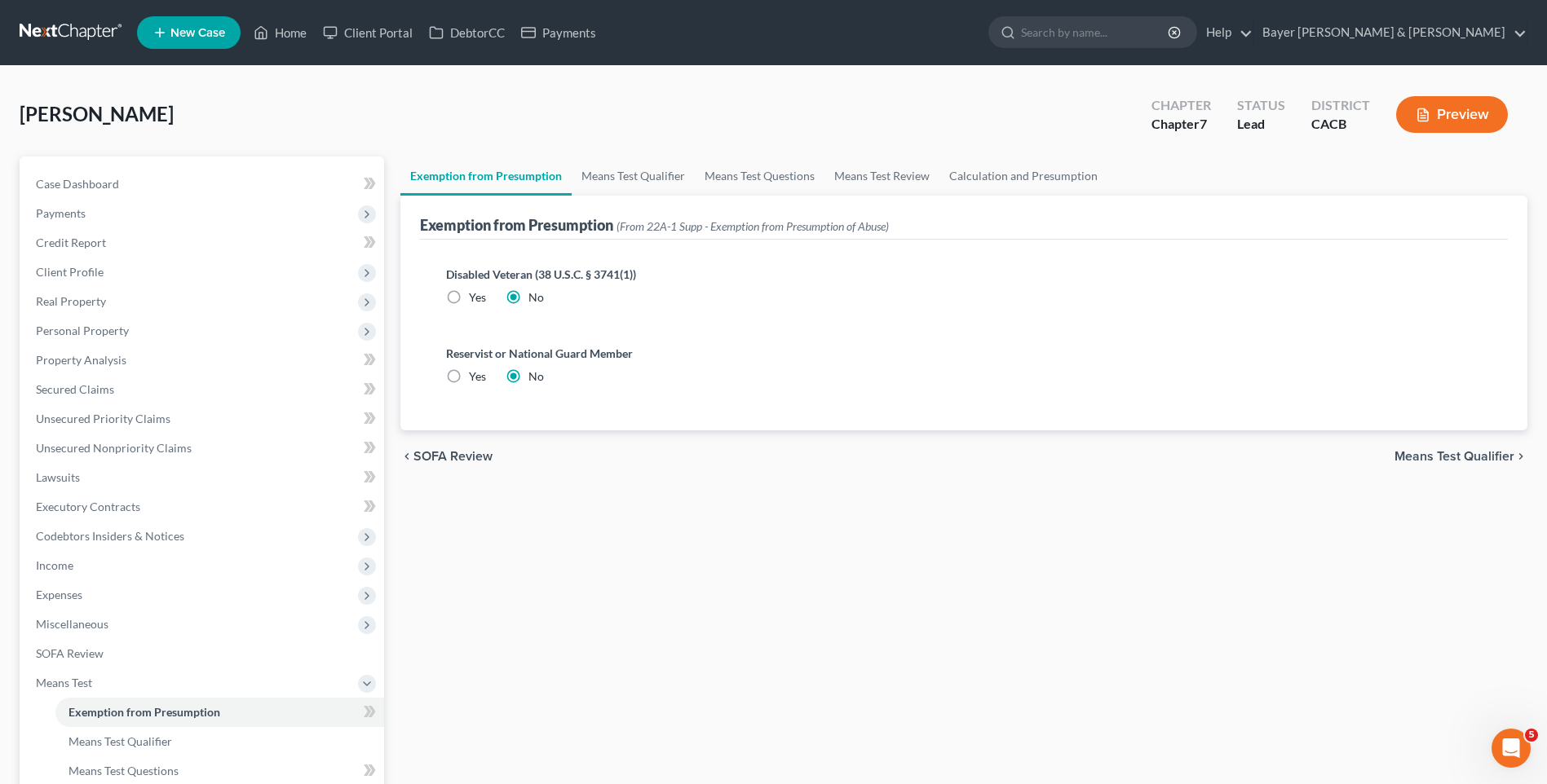
click at [1508, 459] on span "Means Test Qualifier" at bounding box center [1454, 456] width 120 height 13
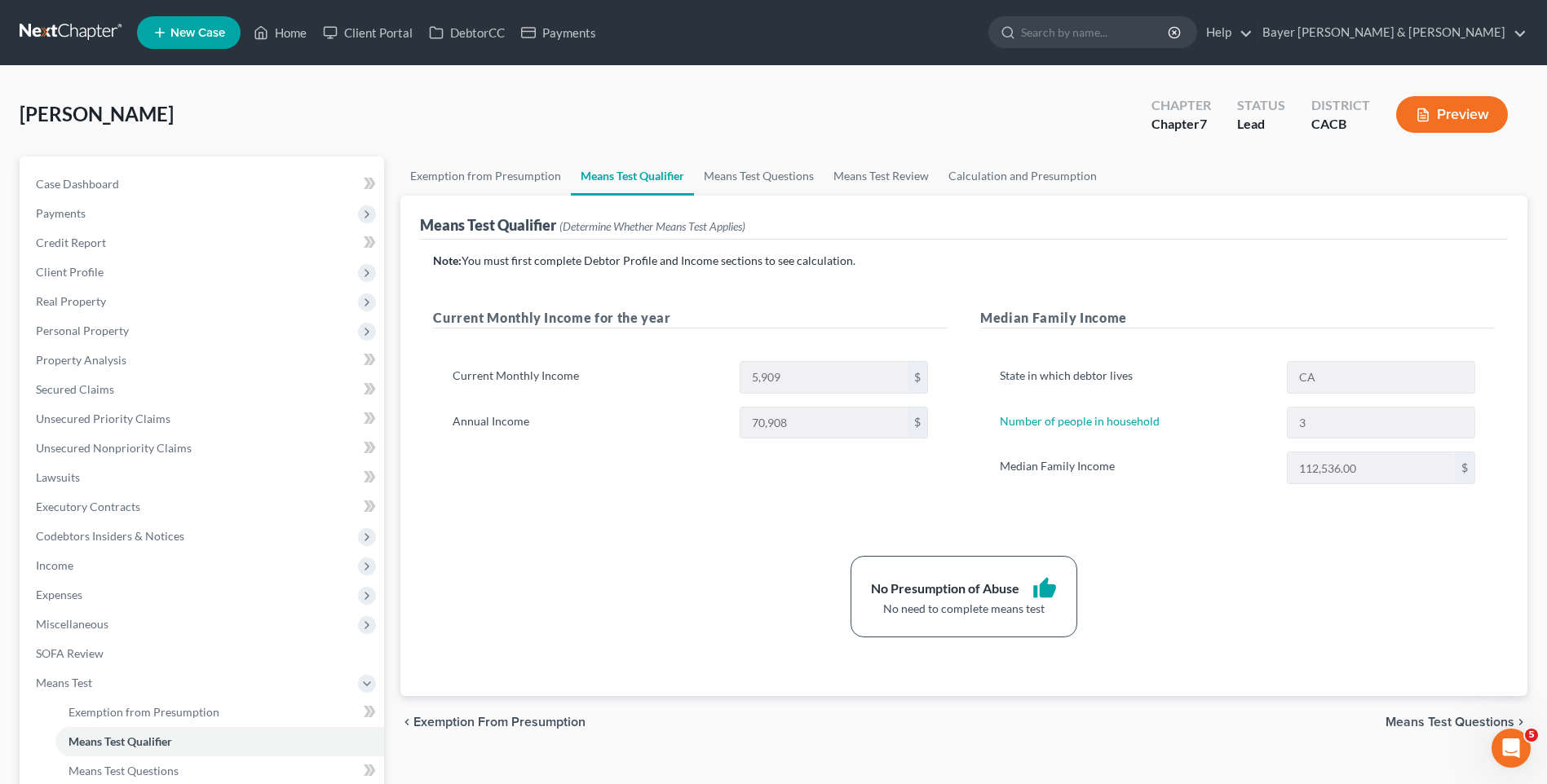
click at [1459, 117] on button "Preview" at bounding box center [1452, 114] width 111 height 37
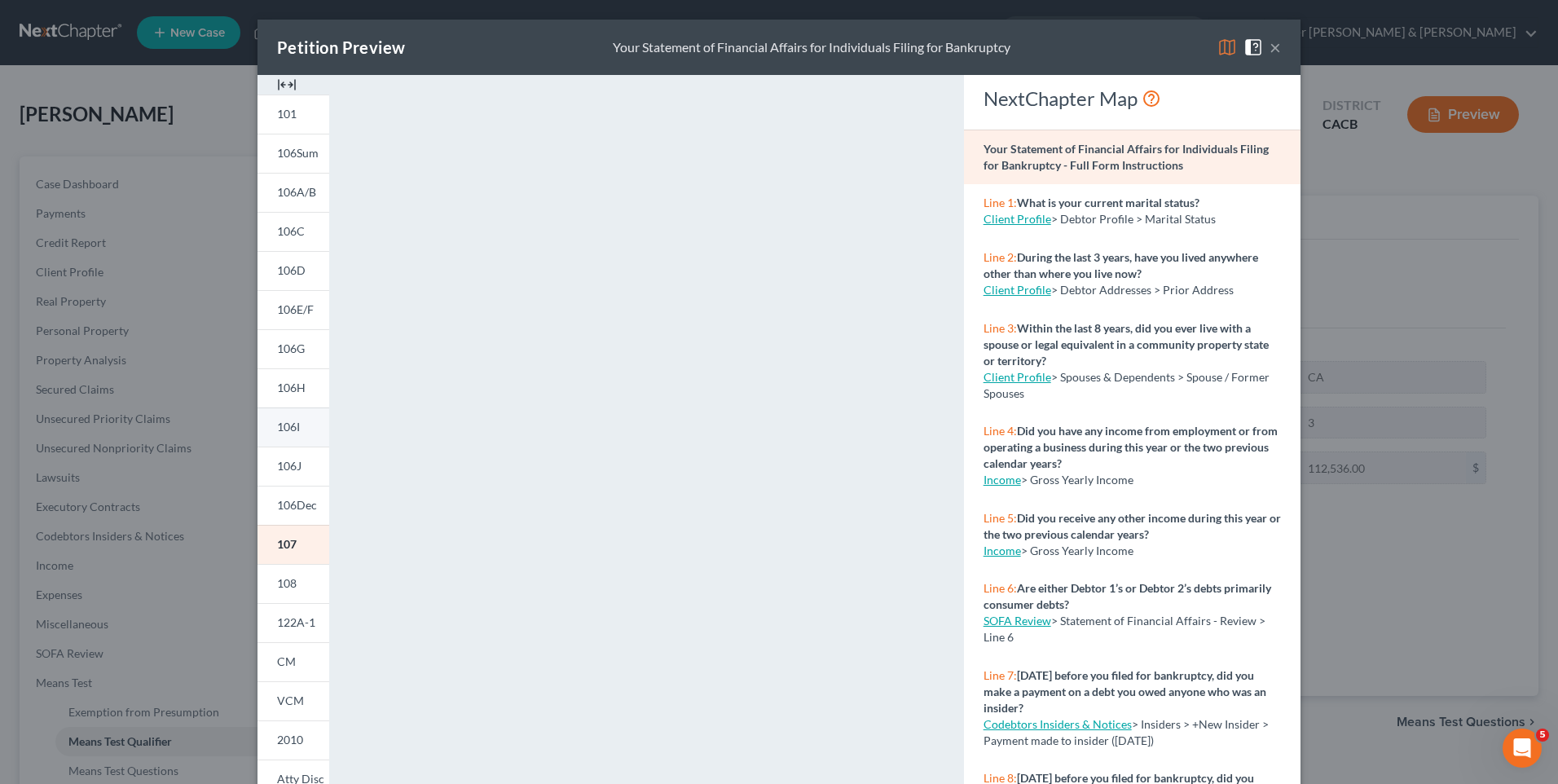
click at [290, 424] on span "106I" at bounding box center [288, 426] width 23 height 14
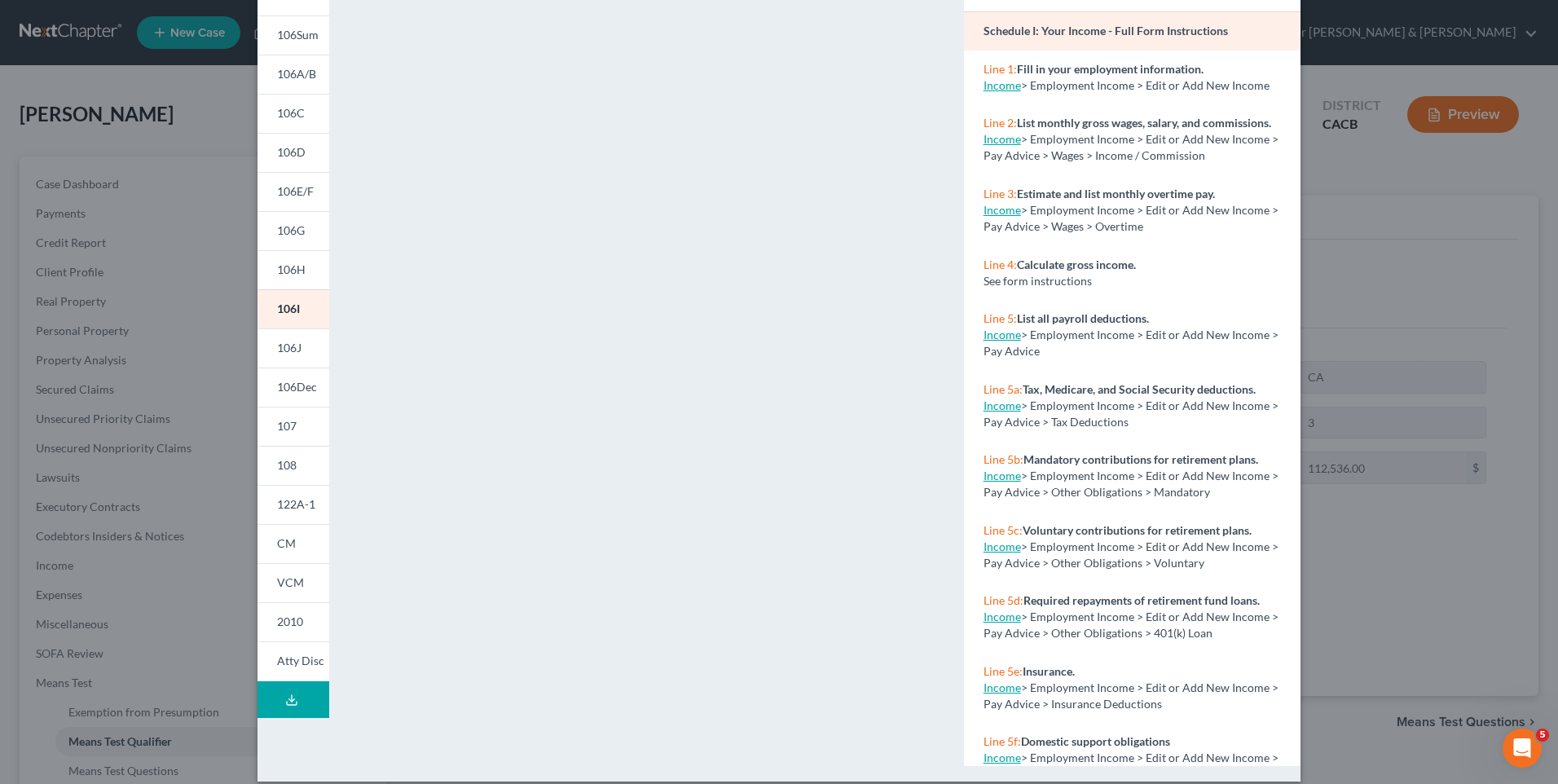
scroll to position [135, 0]
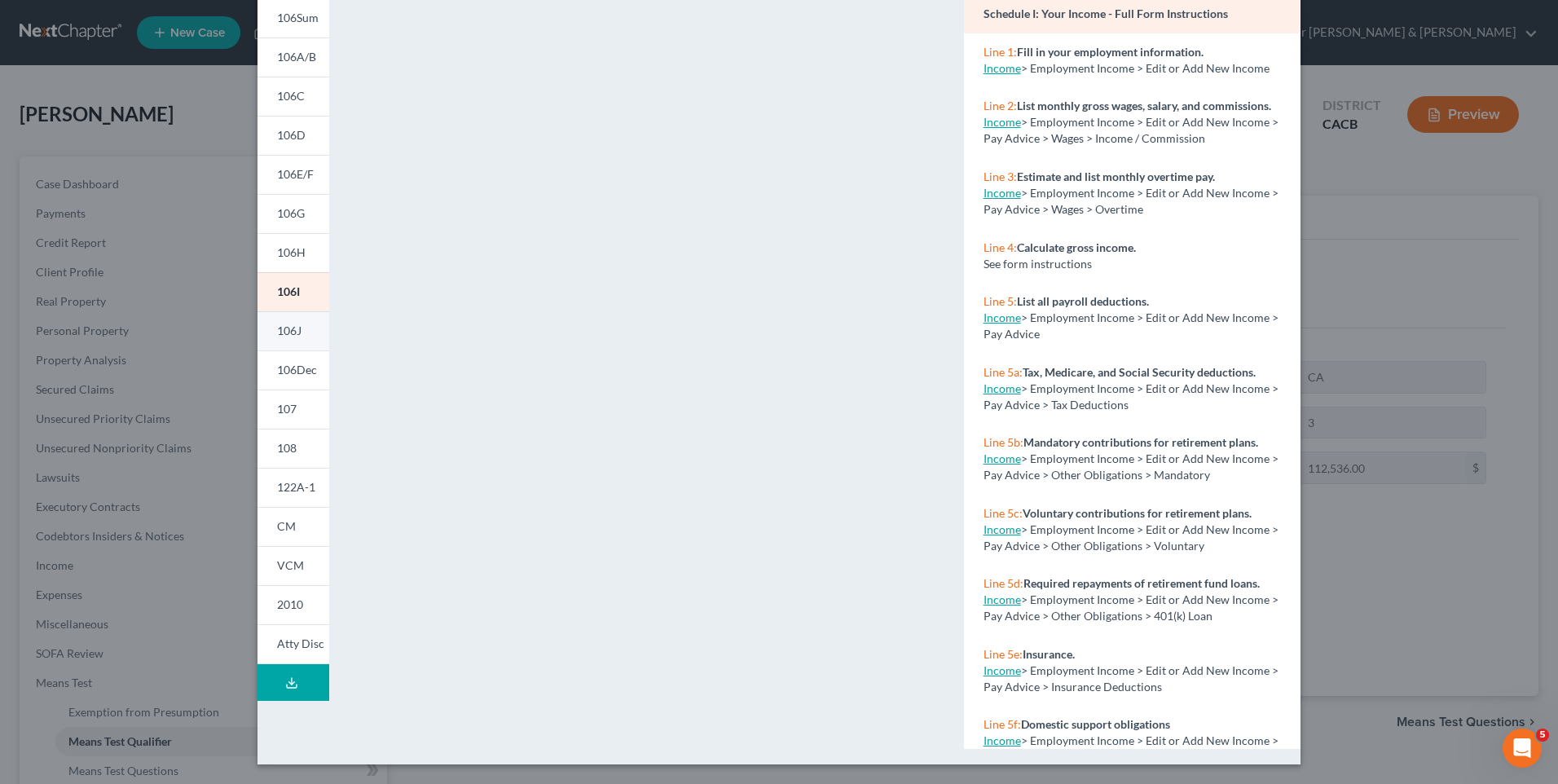
click at [281, 328] on span "106J" at bounding box center [289, 330] width 25 height 14
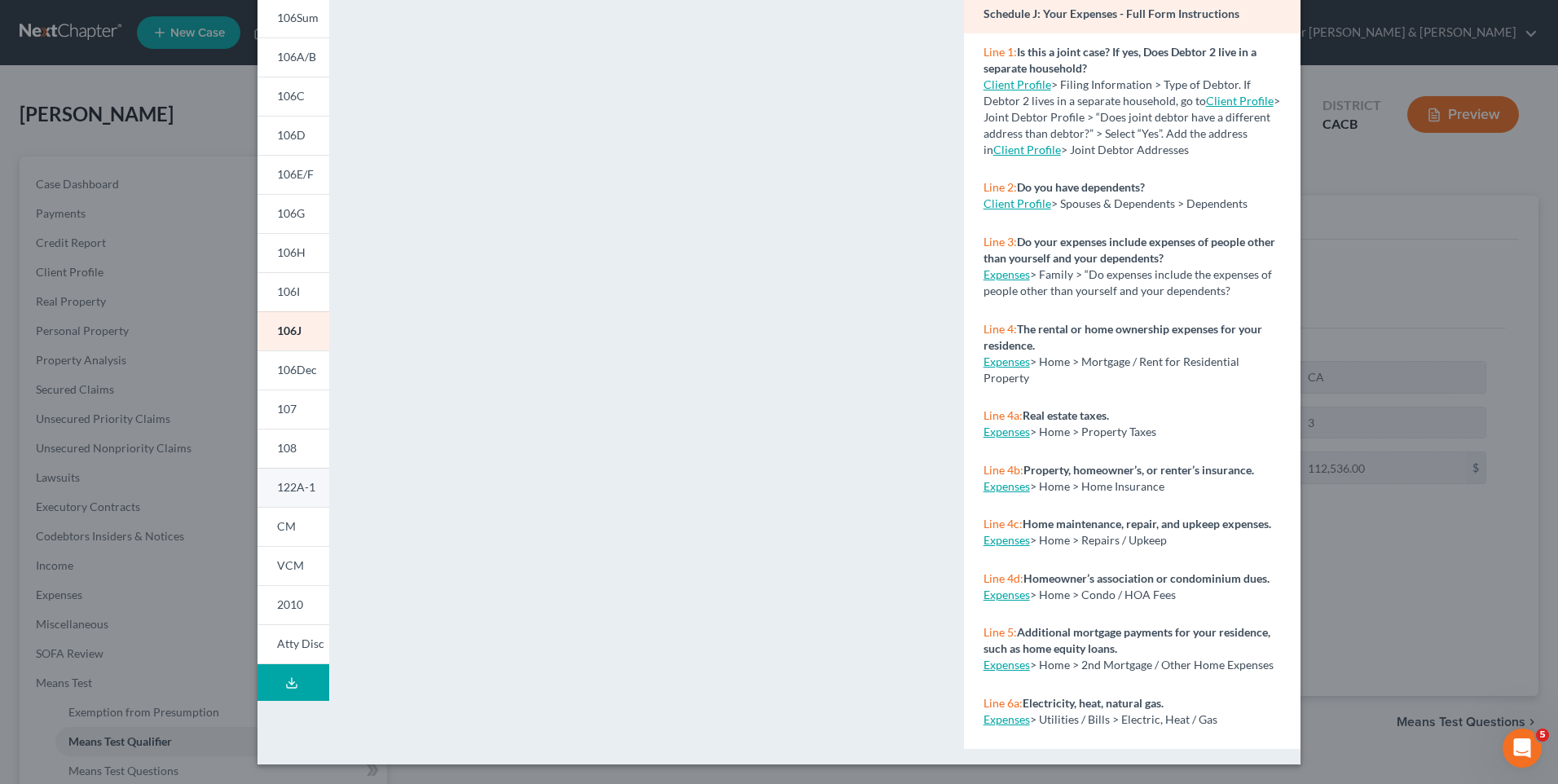
click at [306, 491] on span "122A-1" at bounding box center [297, 486] width 38 height 14
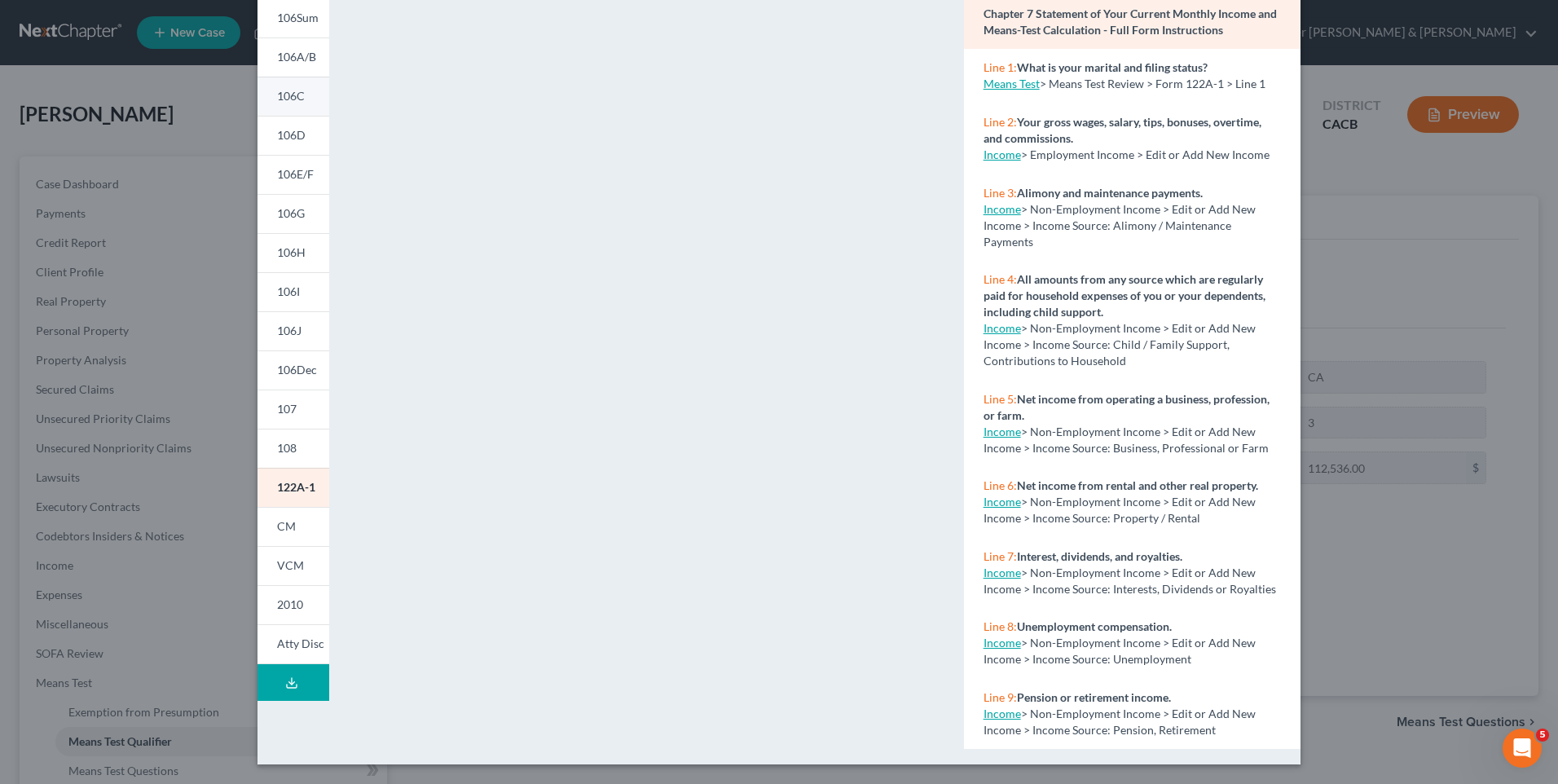
click at [288, 96] on span "106C" at bounding box center [291, 95] width 27 height 14
